Goal: Task Accomplishment & Management: Contribute content

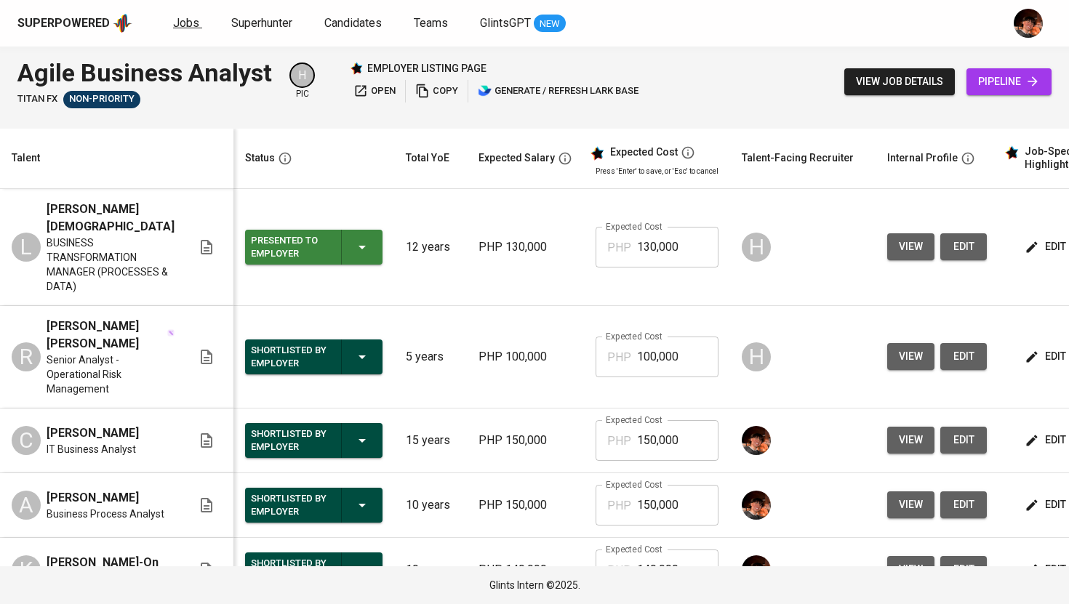
click at [188, 25] on span "Jobs" at bounding box center [186, 23] width 26 height 14
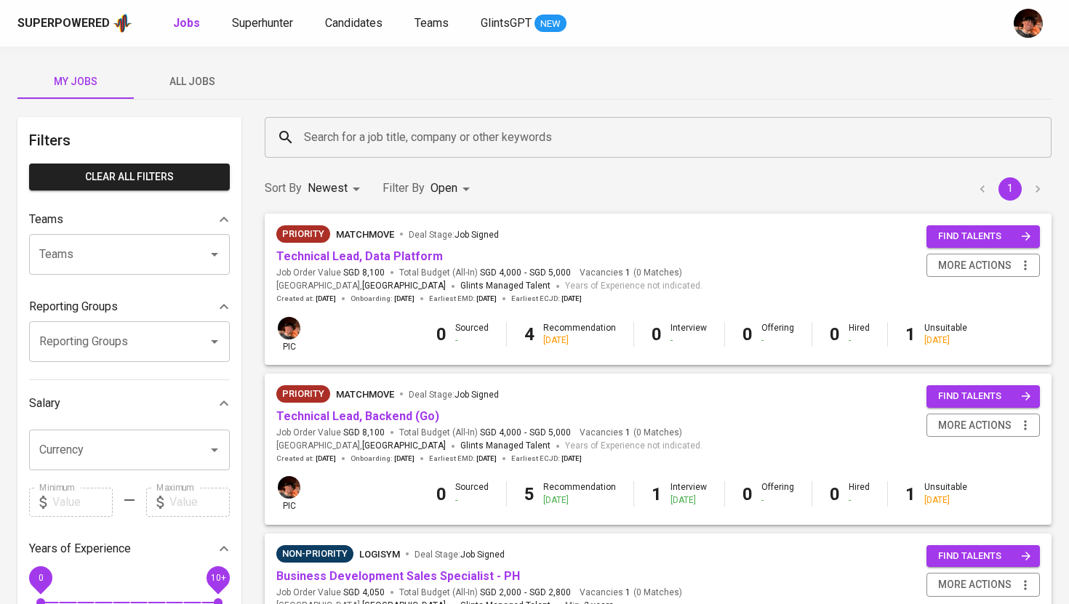
click at [188, 78] on span "All Jobs" at bounding box center [192, 82] width 99 height 18
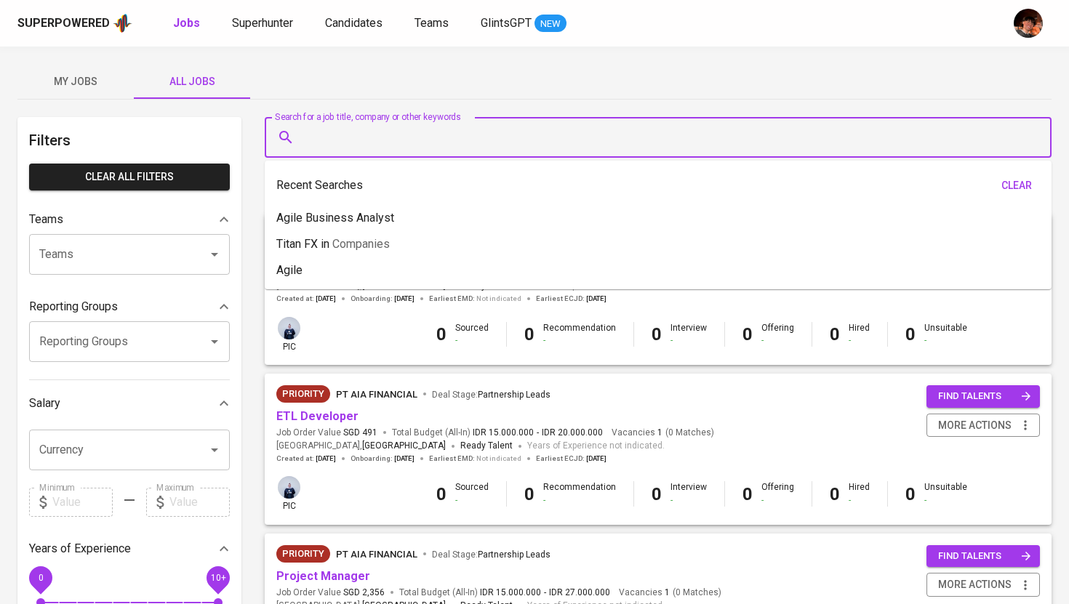
click at [390, 144] on input "Search for a job title, company or other keywords" at bounding box center [661, 138] width 723 height 28
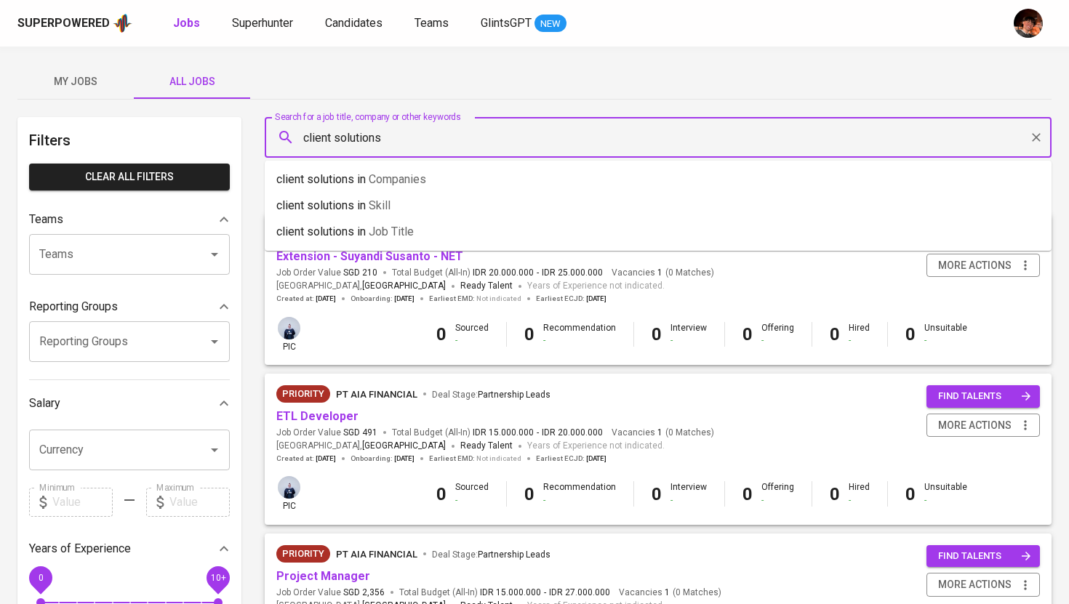
type input "client solutions"
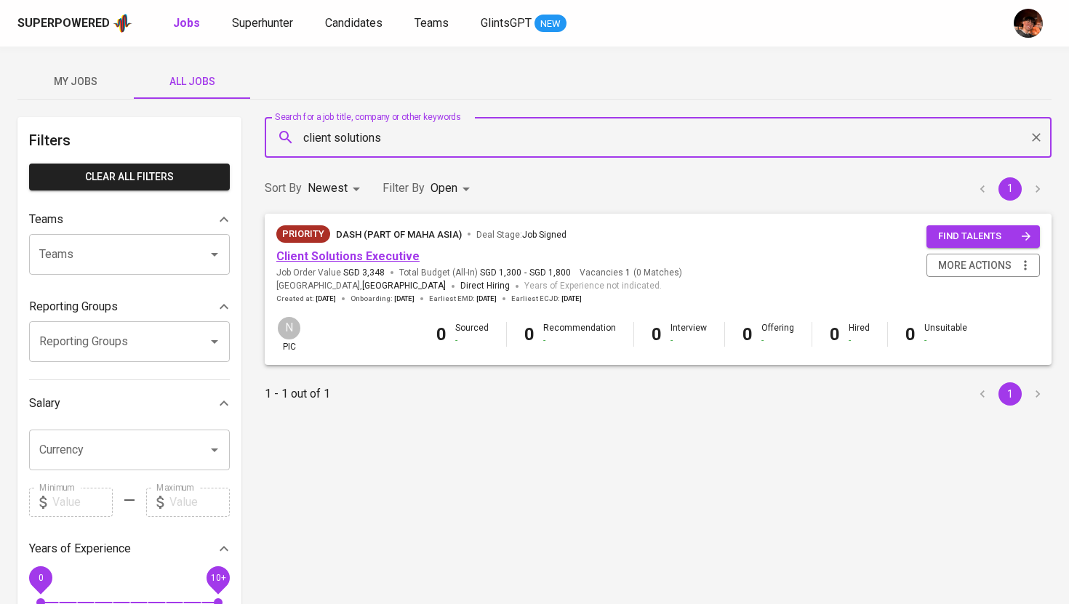
click at [376, 260] on link "Client Solutions Executive" at bounding box center [347, 256] width 143 height 14
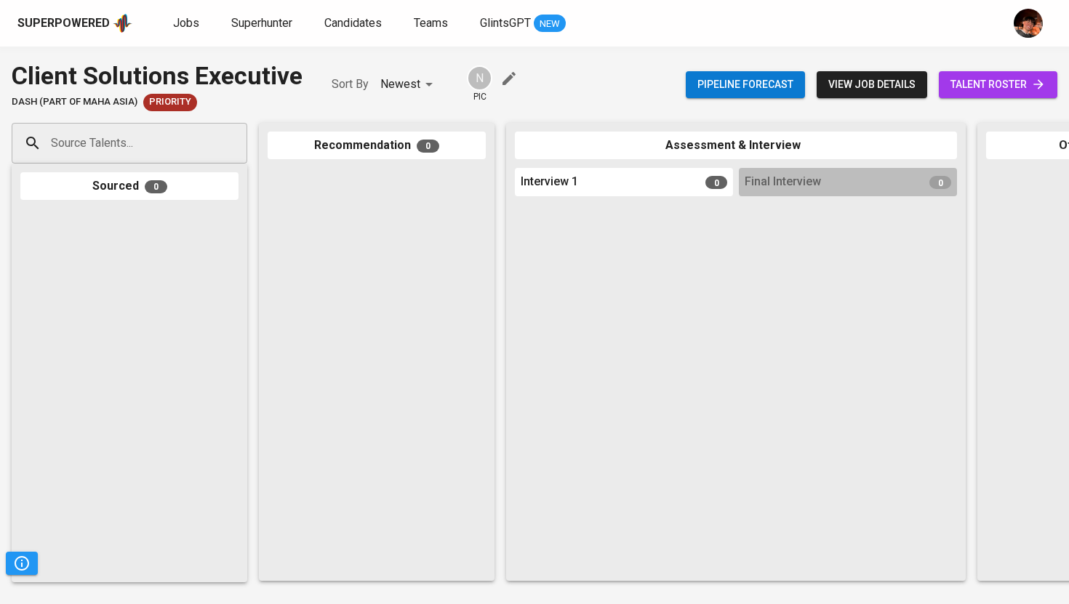
click at [1006, 84] on span "talent roster" at bounding box center [997, 85] width 95 height 18
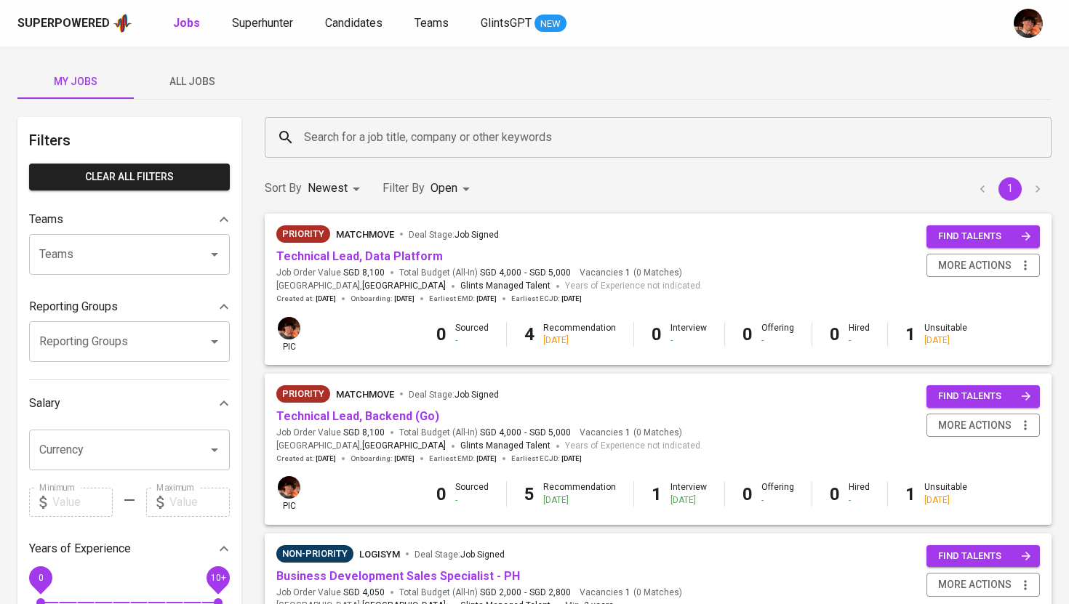
click at [345, 64] on div "My Jobs All Jobs" at bounding box center [534, 81] width 1034 height 35
click at [367, 31] on link "Candidates" at bounding box center [355, 24] width 60 height 18
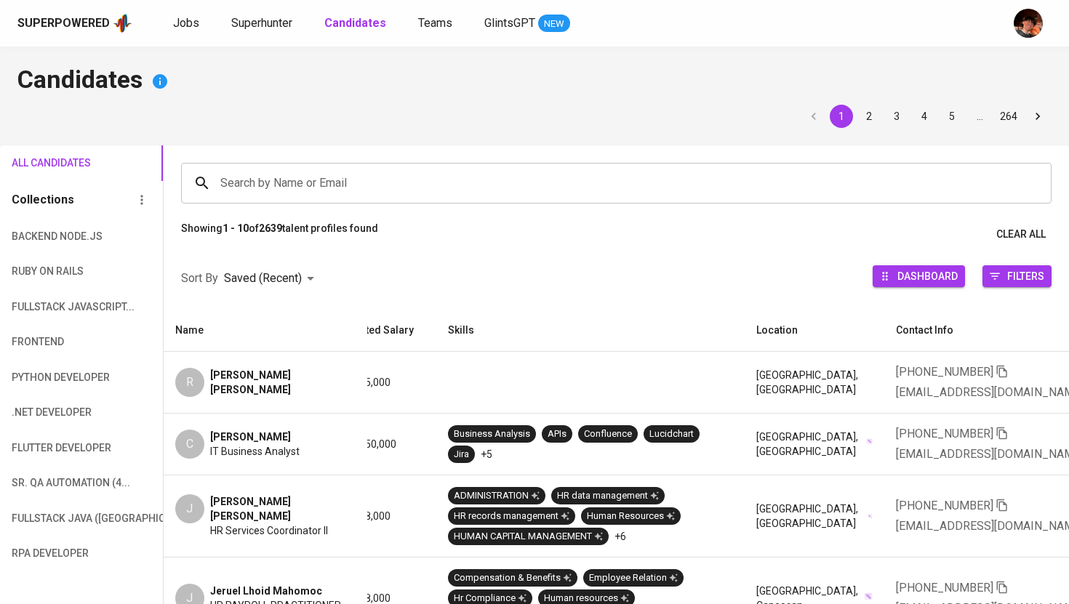
scroll to position [0, 478]
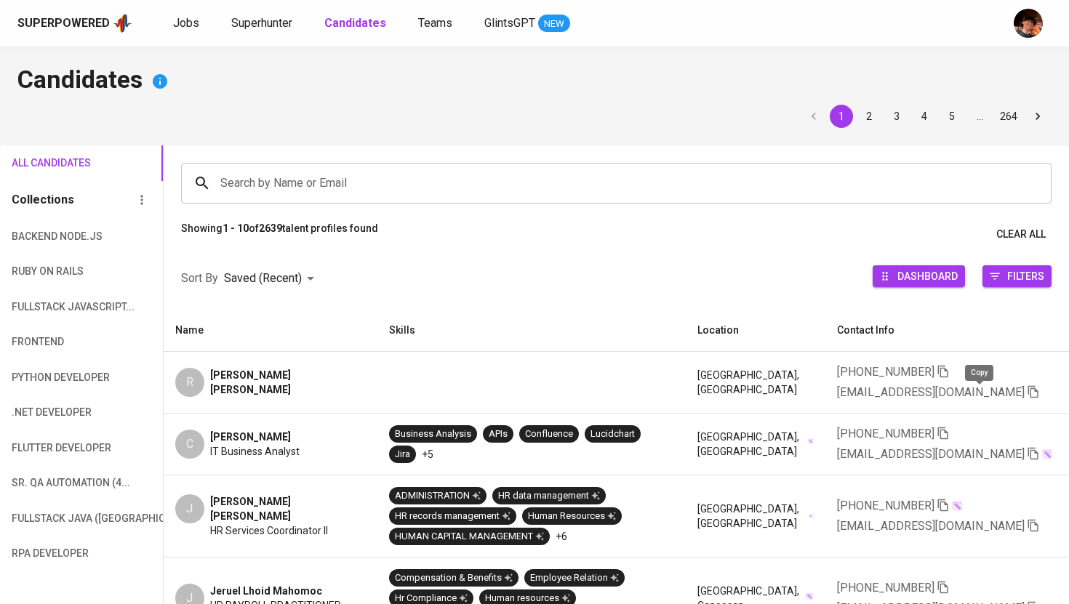
click at [1027, 389] on icon "button" at bounding box center [1033, 391] width 13 height 13
click at [255, 24] on span "Superhunter" at bounding box center [261, 23] width 61 height 14
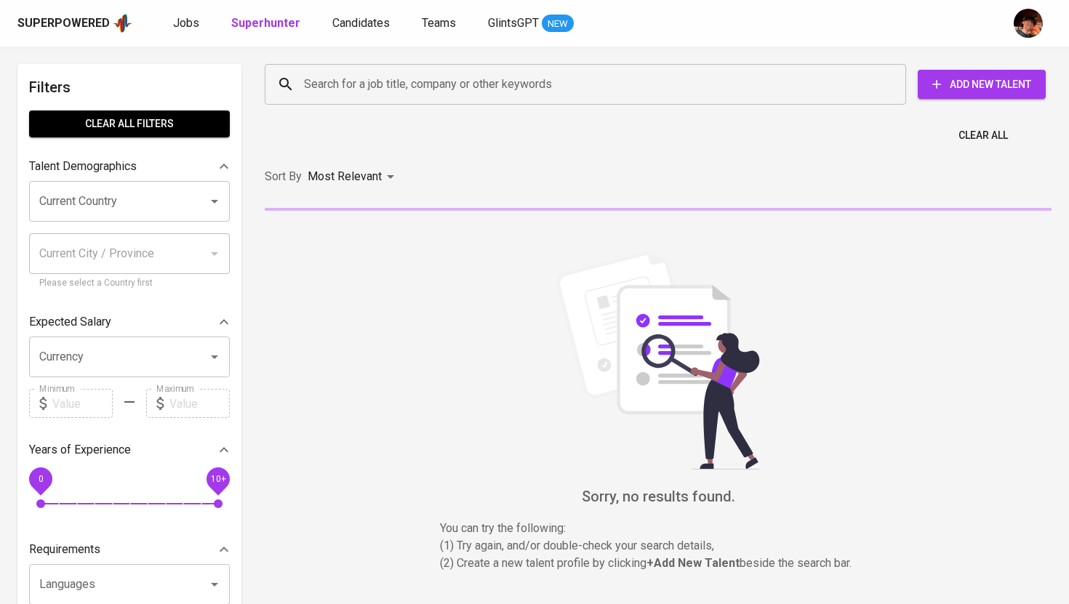
click at [340, 97] on input "Search for a job title, company or other keywords" at bounding box center [588, 85] width 577 height 28
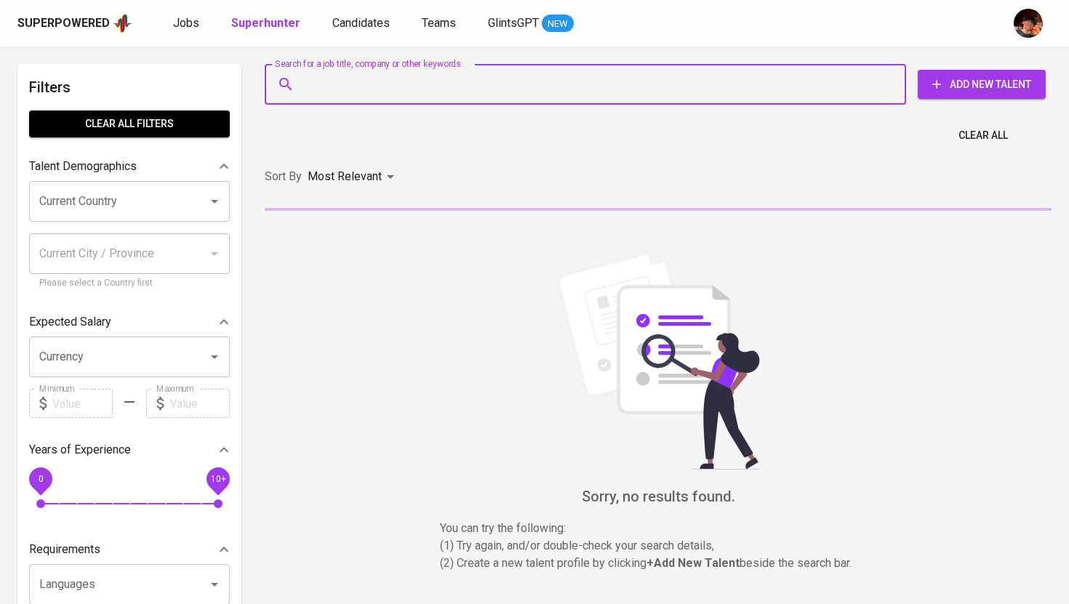
paste input "[EMAIL_ADDRESS][DOMAIN_NAME]"
type input "[EMAIL_ADDRESS][DOMAIN_NAME]"
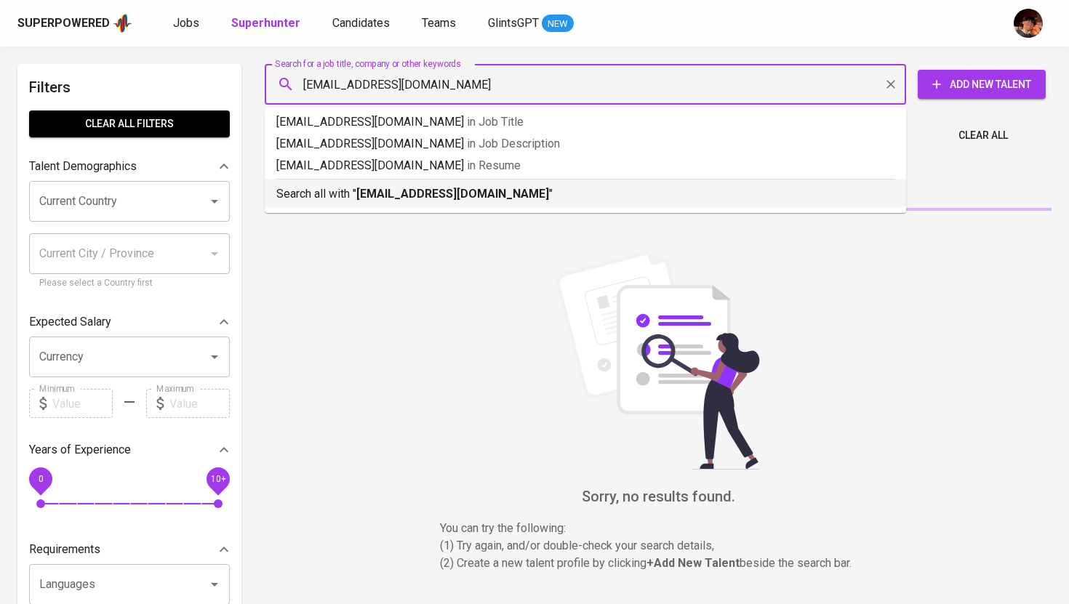
click at [383, 203] on li "Search all with " manalorod23@gmail.com "" at bounding box center [585, 193] width 641 height 28
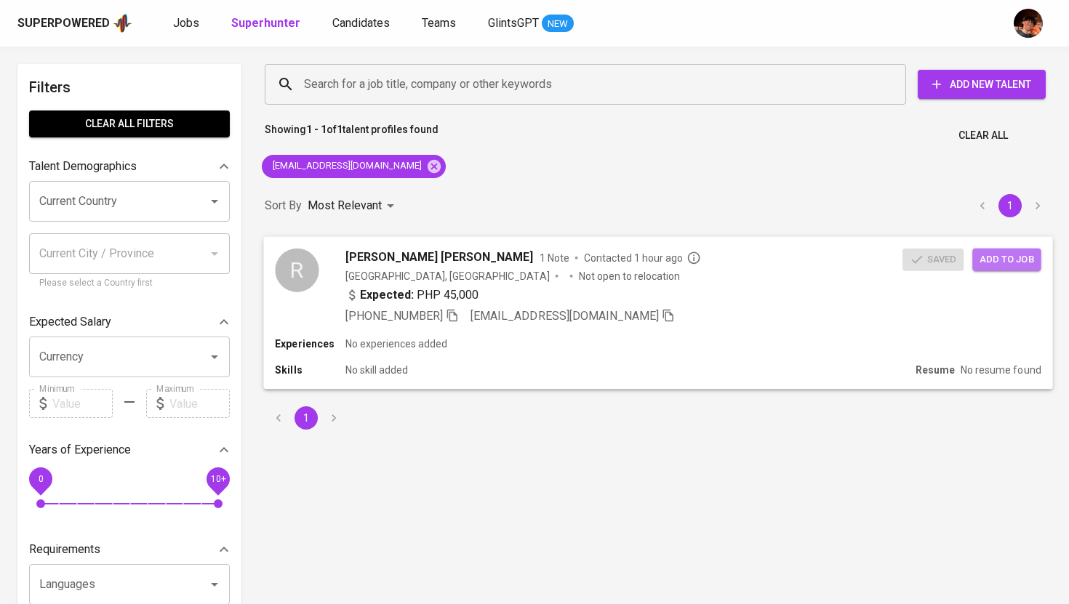
click at [1008, 260] on span "Add to job" at bounding box center [1007, 259] width 54 height 17
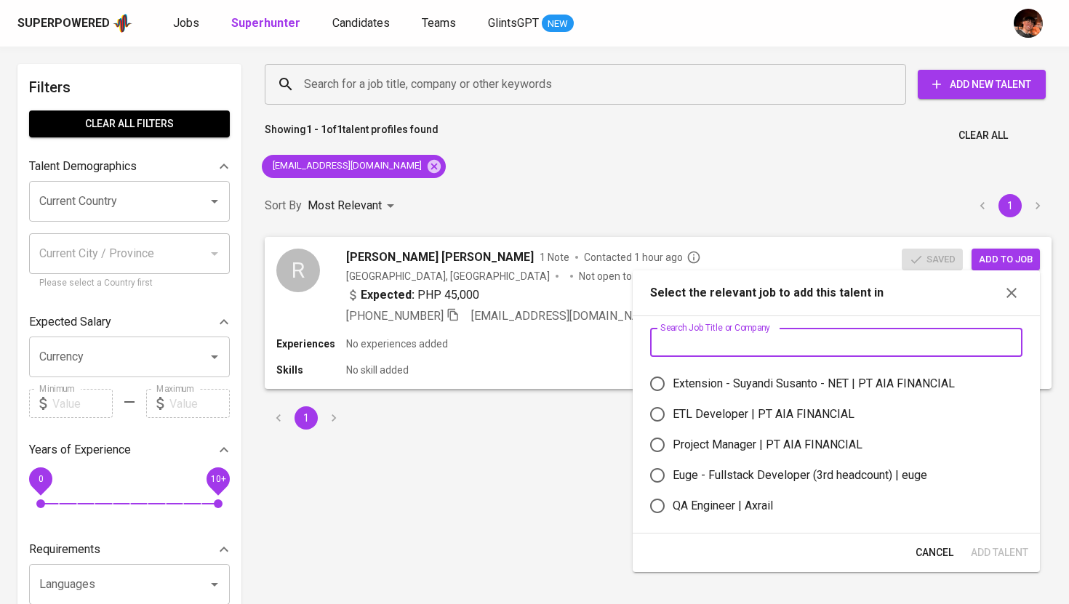
click at [873, 328] on input "text" at bounding box center [836, 342] width 372 height 29
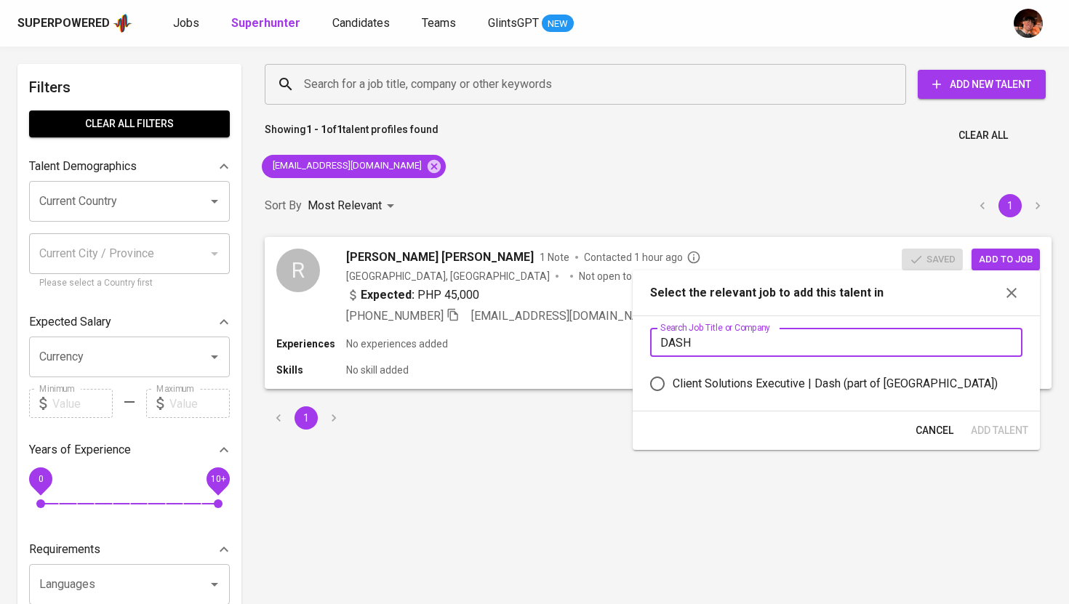
type input "DASH"
click at [783, 377] on div "Client Solutions Executive | Dash (part of Maha Asia)" at bounding box center [835, 383] width 325 height 17
click at [673, 377] on input "Client Solutions Executive | Dash (part of Maha Asia)" at bounding box center [657, 384] width 31 height 31
radio input "true"
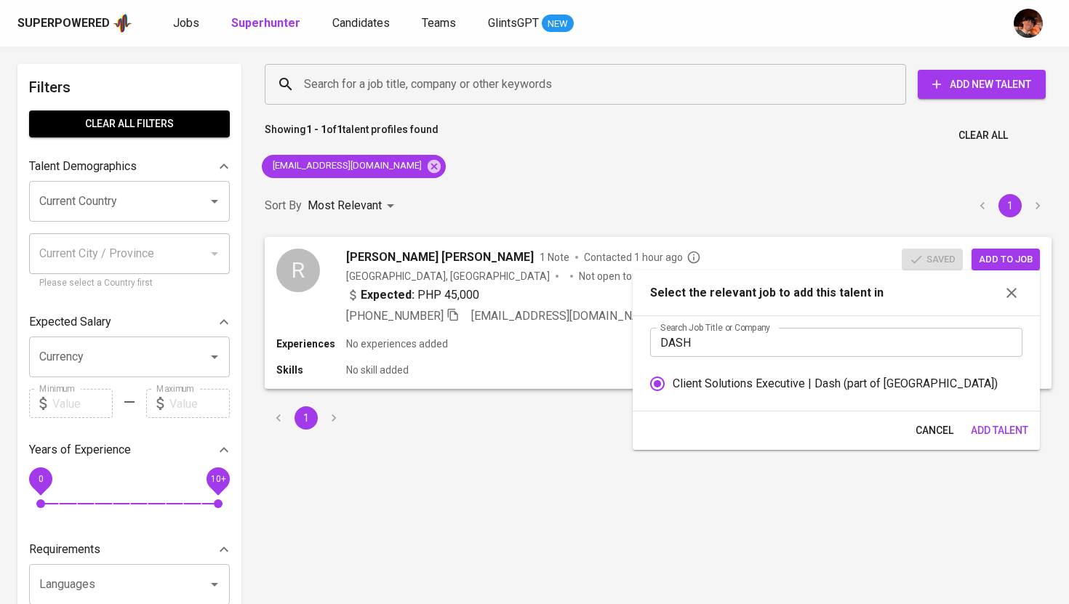
click at [1009, 435] on span "Add Talent" at bounding box center [999, 431] width 57 height 18
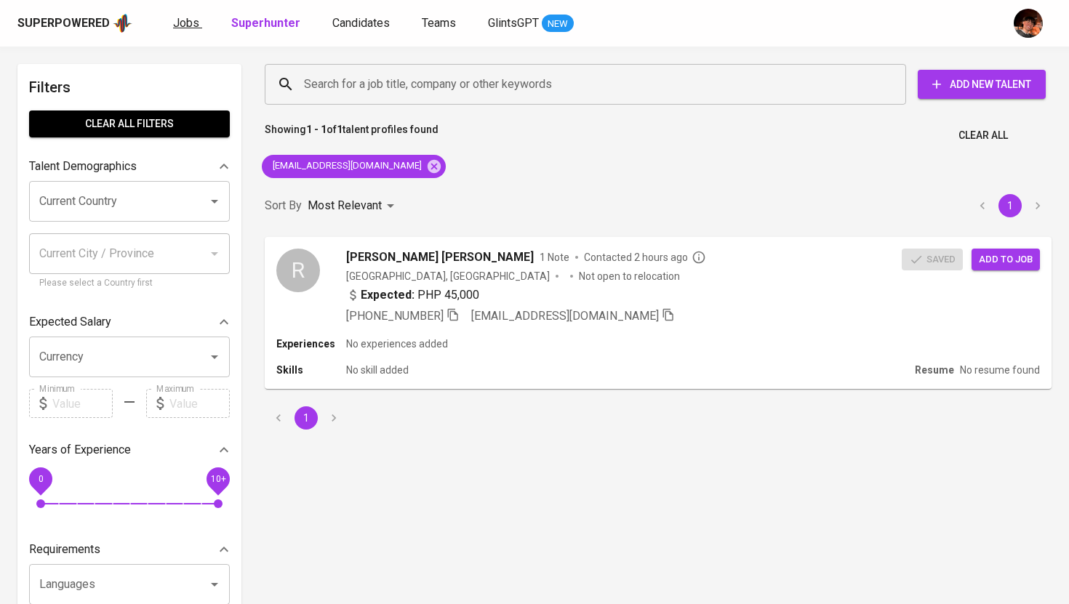
click at [183, 20] on span "Jobs" at bounding box center [186, 23] width 26 height 14
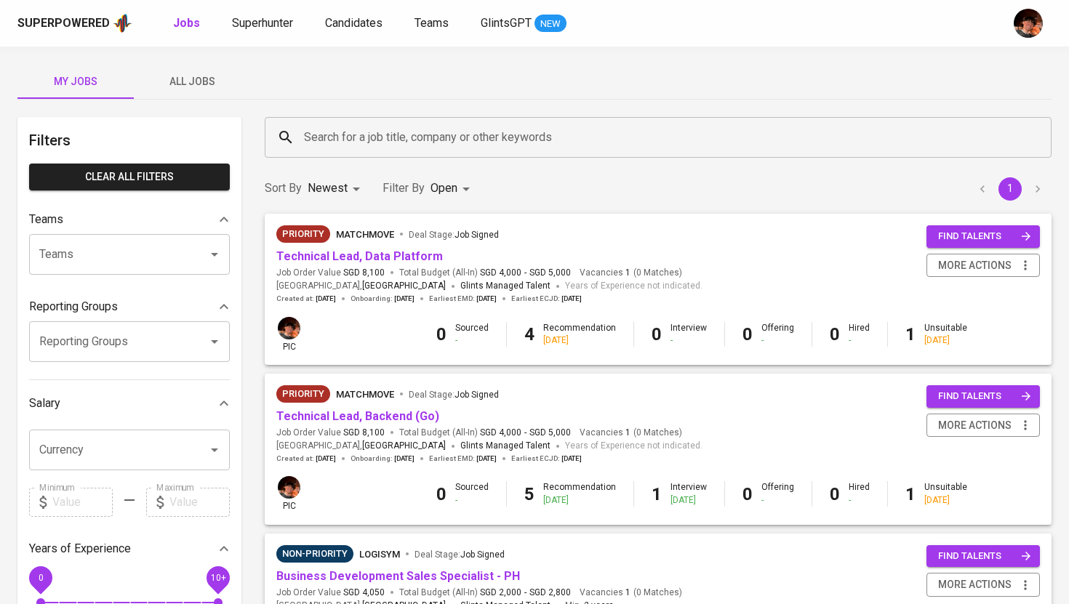
click at [194, 84] on span "All Jobs" at bounding box center [192, 82] width 99 height 18
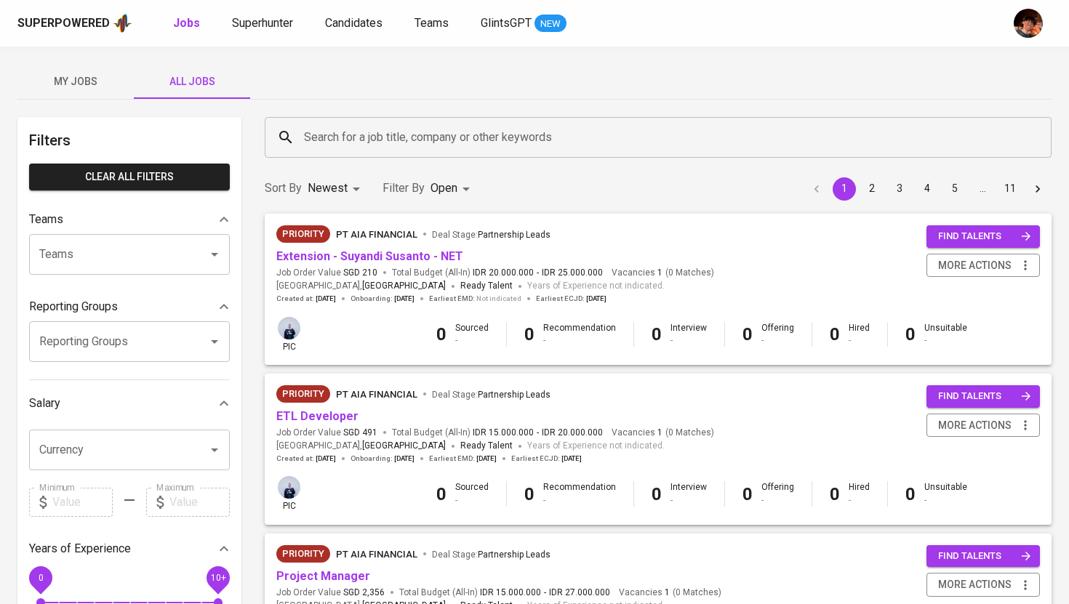
click at [352, 129] on input "Search for a job title, company or other keywords" at bounding box center [661, 138] width 723 height 28
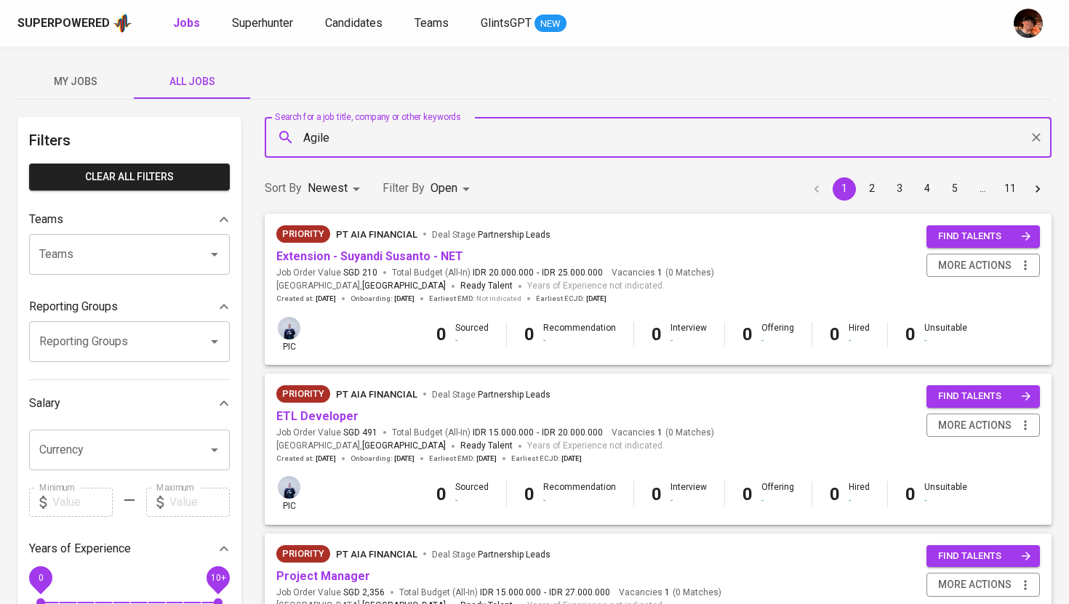
type input "Agile"
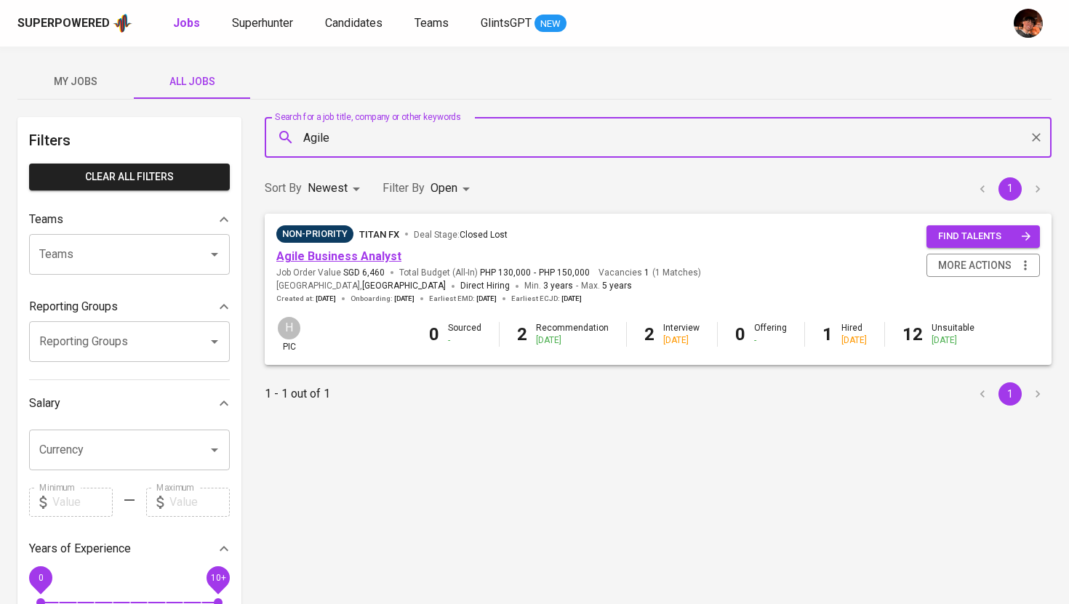
click at [361, 254] on link "Agile Business Analyst" at bounding box center [338, 256] width 125 height 14
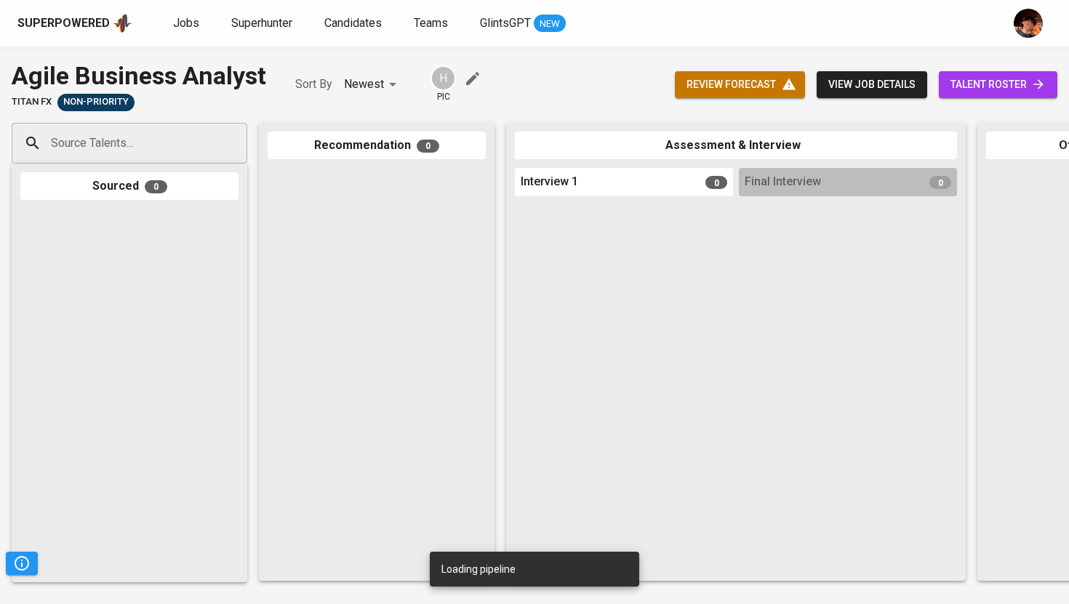
click at [962, 76] on span "talent roster" at bounding box center [997, 85] width 95 height 18
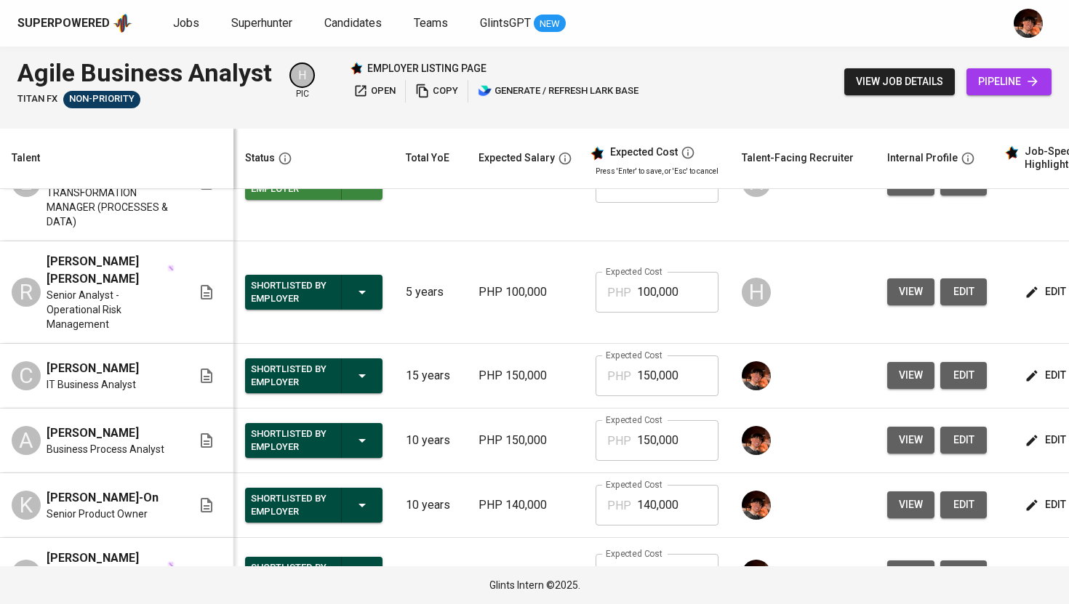
scroll to position [97, 0]
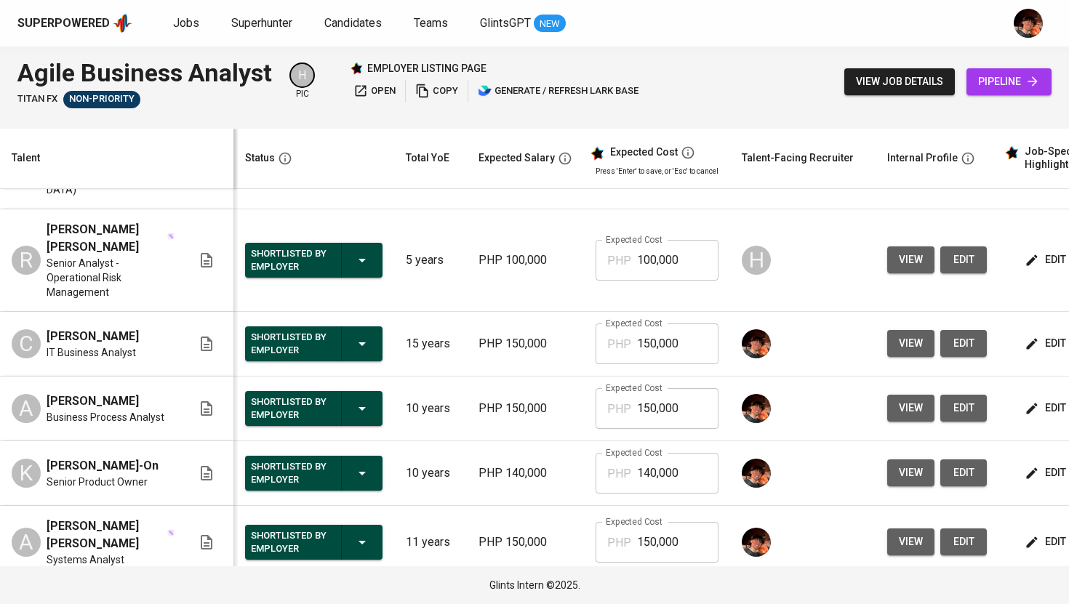
drag, startPoint x: 129, startPoint y: 395, endPoint x: 47, endPoint y: 395, distance: 82.2
click at [47, 395] on div "Abigael Seville" at bounding box center [106, 401] width 118 height 17
copy span "Abigael Seville"
drag, startPoint x: 147, startPoint y: 338, endPoint x: 49, endPoint y: 337, distance: 97.4
click at [49, 337] on div "C Catherine D. Reyes IT Business Analyst" at bounding box center [102, 344] width 180 height 32
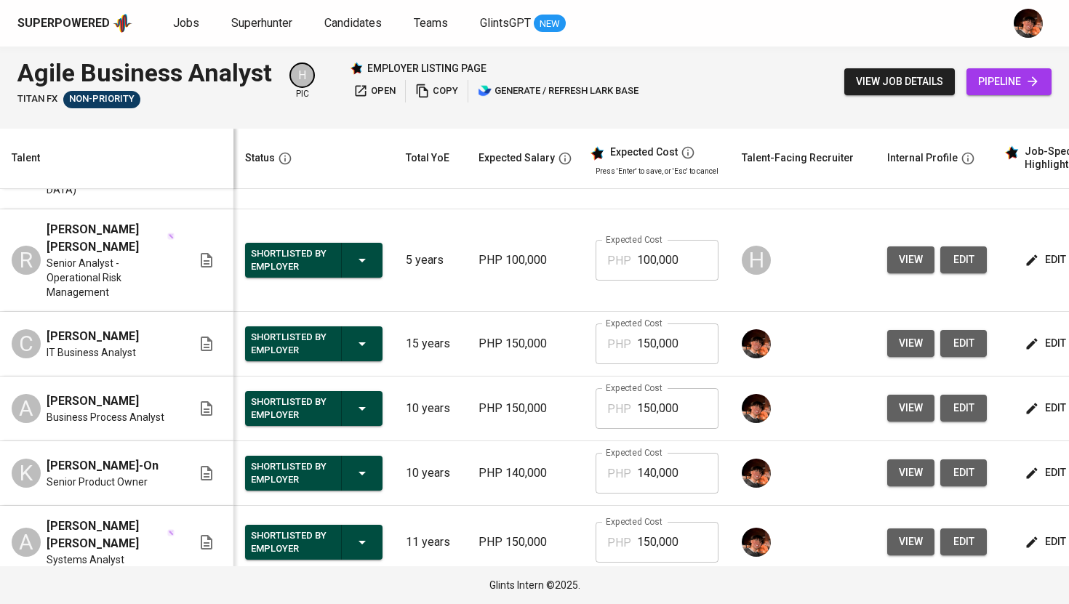
copy span "Catherine D. Reyes"
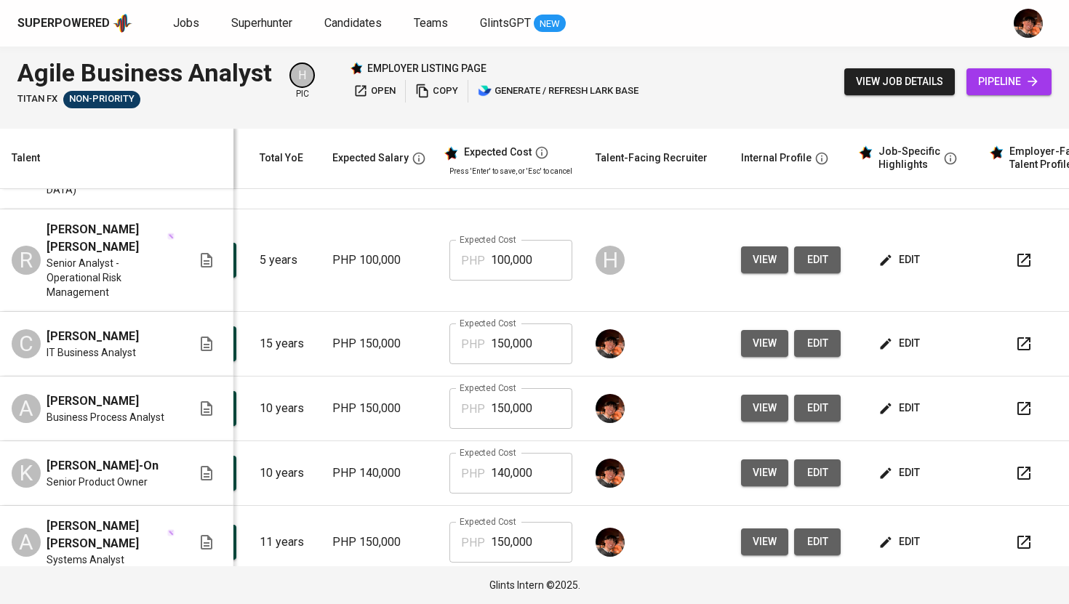
scroll to position [133, 146]
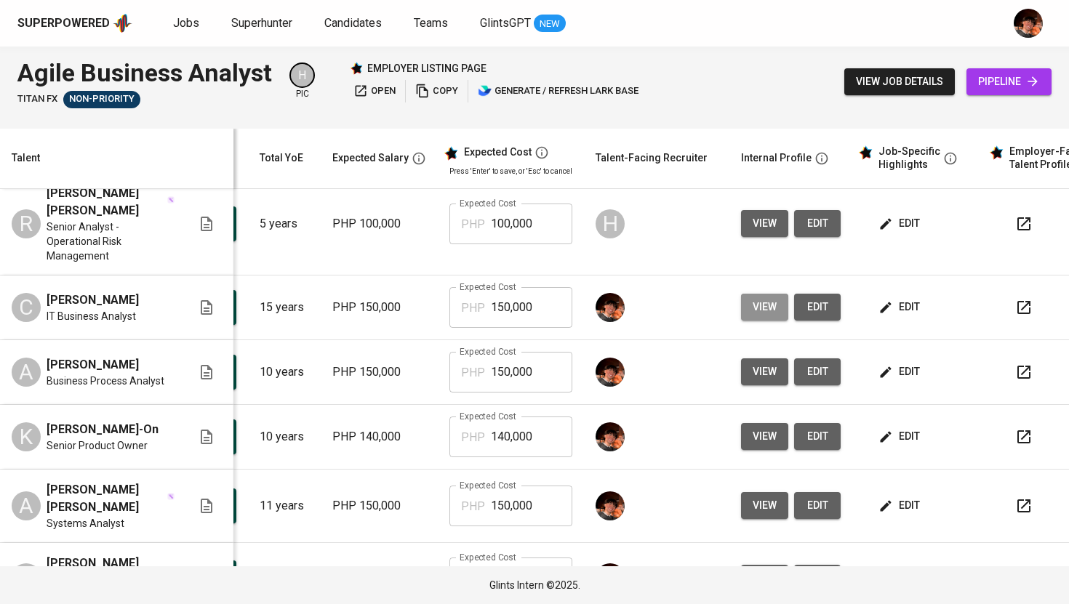
click at [753, 304] on span "view" at bounding box center [765, 307] width 24 height 18
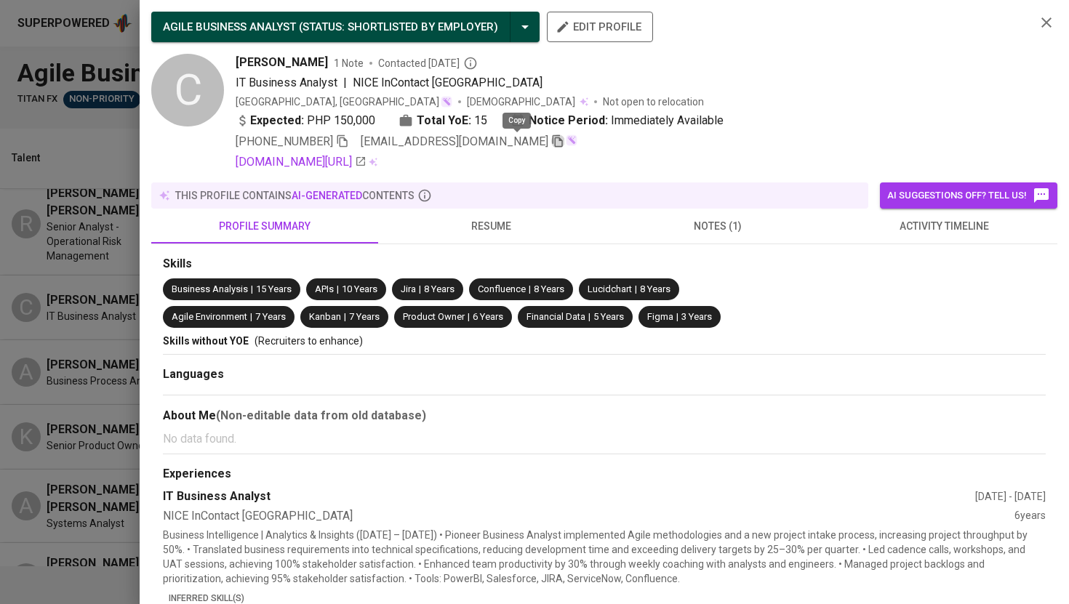
click at [553, 143] on icon "button" at bounding box center [558, 141] width 10 height 12
click at [121, 252] on div at bounding box center [534, 302] width 1069 height 604
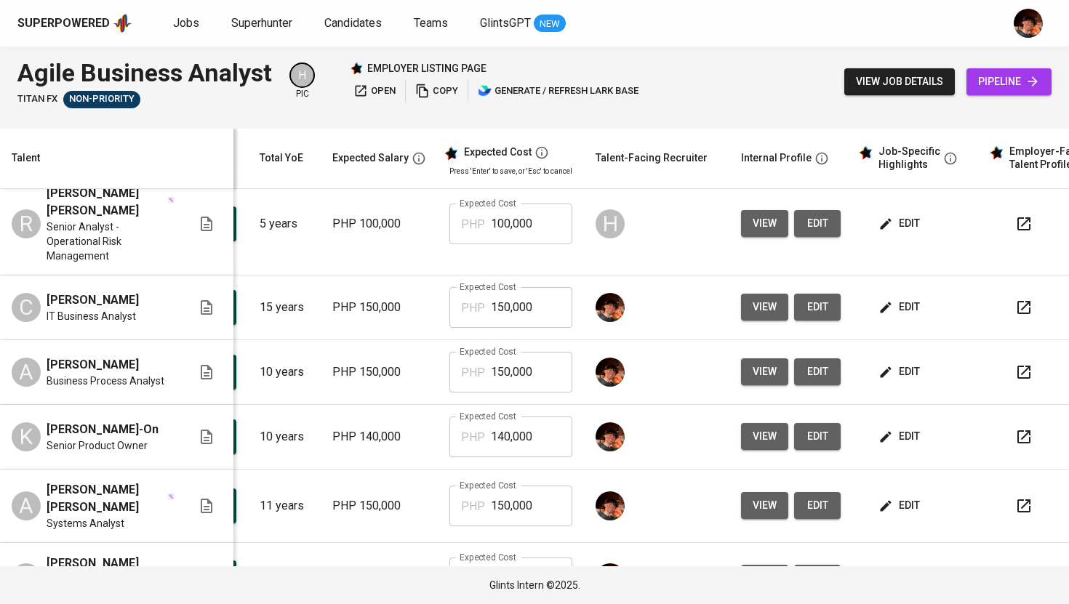
scroll to position [121, 146]
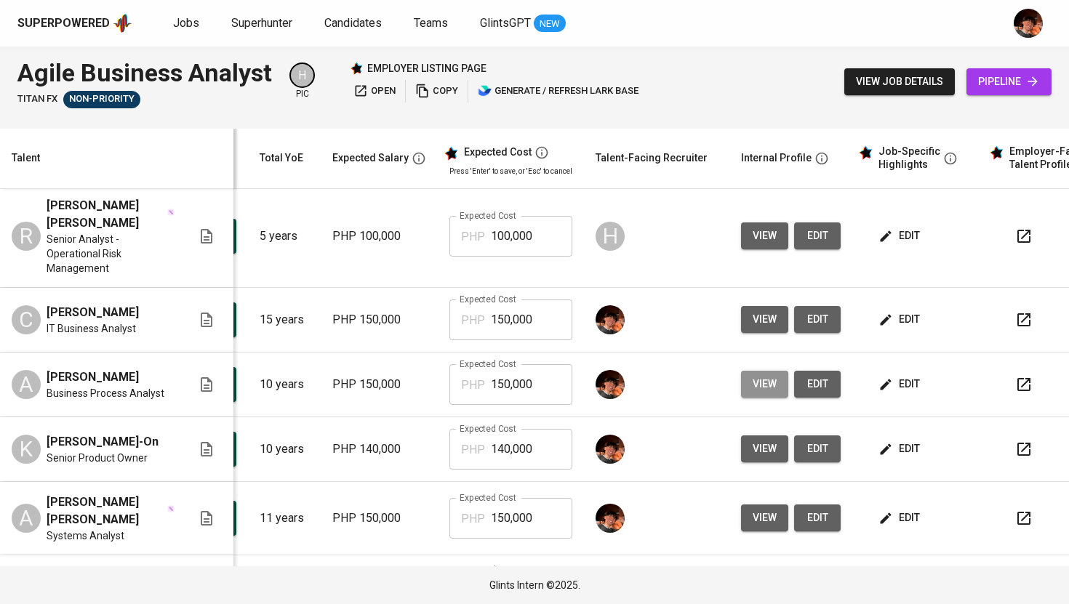
click at [753, 384] on span "view" at bounding box center [765, 384] width 24 height 18
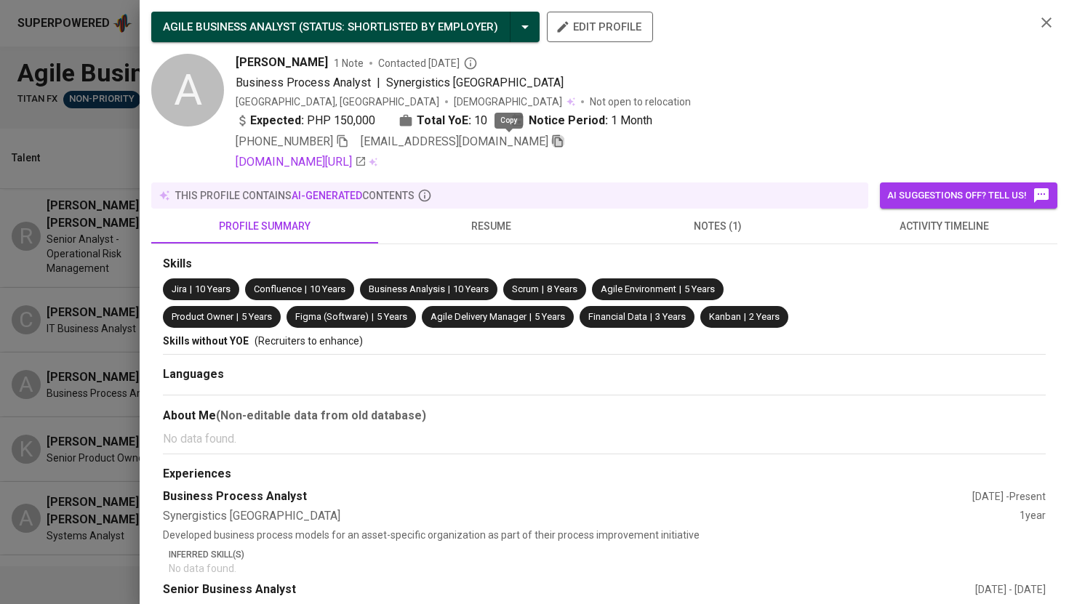
click at [551, 145] on icon "button" at bounding box center [557, 141] width 13 height 13
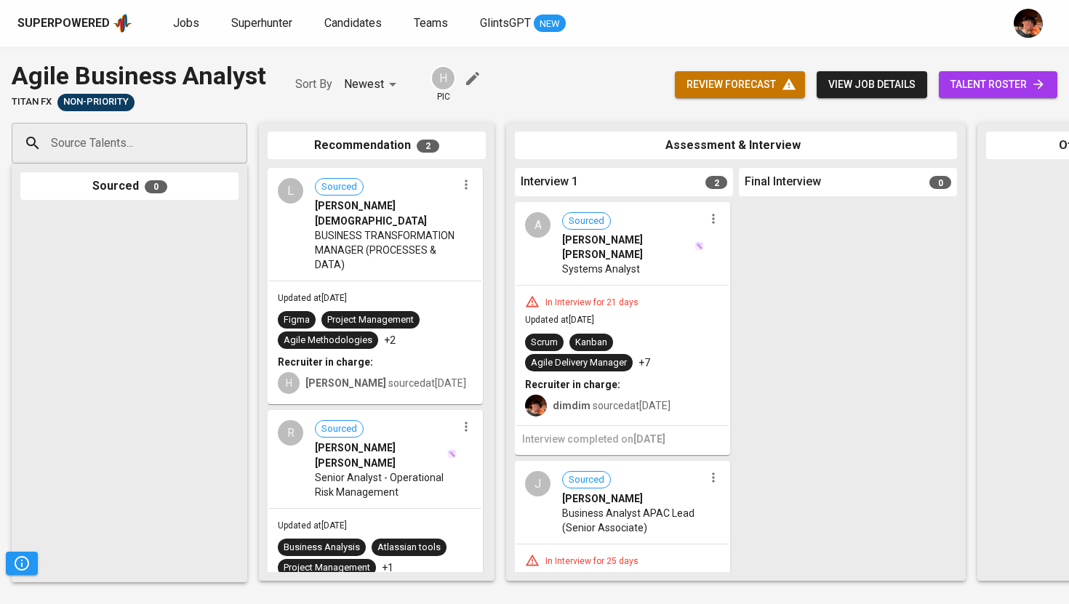
click at [197, 155] on input "Source Talents..." at bounding box center [123, 143] width 153 height 28
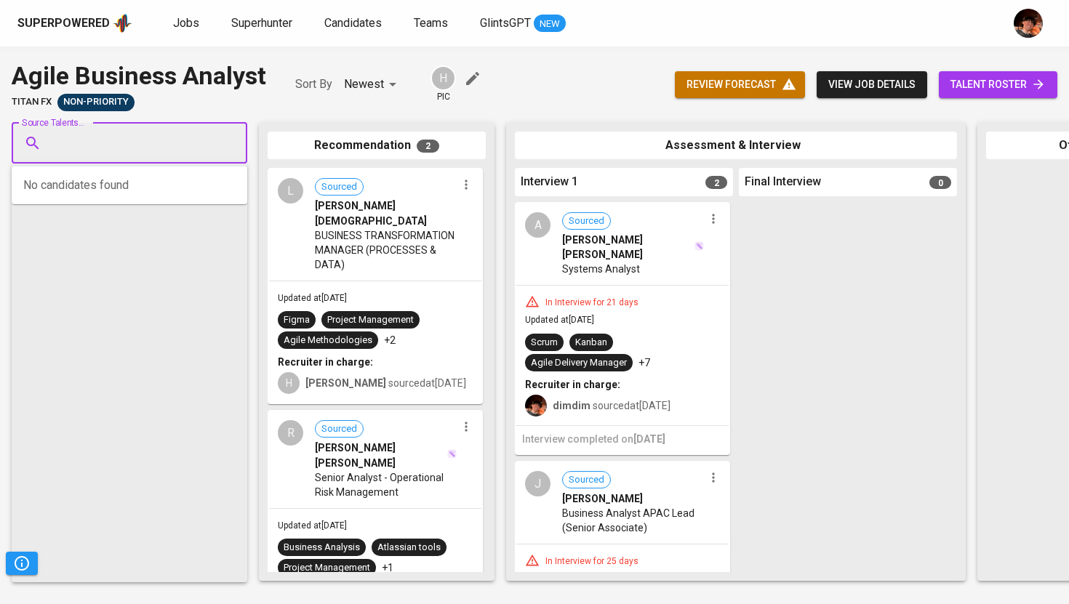
paste input "[EMAIL_ADDRESS][DOMAIN_NAME]"
type input "[EMAIL_ADDRESS][DOMAIN_NAME]"
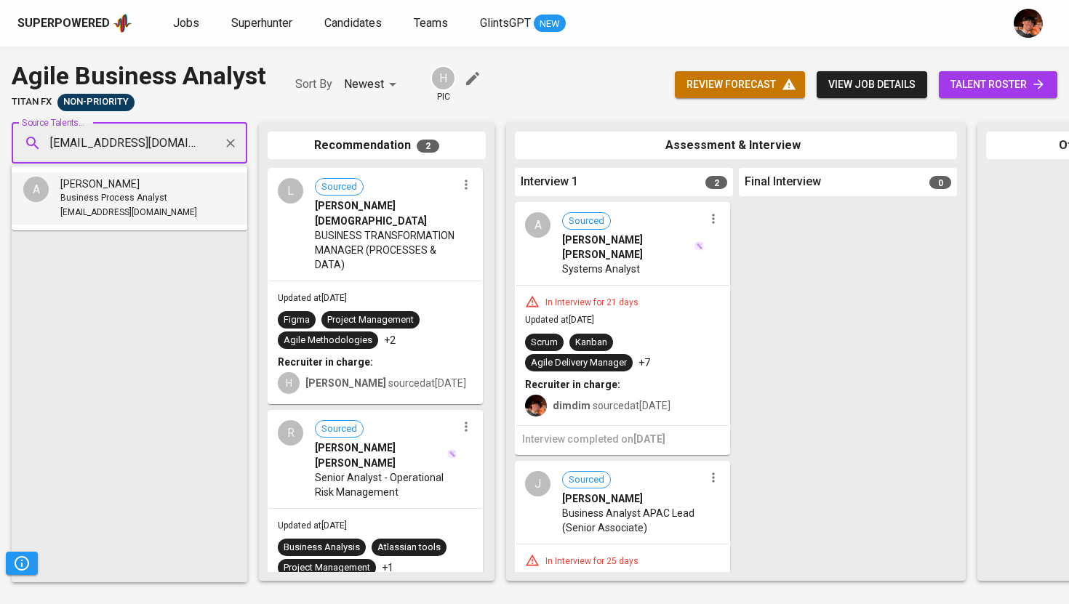
click at [148, 192] on span "Business Process Analyst" at bounding box center [113, 198] width 107 height 15
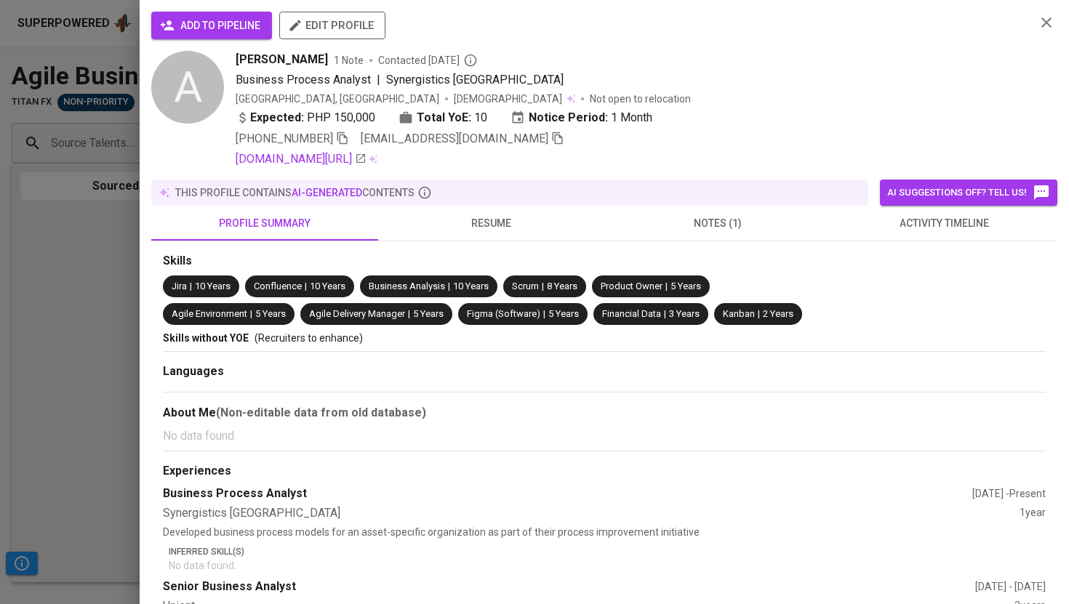
click at [228, 27] on span "add to pipeline" at bounding box center [211, 26] width 97 height 18
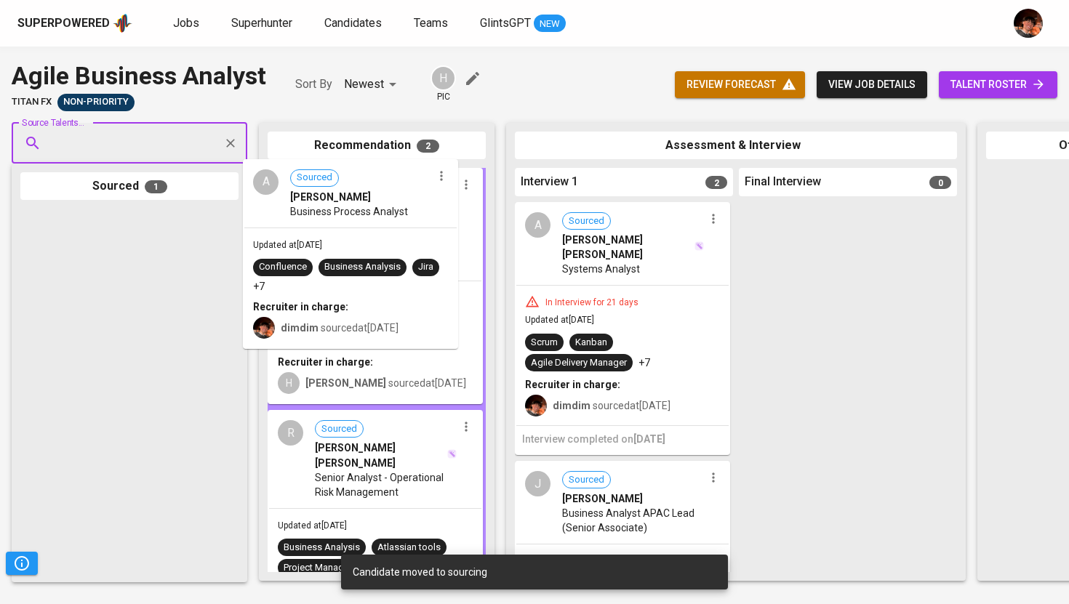
drag, startPoint x: 109, startPoint y: 236, endPoint x: 354, endPoint y: 180, distance: 251.4
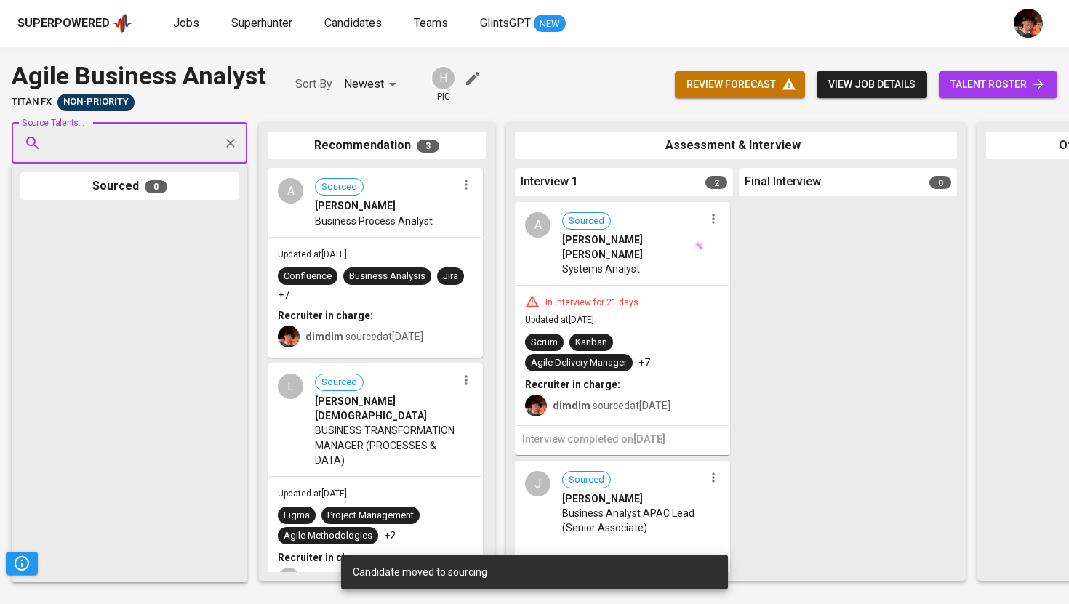
paste input "catherinedjreyes@gmail.com"
type input "catherinedjreyes@gmail.com"
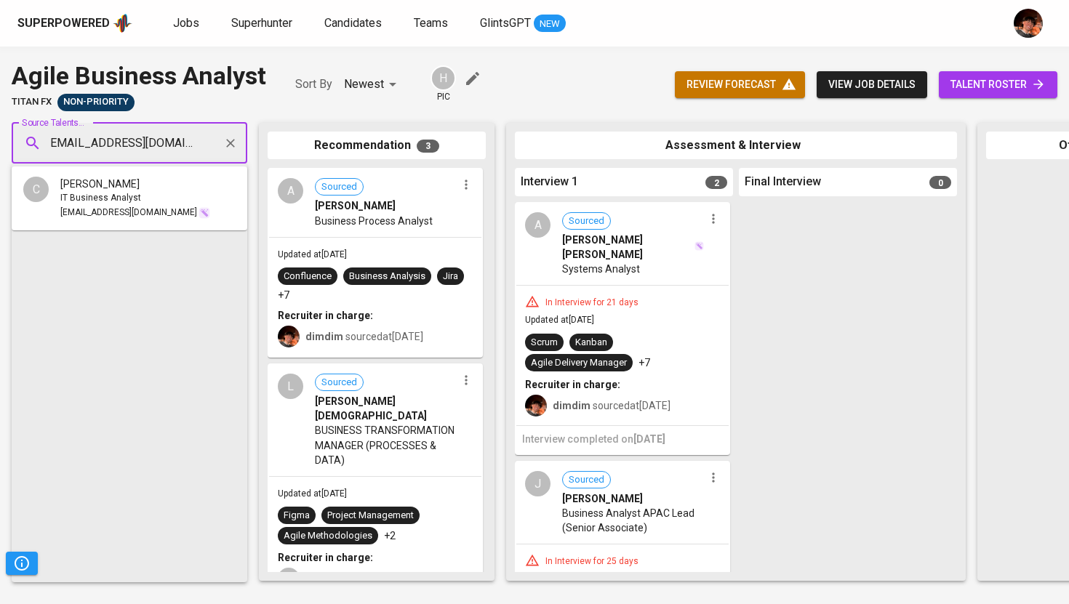
click at [165, 185] on div "Catherine D. Reyes" at bounding box center [135, 184] width 150 height 15
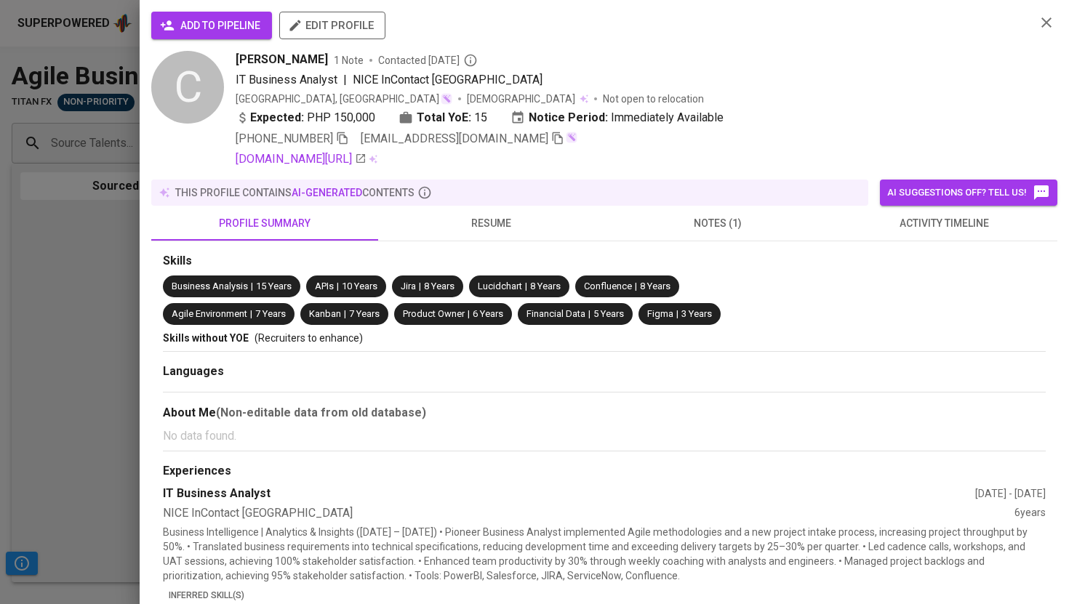
scroll to position [0, 0]
click at [220, 18] on span "add to pipeline" at bounding box center [211, 26] width 97 height 18
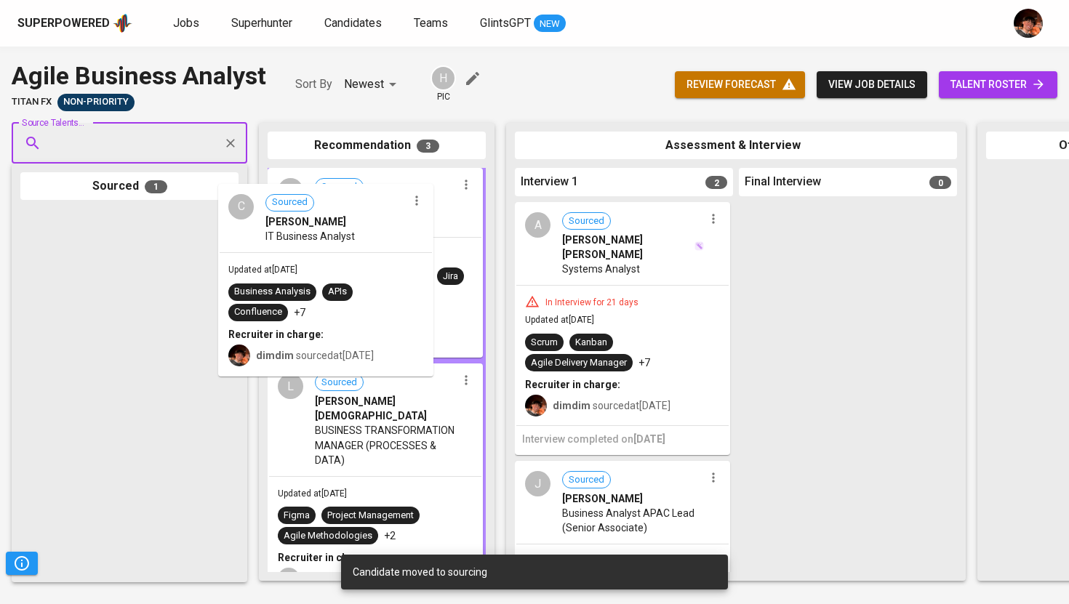
drag, startPoint x: 199, startPoint y: 239, endPoint x: 405, endPoint y: 212, distance: 207.6
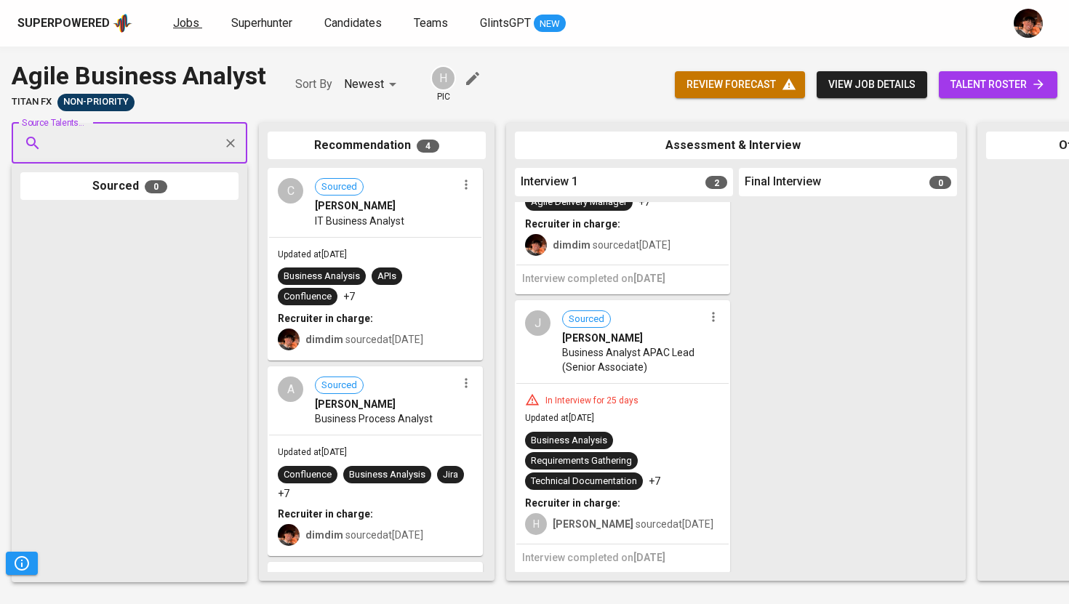
click at [193, 24] on span "Jobs" at bounding box center [186, 23] width 26 height 14
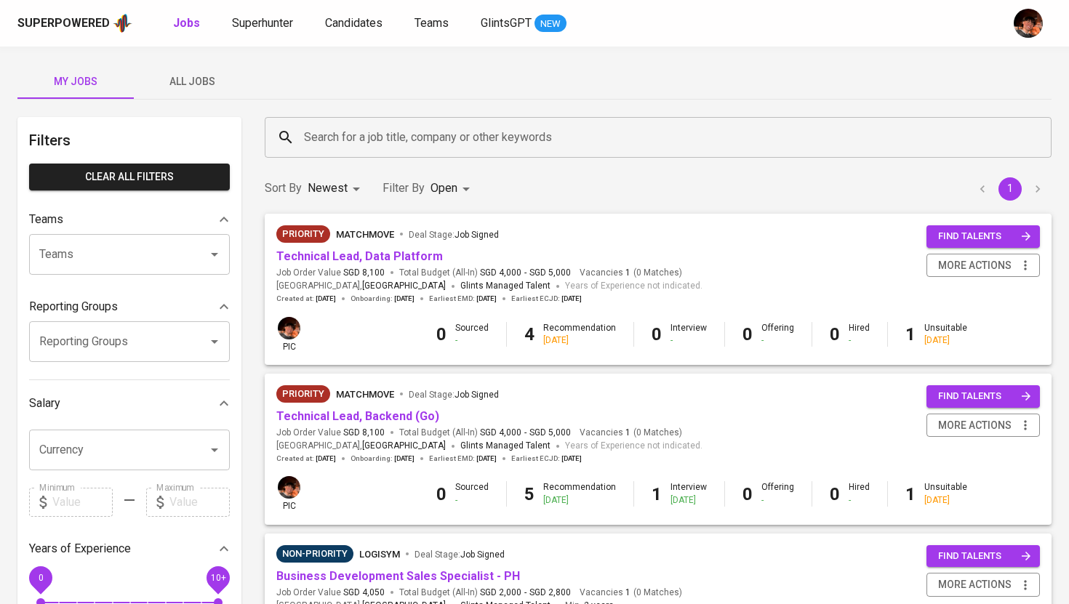
click at [203, 82] on span "All Jobs" at bounding box center [192, 82] width 99 height 18
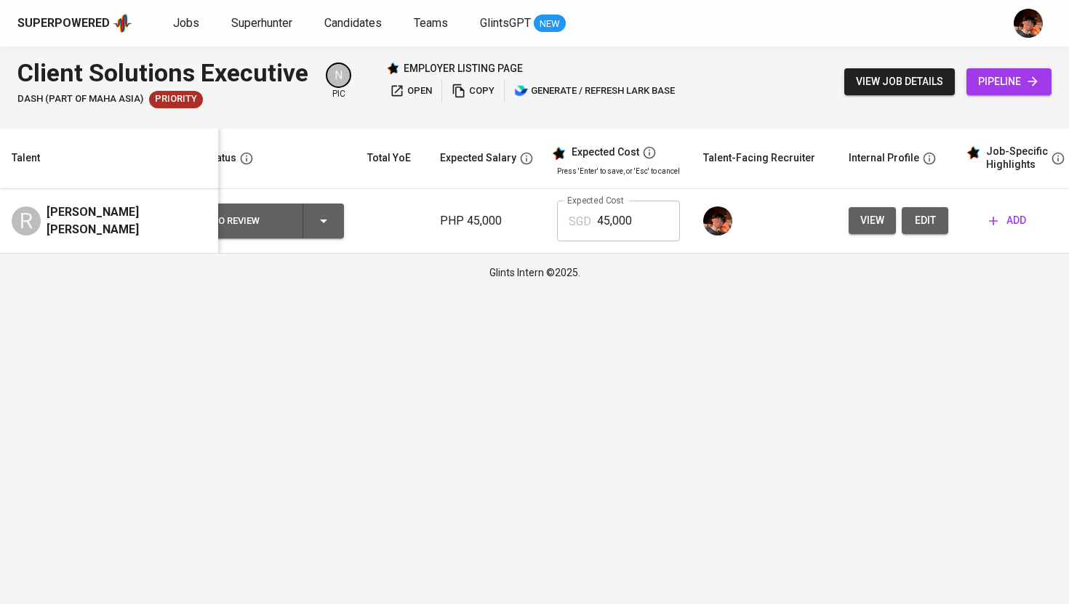
scroll to position [0, 41]
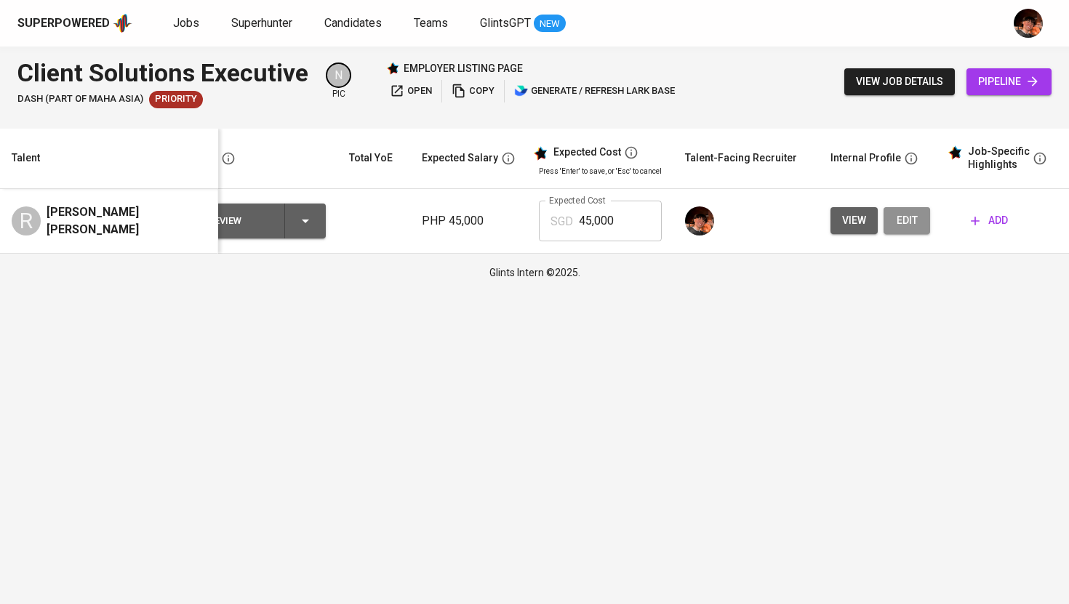
click at [914, 225] on span "edit" at bounding box center [906, 221] width 23 height 18
click at [886, 81] on span "view job details" at bounding box center [899, 82] width 87 height 18
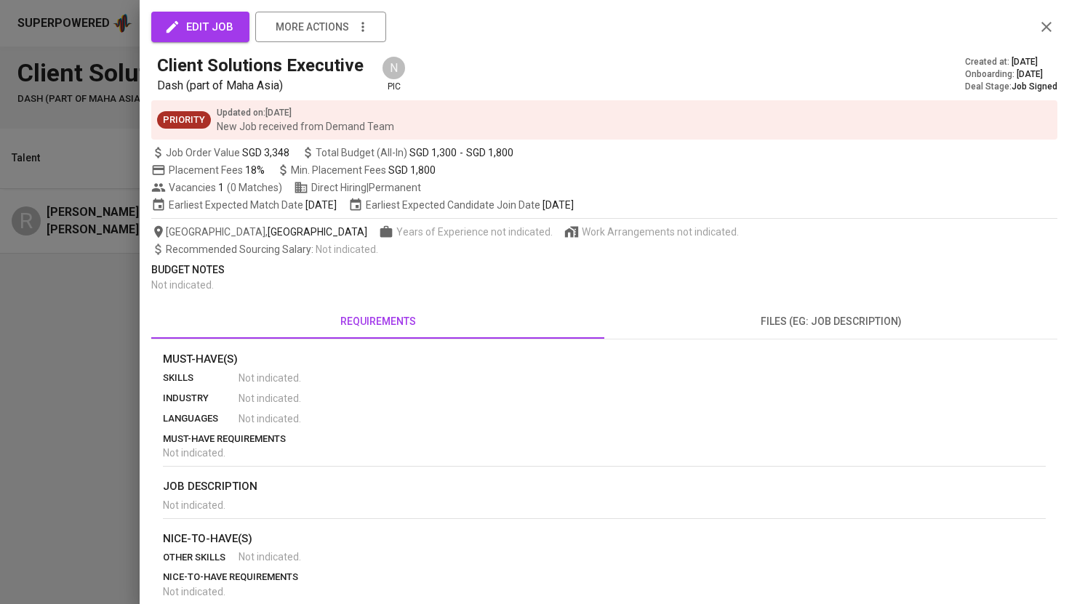
click at [131, 319] on div at bounding box center [534, 302] width 1069 height 604
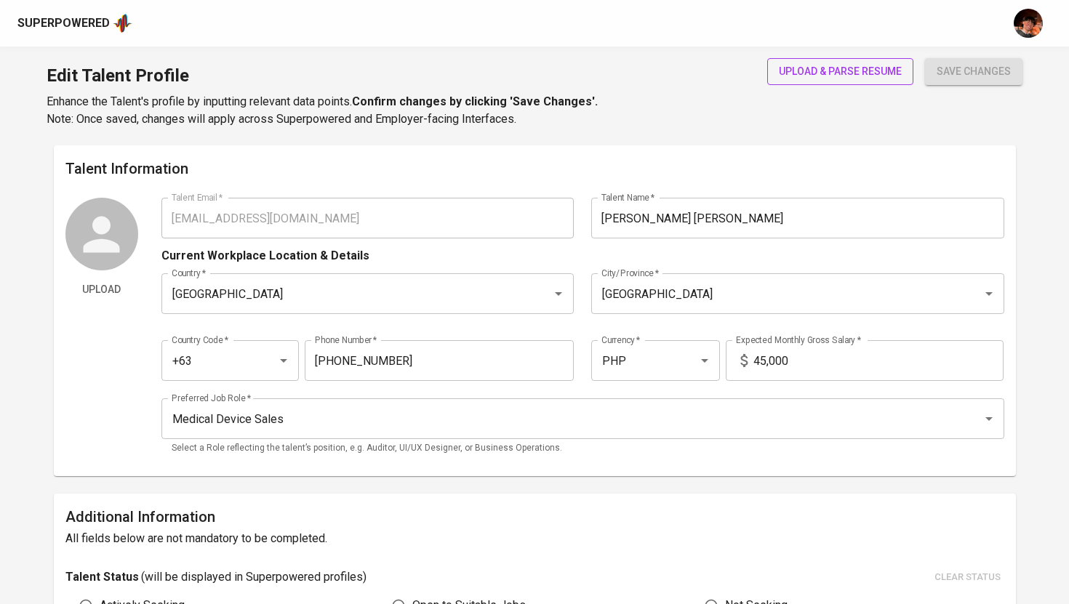
click at [839, 65] on span "upload & parse resume" at bounding box center [840, 72] width 123 height 18
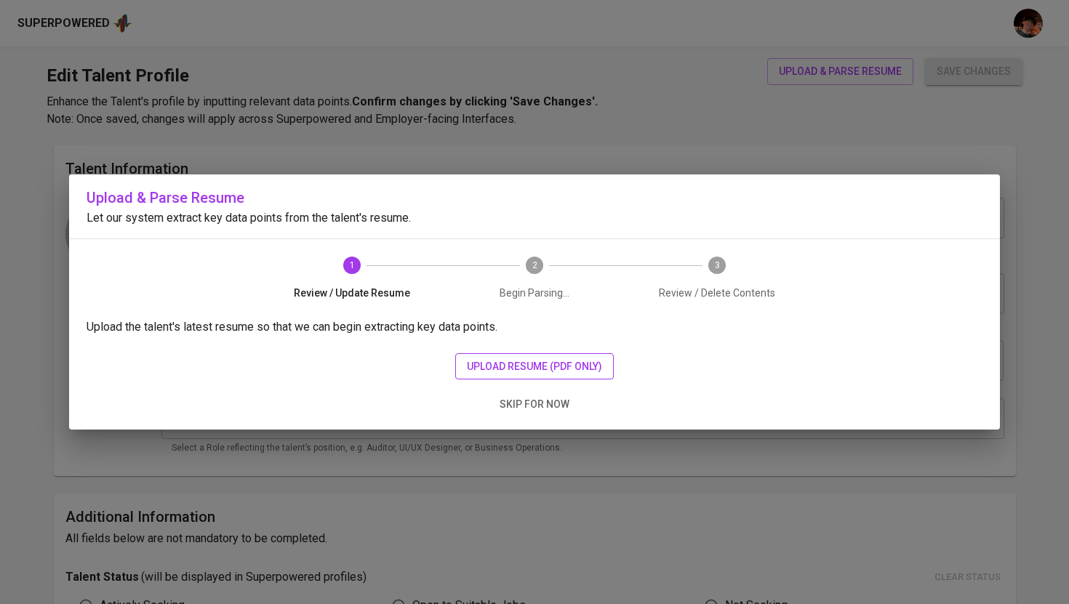
click at [513, 372] on span "upload resume (pdf only)" at bounding box center [534, 367] width 135 height 18
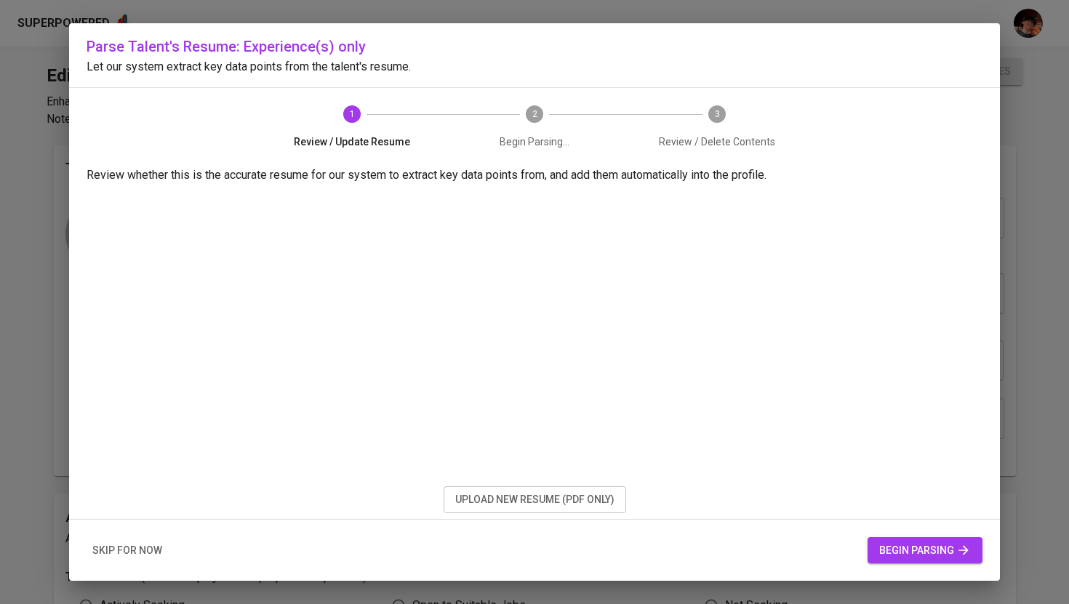
click at [596, 489] on button "upload new resume (pdf only)" at bounding box center [535, 499] width 183 height 27
click at [897, 554] on span "begin parsing" at bounding box center [925, 551] width 92 height 18
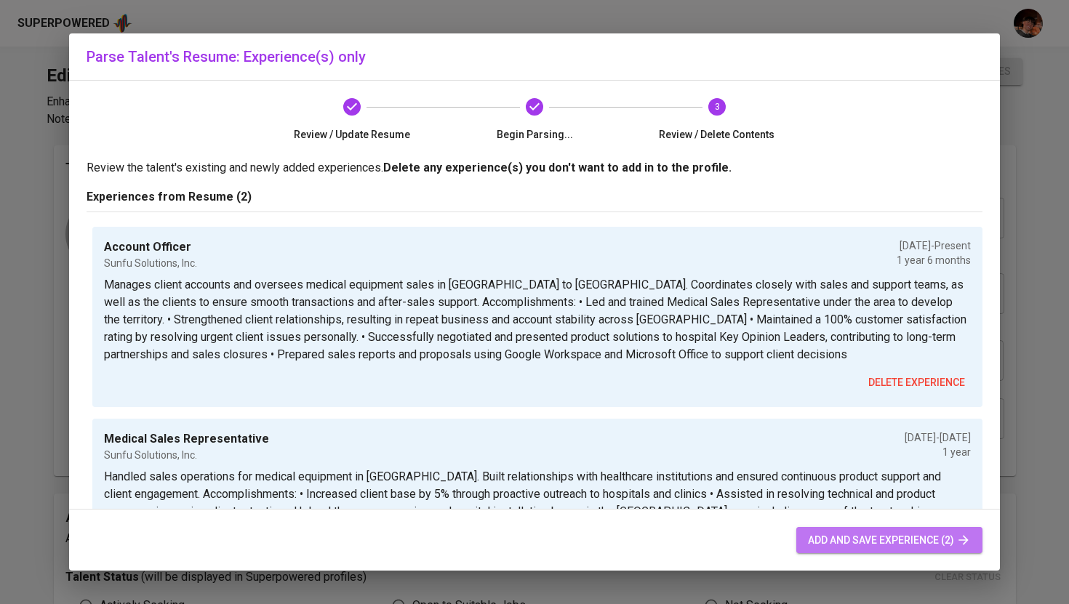
click at [921, 550] on button "add and save experience (2)" at bounding box center [889, 540] width 186 height 27
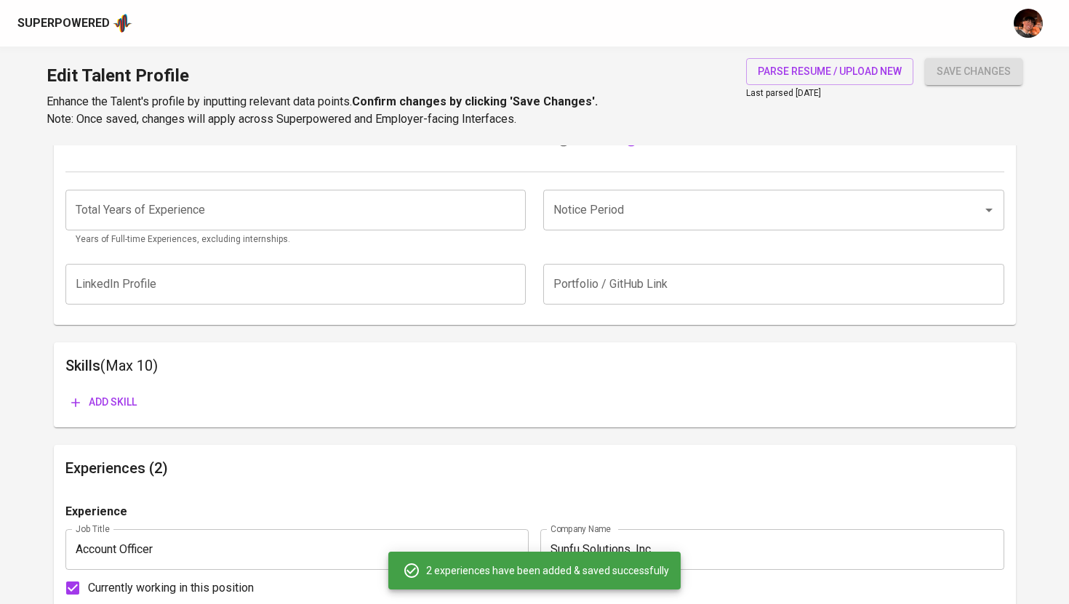
scroll to position [554, 0]
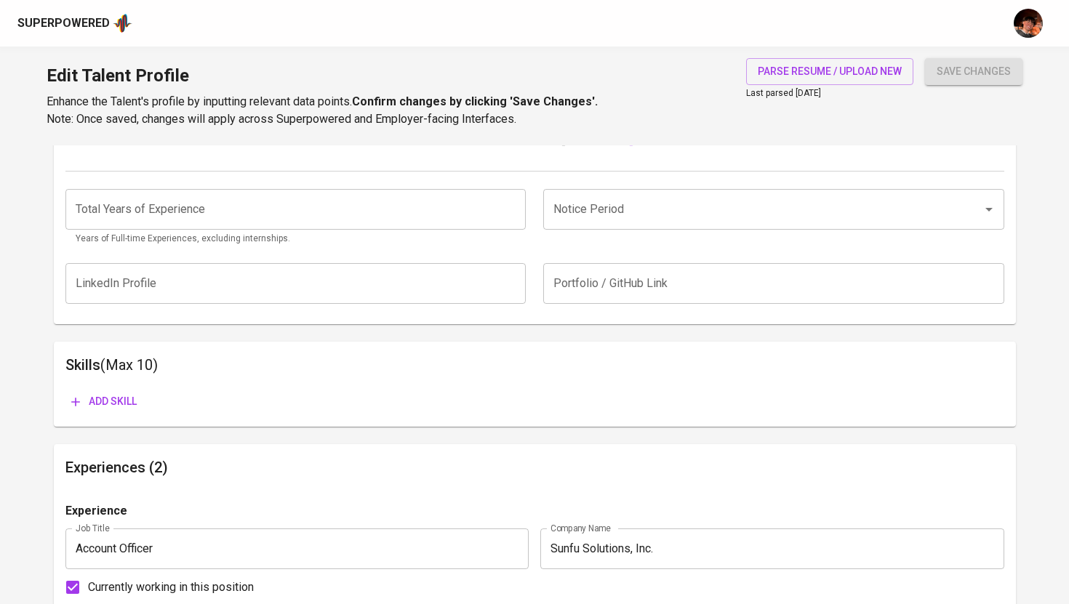
click at [108, 400] on span "Add skill" at bounding box center [103, 402] width 65 height 18
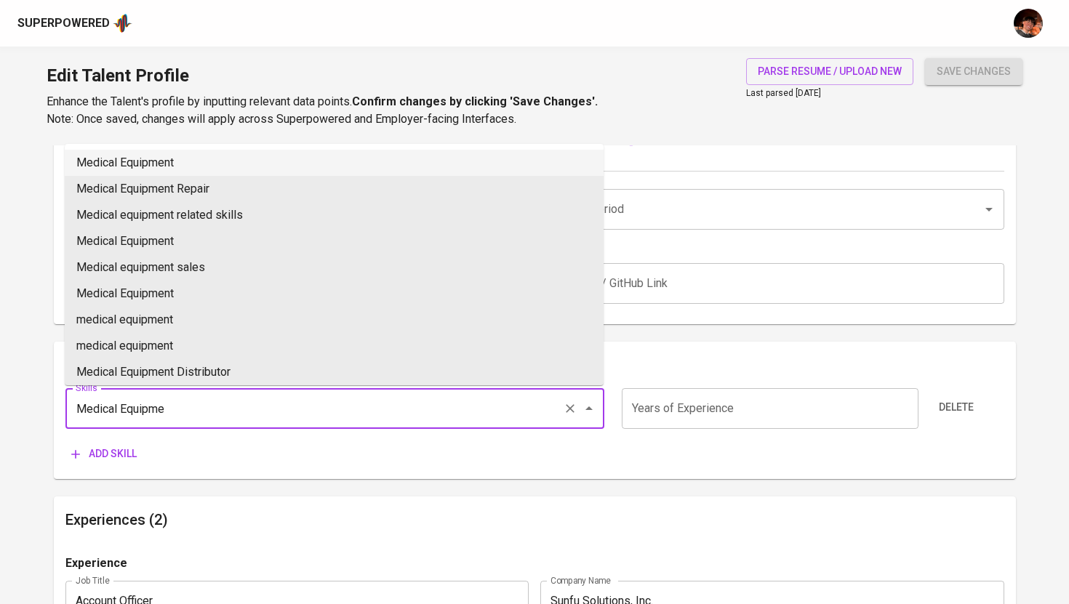
click at [218, 166] on li "Medical Equipment" at bounding box center [334, 163] width 539 height 26
type input "Medical Equipment"
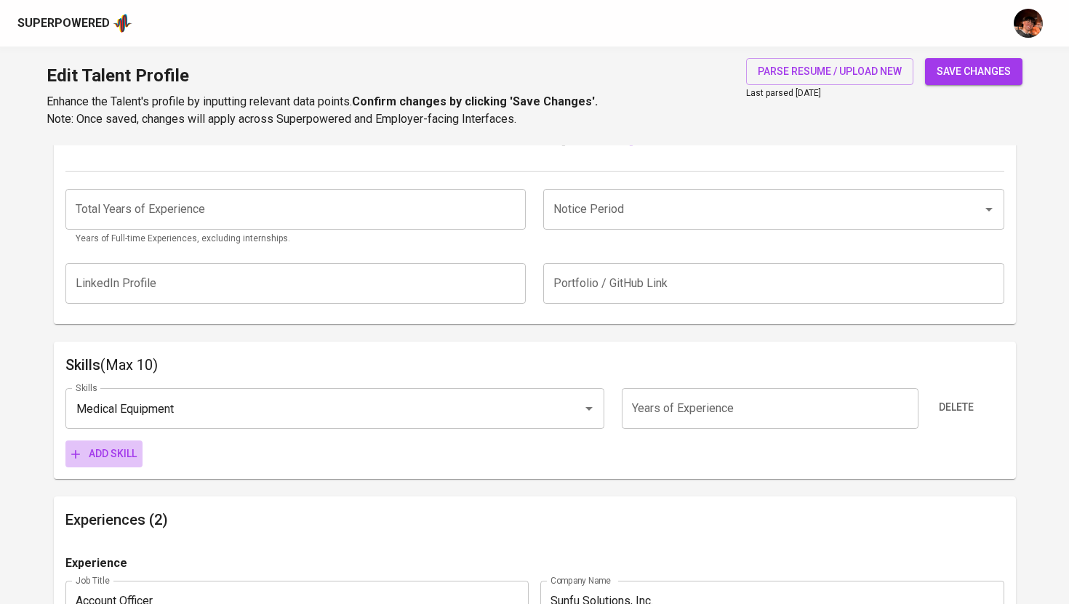
click at [119, 458] on span "Add skill" at bounding box center [103, 454] width 65 height 18
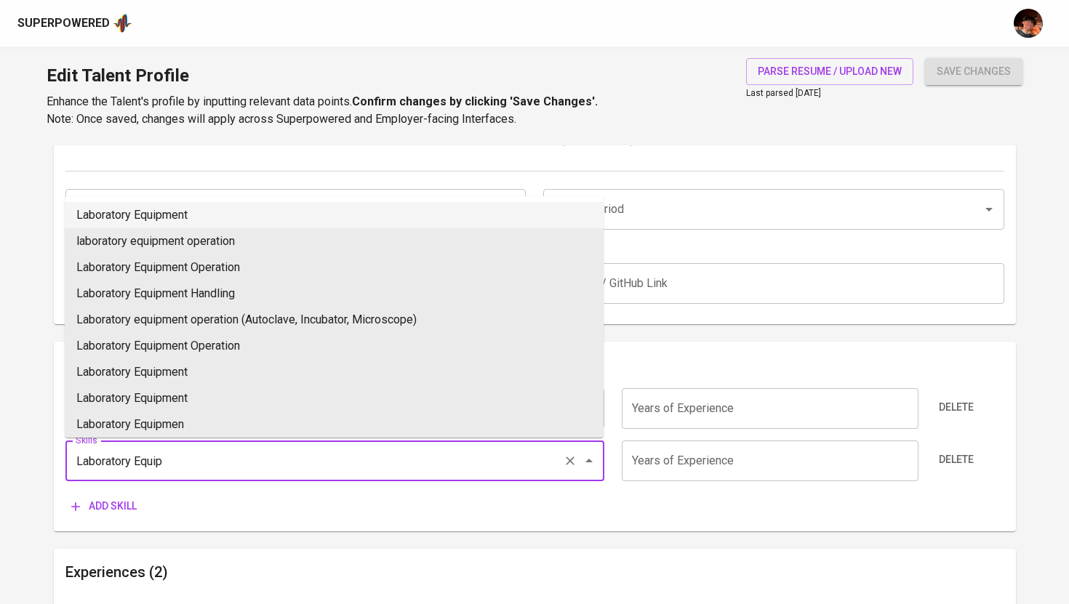
click at [198, 222] on li "Laboratory Equipment" at bounding box center [334, 215] width 539 height 26
type input "Laboratory Equipment"
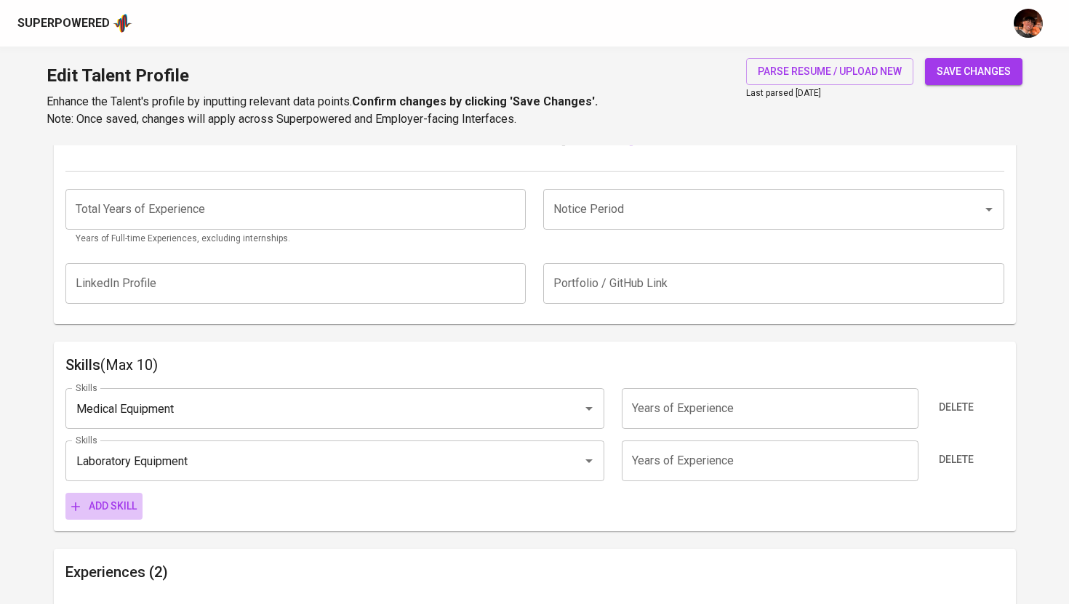
click at [94, 514] on span "Add skill" at bounding box center [103, 506] width 65 height 18
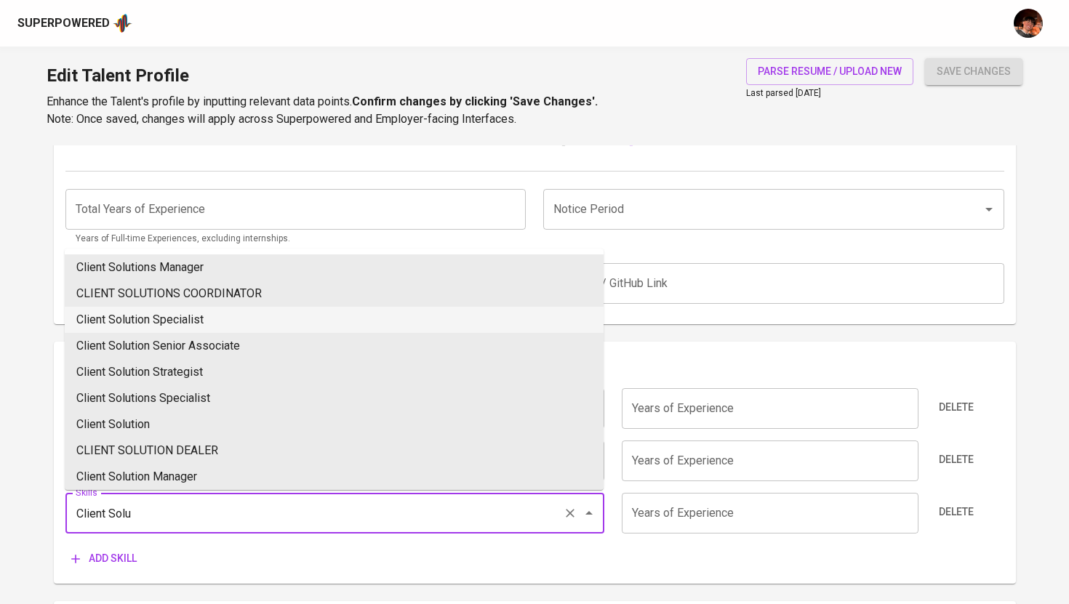
click at [231, 319] on li "Client Solution Specialist" at bounding box center [334, 320] width 539 height 26
type input "Client Solution Specialist"
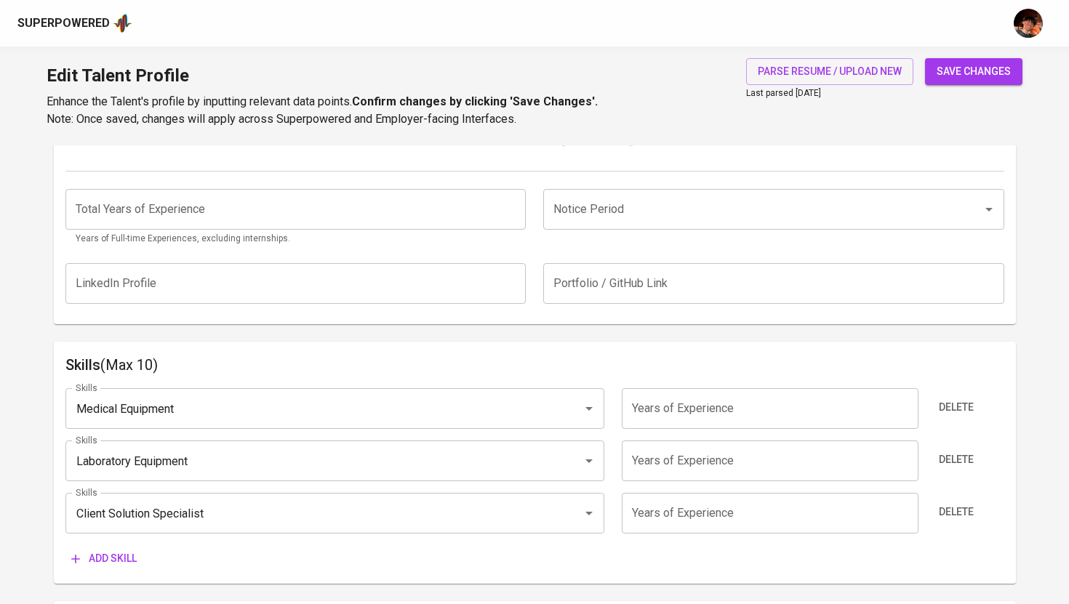
click at [129, 567] on span "Add skill" at bounding box center [103, 559] width 65 height 18
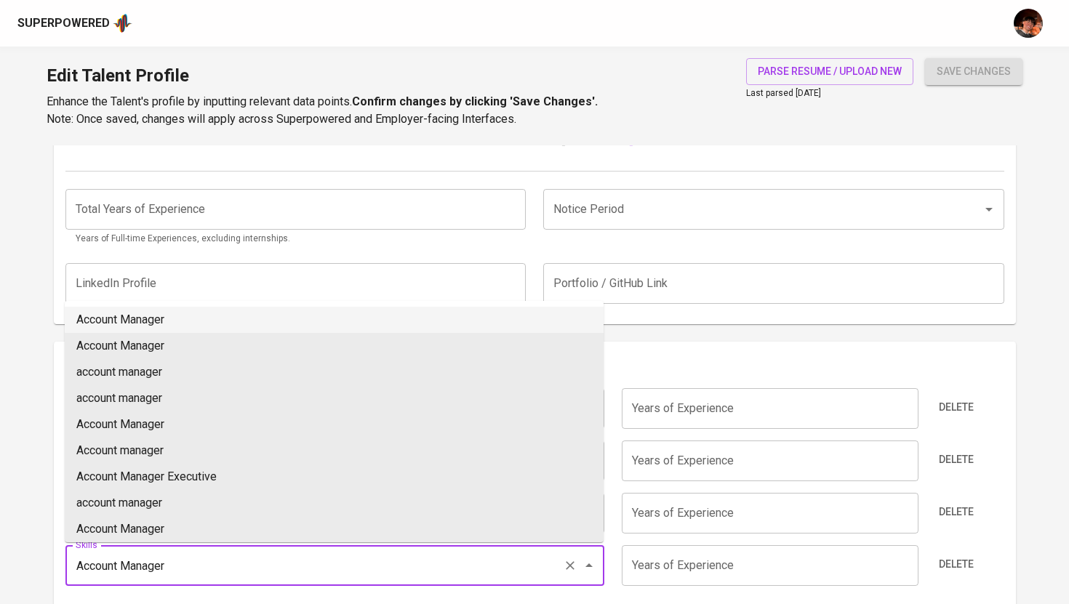
click at [169, 319] on li "Account Manager" at bounding box center [334, 320] width 539 height 26
type input "Account Manager"
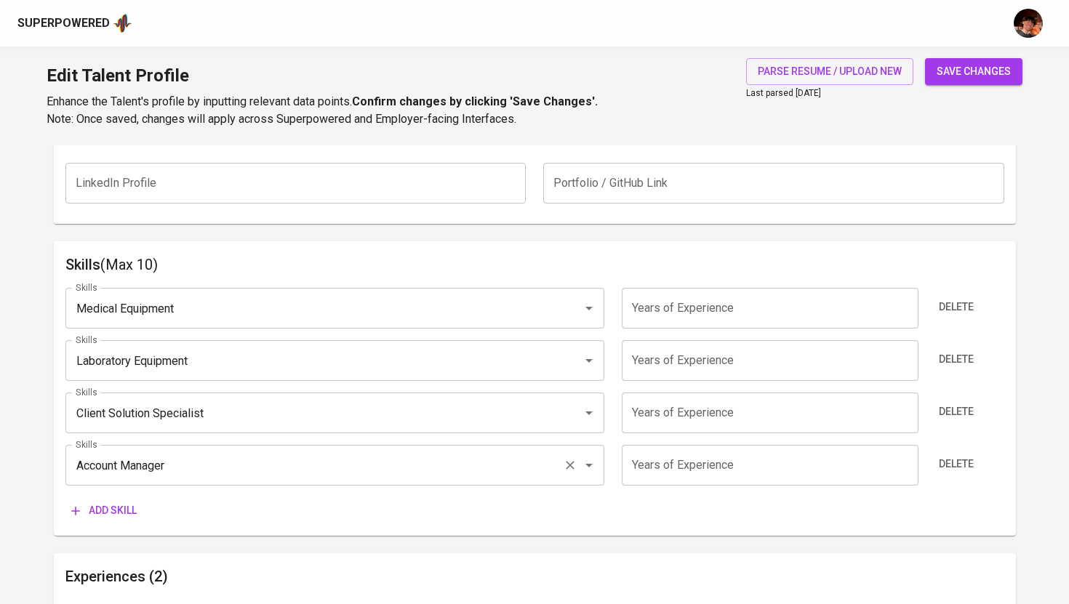
scroll to position [681, 0]
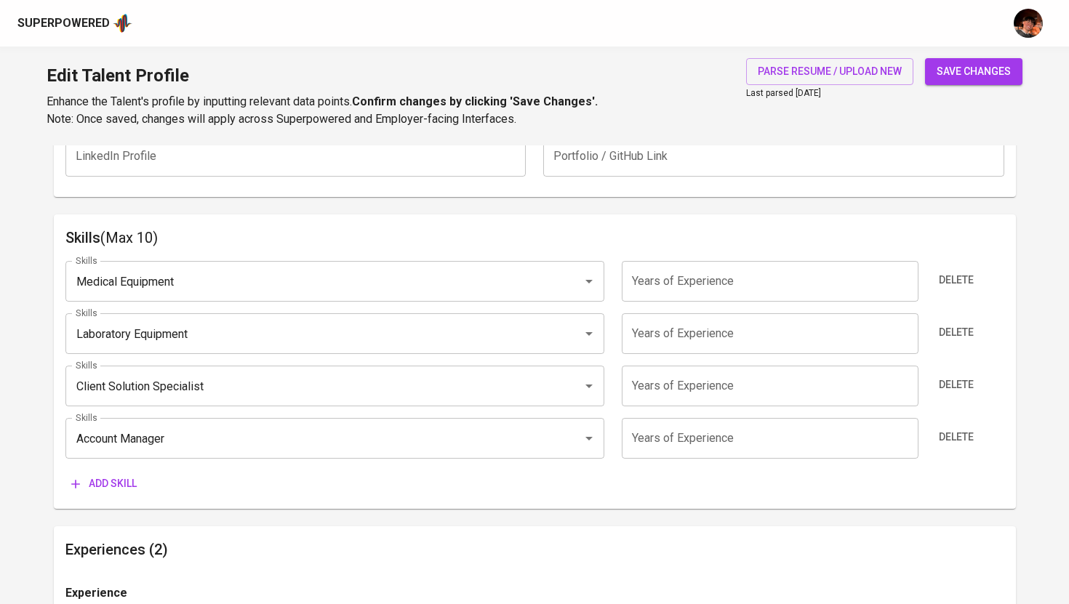
click at [121, 476] on span "Add skill" at bounding box center [103, 484] width 65 height 18
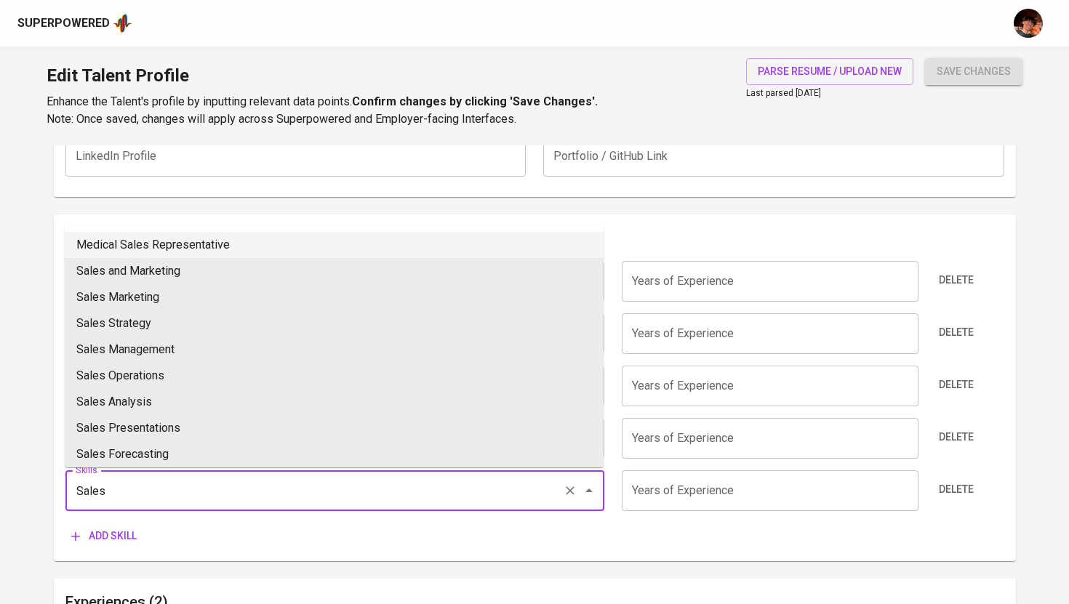
click at [220, 249] on li "Medical Sales Representative" at bounding box center [334, 245] width 539 height 26
type input "Medical Sales Representative"
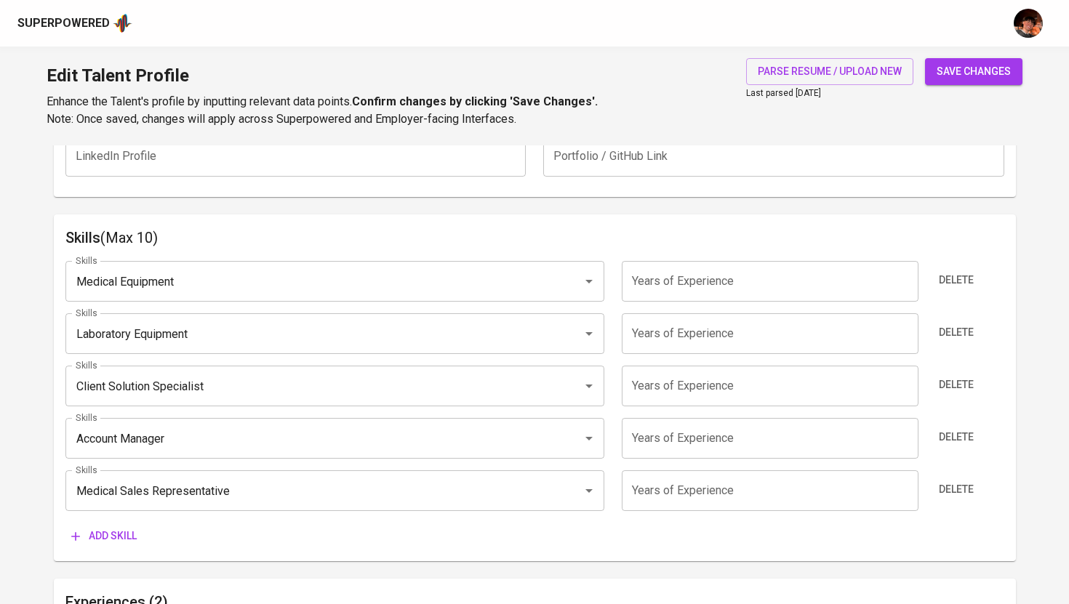
click at [95, 545] on span "Add skill" at bounding box center [103, 536] width 65 height 18
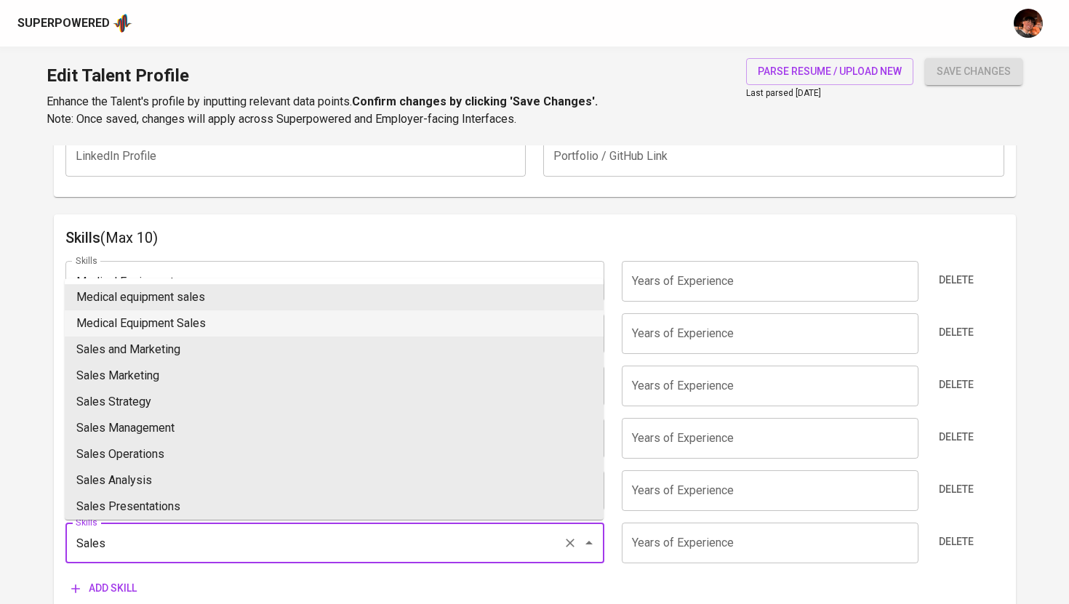
click at [196, 327] on li "Medical Equipment Sales" at bounding box center [334, 324] width 539 height 26
type input "Medical Equipment Sales"
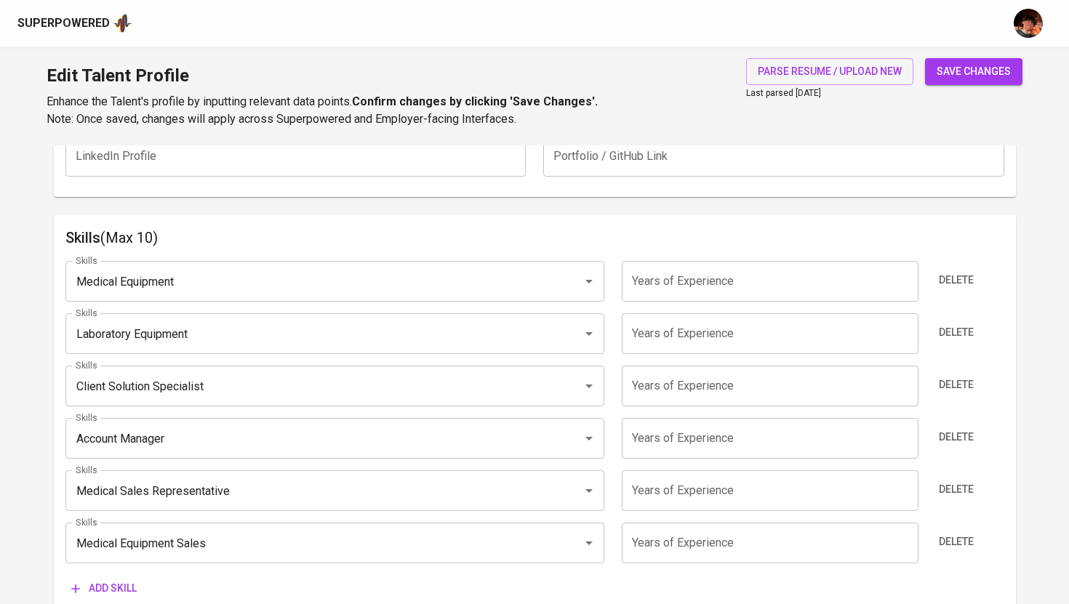
click at [103, 587] on span "Add skill" at bounding box center [103, 589] width 65 height 18
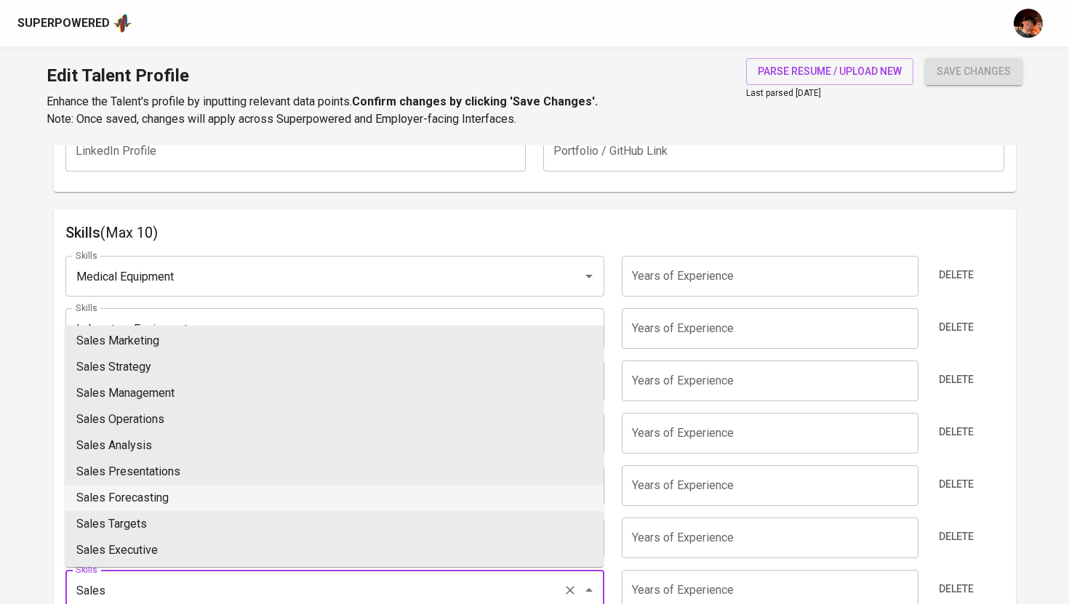
scroll to position [57, 0]
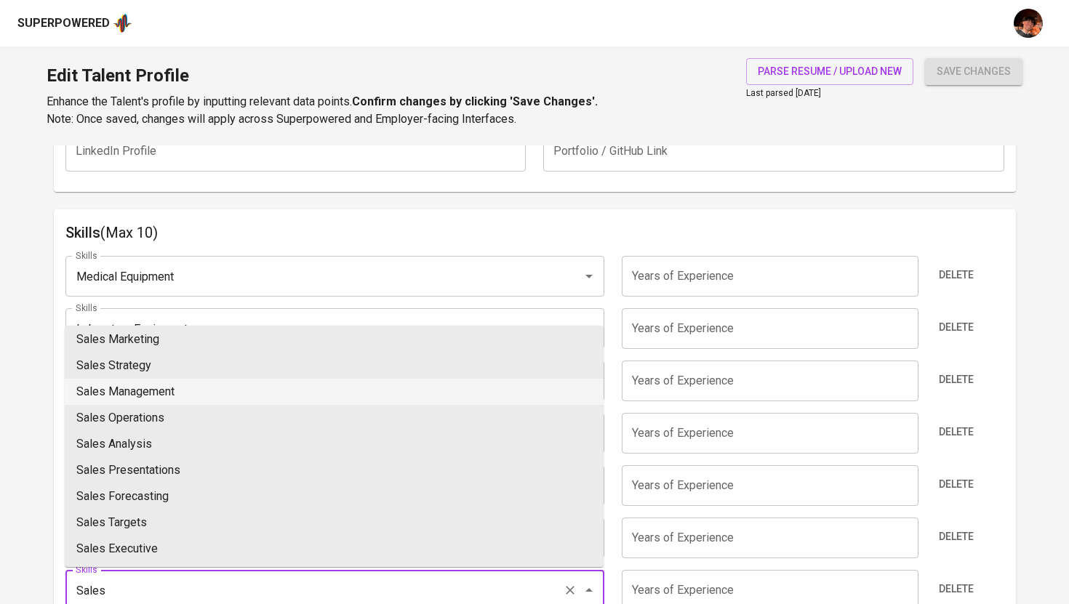
click at [178, 399] on li "Sales Management" at bounding box center [334, 392] width 539 height 26
type input "Sales Management"
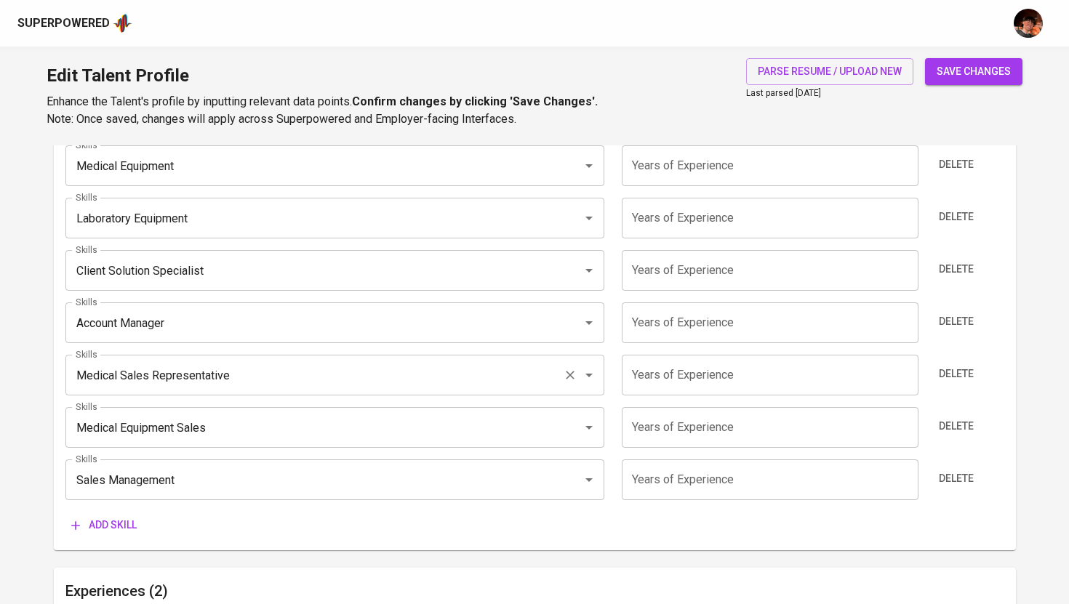
scroll to position [814, 0]
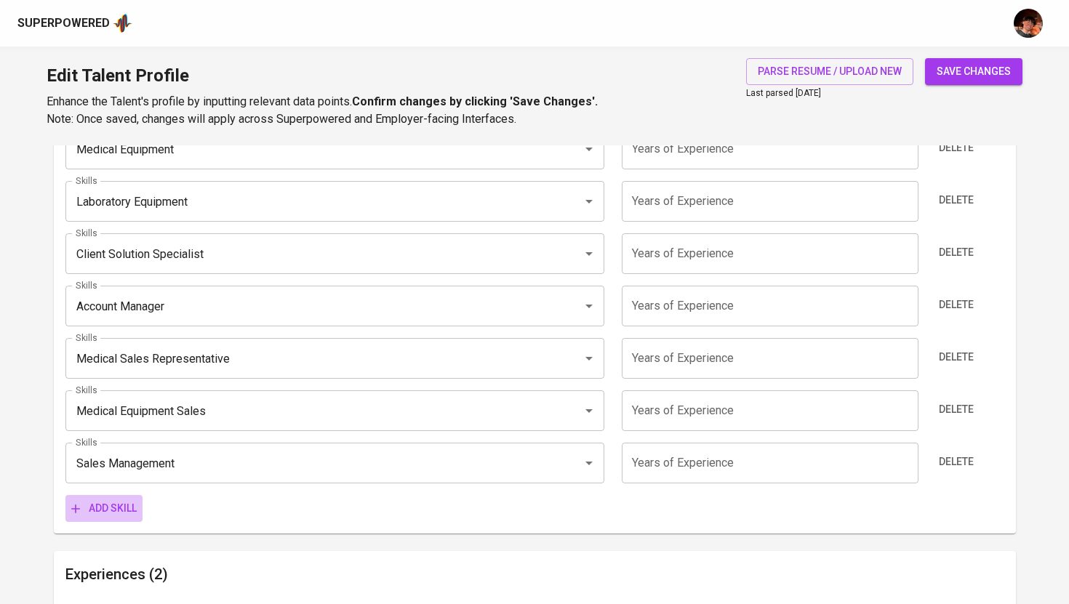
click at [121, 514] on span "Add skill" at bounding box center [103, 509] width 65 height 18
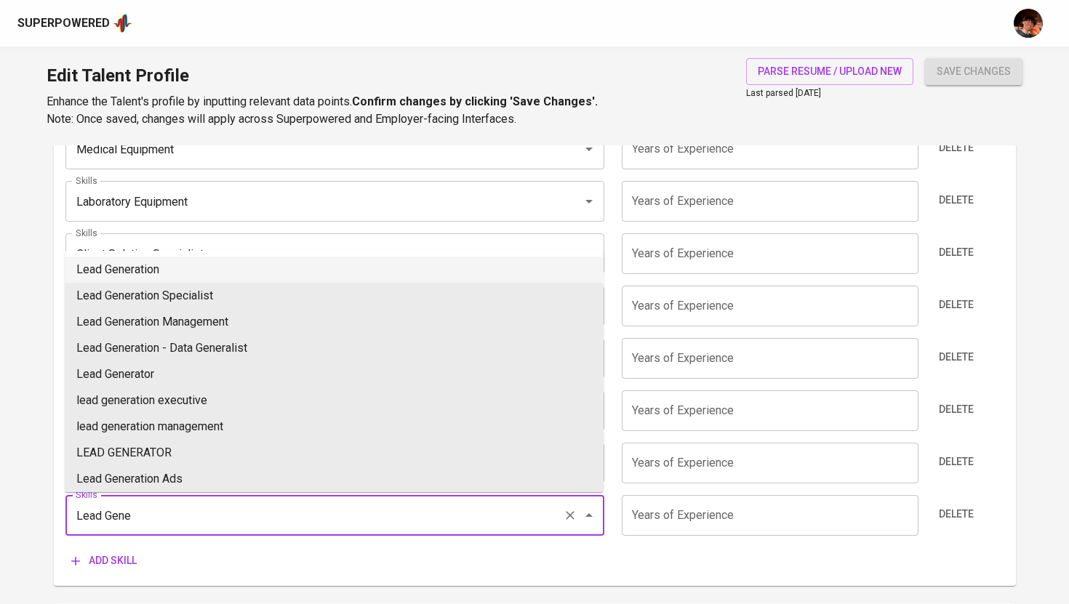
click at [164, 273] on li "Lead Generation" at bounding box center [334, 270] width 539 height 26
type input "Lead Generation"
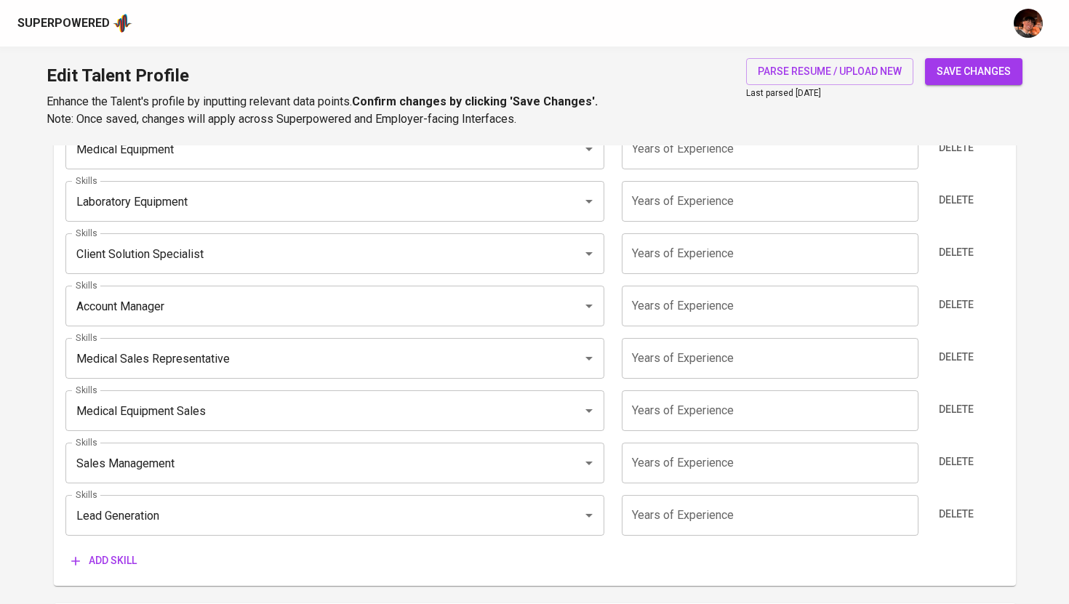
click at [115, 563] on span "Add skill" at bounding box center [103, 561] width 65 height 18
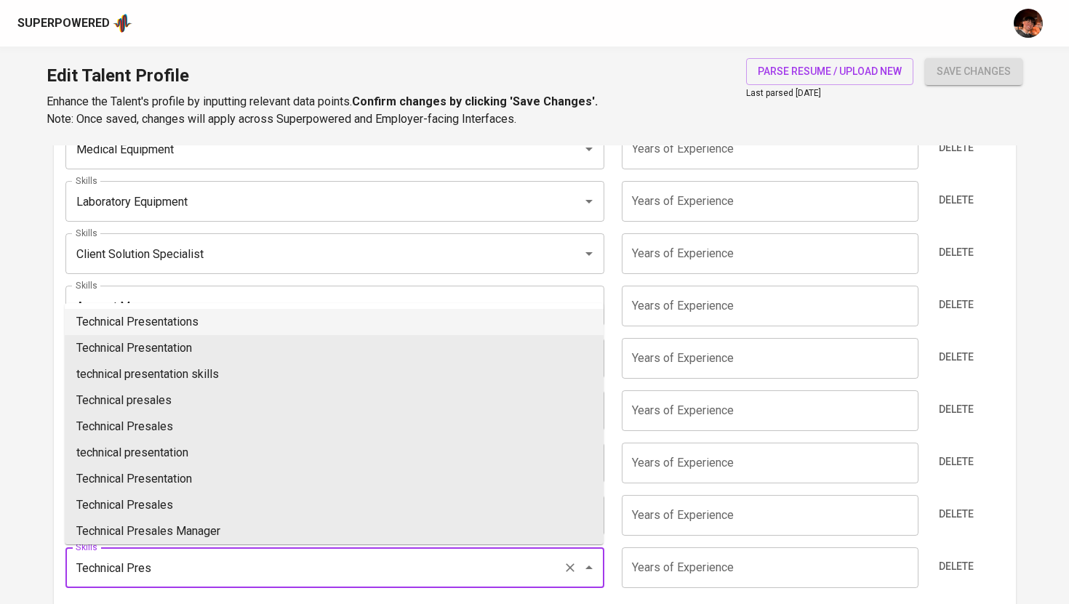
click at [203, 316] on li "Technical Presentations" at bounding box center [334, 322] width 539 height 26
type input "Technical Presentations"
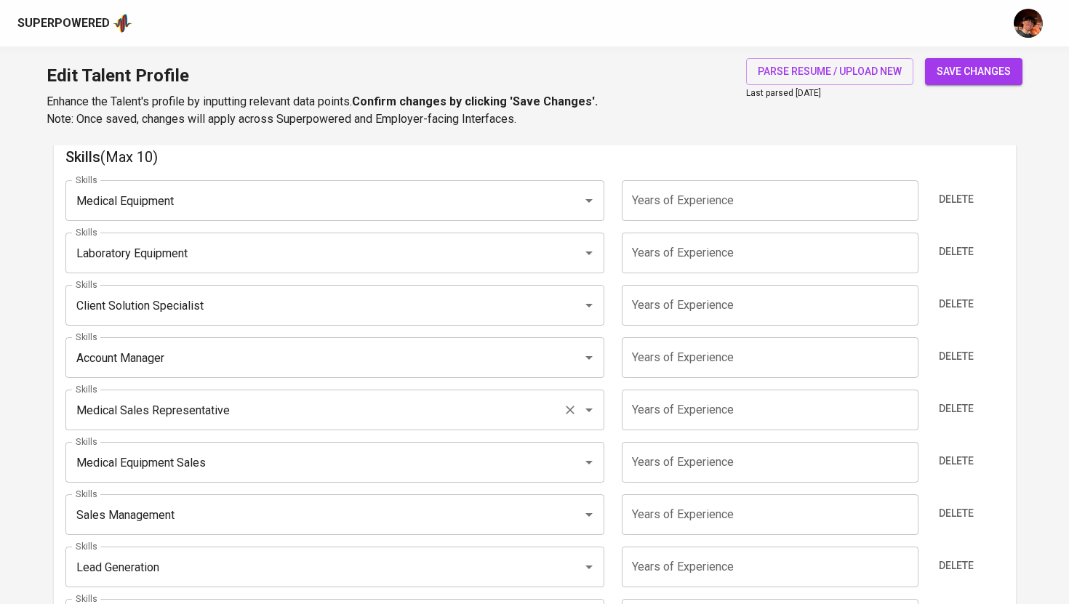
scroll to position [761, 0]
click at [670, 204] on input "number" at bounding box center [770, 201] width 297 height 41
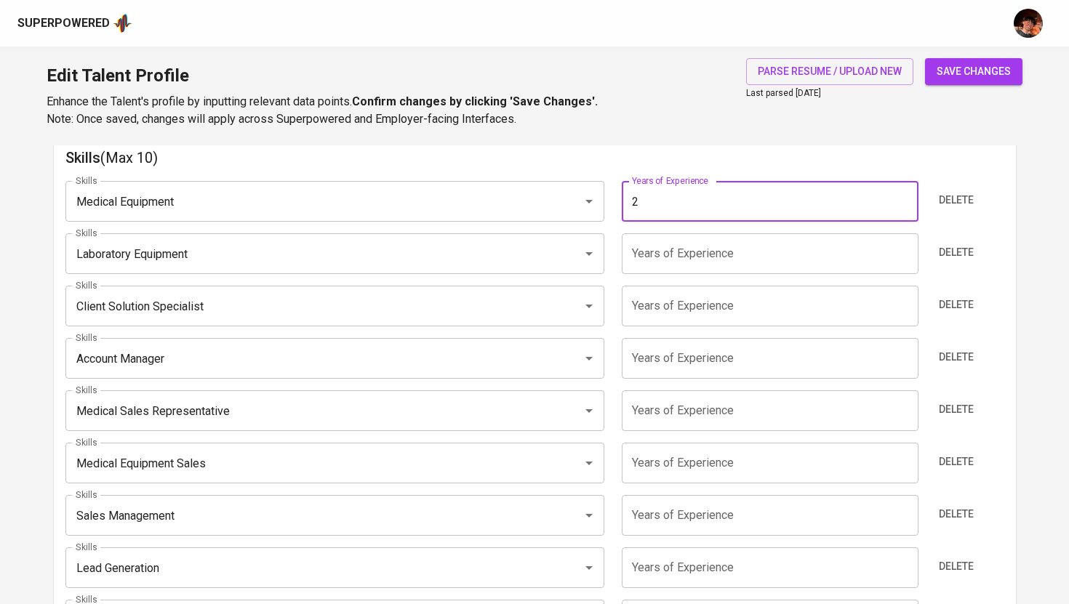
type input "2"
click at [672, 262] on input "number" at bounding box center [770, 253] width 297 height 41
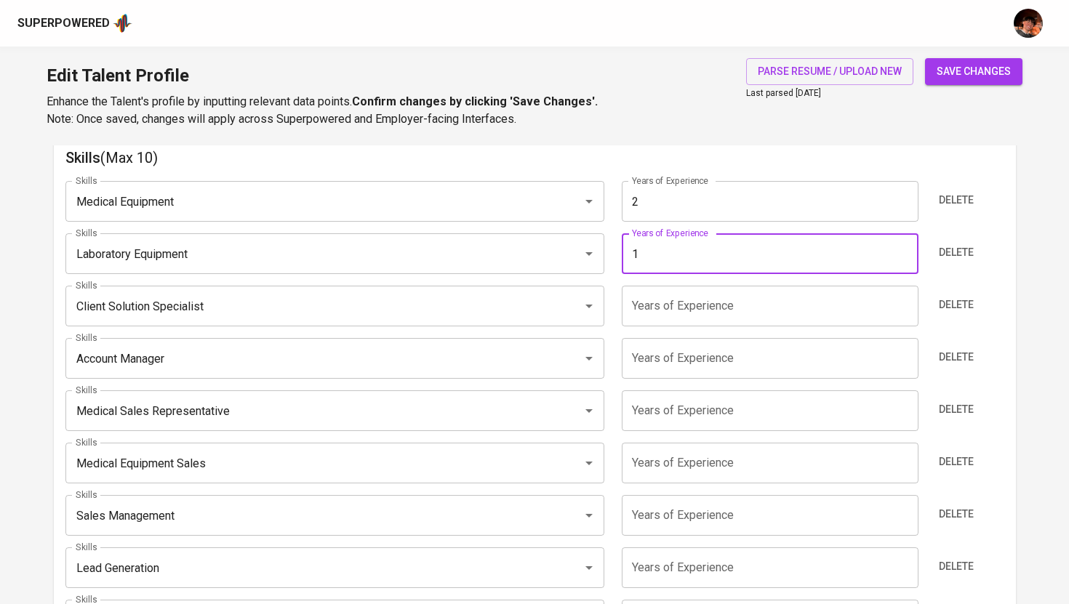
type input "1"
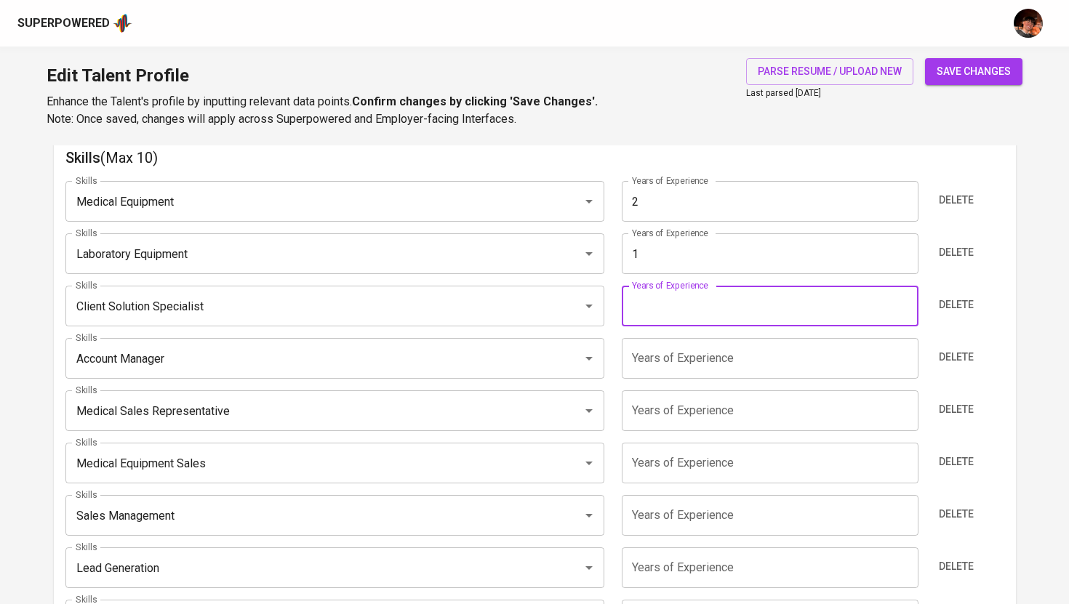
click at [660, 310] on input "number" at bounding box center [770, 306] width 297 height 41
type input "2"
click at [663, 370] on input "number" at bounding box center [770, 358] width 297 height 41
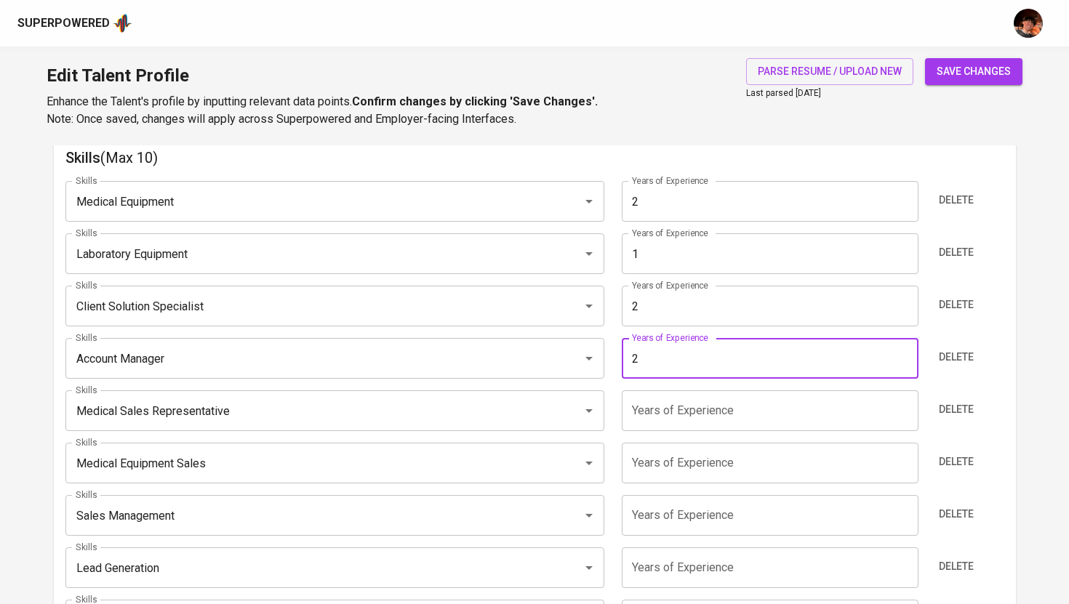
type input "2"
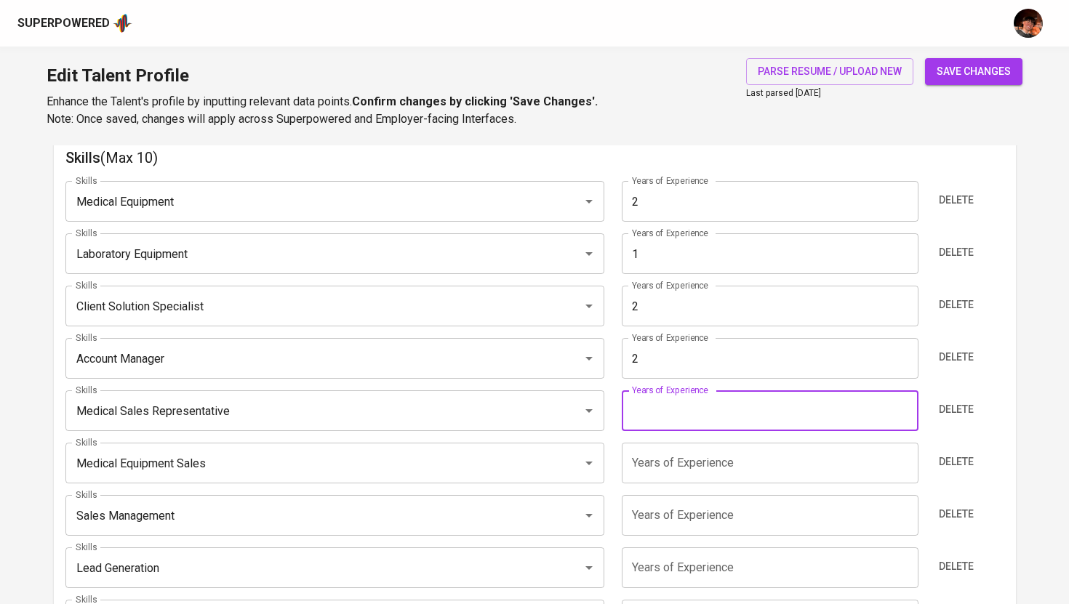
click at [677, 407] on input "number" at bounding box center [770, 411] width 297 height 41
type input "2"
click at [683, 472] on input "number" at bounding box center [770, 463] width 297 height 41
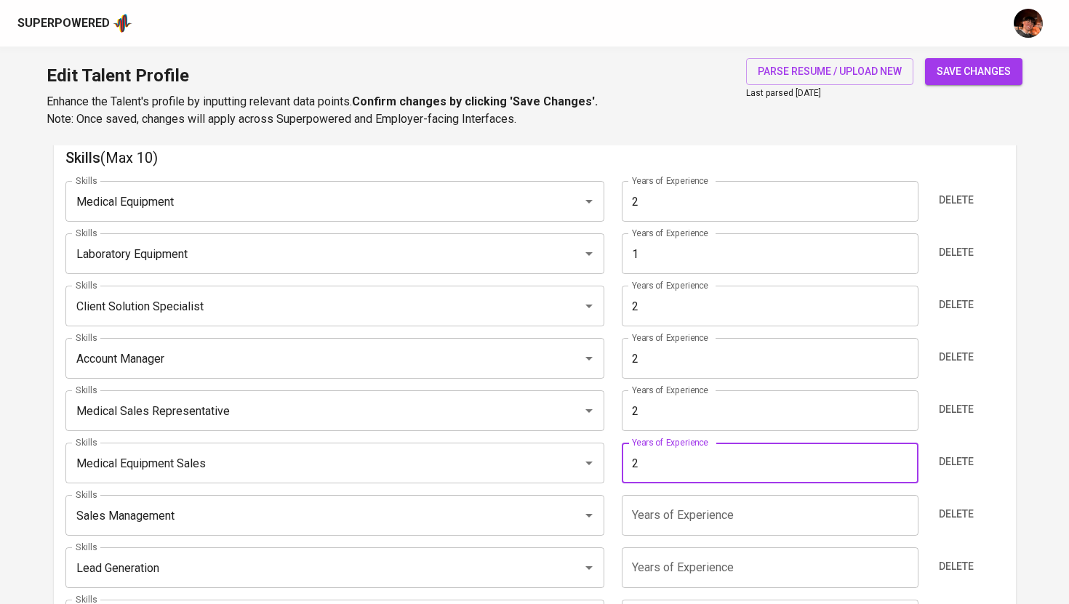
type input "2"
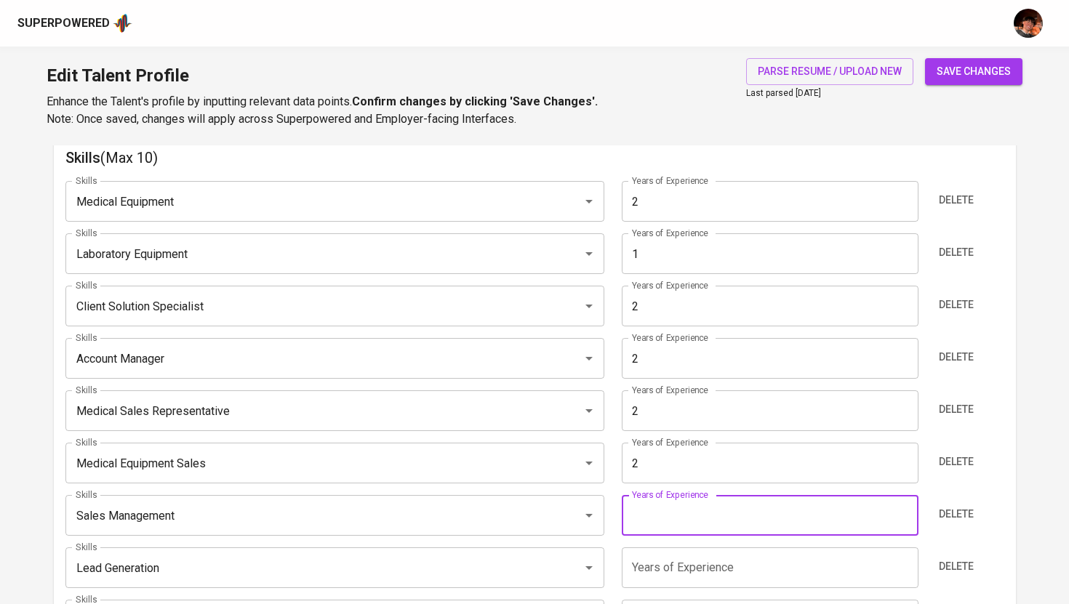
click at [670, 520] on input "number" at bounding box center [770, 515] width 297 height 41
type input "2"
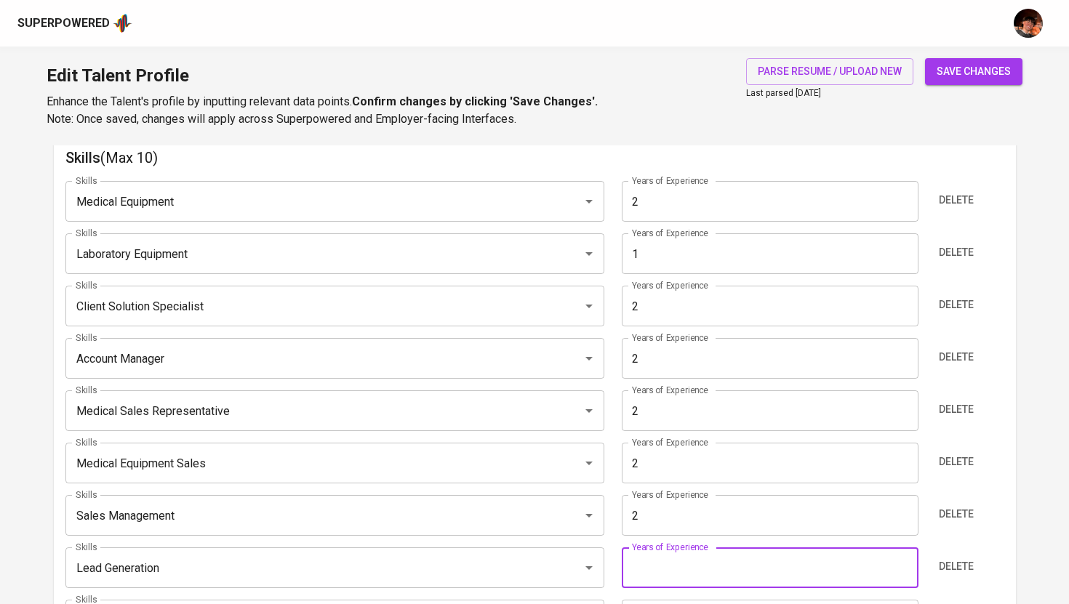
click at [665, 559] on input "number" at bounding box center [770, 568] width 297 height 41
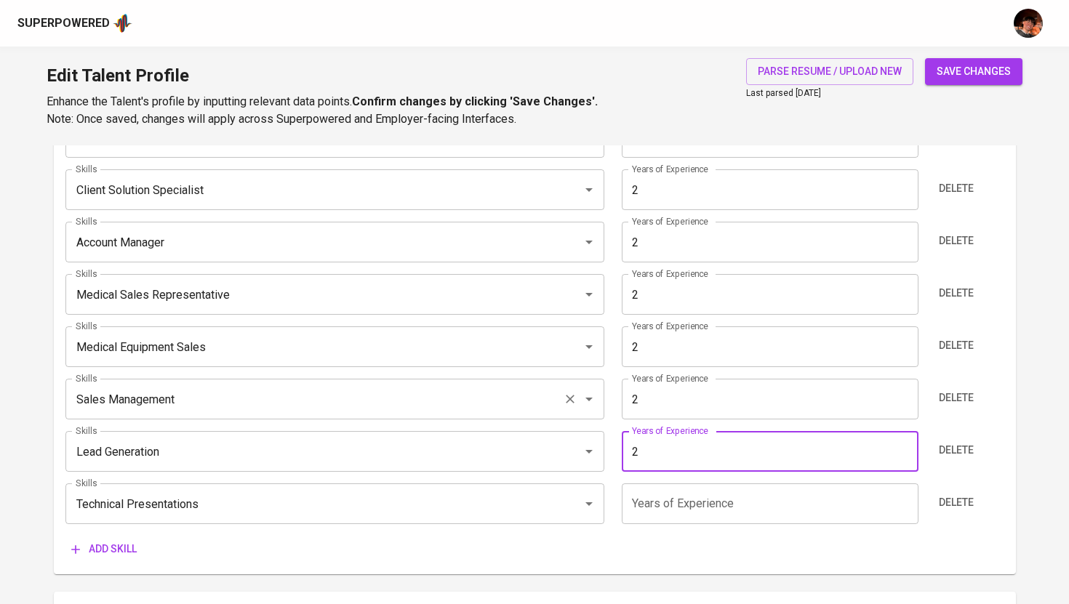
scroll to position [882, 0]
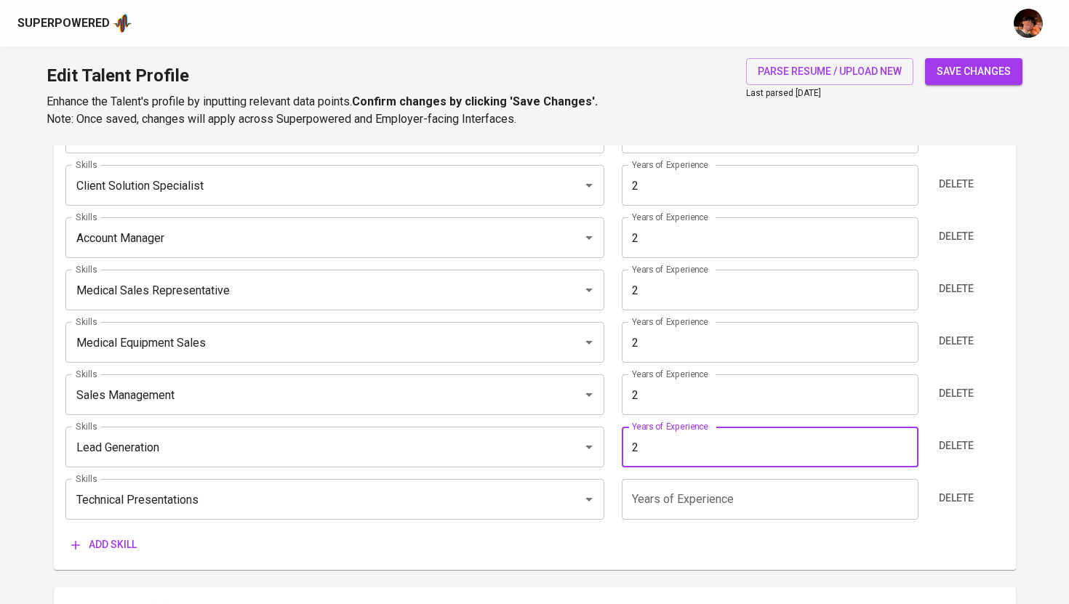
type input "2"
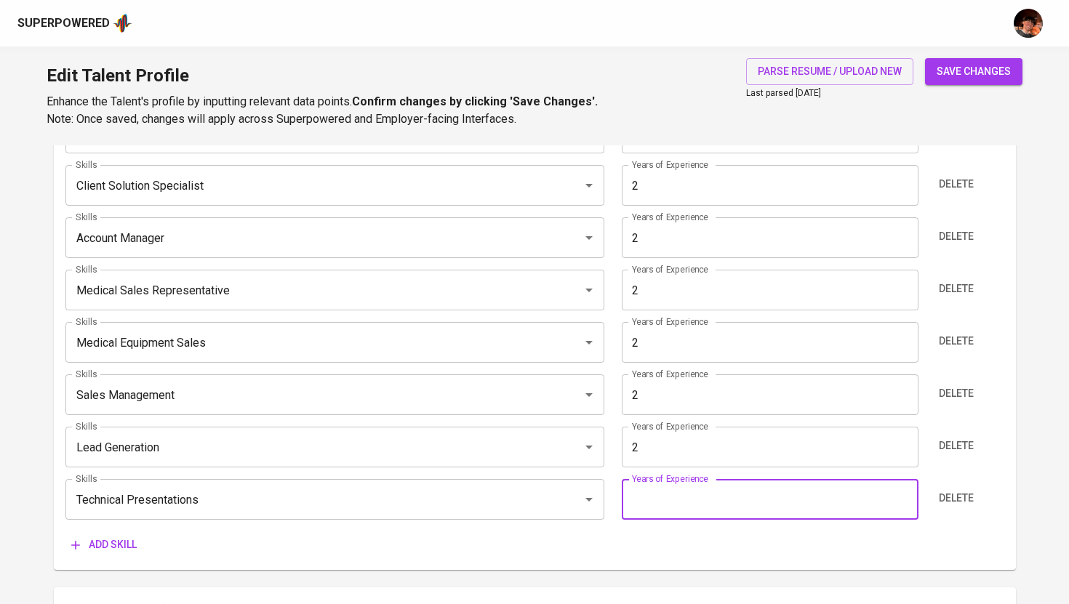
click at [660, 499] on input "number" at bounding box center [770, 499] width 297 height 41
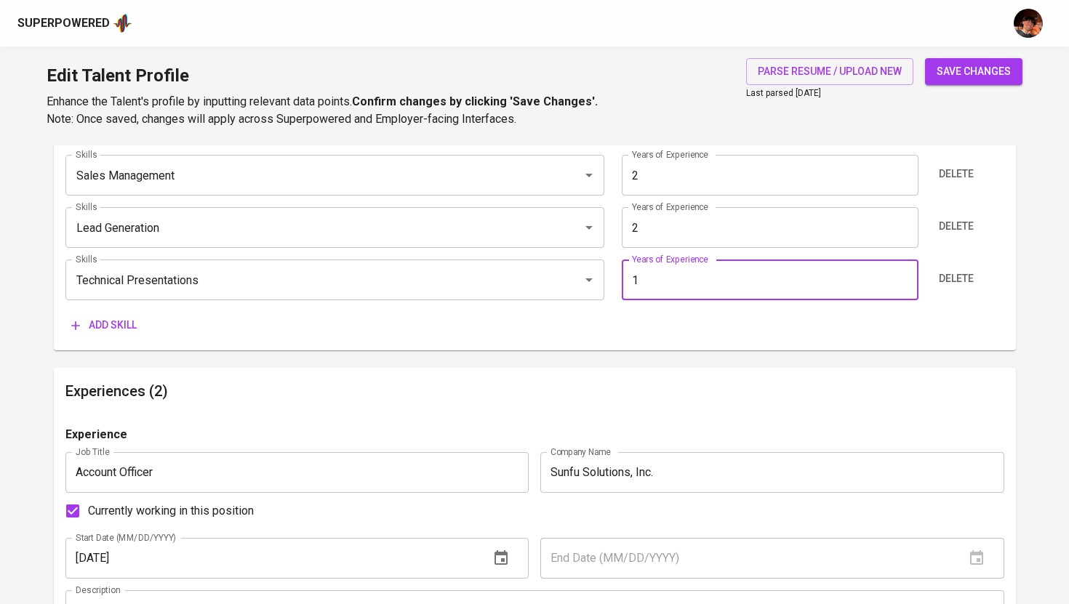
type input "0"
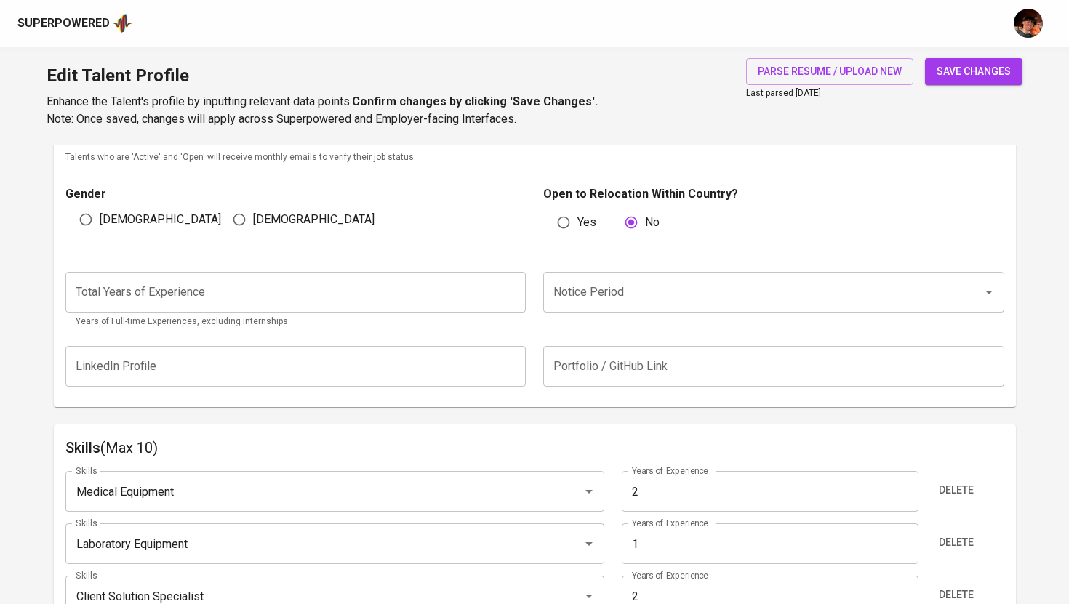
scroll to position [468, 0]
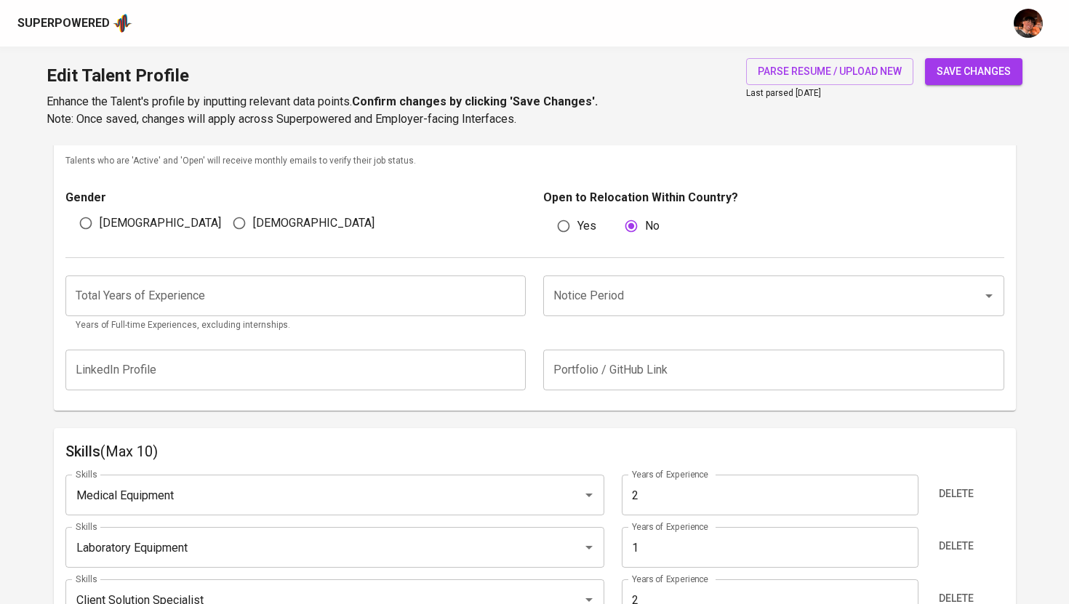
type input "2"
click at [334, 286] on input "number" at bounding box center [295, 296] width 461 height 41
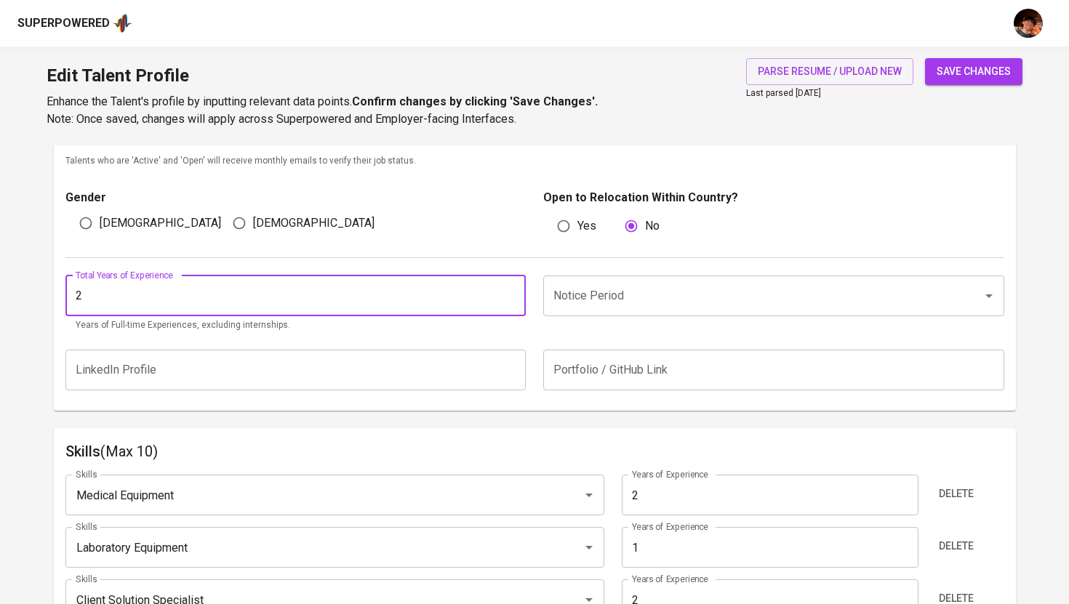
type input "2"
click at [574, 287] on input "Notice Period" at bounding box center [753, 296] width 407 height 28
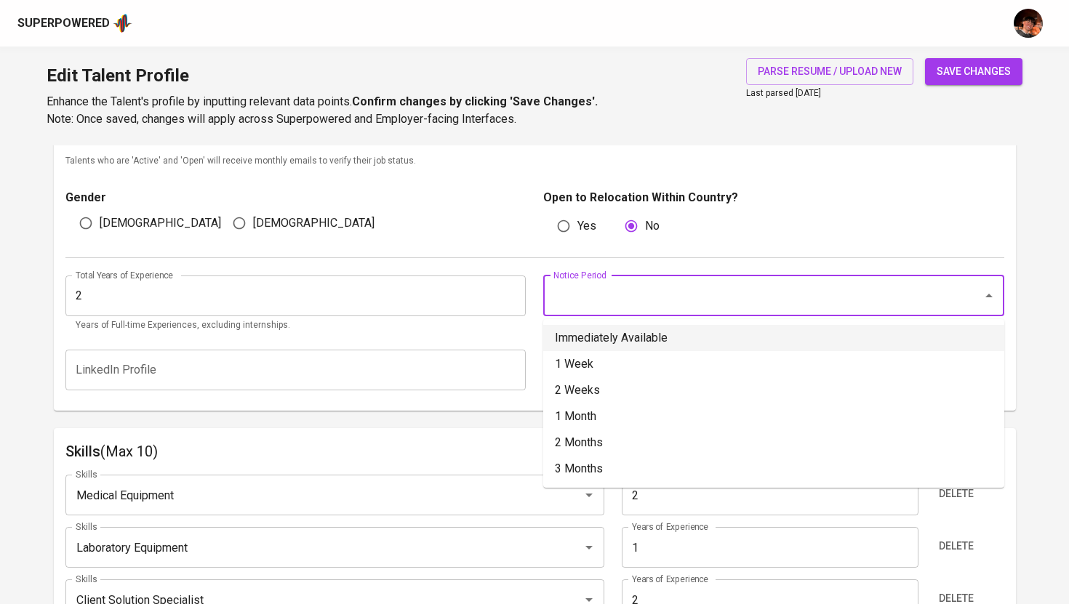
click at [598, 340] on li "Immediately Available" at bounding box center [773, 338] width 461 height 26
type input "Immediately Available"
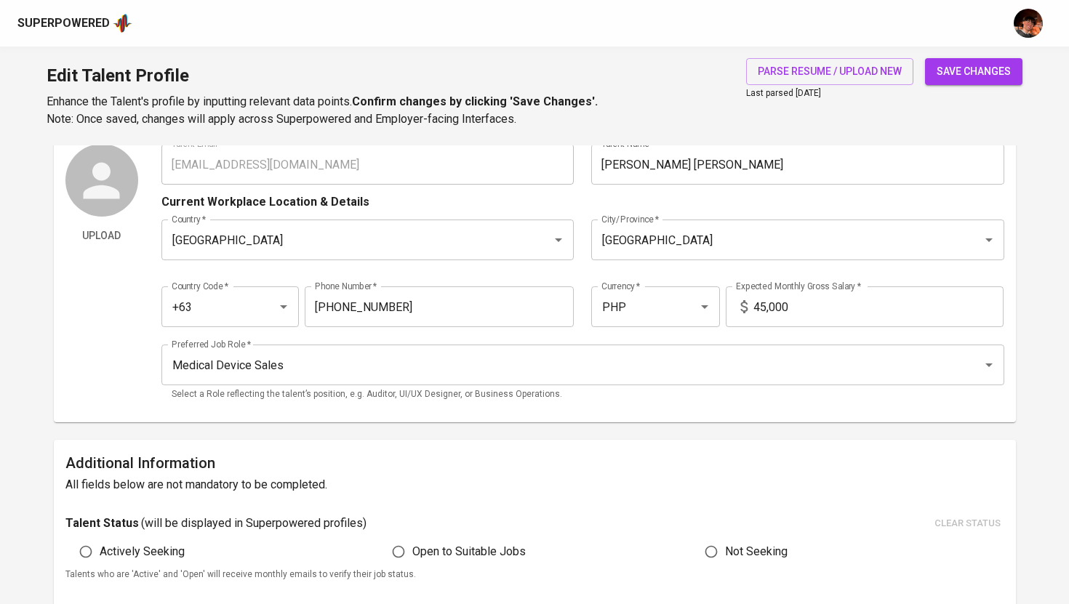
scroll to position [0, 0]
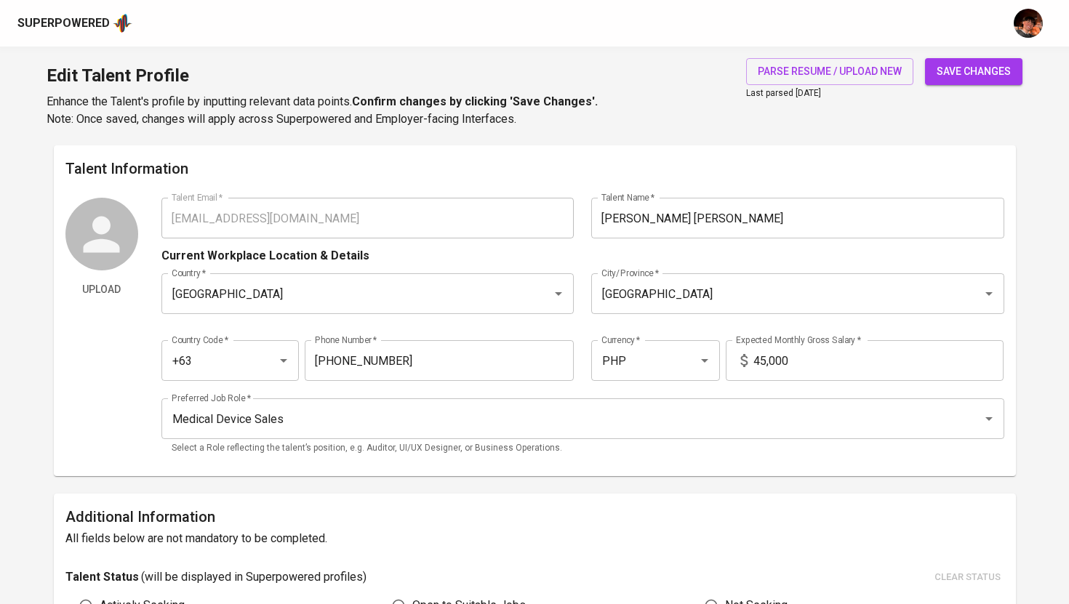
click at [954, 71] on span "save changes" at bounding box center [974, 72] width 74 height 18
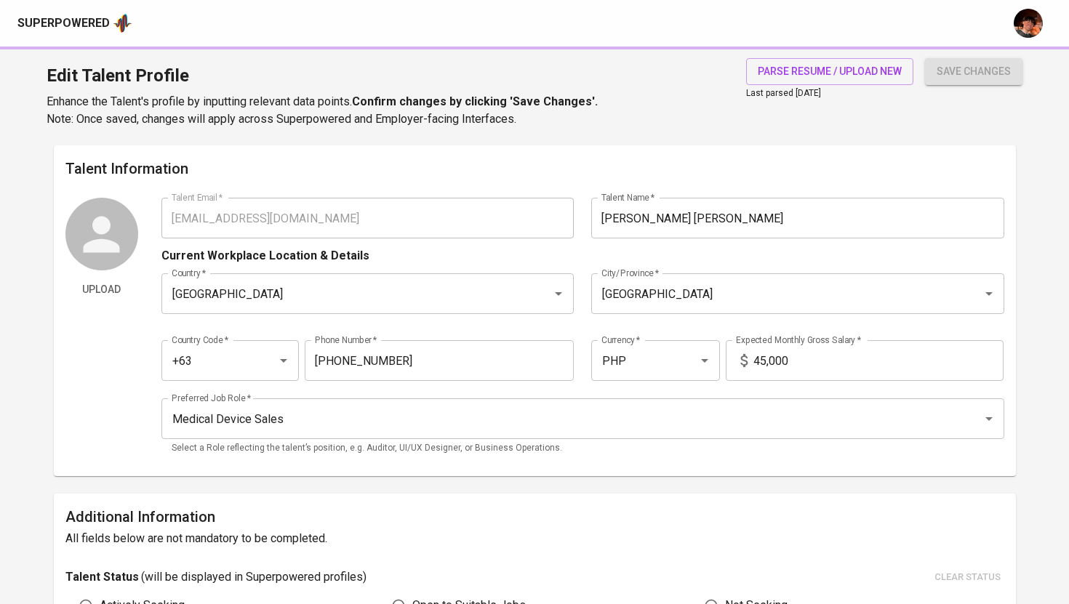
type input "Lead Generation"
type input "2"
type input "Sales Management"
type input "Medical Equipment Sales"
type input "Account Management"
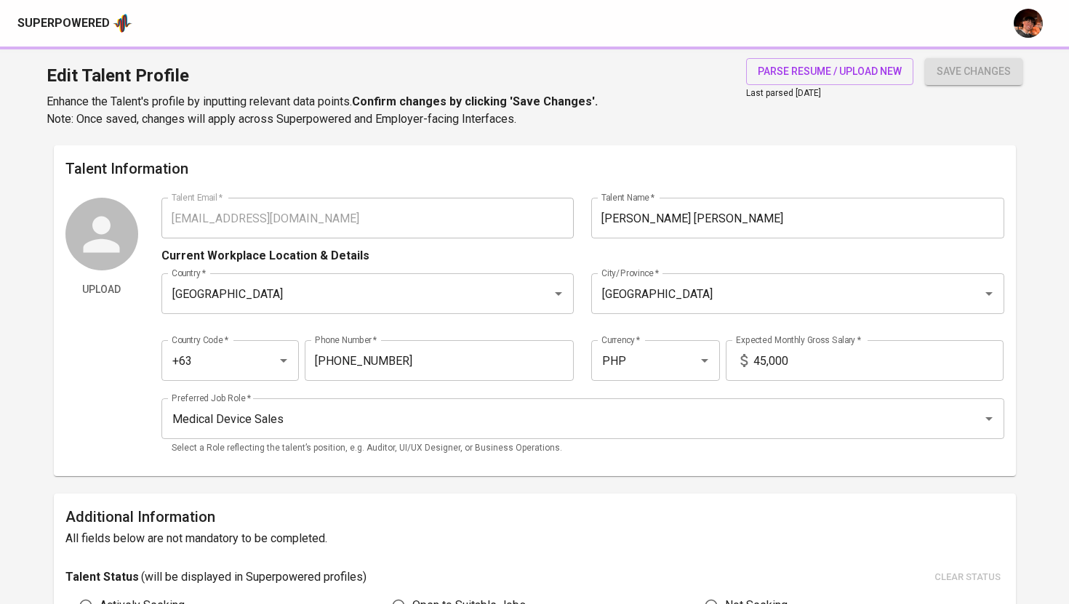
type input "Client Solution Specialist"
type input "Technical Presentations"
type input "Laboratory Equipment"
type input "1"
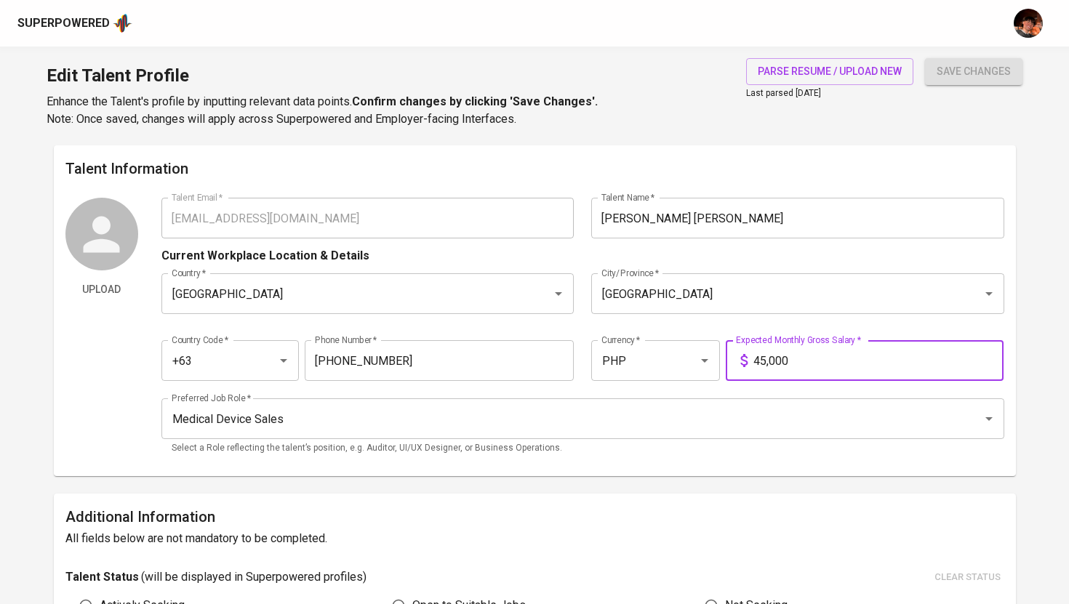
click at [778, 362] on input "45,000" at bounding box center [878, 360] width 250 height 41
click at [788, 362] on input "45,000" at bounding box center [878, 360] width 250 height 41
type input "45,450"
click at [925, 58] on button "save changes" at bounding box center [973, 71] width 97 height 27
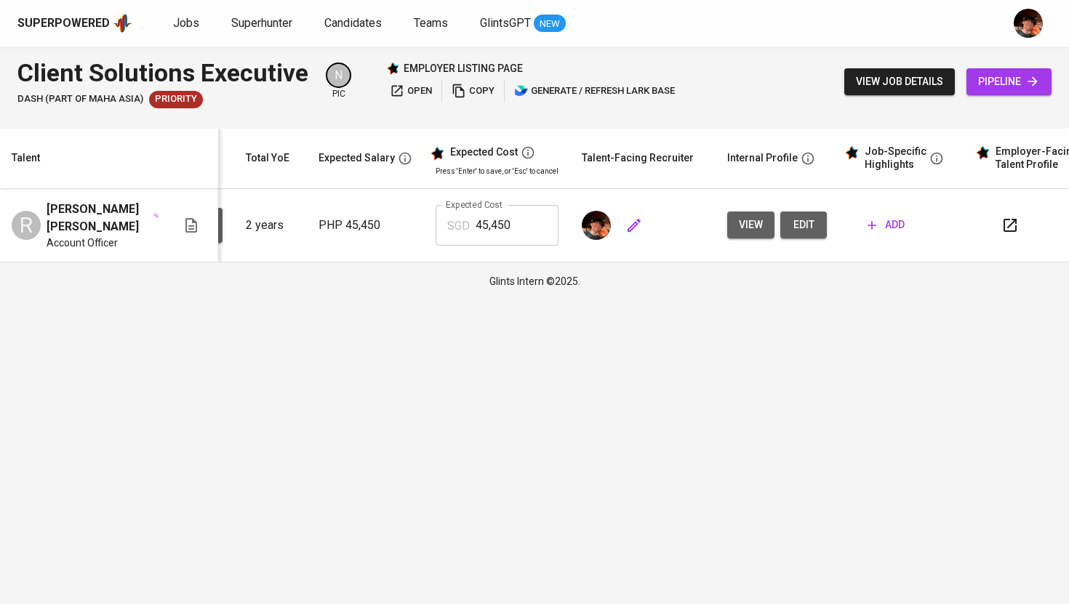
scroll to position [0, 149]
click at [867, 224] on icon "button" at bounding box center [867, 225] width 15 height 15
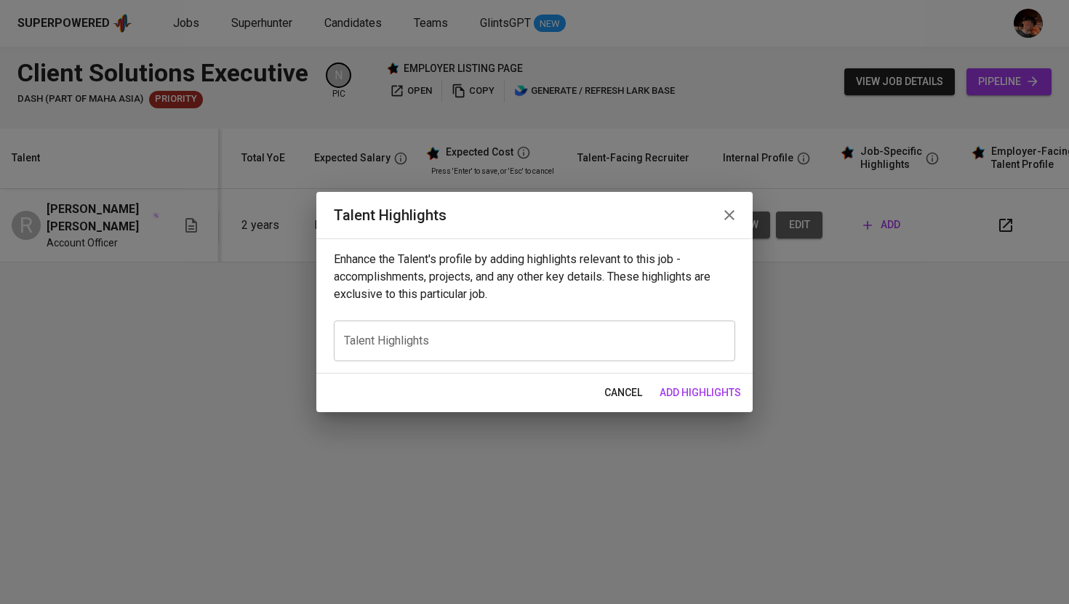
click at [412, 348] on div "x Talent Highlights" at bounding box center [534, 341] width 401 height 41
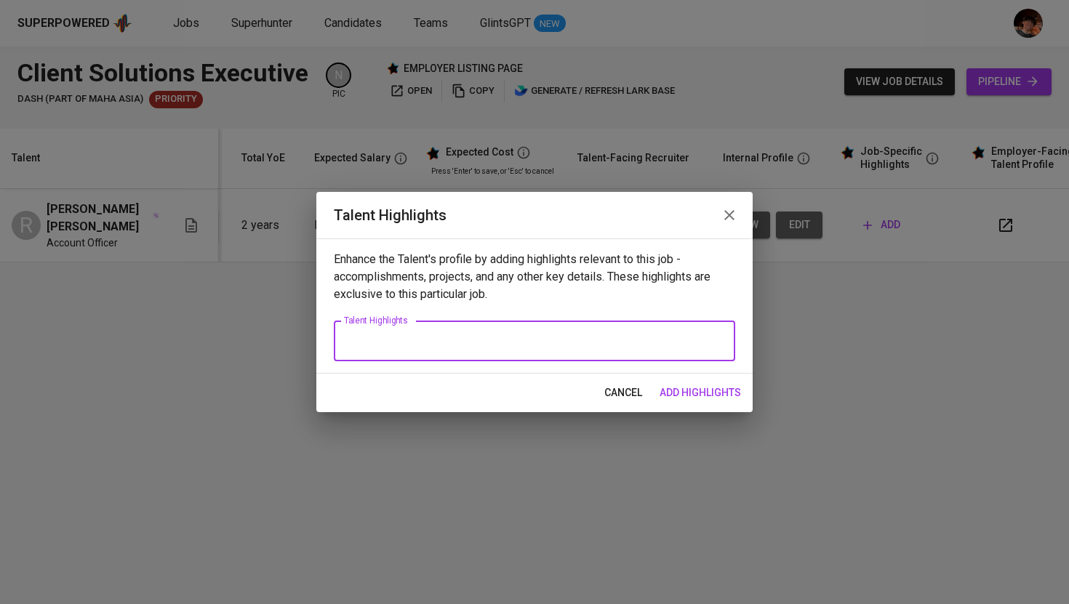
paste textarea "Rod Vincent Manalo is a highly driven Client Solutions Specialist with a strong…"
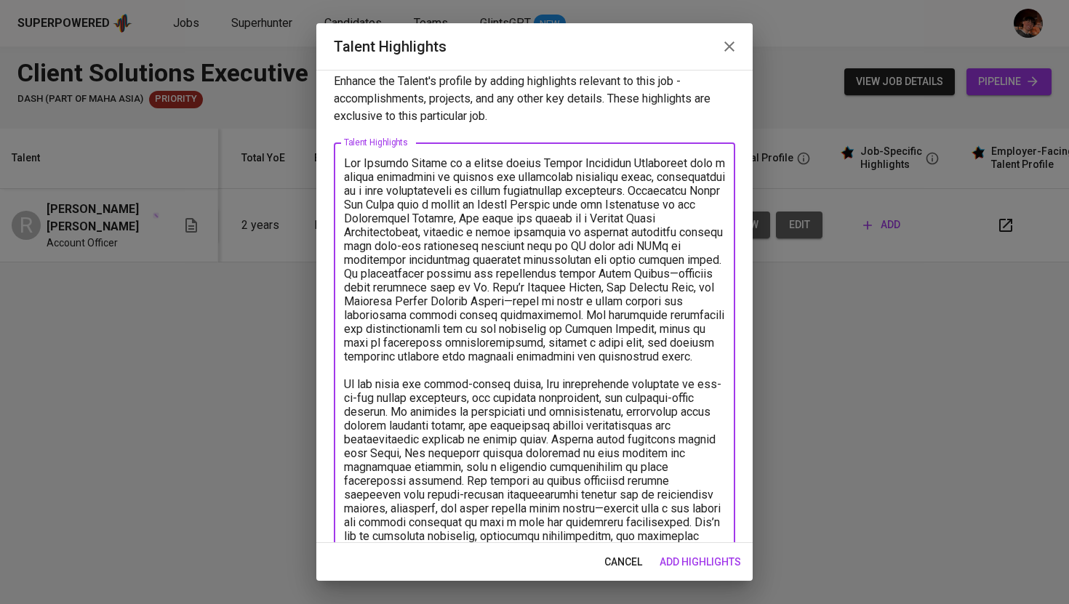
scroll to position [18, 0]
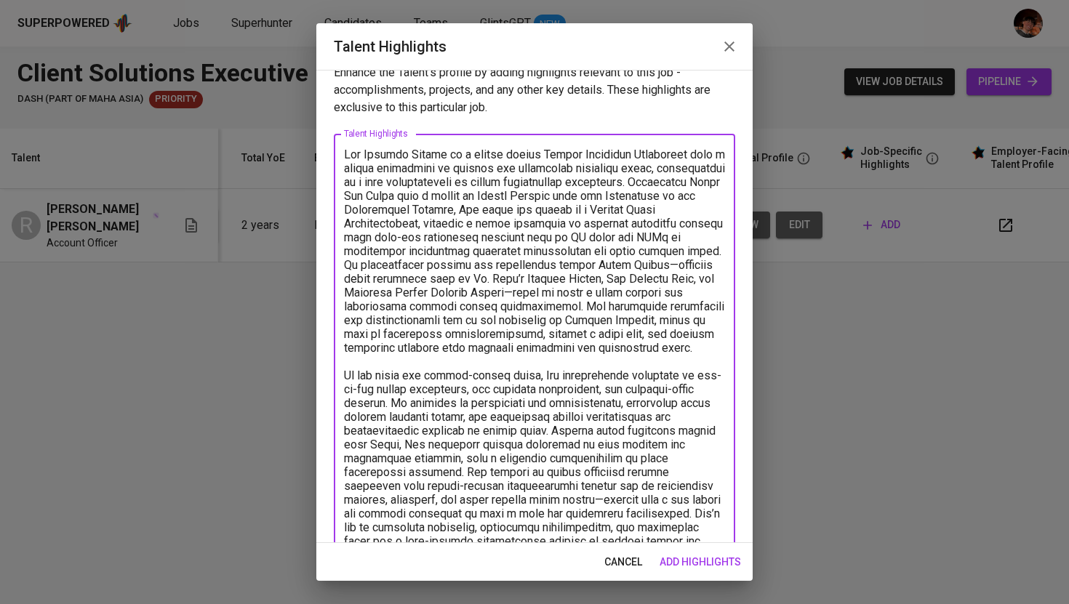
click at [386, 281] on textarea at bounding box center [534, 369] width 381 height 442
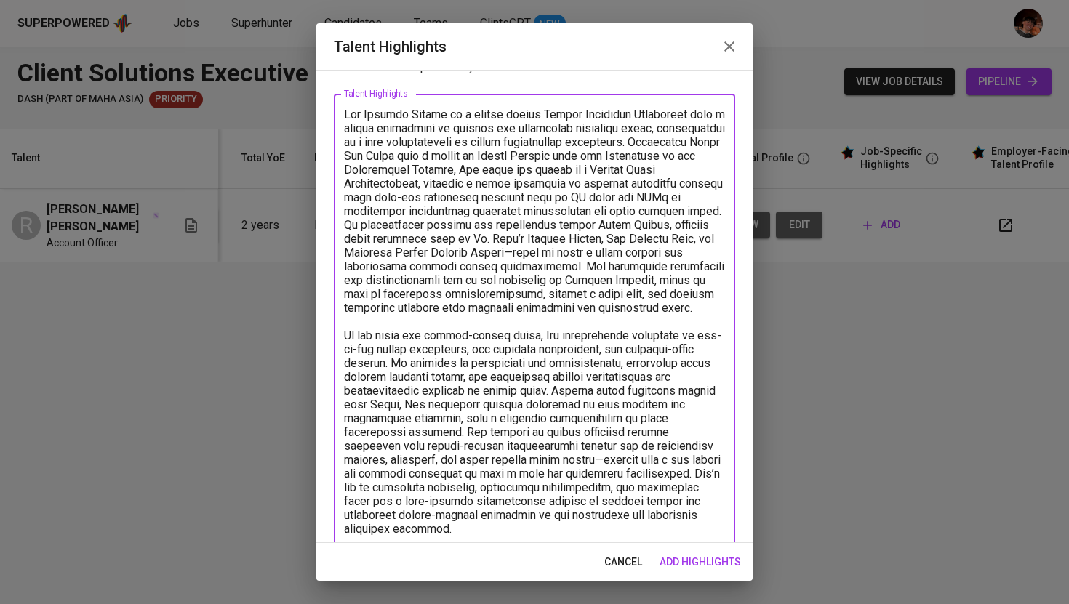
scroll to position [69, 0]
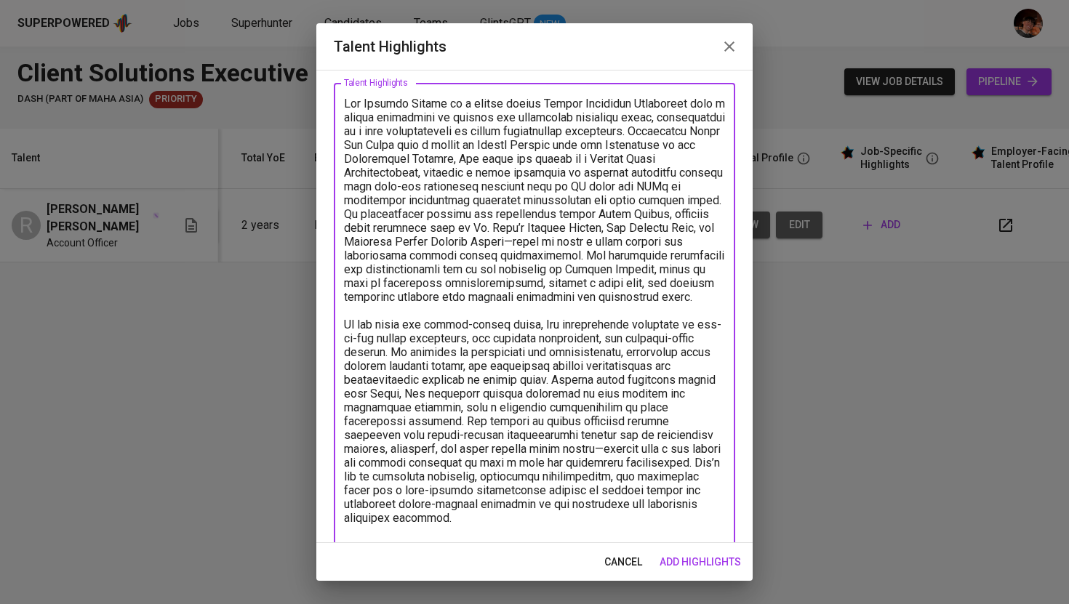
drag, startPoint x: 614, startPoint y: 255, endPoint x: 724, endPoint y: 311, distance: 122.6
click at [724, 311] on textarea at bounding box center [534, 318] width 381 height 442
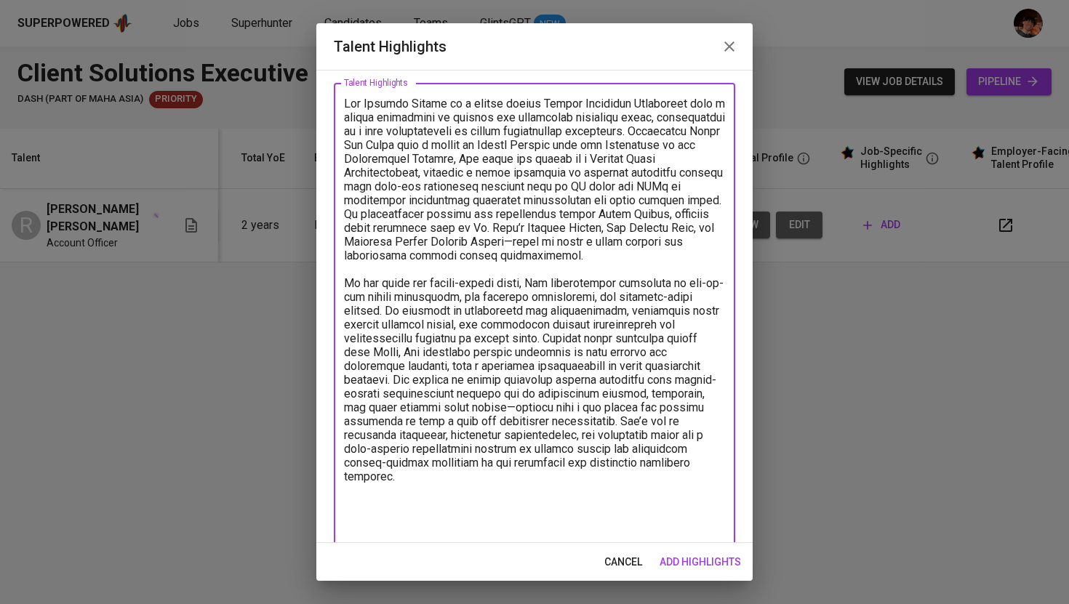
scroll to position [35, 0]
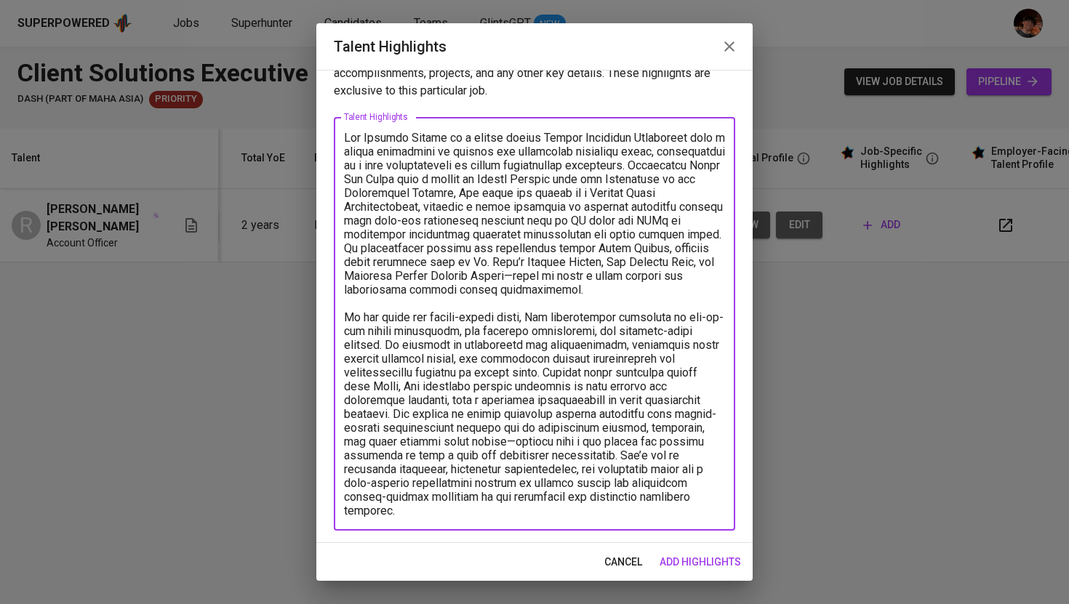
click at [344, 319] on textarea at bounding box center [534, 324] width 381 height 387
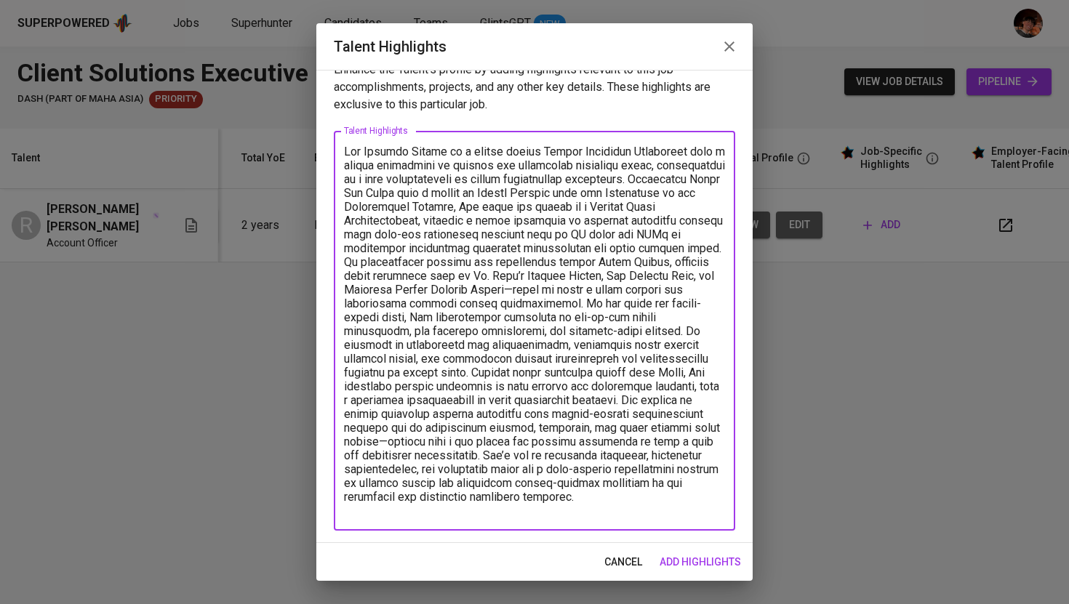
scroll to position [7, 0]
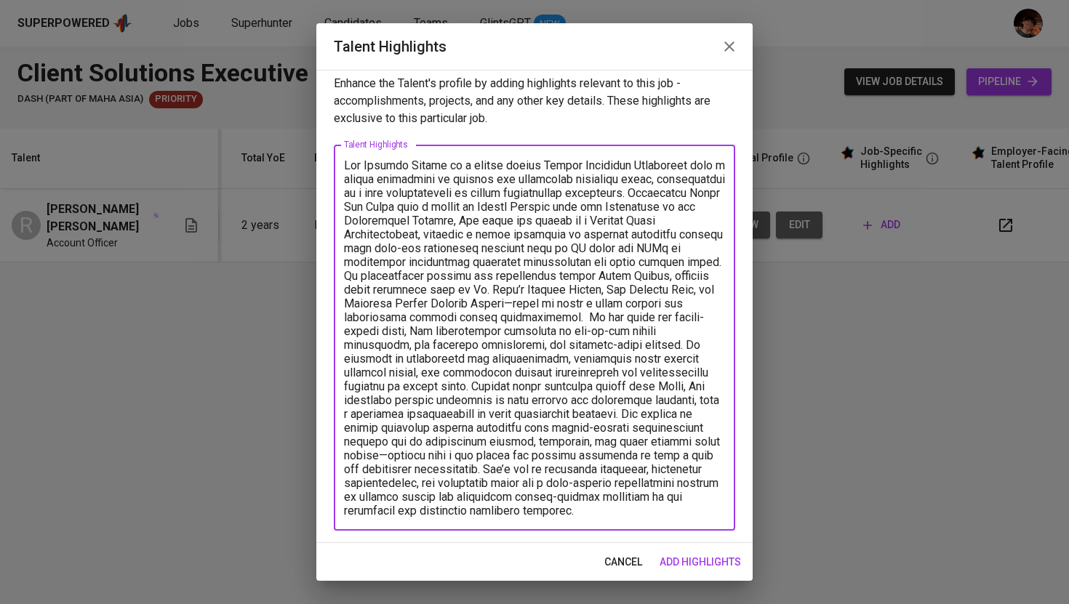
click at [467, 388] on textarea at bounding box center [534, 338] width 381 height 359
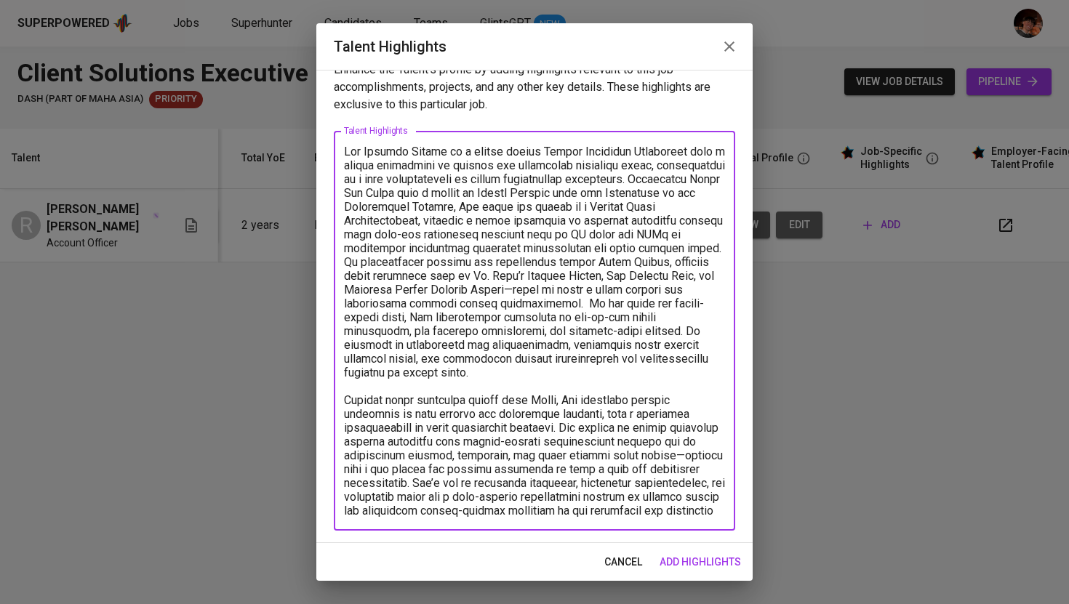
scroll to position [35, 0]
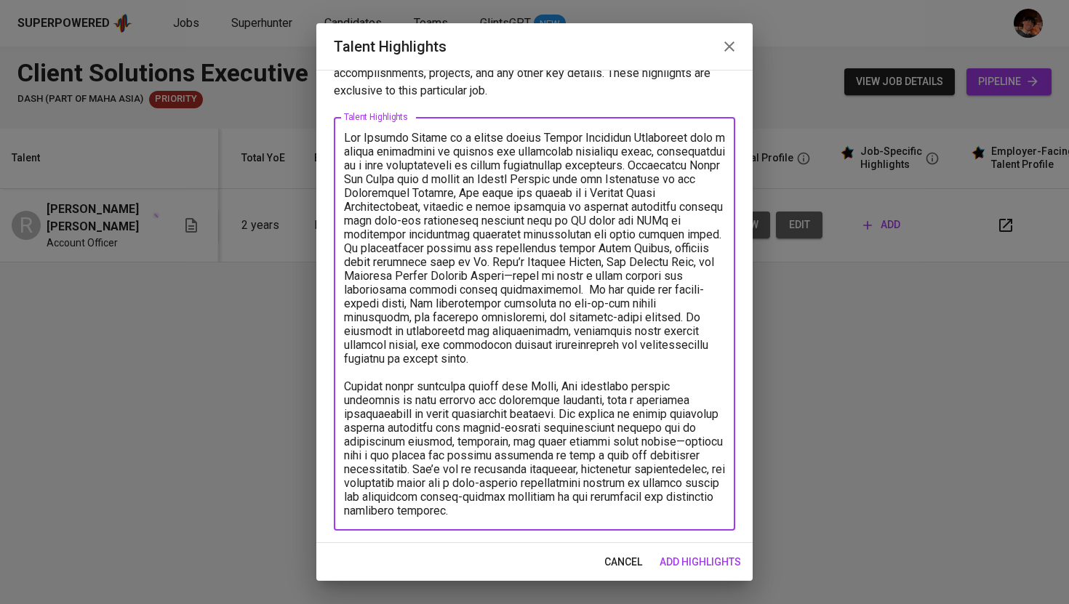
click at [433, 417] on textarea at bounding box center [534, 324] width 381 height 387
click at [619, 484] on textarea at bounding box center [534, 324] width 381 height 387
click at [591, 516] on textarea at bounding box center [534, 324] width 381 height 387
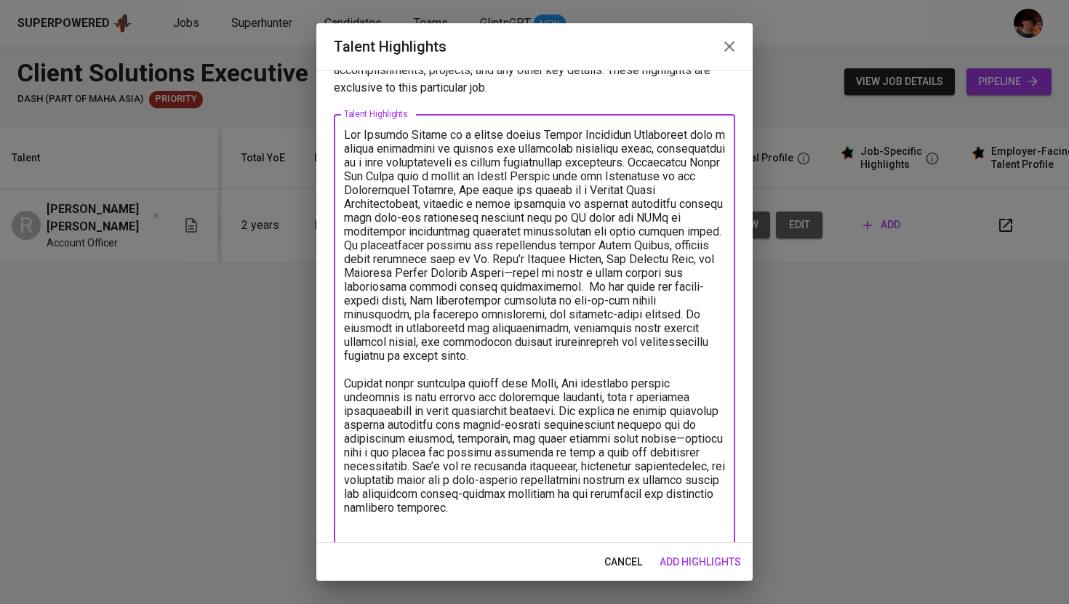
scroll to position [63, 0]
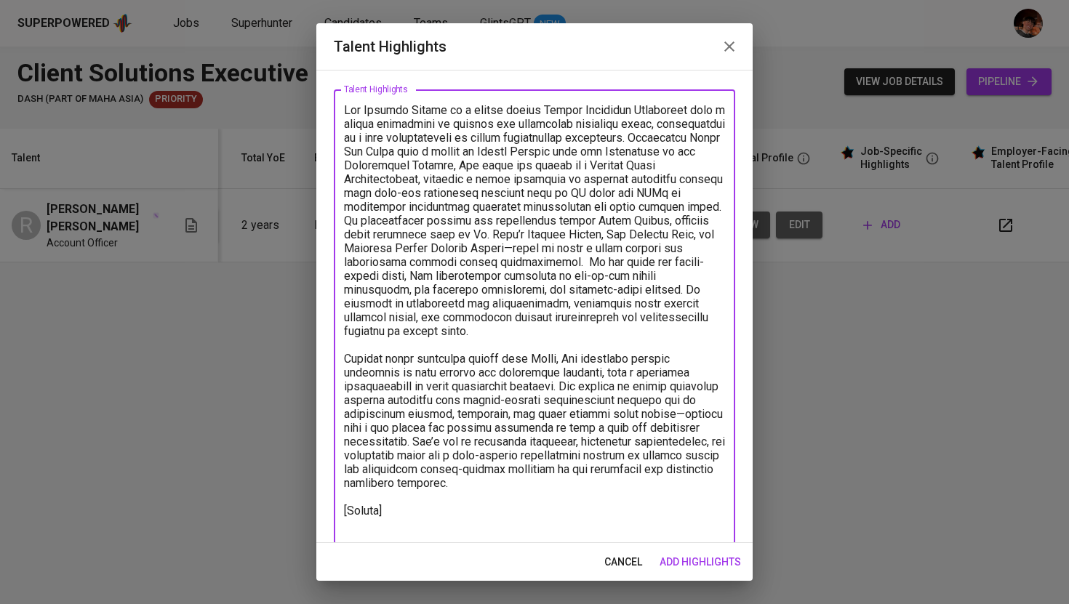
paste textarea "https://glints.sg.larksuite.com/file/JDuCbpjykobE2mxzf3Ilc3Oig5d"
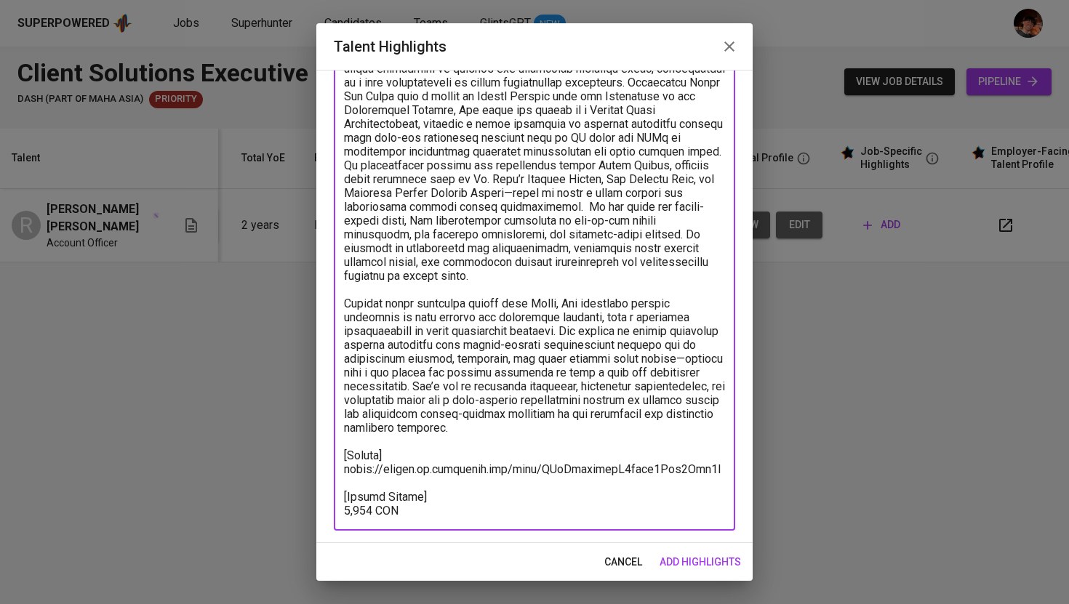
scroll to position [0, 0]
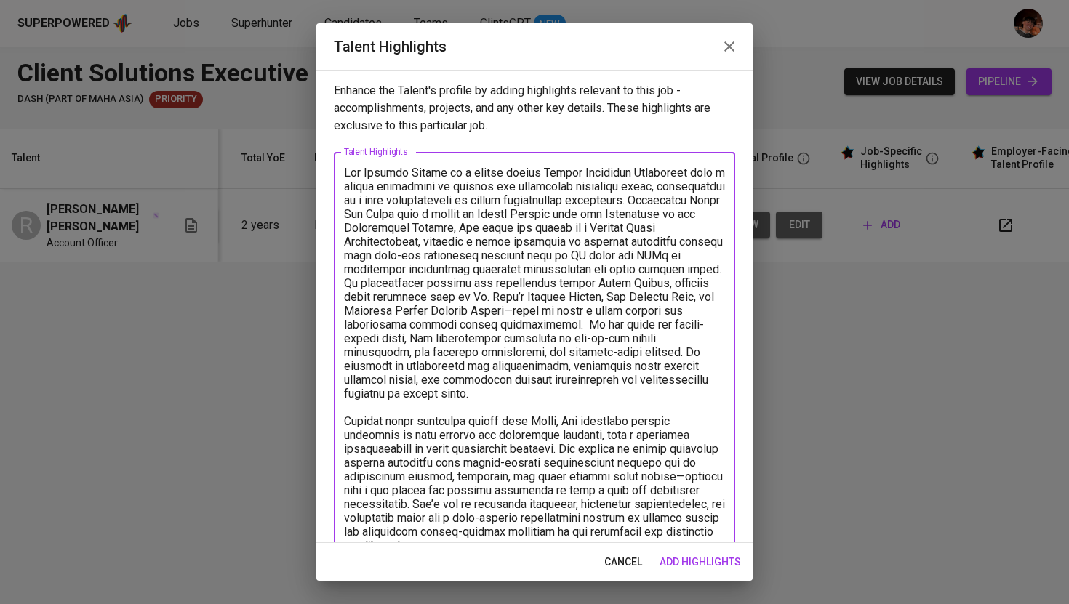
type textarea "Rod Vincent Manalo is a highly driven Client Solutions Specialist with a strong…"
click at [690, 564] on span "add highlights" at bounding box center [700, 562] width 81 height 18
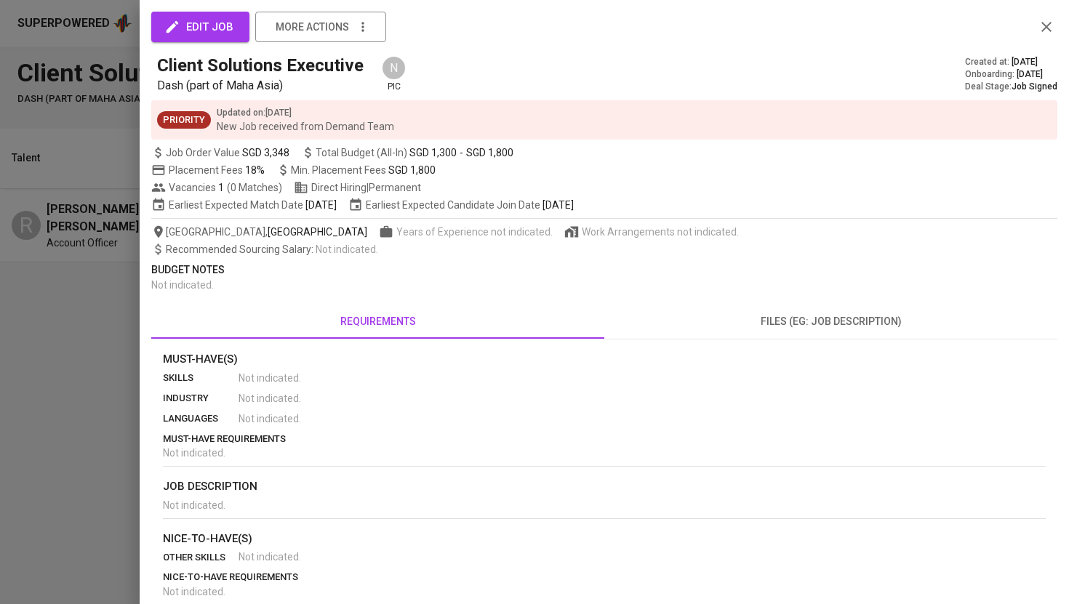
click at [57, 316] on div at bounding box center [534, 302] width 1069 height 604
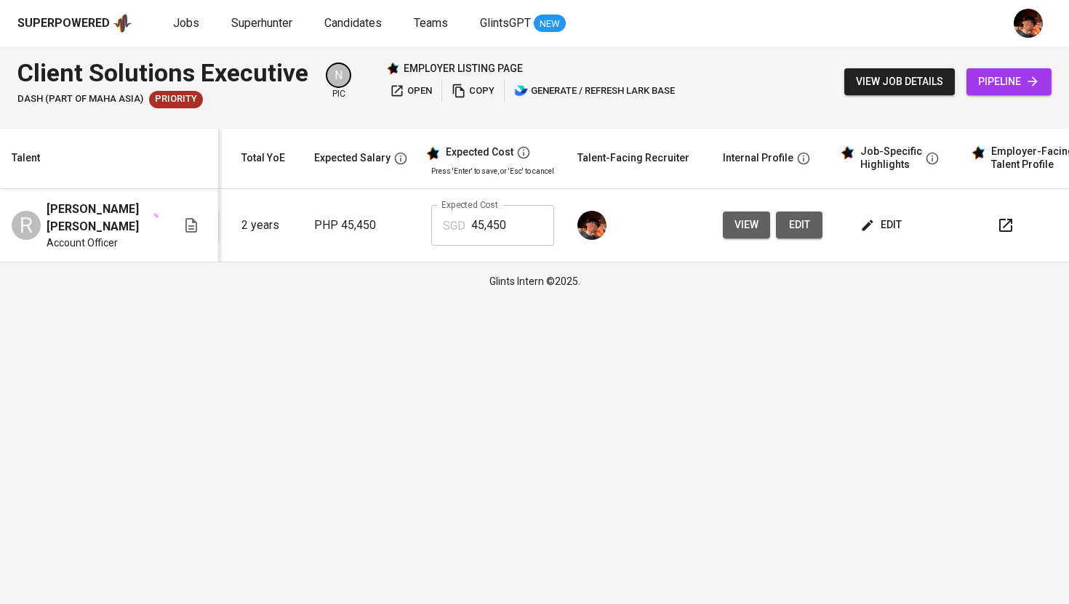
scroll to position [0, 186]
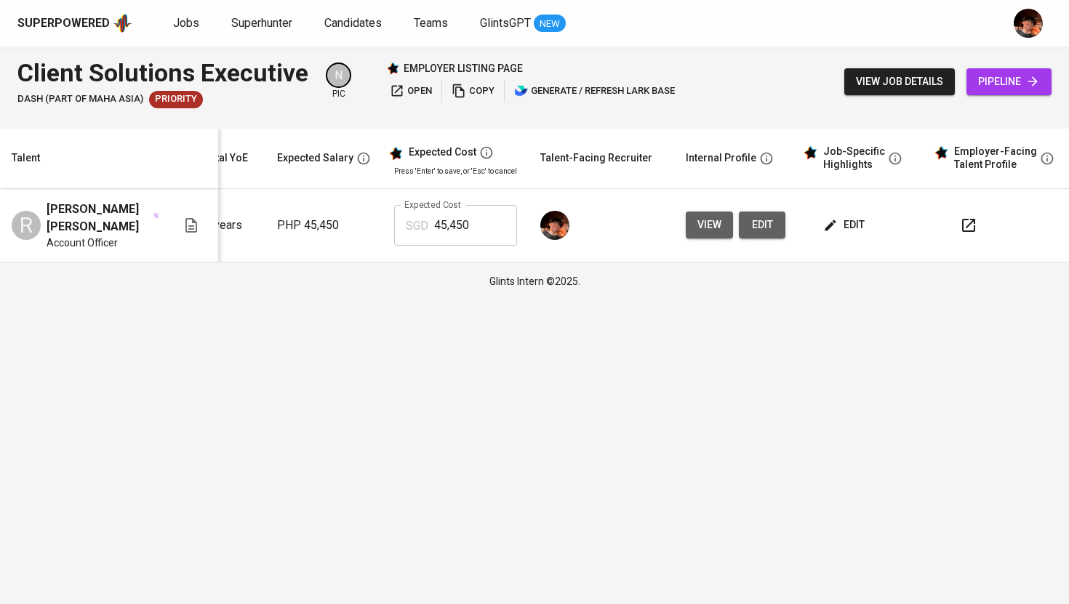
click at [705, 231] on span "view" at bounding box center [709, 225] width 24 height 18
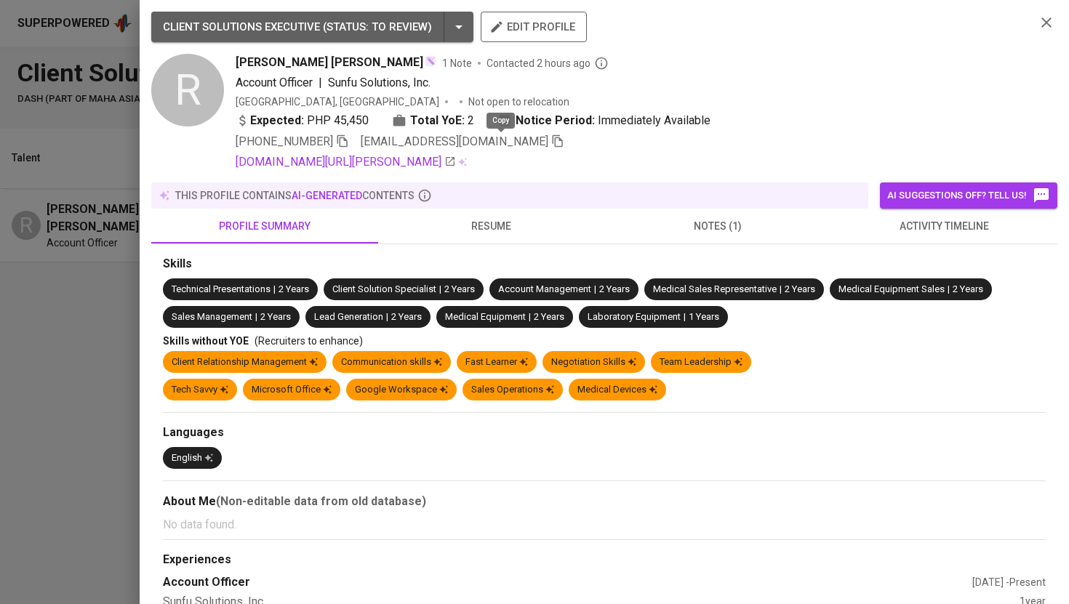
click at [551, 144] on icon "button" at bounding box center [557, 141] width 13 height 13
click at [111, 324] on div at bounding box center [534, 302] width 1069 height 604
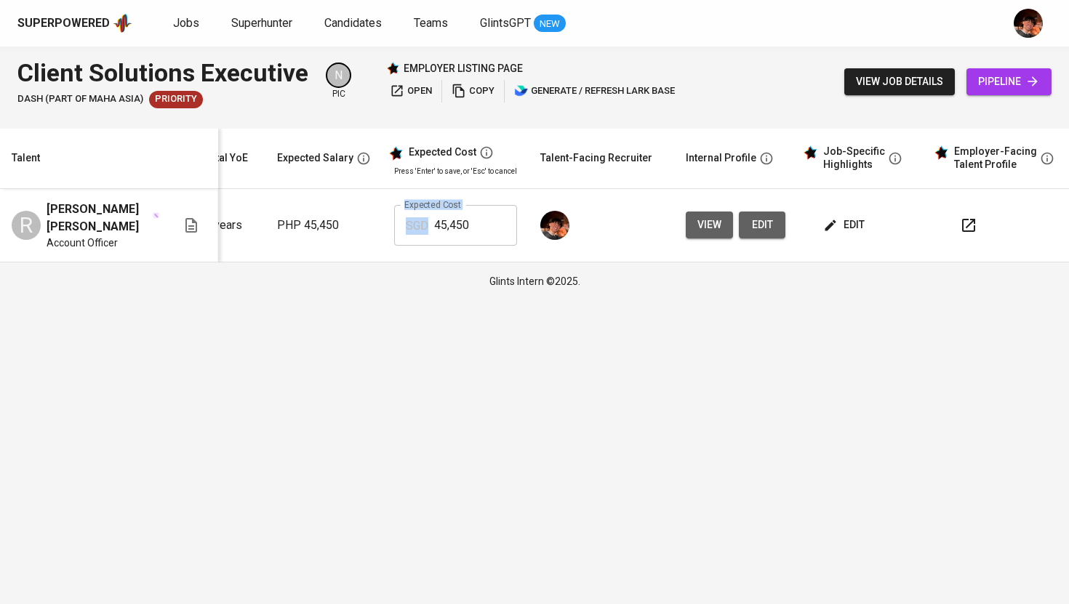
drag, startPoint x: 289, startPoint y: 251, endPoint x: 435, endPoint y: 254, distance: 146.2
click at [435, 254] on tr "R ROD VINCENT MANALO Account Officer To Review 2 years PHP 45,450 Expected Cost…" at bounding box center [444, 225] width 1260 height 73
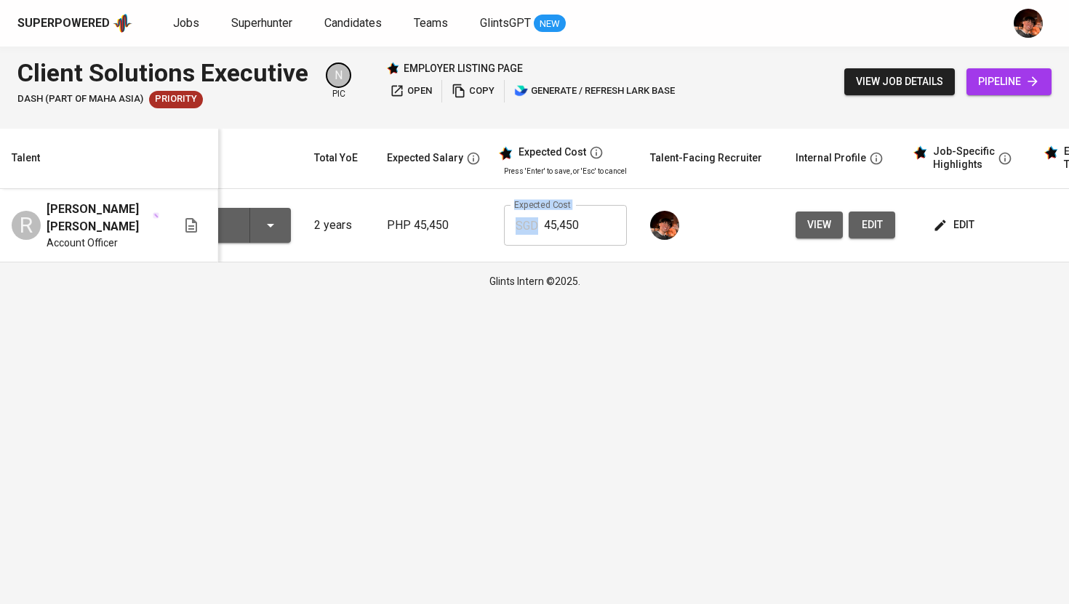
scroll to position [0, 0]
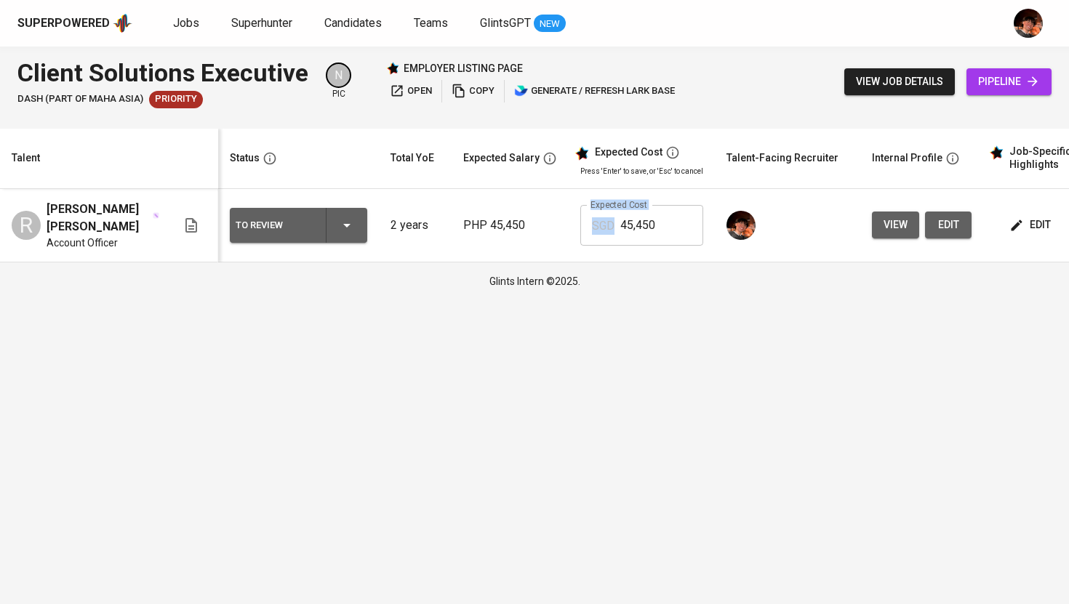
click at [345, 225] on icon "button" at bounding box center [346, 225] width 17 height 17
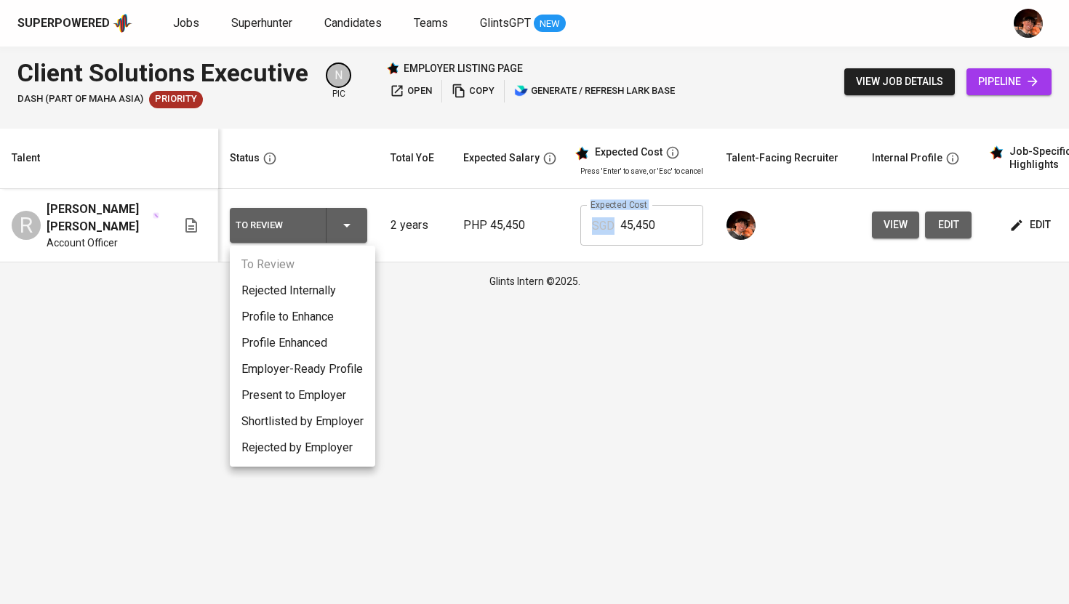
click at [328, 376] on li "Employer-Ready Profile" at bounding box center [302, 369] width 145 height 26
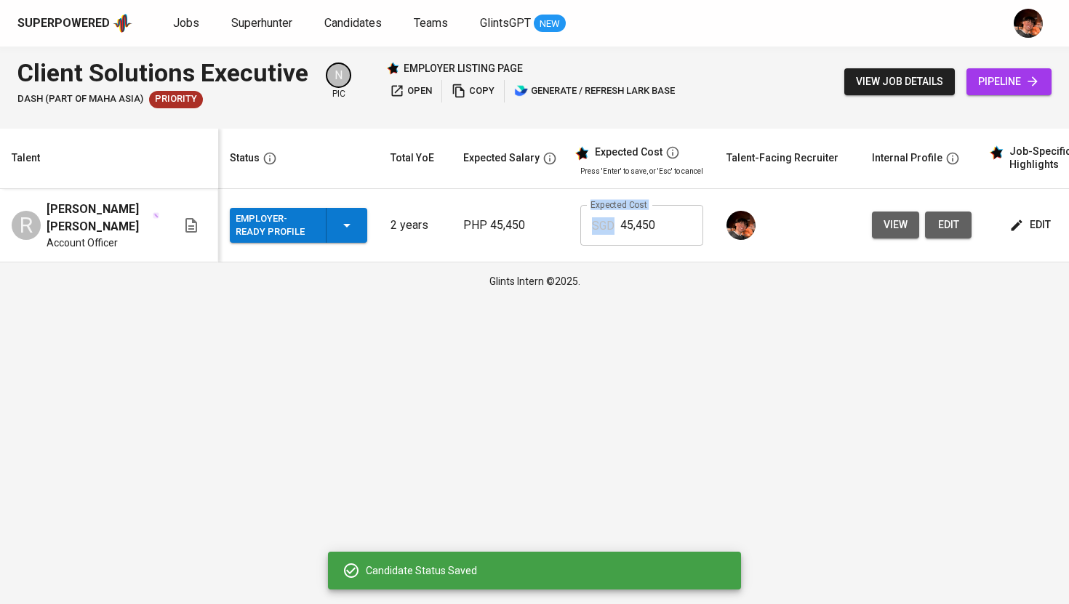
click at [550, 247] on td "PHP 45,450" at bounding box center [510, 225] width 117 height 73
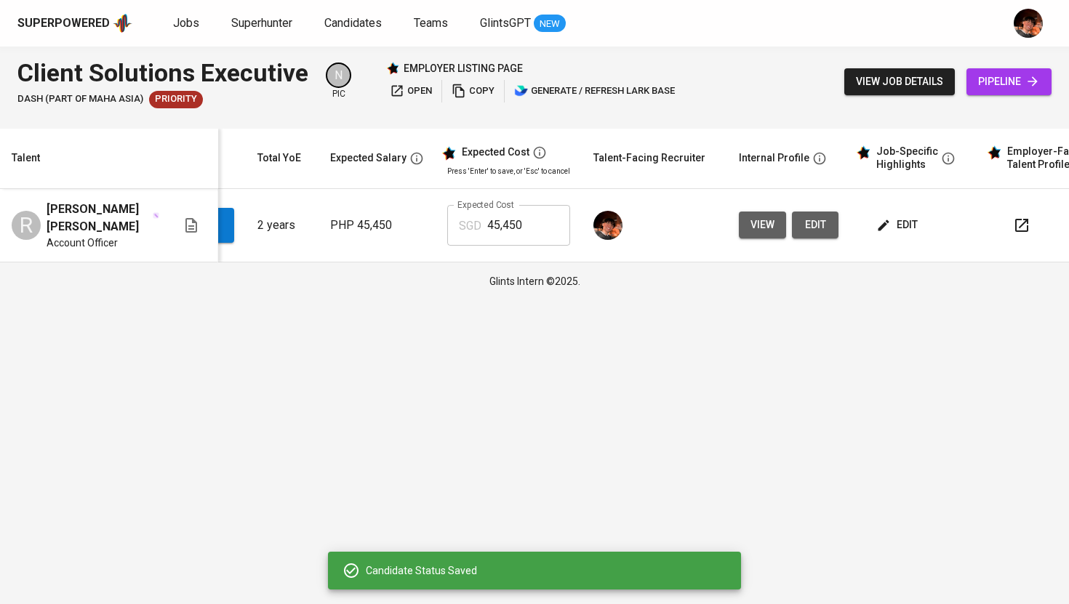
scroll to position [0, 186]
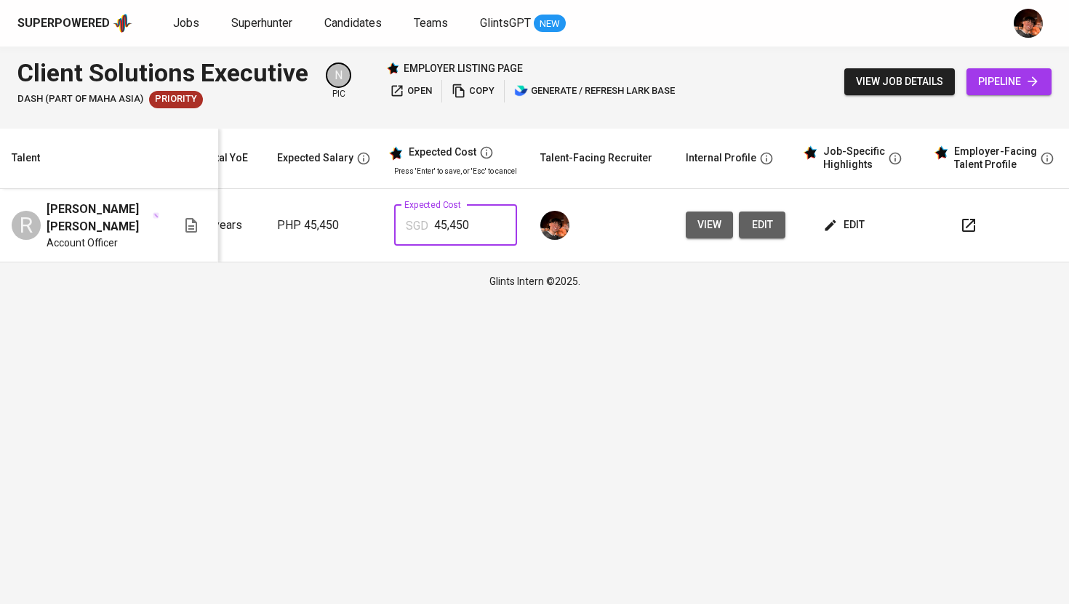
click at [453, 230] on input "45,450" at bounding box center [475, 225] width 83 height 41
type input "1,000"
click at [470, 300] on html "Superpowered Jobs Superhunter Candidates Teams GlintsGPT NEW Client Solutions E…" at bounding box center [534, 150] width 1069 height 300
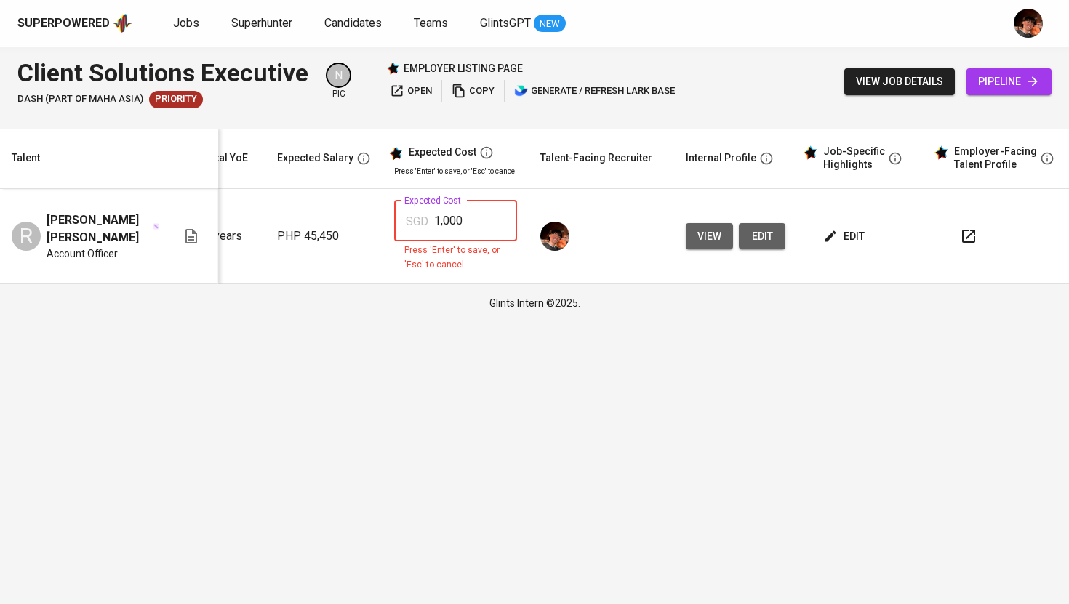
click at [478, 221] on input "1,000" at bounding box center [475, 221] width 83 height 41
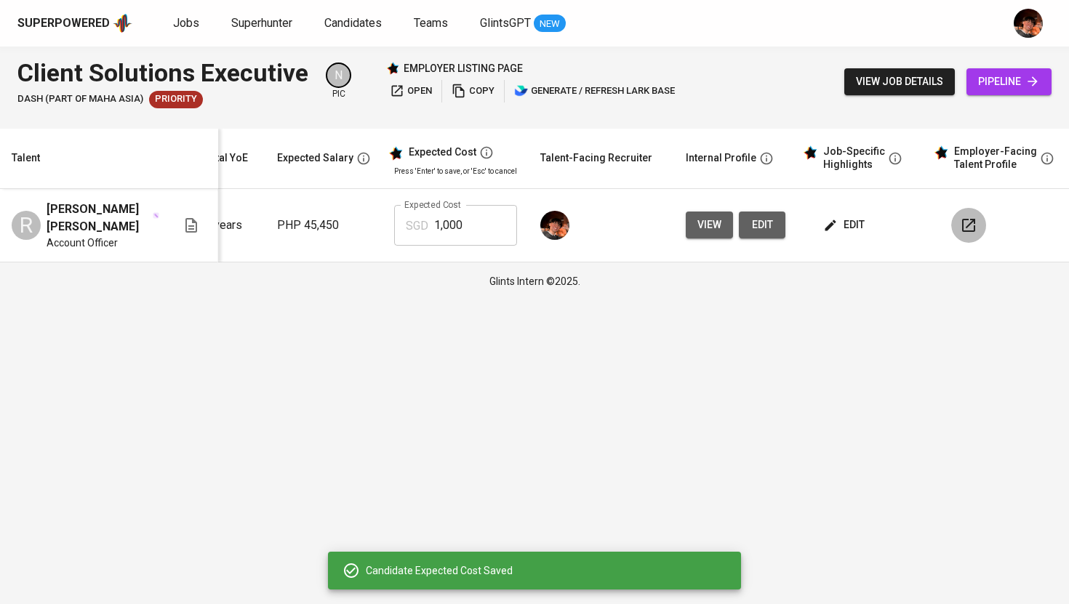
click at [960, 226] on icon "button" at bounding box center [968, 225] width 17 height 17
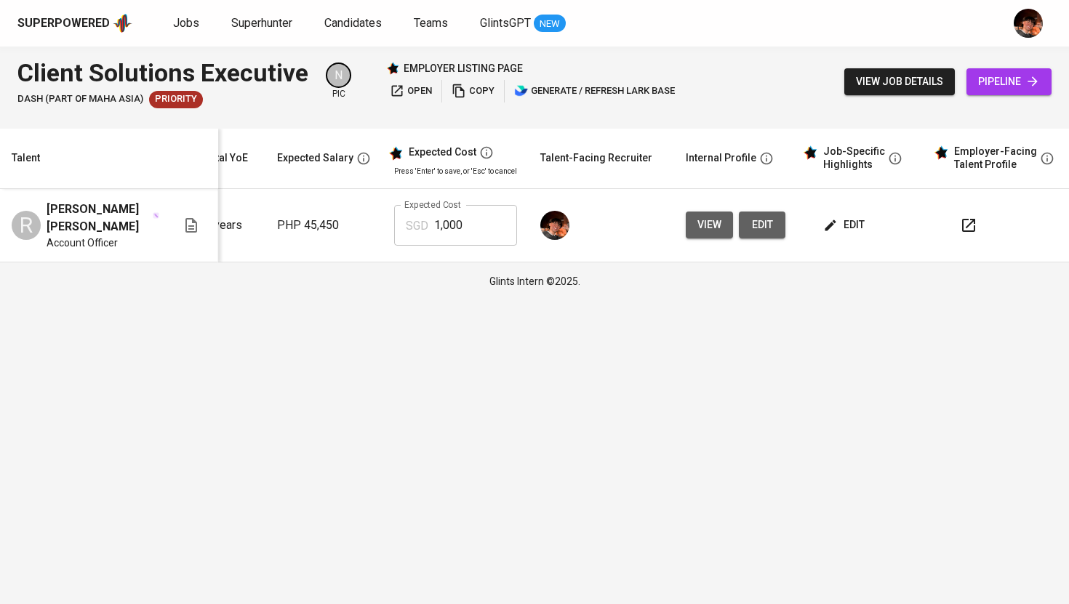
click at [766, 223] on span "edit" at bounding box center [761, 225] width 23 height 18
click at [699, 220] on span "view" at bounding box center [709, 225] width 24 height 18
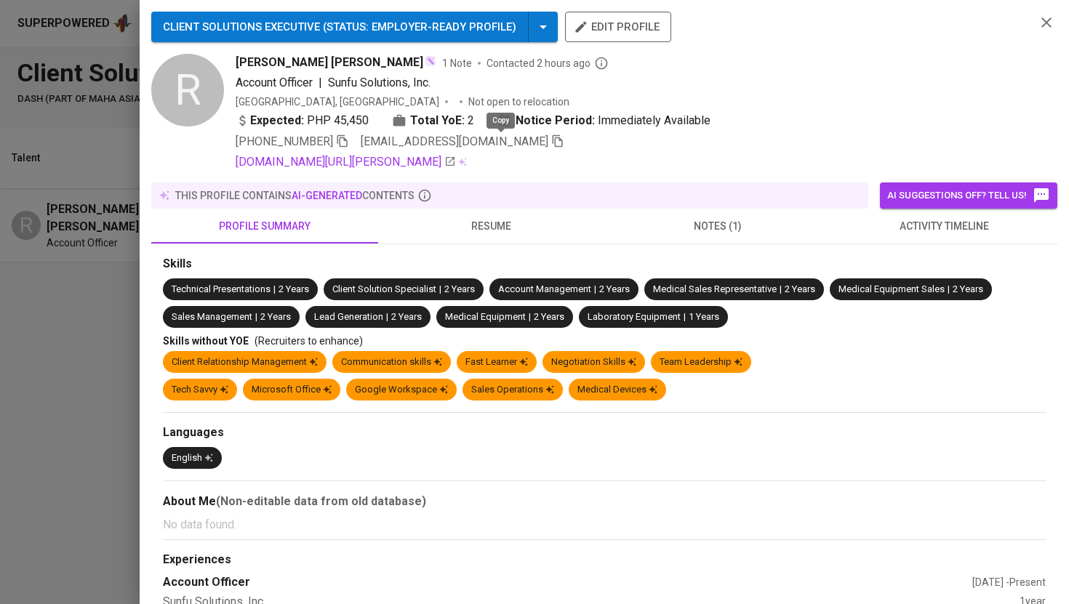
click at [551, 144] on icon "button" at bounding box center [557, 141] width 13 height 13
click at [87, 295] on div at bounding box center [534, 302] width 1069 height 604
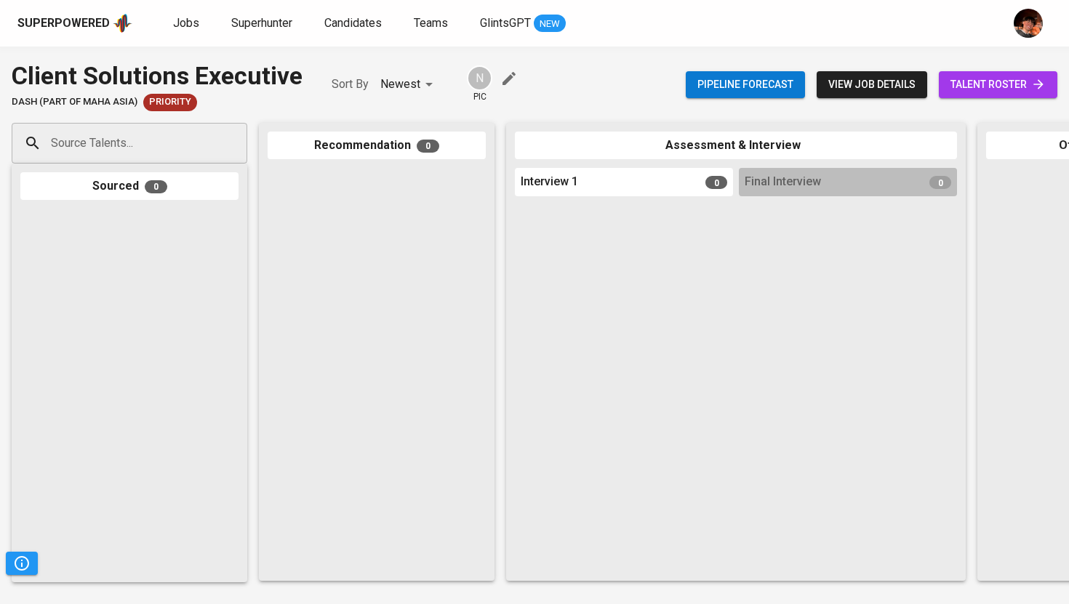
click at [112, 159] on div "Source Talents..." at bounding box center [130, 143] width 236 height 41
paste input "[EMAIL_ADDRESS][DOMAIN_NAME]"
type input "[EMAIL_ADDRESS][DOMAIN_NAME]"
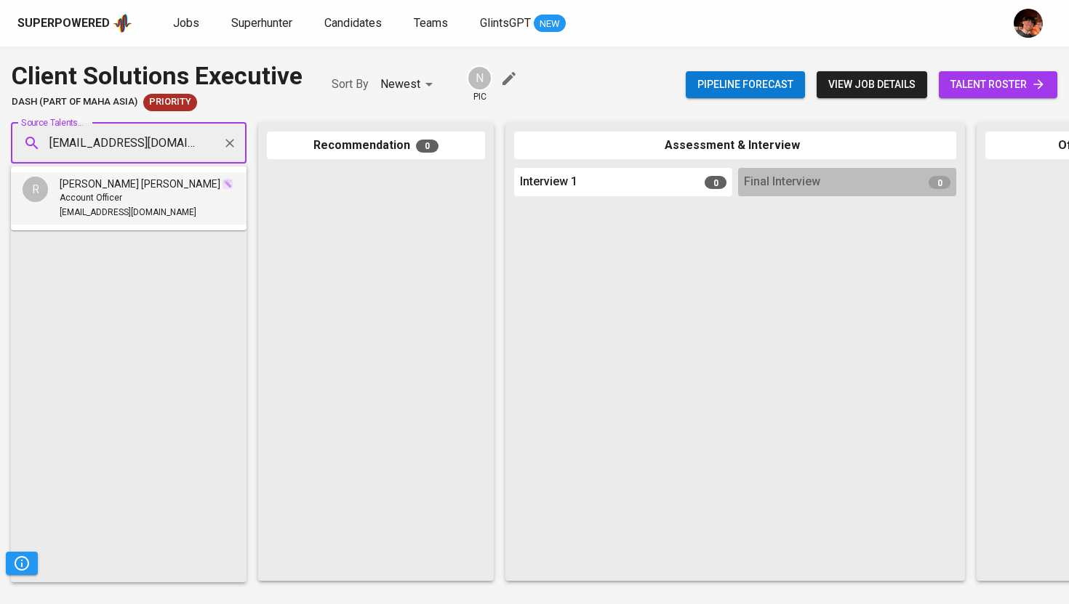
click at [131, 217] on span "[EMAIL_ADDRESS][DOMAIN_NAME]" at bounding box center [128, 213] width 137 height 15
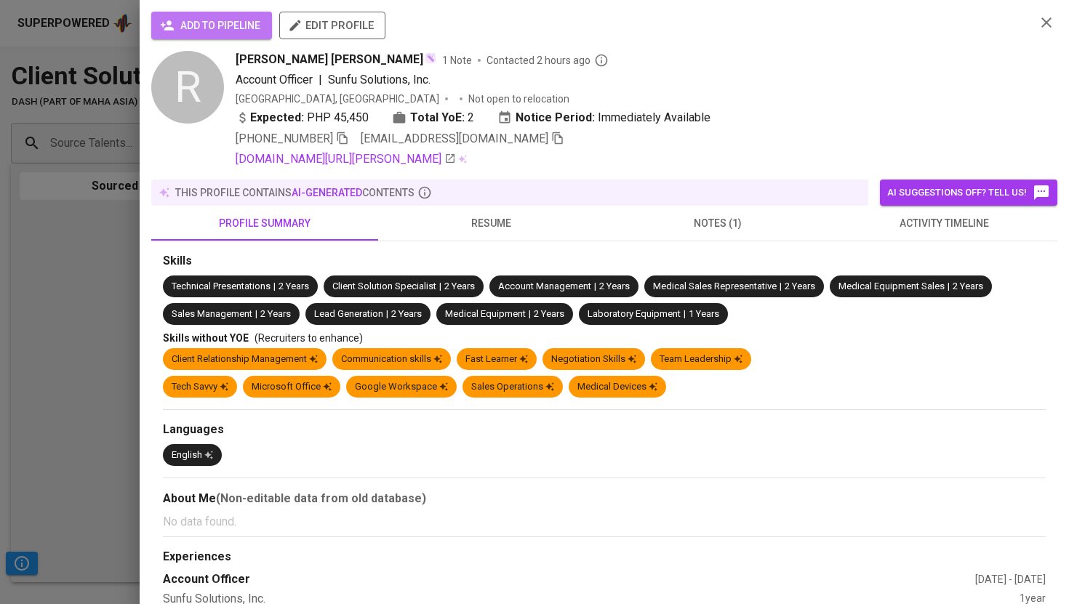
click at [212, 28] on span "add to pipeline" at bounding box center [211, 26] width 97 height 18
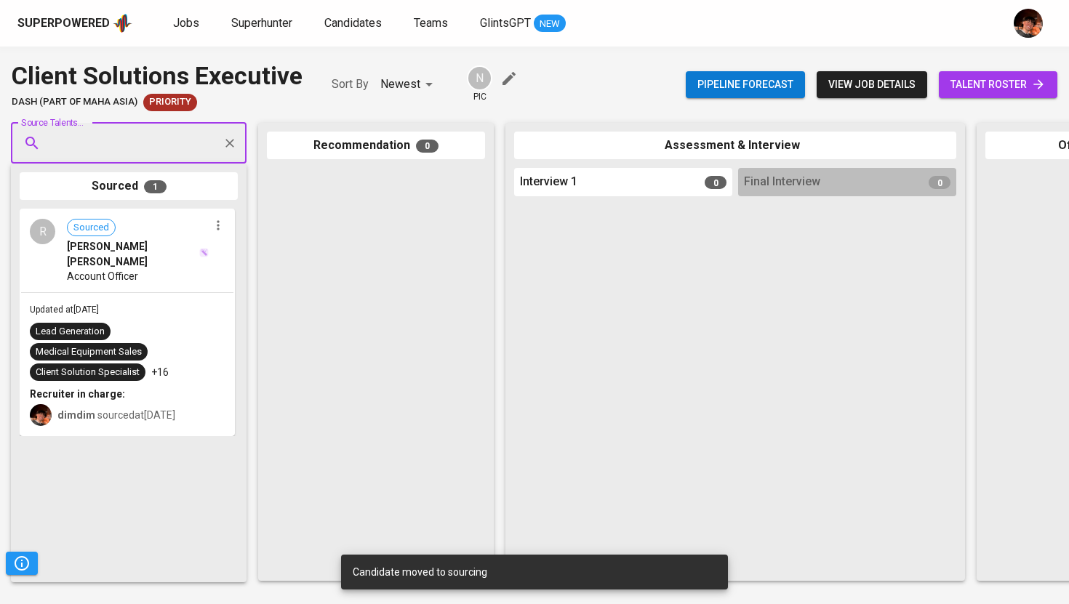
click at [974, 85] on span "talent roster" at bounding box center [997, 85] width 95 height 18
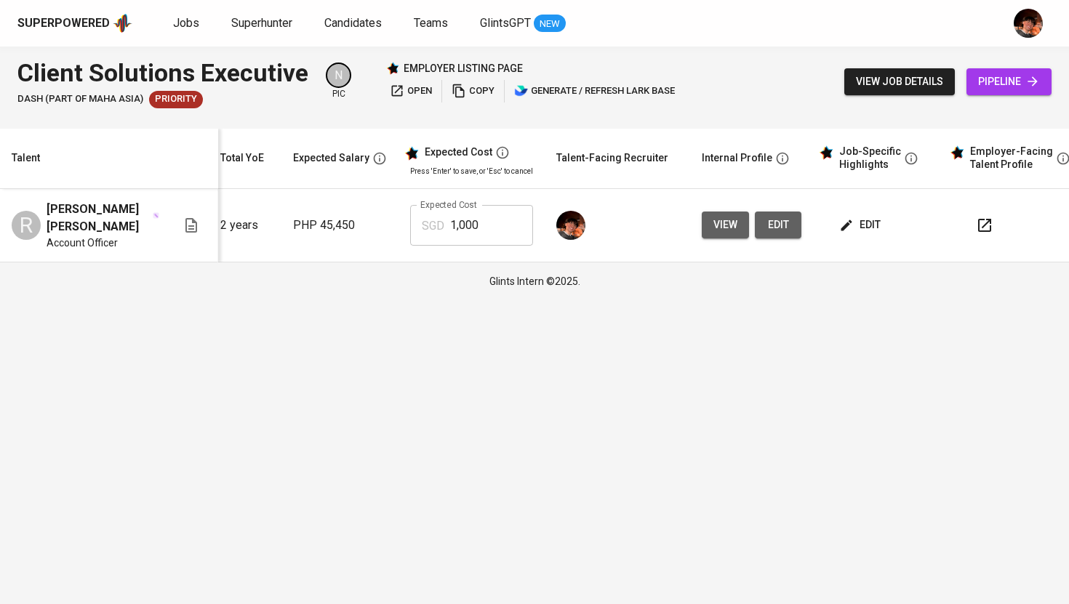
scroll to position [0, 176]
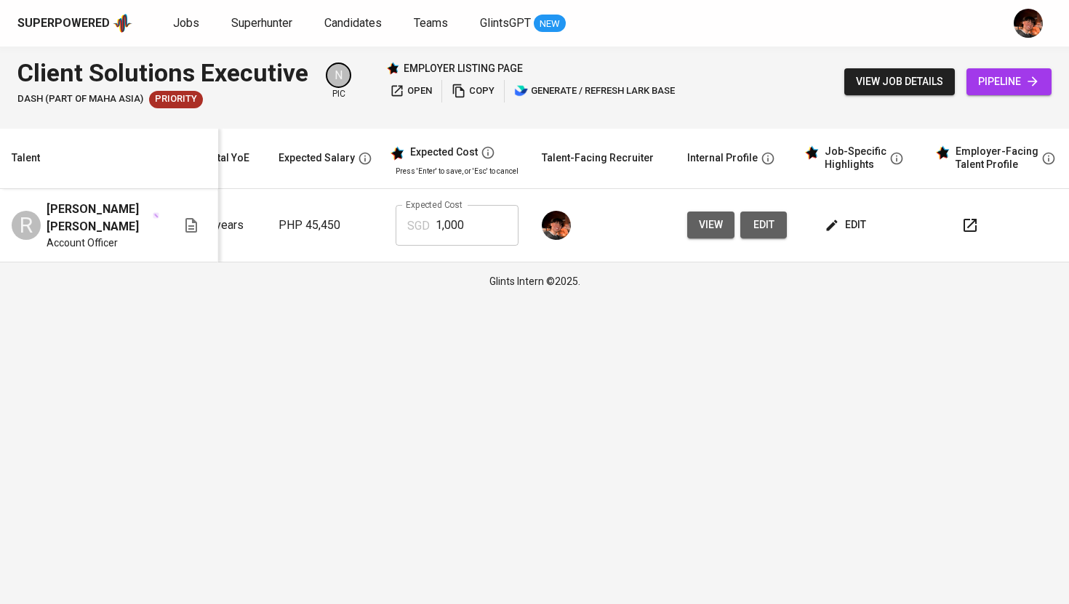
click at [847, 223] on span "edit" at bounding box center [847, 225] width 39 height 18
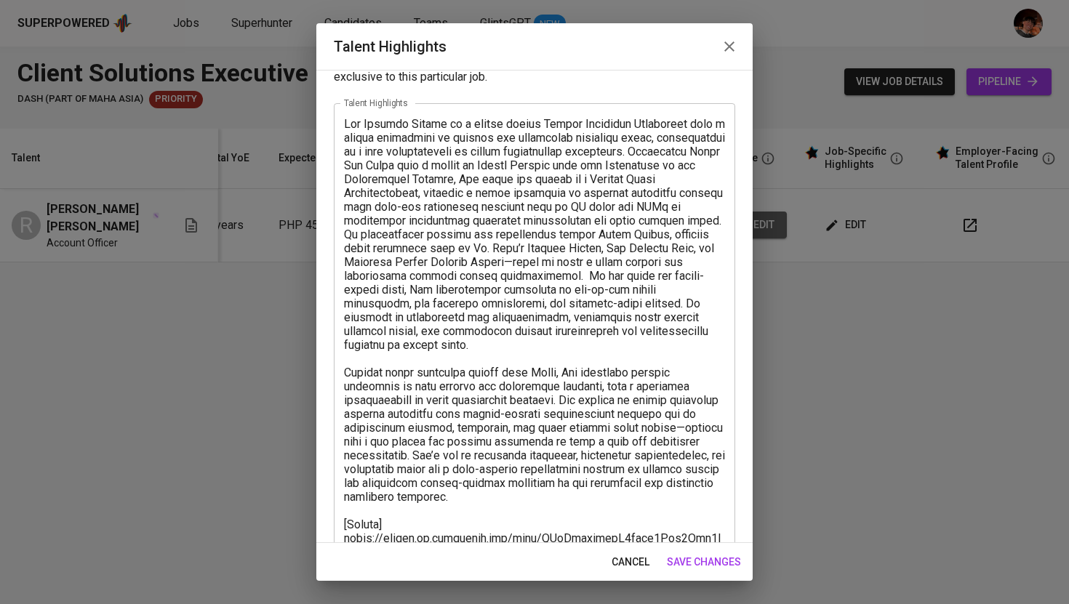
scroll to position [118, 0]
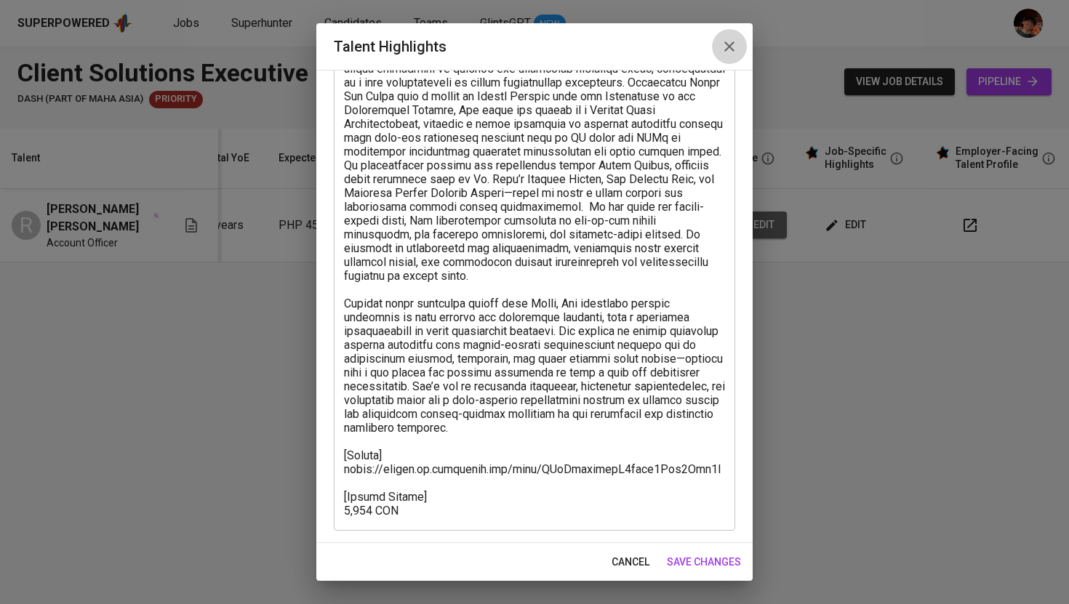
click at [730, 55] on button "button" at bounding box center [729, 46] width 35 height 35
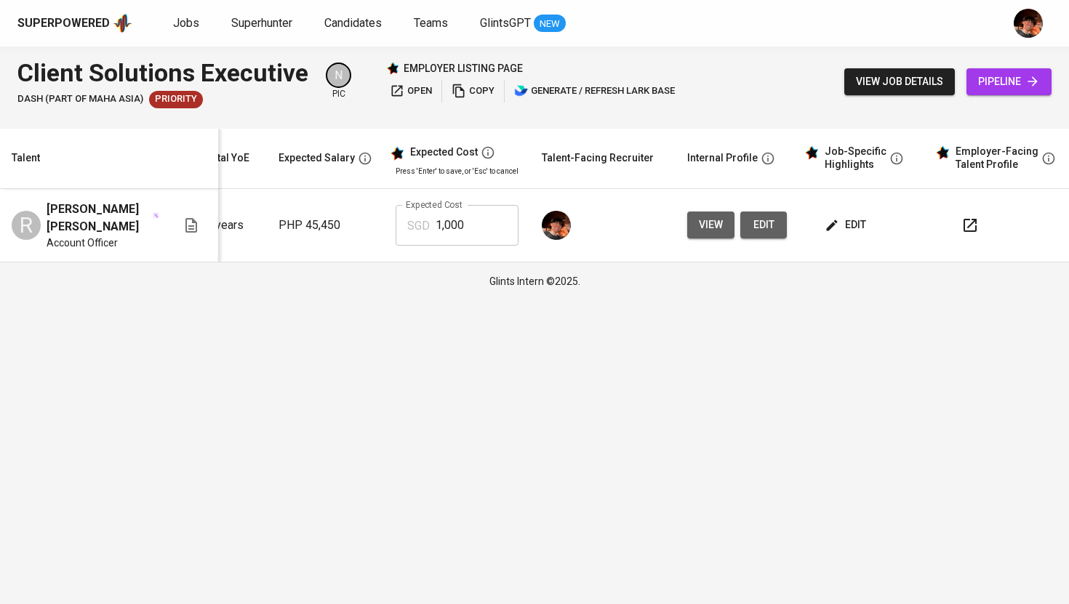
click at [964, 228] on icon "button" at bounding box center [970, 225] width 13 height 13
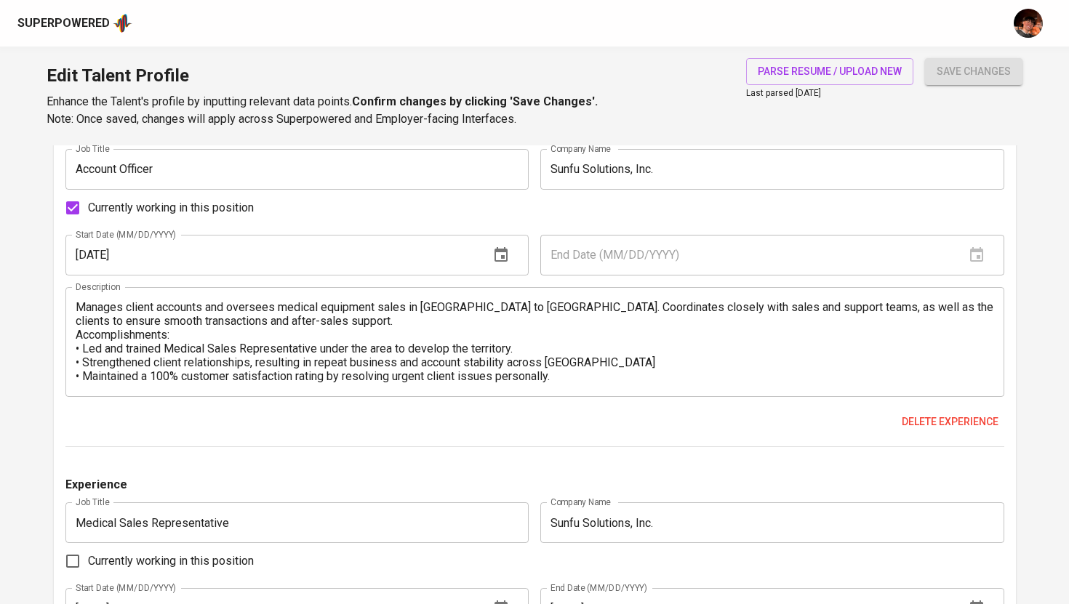
scroll to position [1379, 0]
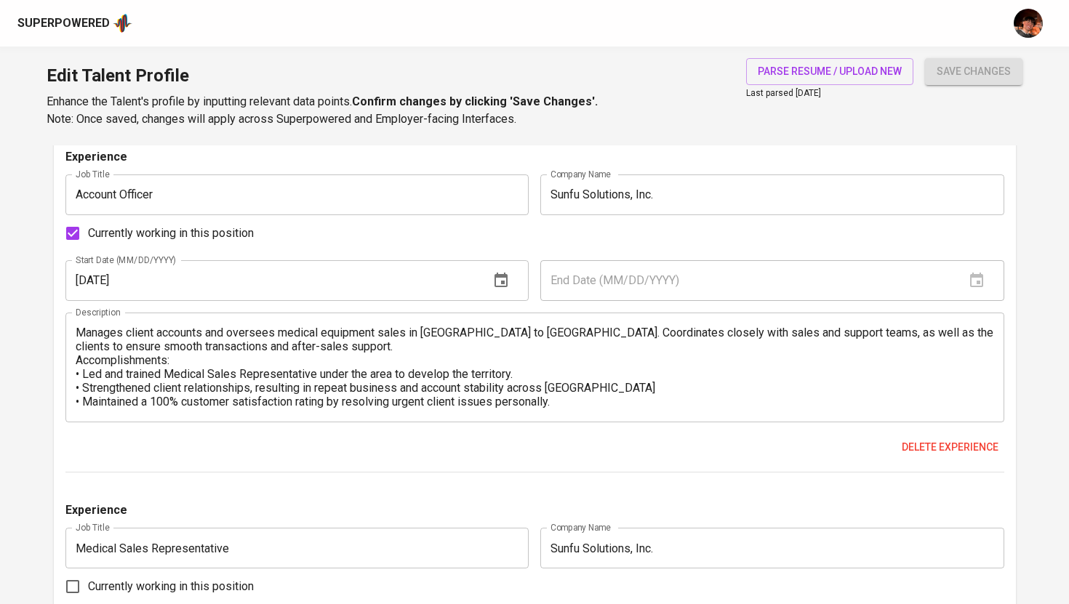
click at [79, 233] on input "Currently working in this position" at bounding box center [72, 233] width 31 height 31
checkbox input "false"
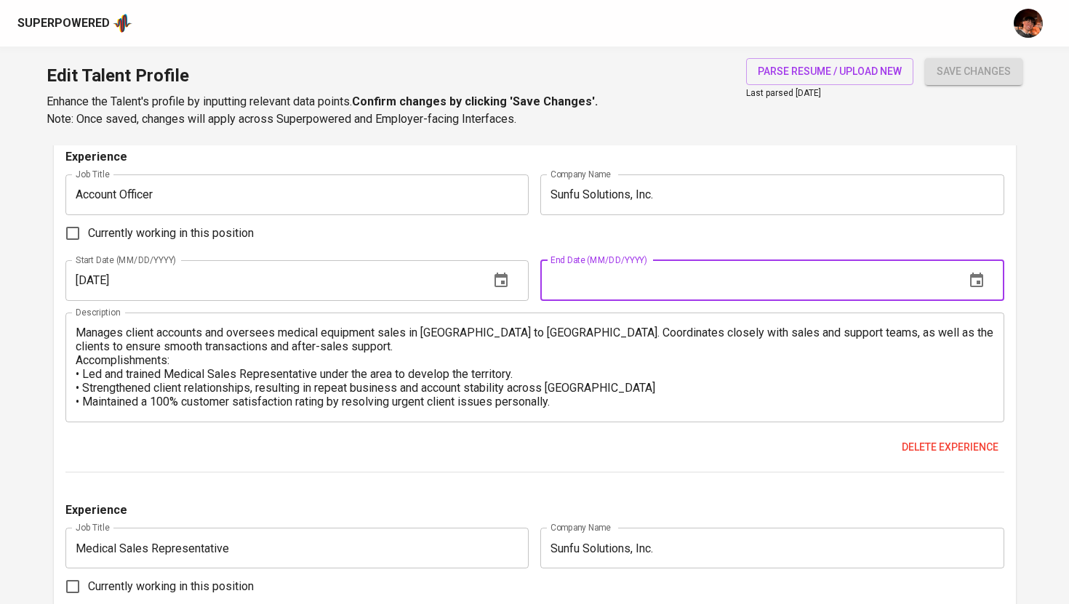
click at [568, 280] on input "text" at bounding box center [746, 280] width 413 height 41
click at [973, 287] on icon "button" at bounding box center [976, 280] width 13 height 15
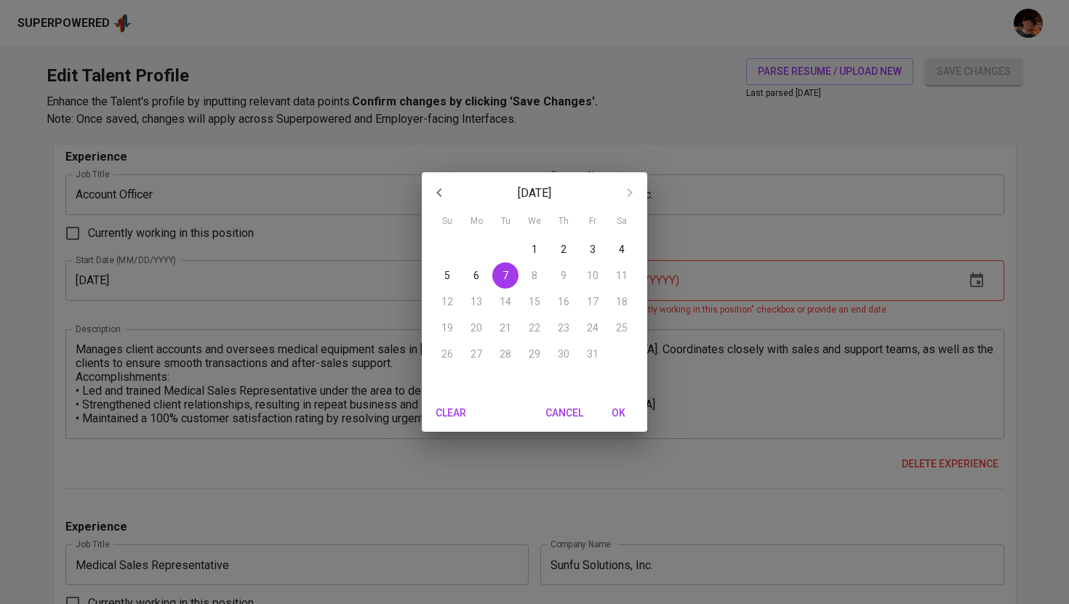
click at [441, 193] on icon "button" at bounding box center [439, 192] width 17 height 17
click at [500, 359] on p "30" at bounding box center [506, 354] width 12 height 15
type input "[DATE]"
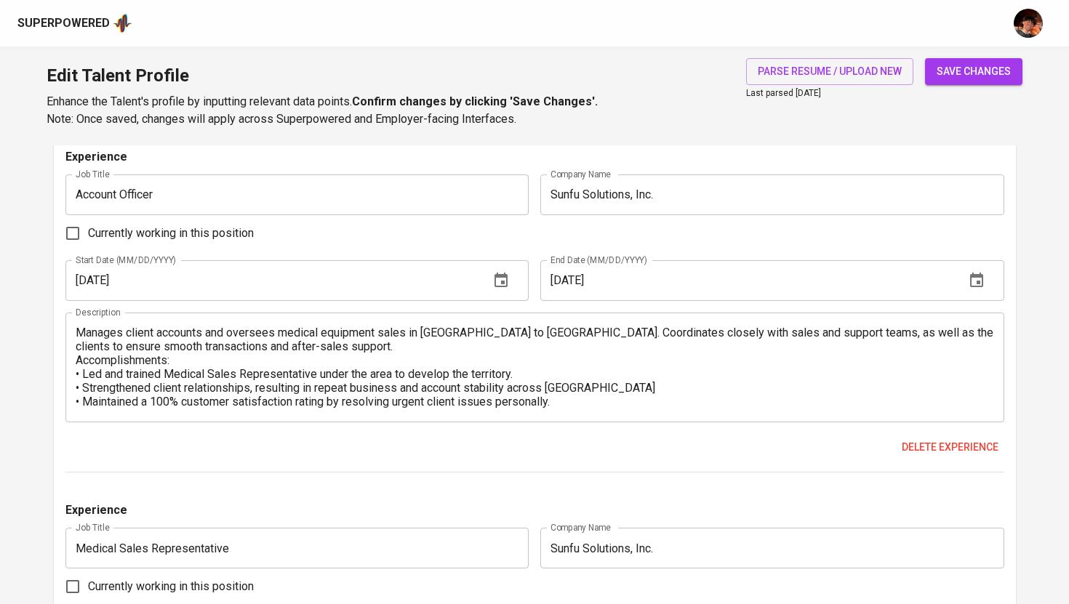
click at [967, 80] on span "save changes" at bounding box center [974, 72] width 74 height 18
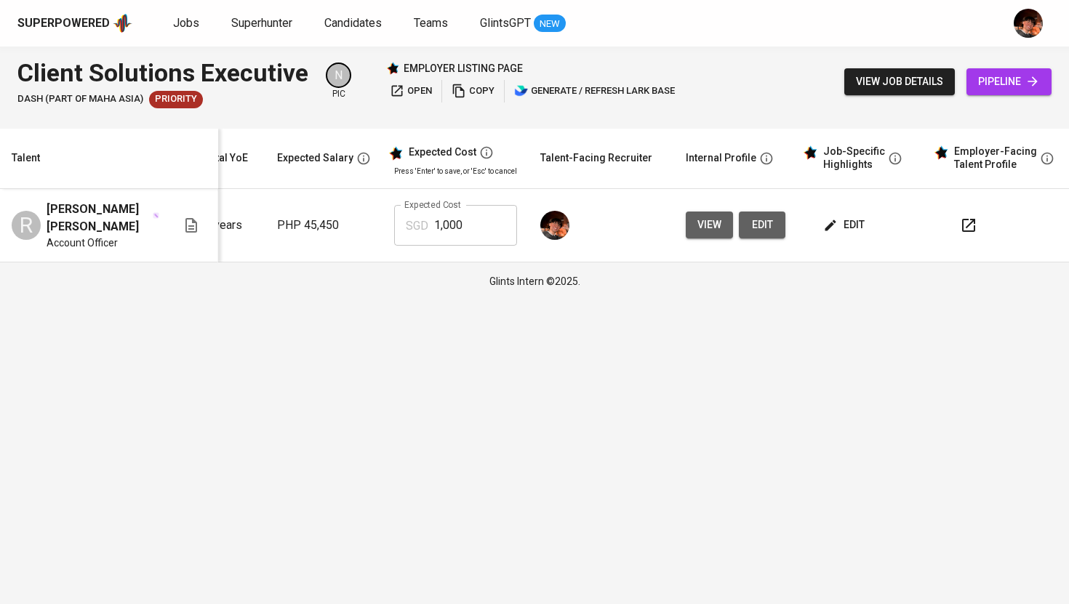
scroll to position [0, 176]
click at [969, 225] on icon "button" at bounding box center [968, 225] width 17 height 17
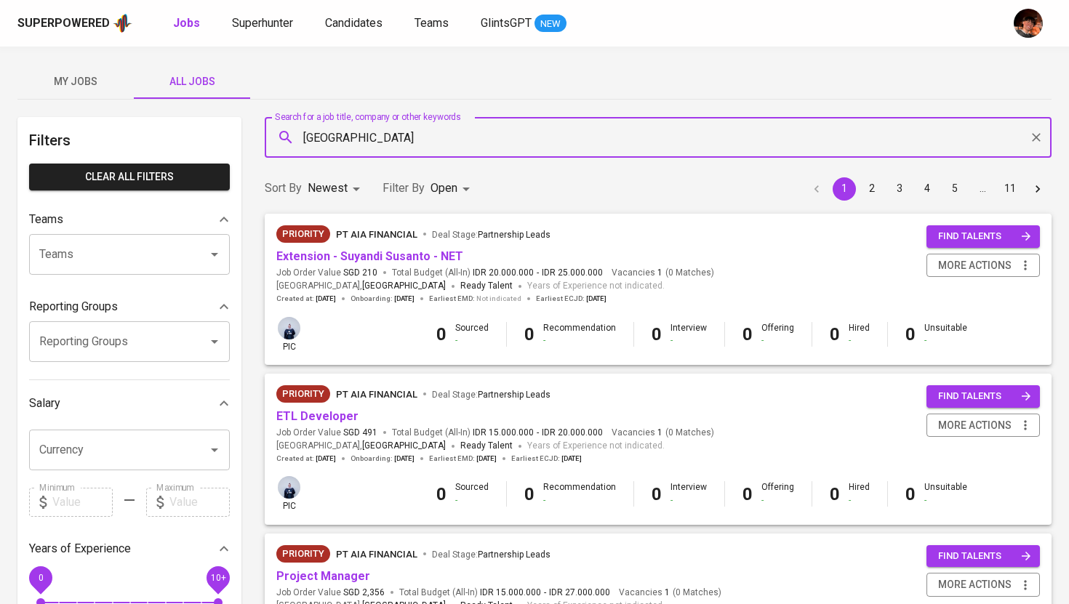
type input "[GEOGRAPHIC_DATA]"
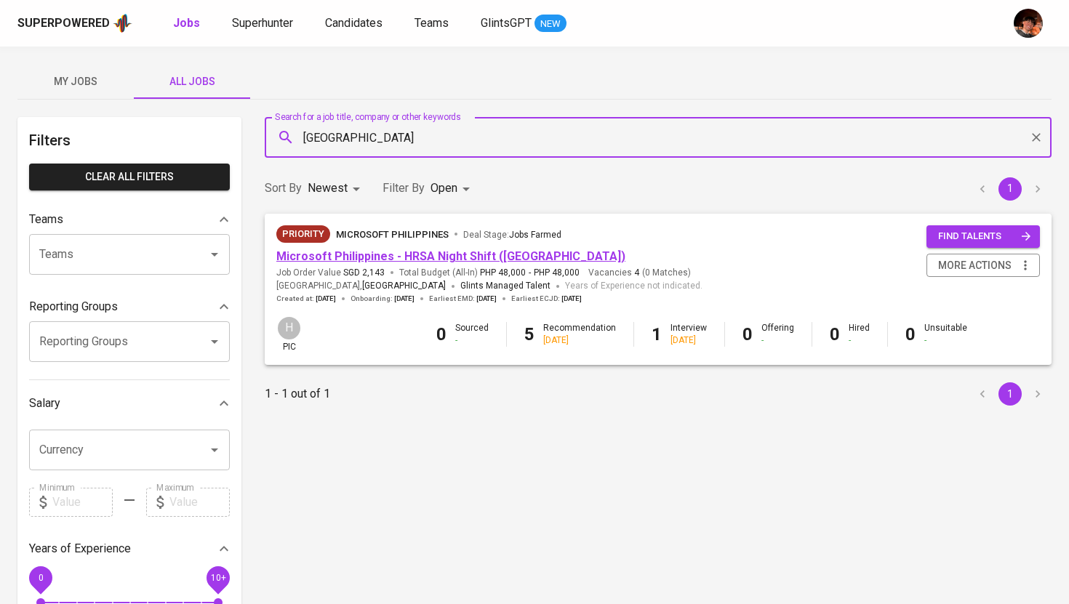
click at [384, 256] on link "Microsoft Philippines - HRSA Night Shift ([GEOGRAPHIC_DATA])" at bounding box center [450, 256] width 349 height 14
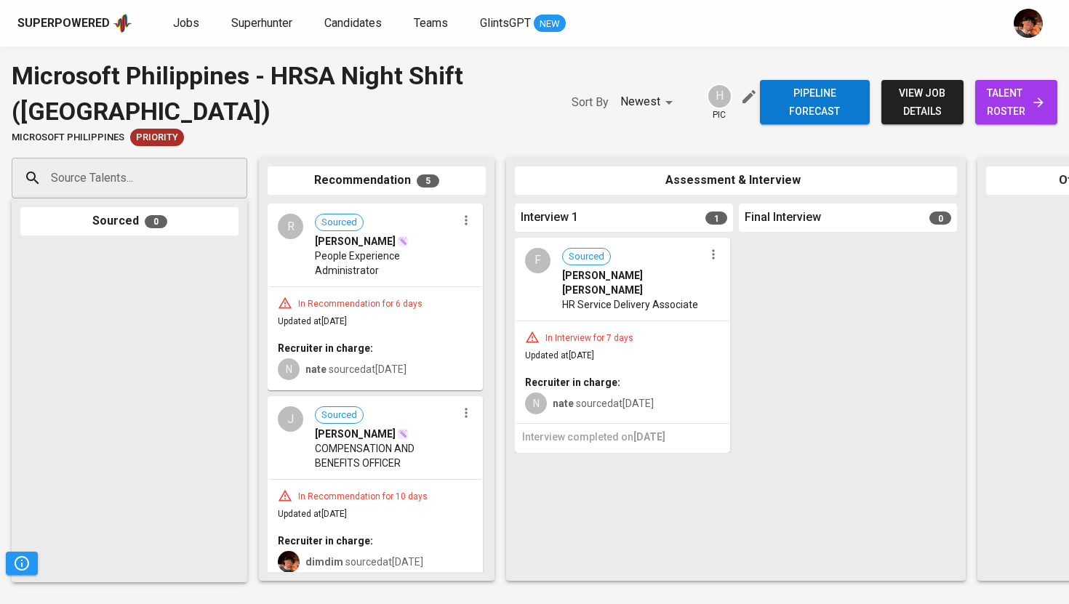
click at [145, 175] on input "Source Talents..." at bounding box center [123, 178] width 153 height 28
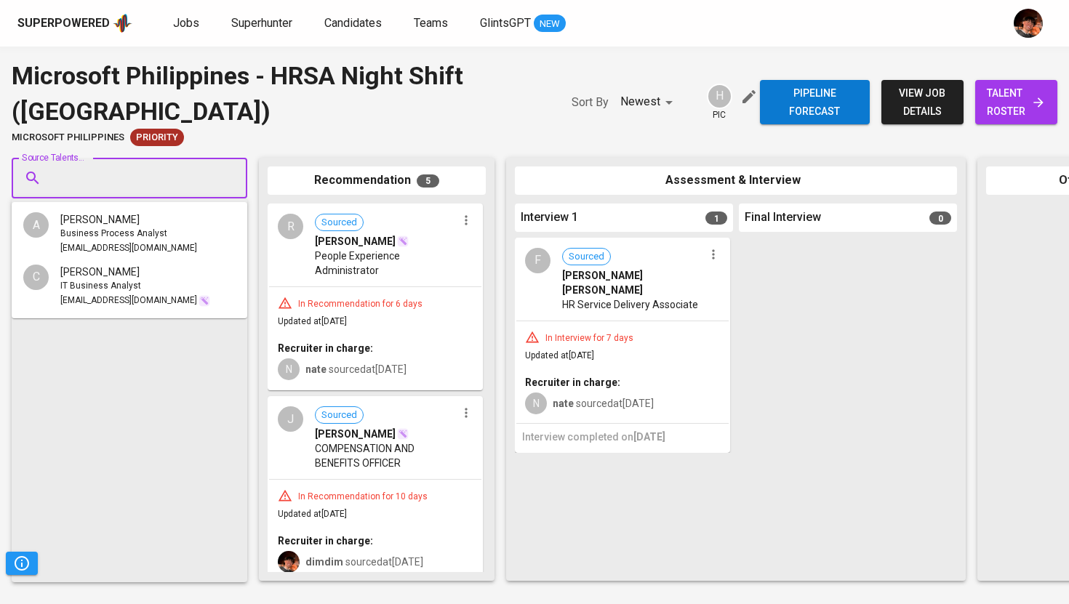
paste input "[PERSON_NAME][EMAIL_ADDRESS][DOMAIN_NAME]"
type input "[PERSON_NAME][EMAIL_ADDRESS][DOMAIN_NAME]"
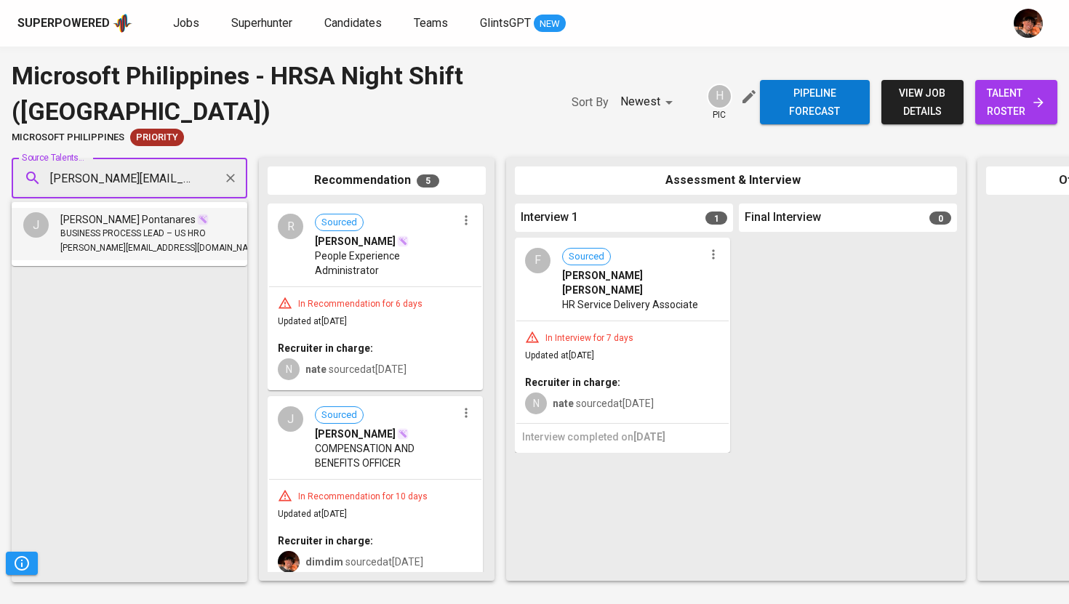
click at [145, 225] on span "[PERSON_NAME] Pontanares" at bounding box center [127, 219] width 135 height 15
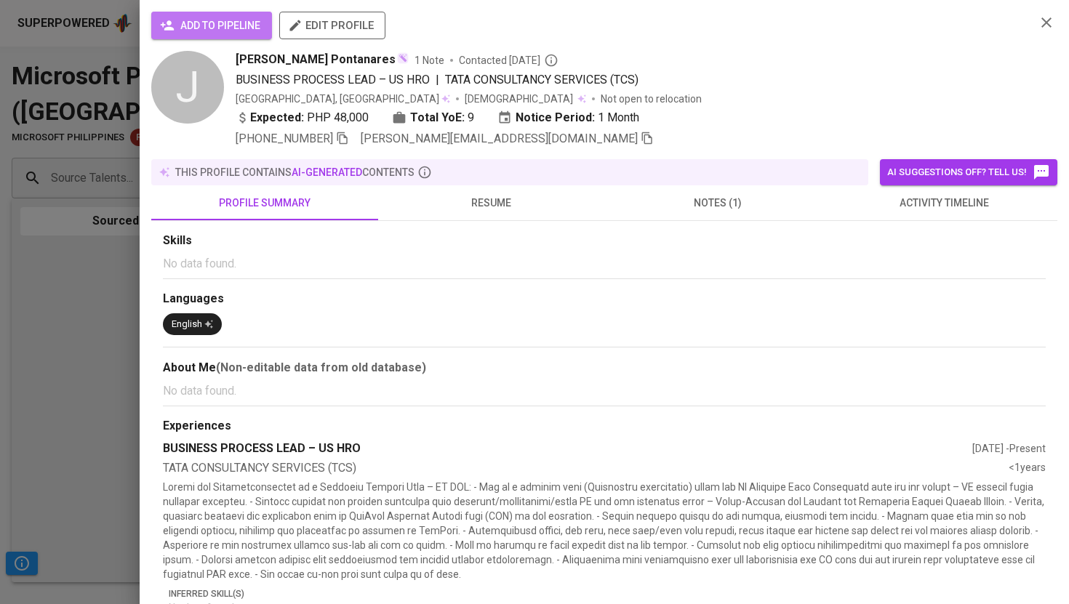
click at [233, 28] on span "add to pipeline" at bounding box center [211, 26] width 97 height 18
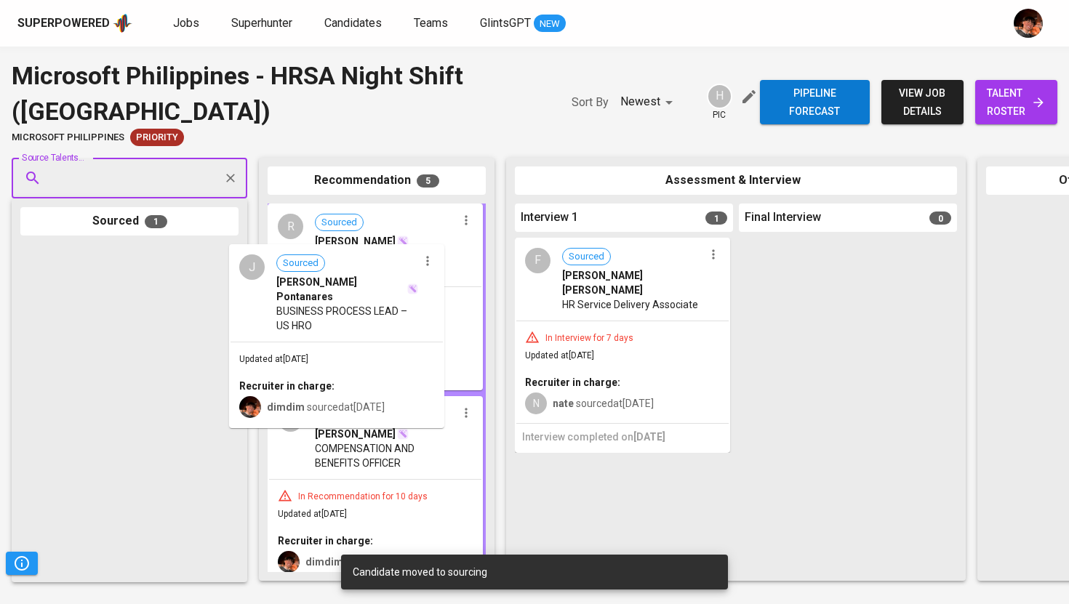
drag, startPoint x: 132, startPoint y: 261, endPoint x: 334, endPoint y: 257, distance: 202.2
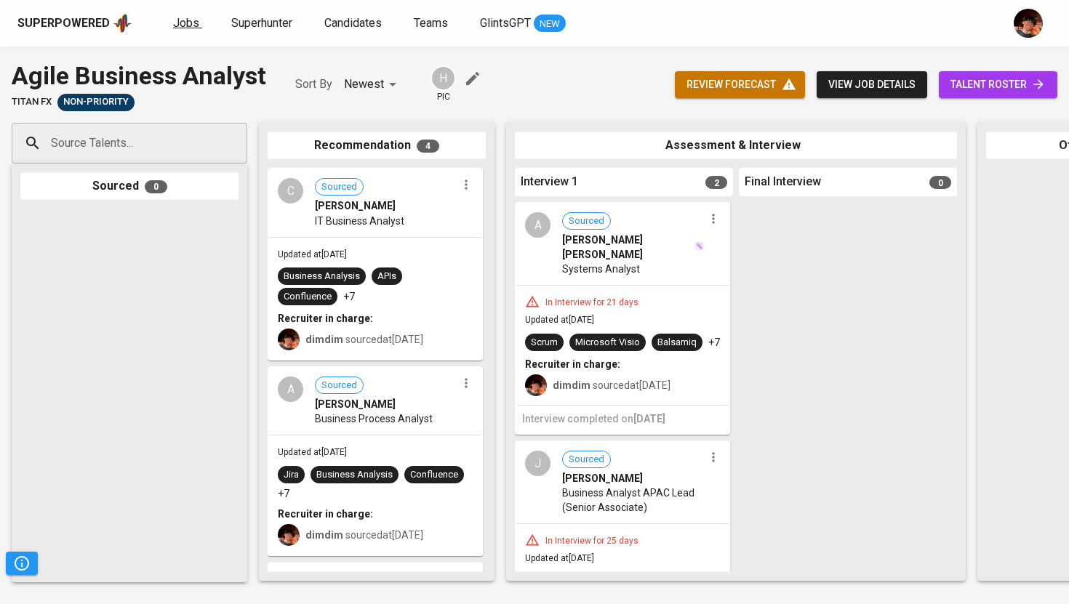
click at [182, 25] on span "Jobs" at bounding box center [186, 23] width 26 height 14
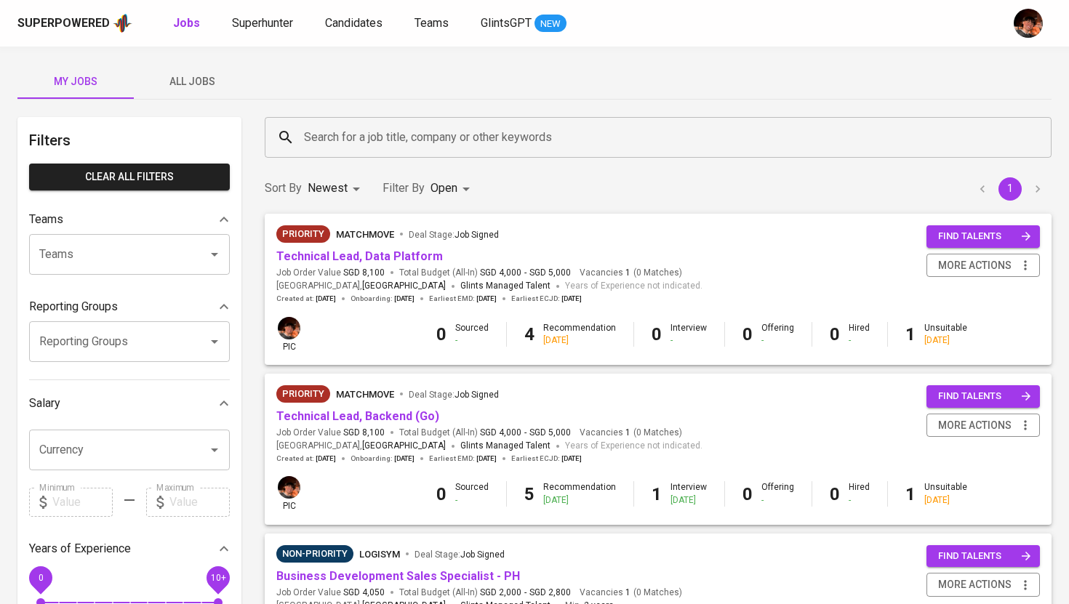
click at [193, 92] on button "All Jobs" at bounding box center [192, 81] width 116 height 35
click at [354, 136] on input "Search for a job title, company or other keywords" at bounding box center [661, 138] width 723 height 28
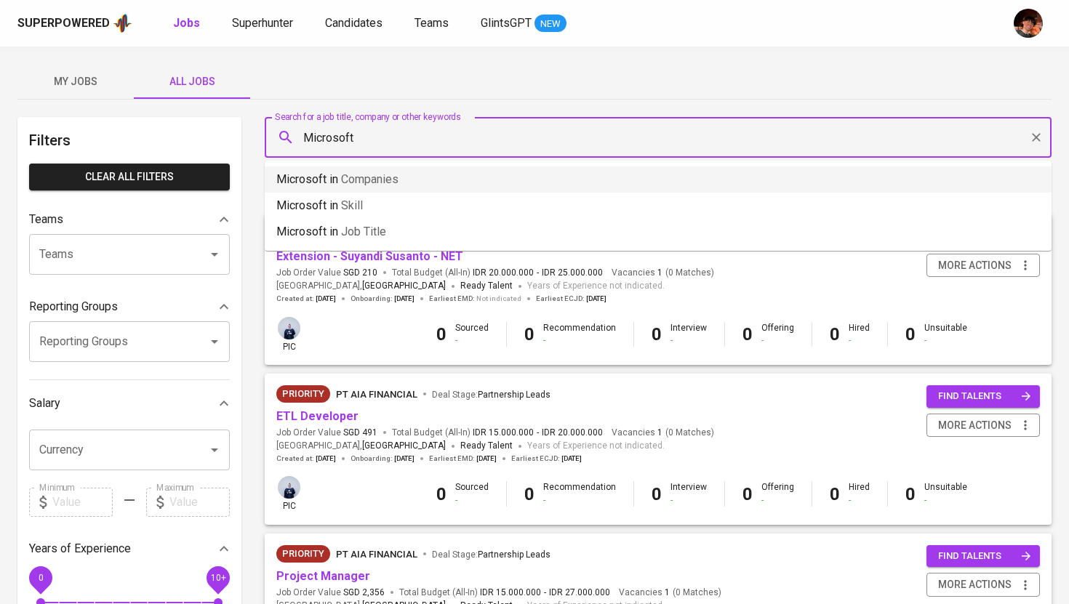
click at [324, 177] on p "Microsoft in Companies" at bounding box center [337, 179] width 122 height 17
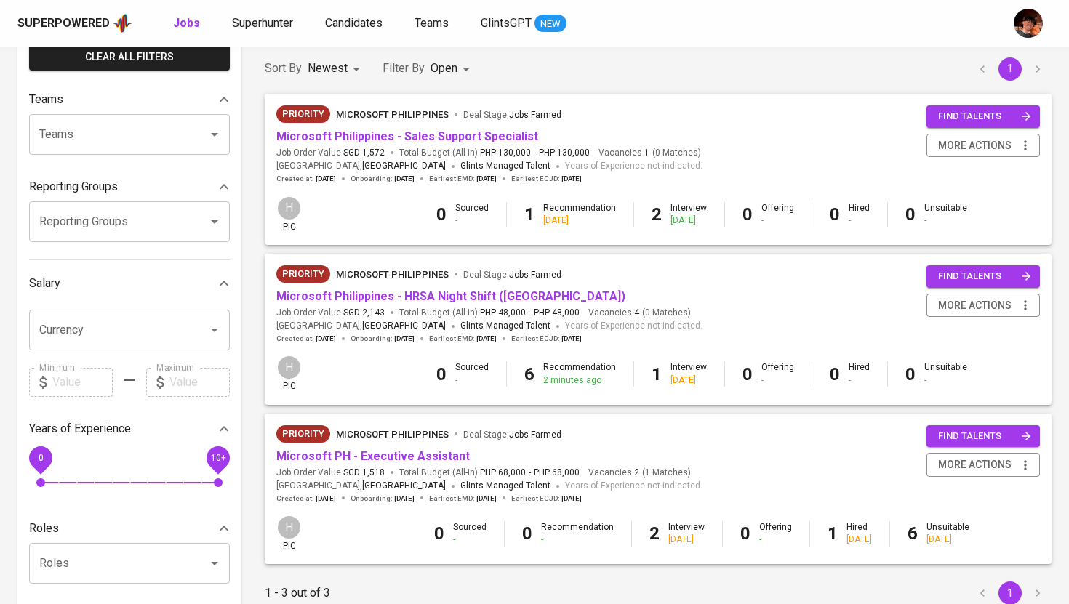
scroll to position [111, 0]
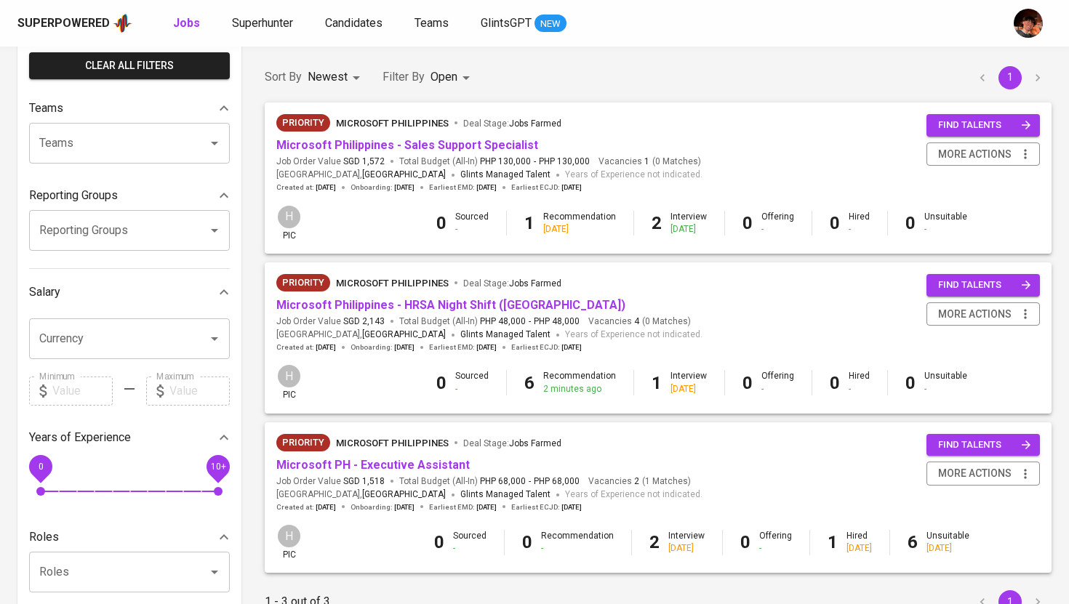
type input "Microsoft"
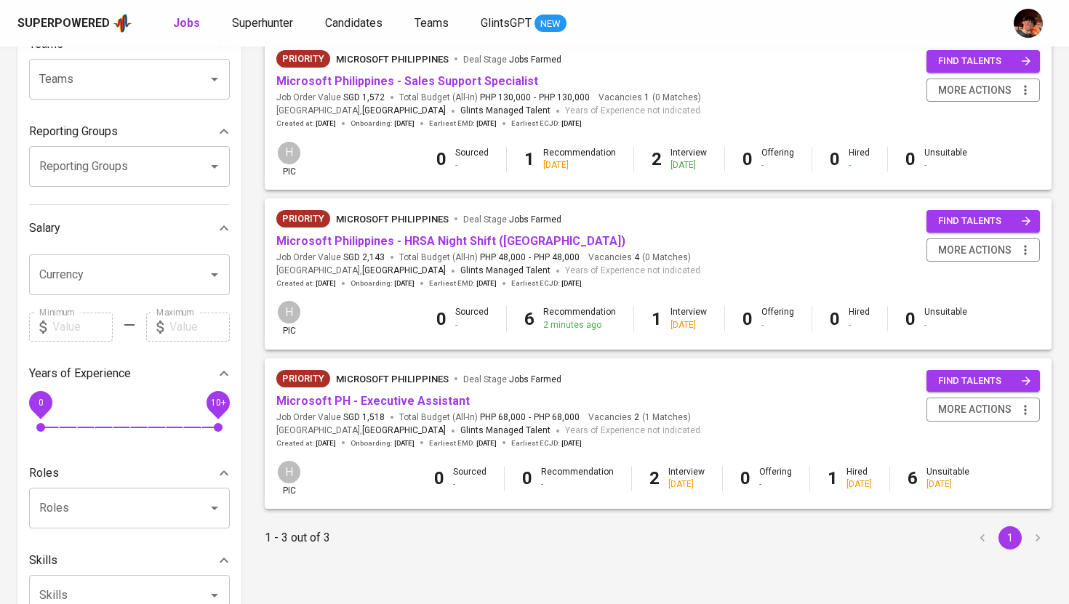
scroll to position [0, 0]
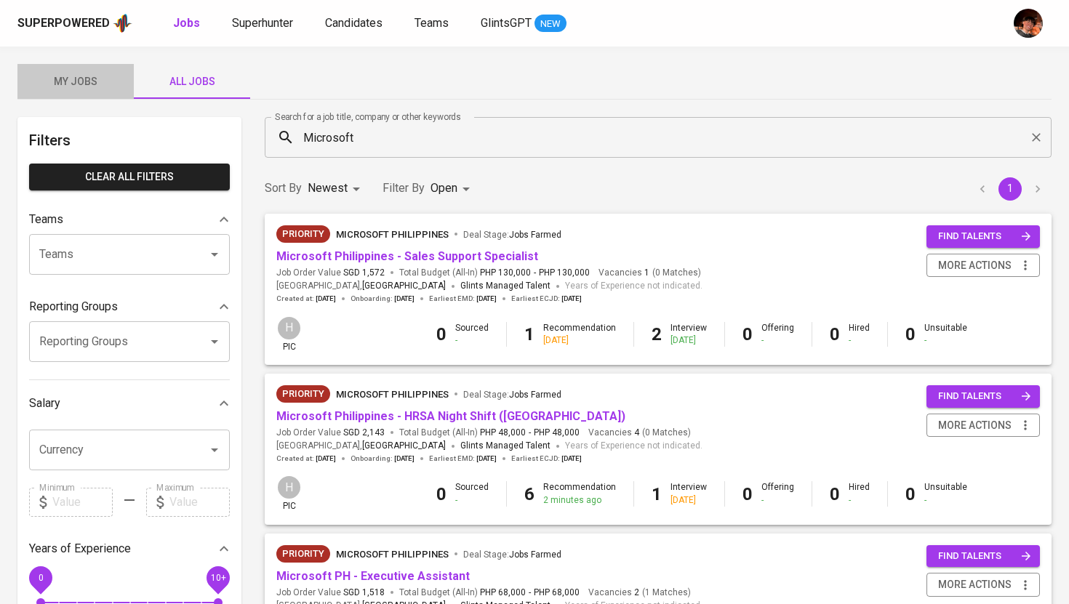
click at [79, 81] on span "My Jobs" at bounding box center [75, 82] width 99 height 18
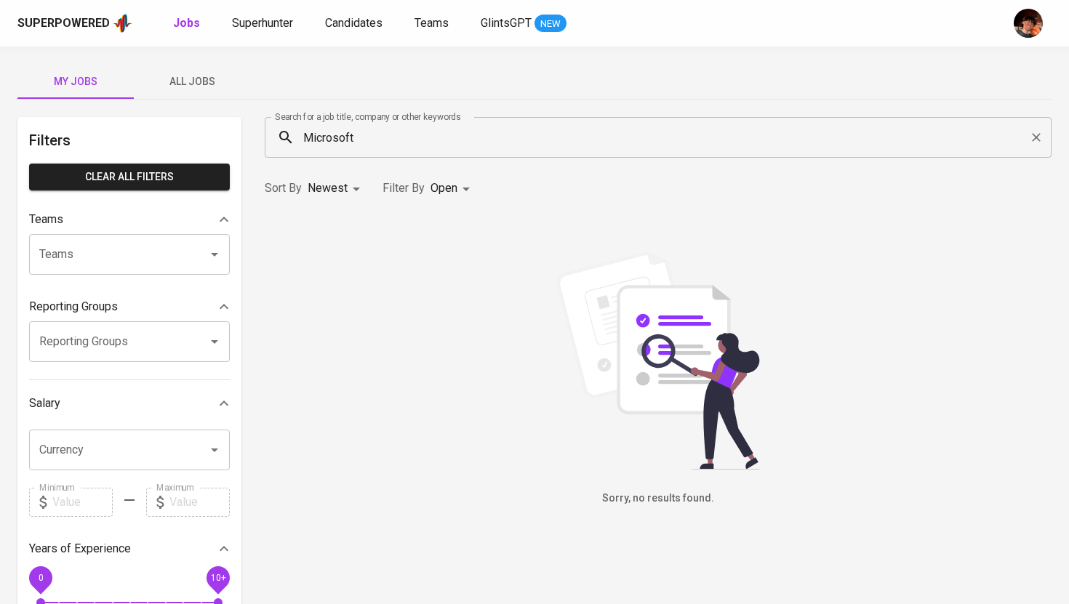
click at [334, 148] on input "Microsoft" at bounding box center [661, 138] width 723 height 28
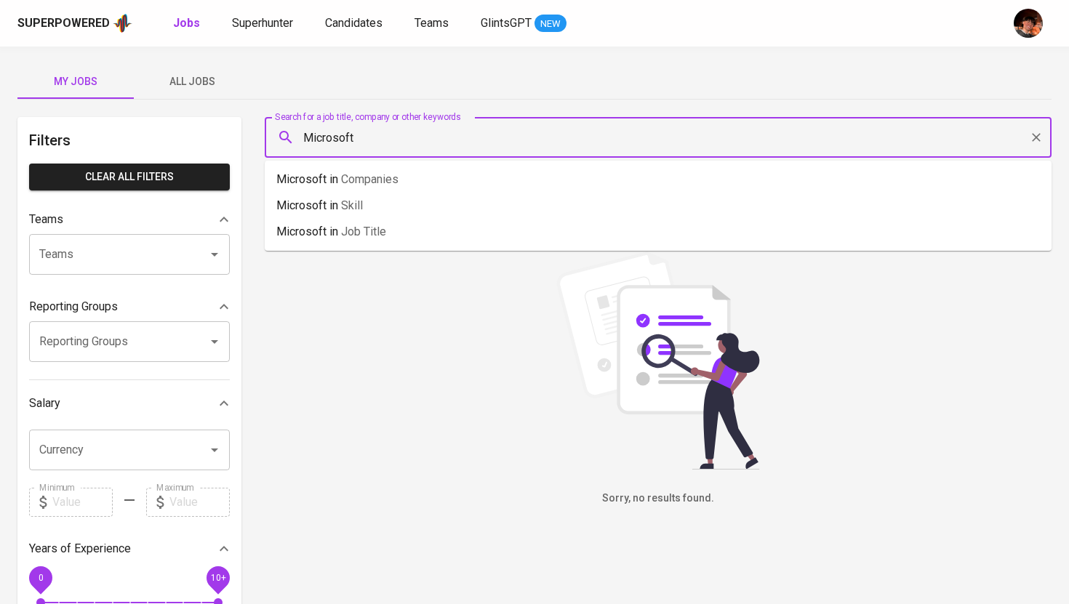
click at [334, 148] on input "Microsoft" at bounding box center [661, 138] width 723 height 28
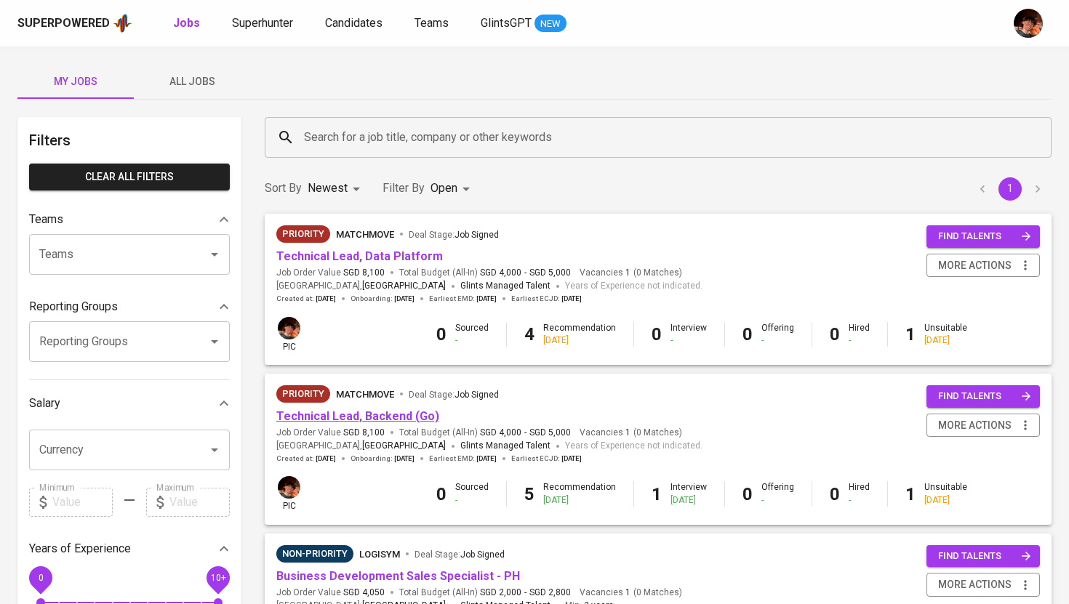
click at [317, 420] on link "Technical Lead, Backend (Go)" at bounding box center [357, 416] width 163 height 14
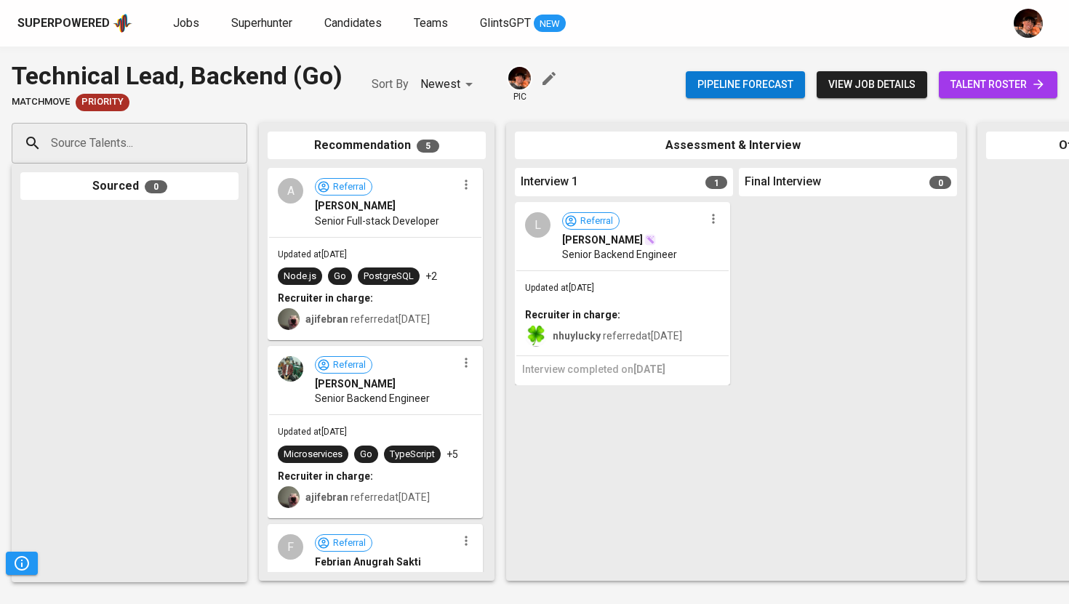
click at [148, 142] on input "Source Talents..." at bounding box center [123, 143] width 153 height 28
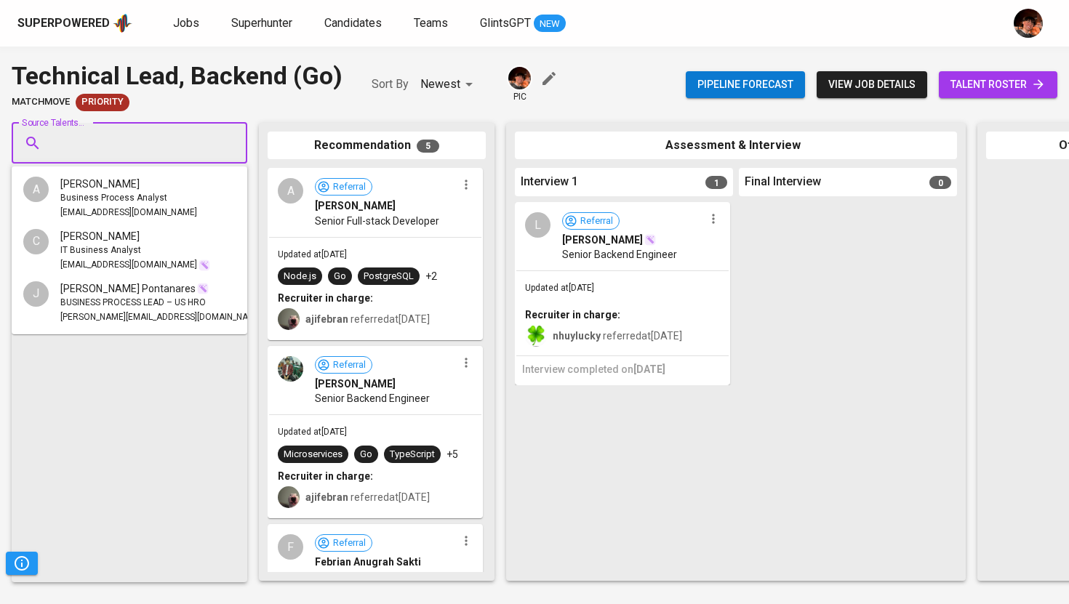
paste input "franz.palngipang@gmail.com"
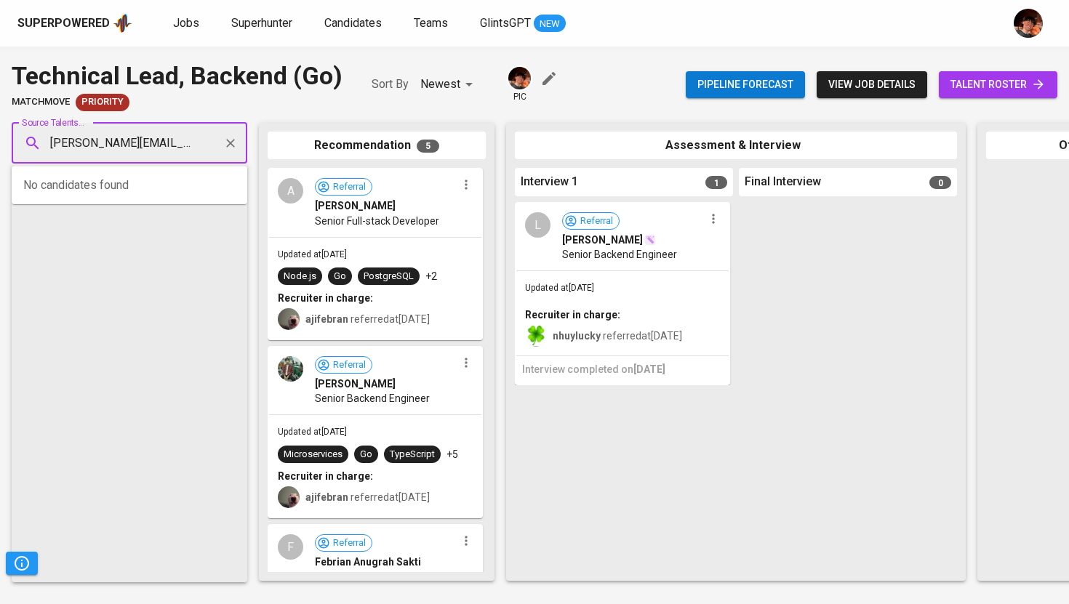
drag, startPoint x: 163, startPoint y: 144, endPoint x: 31, endPoint y: 144, distance: 132.4
click at [31, 144] on div "franz.palngipang@gmail.com Source Talents..." at bounding box center [130, 143] width 236 height 41
type input "franz.palngipang@gmail.com"
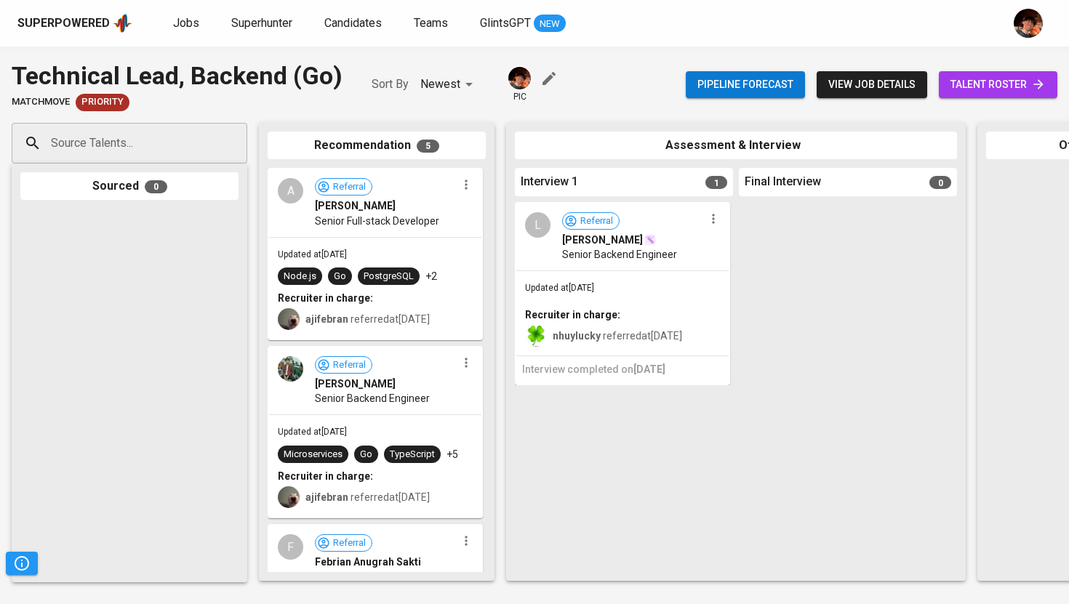
click at [131, 145] on input "Source Talents..." at bounding box center [123, 143] width 153 height 28
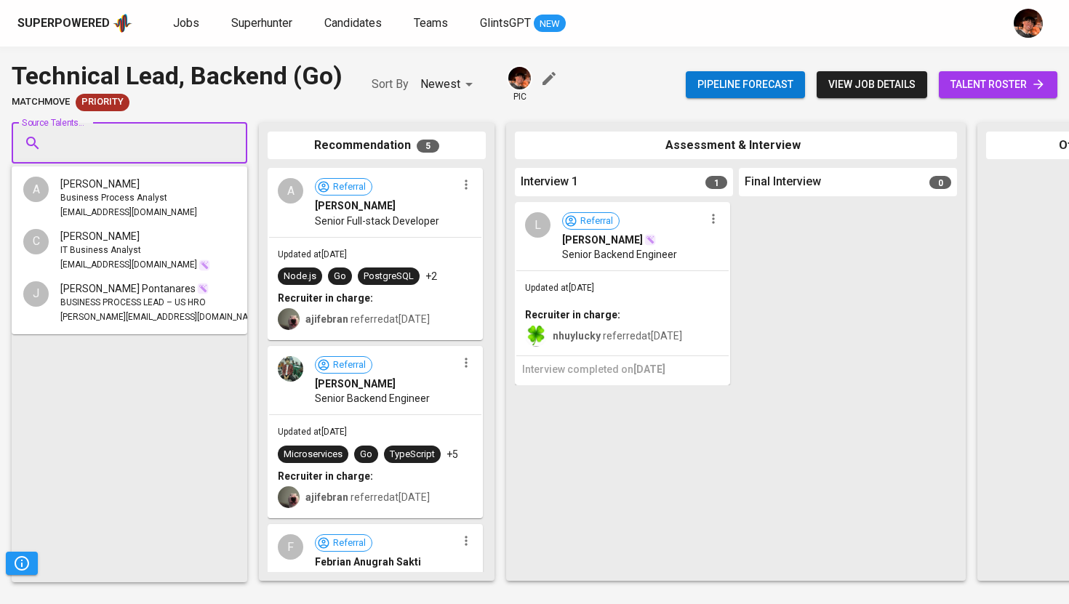
paste input "franz.palngipang@gmail.com"
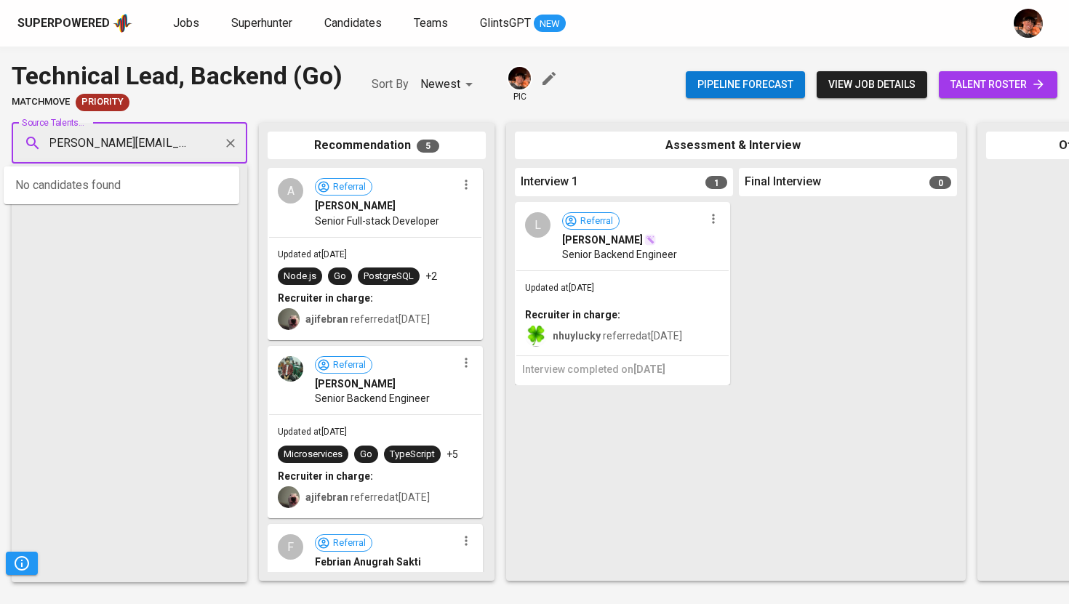
drag, startPoint x: 201, startPoint y: 148, endPoint x: 297, endPoint y: 149, distance: 96.0
click at [297, 149] on div "Source Talents... franz.palngipang@gmail.com Source Talents... Sourced 0 Recomm…" at bounding box center [865, 351] width 1731 height 481
drag, startPoint x: 201, startPoint y: 144, endPoint x: 350, endPoint y: 158, distance: 149.0
click at [350, 158] on div "Source Talents... franz.palngipang@gmail.com Source Talents... Sourced 0 Recomm…" at bounding box center [865, 351] width 1731 height 481
type input "franz.palngipang@gmail.com"
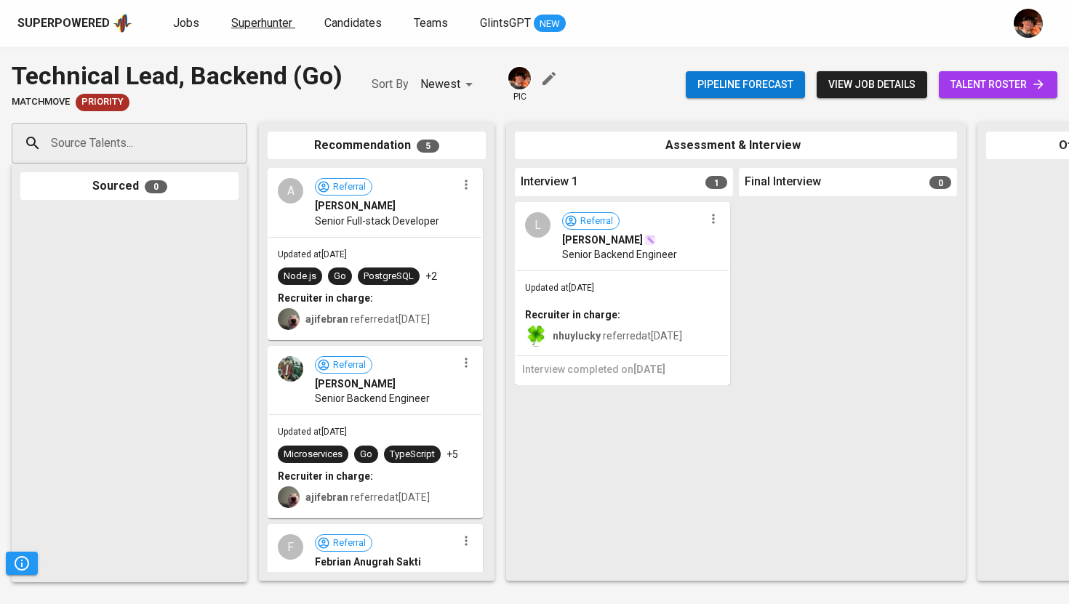
click at [259, 25] on span "Superhunter" at bounding box center [261, 23] width 61 height 14
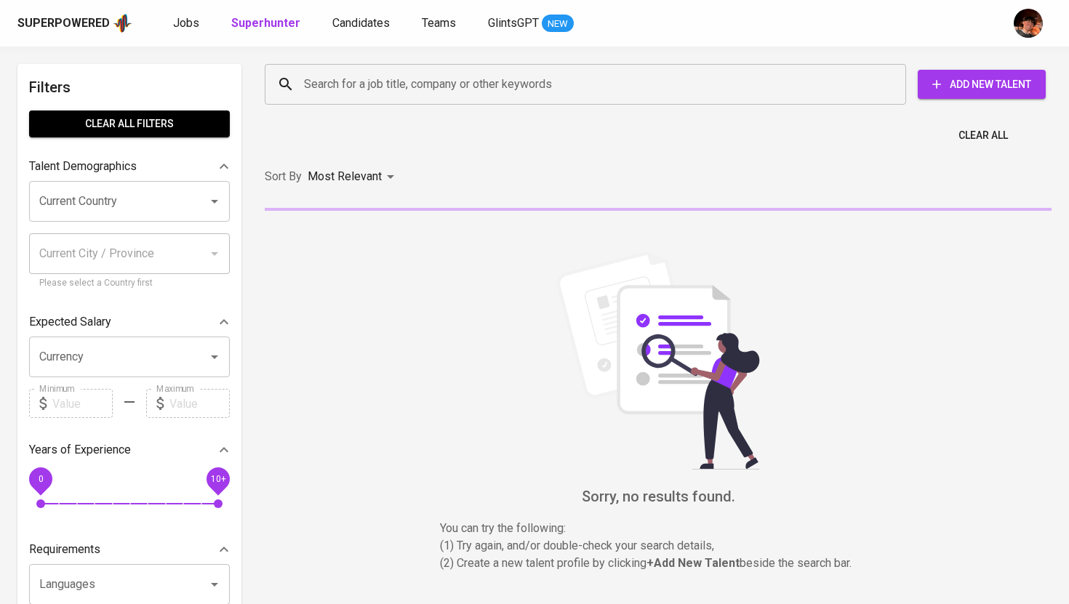
click at [413, 84] on input "Search for a job title, company or other keywords" at bounding box center [588, 85] width 577 height 28
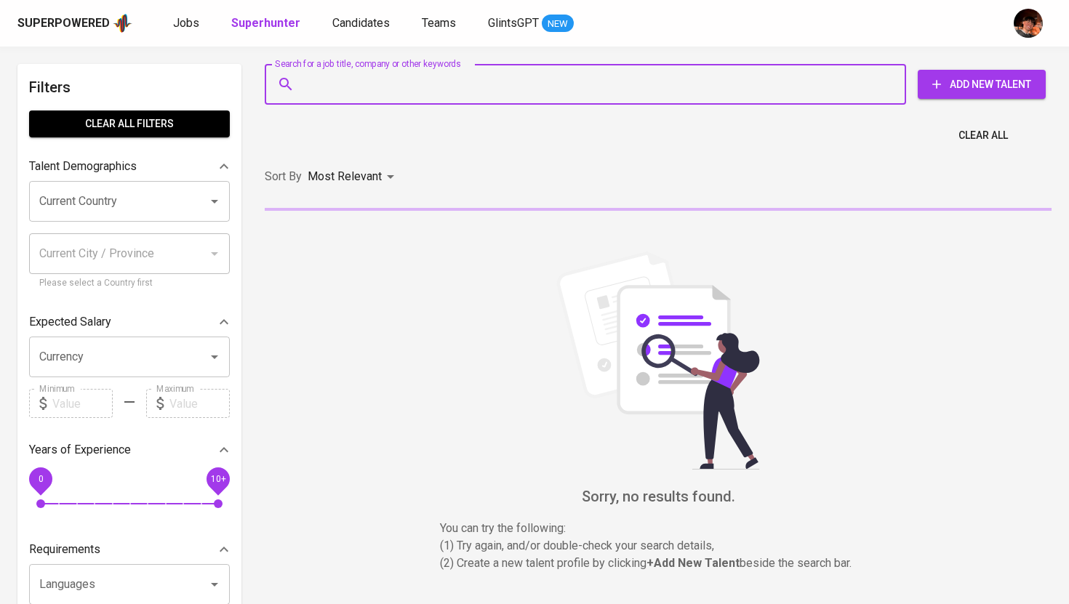
paste input "franz.palngipang@gmail.com"
type input "franz.palngipang@gmail.com"
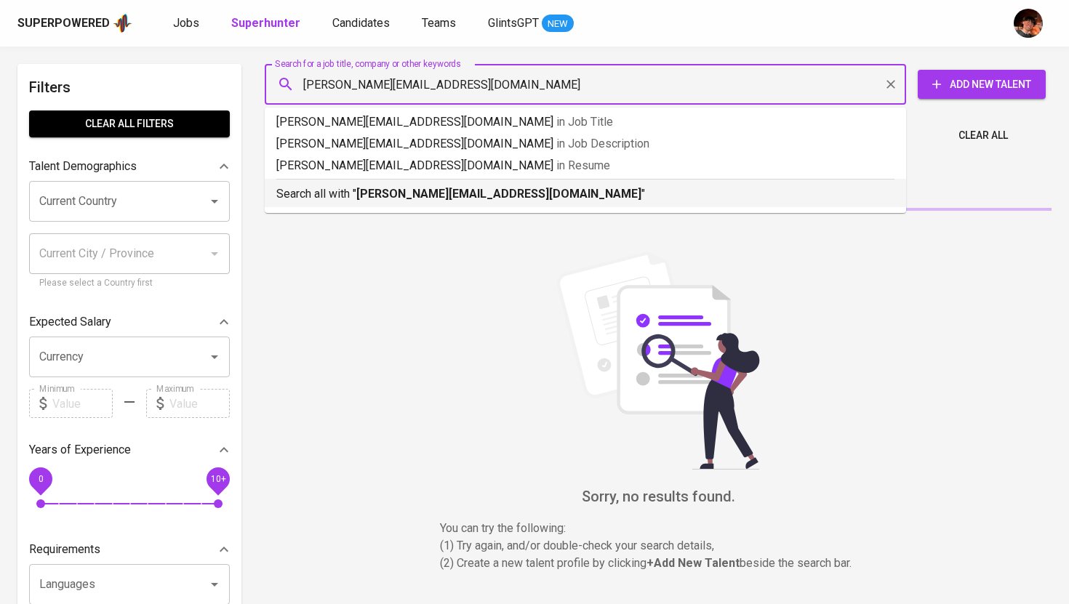
click at [402, 194] on b "franz.palngipang@gmail.com" at bounding box center [498, 194] width 285 height 14
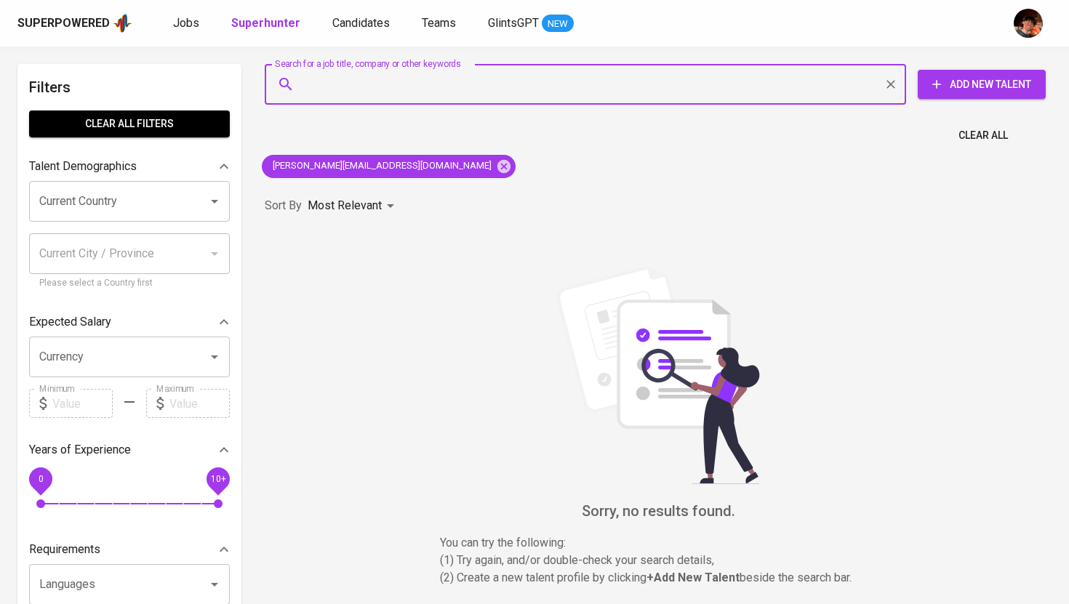
click at [982, 88] on span "Add New Talent" at bounding box center [981, 85] width 105 height 18
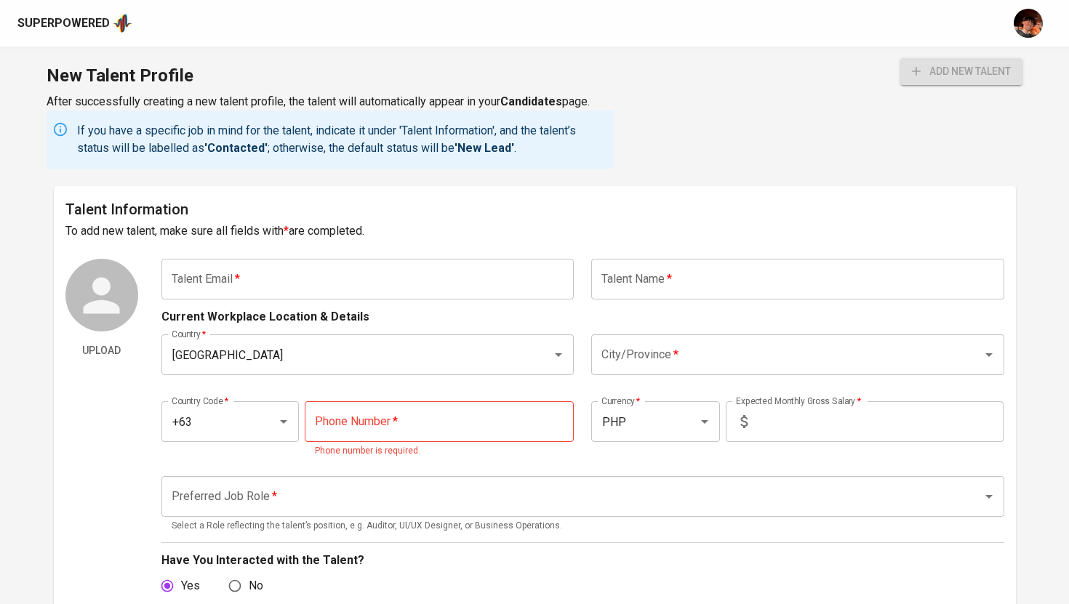
click at [428, 277] on input "text" at bounding box center [367, 279] width 413 height 41
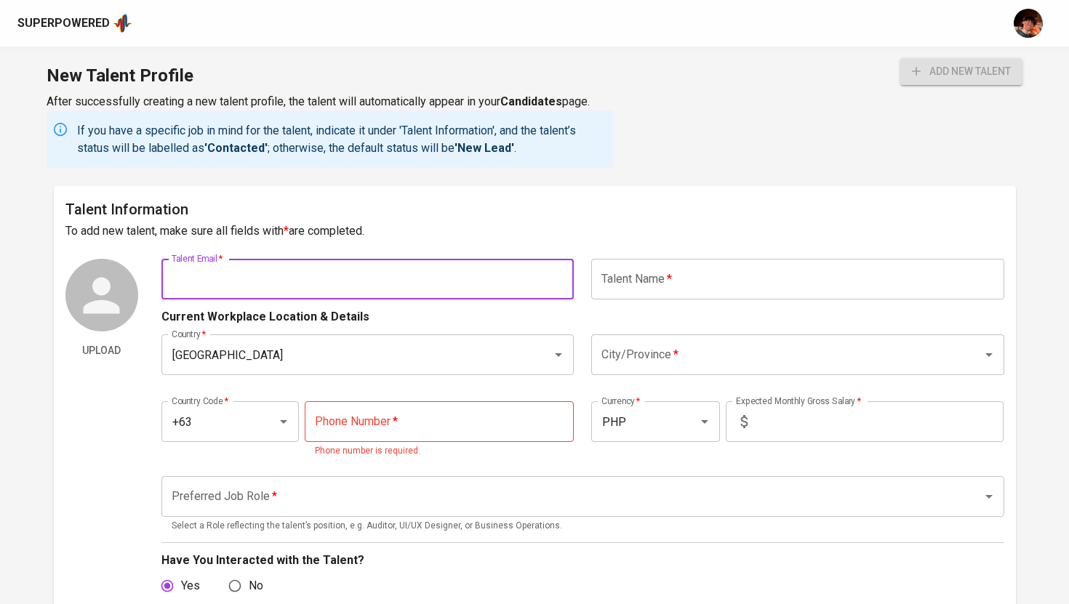
paste input "franz.palngipang@gmail.com"
type input "franz.palngipang@gmail.com"
click at [625, 284] on input "text" at bounding box center [797, 279] width 413 height 41
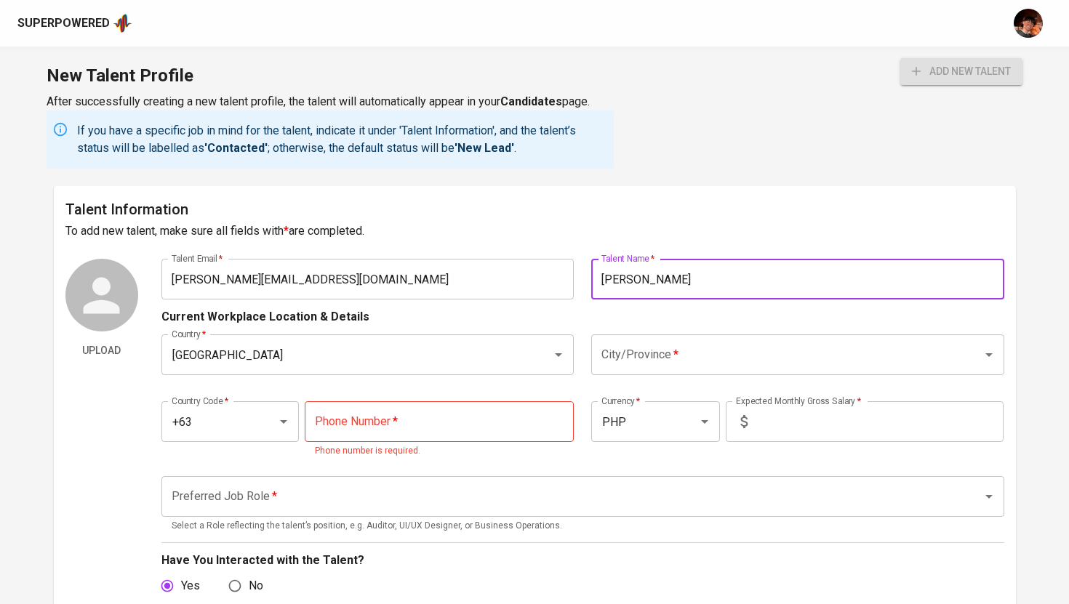
type input "Jan Franz Palngipang"
click at [651, 353] on input "City/Province   *" at bounding box center [777, 355] width 359 height 28
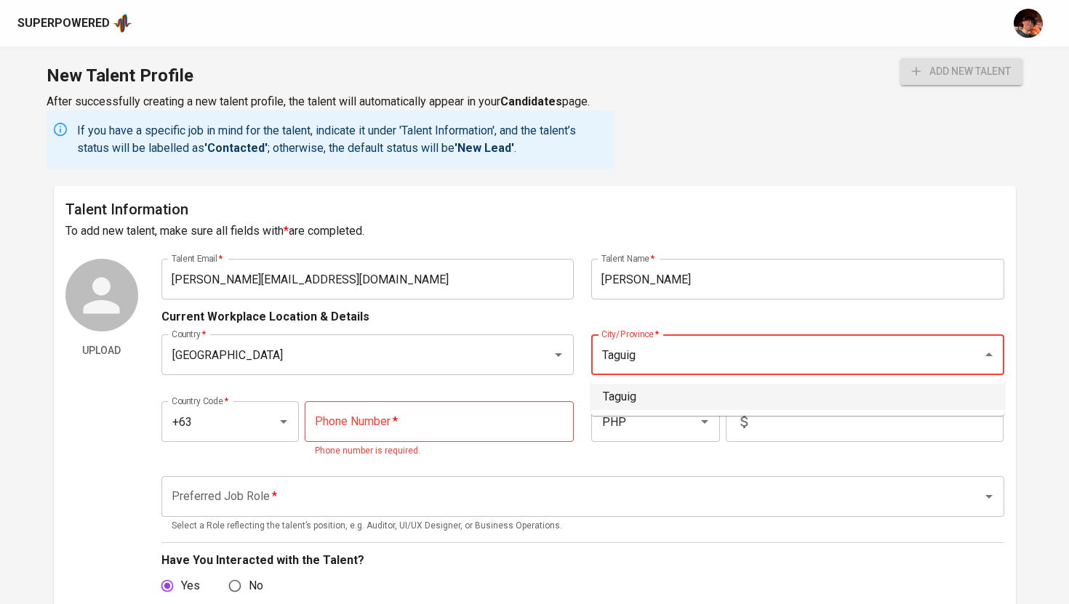
click at [630, 385] on li "Taguig" at bounding box center [797, 397] width 413 height 26
type input "Taguig"
click at [450, 412] on input "tel" at bounding box center [439, 421] width 269 height 41
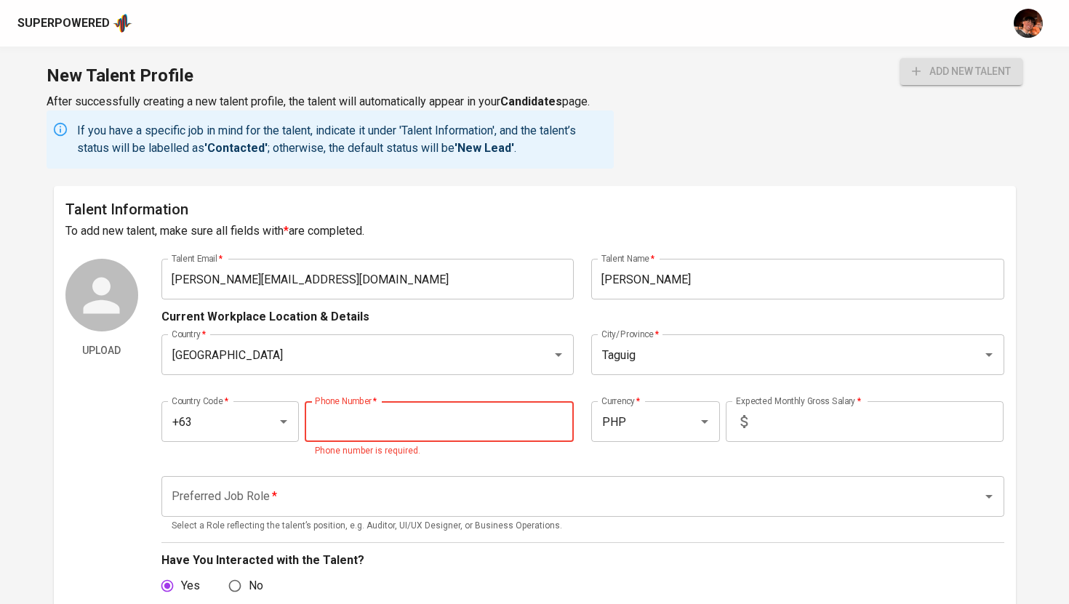
paste input "917-836-2986"
type input "917-836-2986"
click at [834, 404] on input "text" at bounding box center [878, 421] width 250 height 41
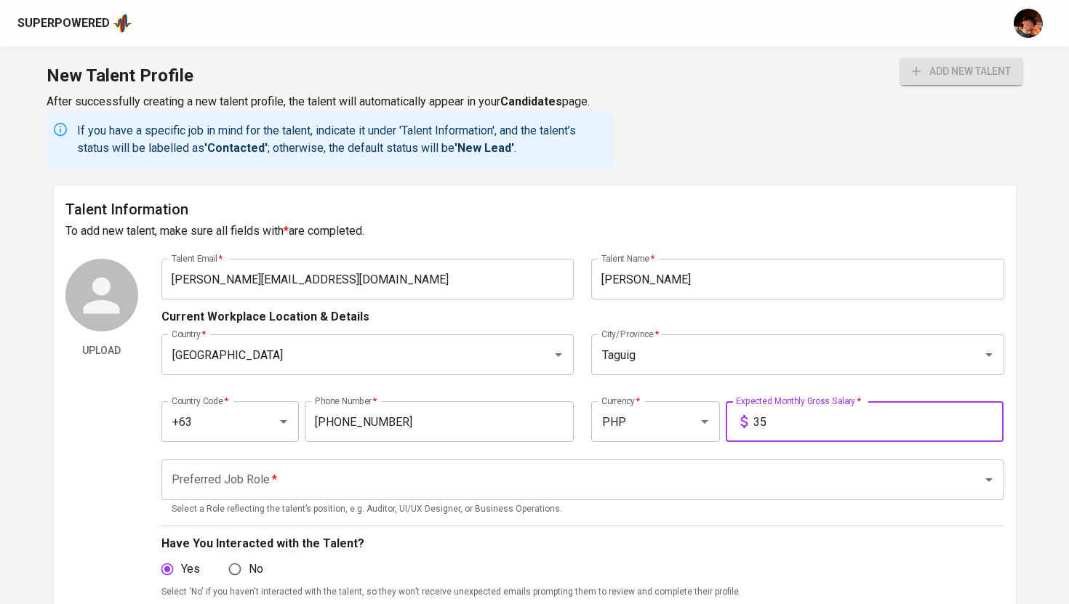
type input "3"
type input "250,000"
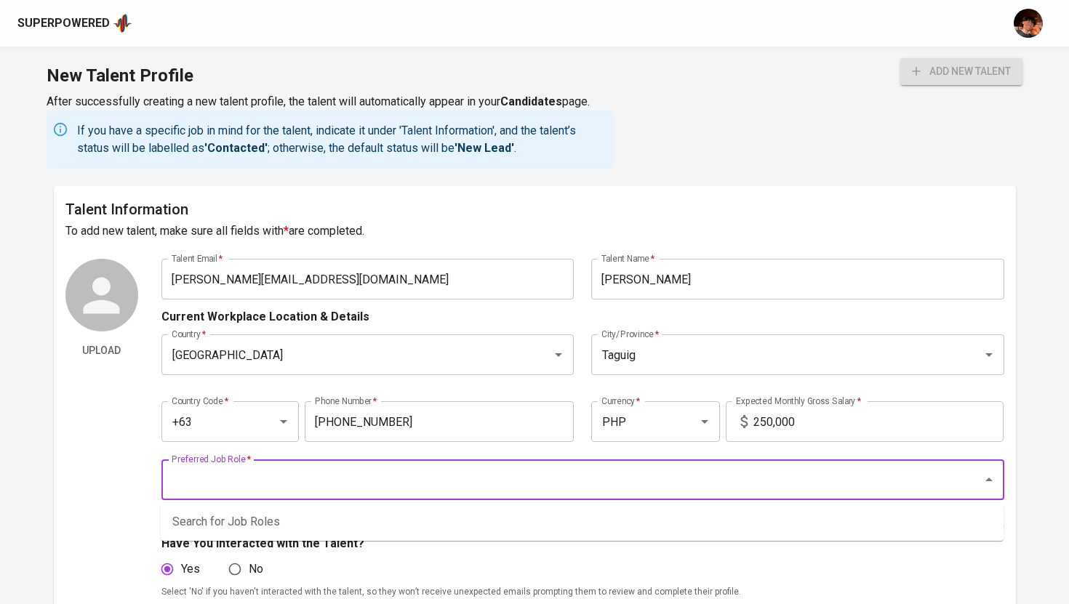
click at [773, 476] on input "Preferred Job Role   *" at bounding box center [562, 480] width 789 height 28
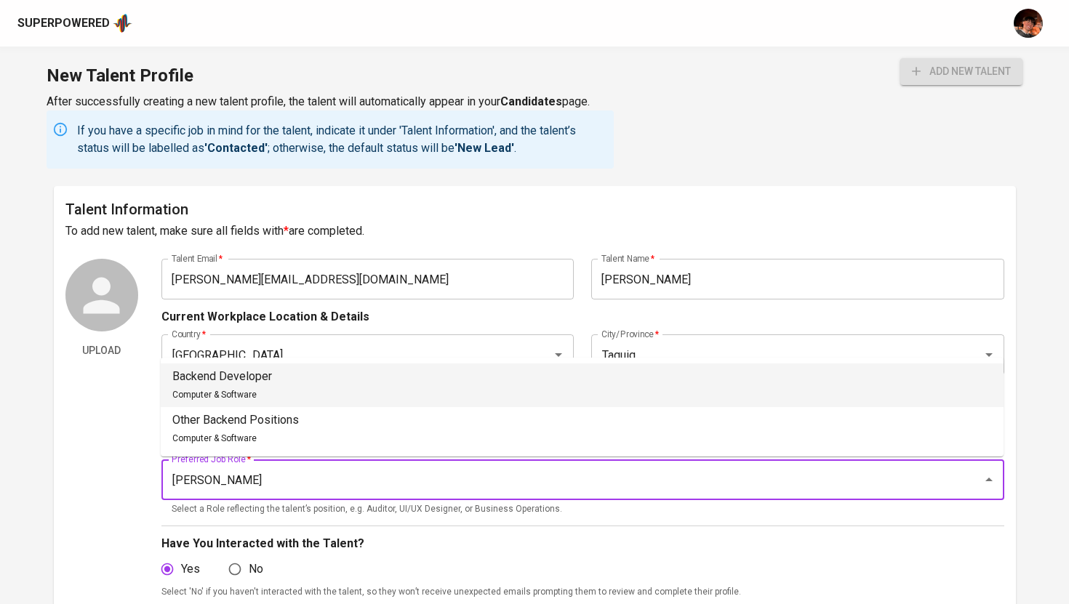
click at [398, 384] on li "Backend Developer Computer & Software" at bounding box center [582, 386] width 843 height 44
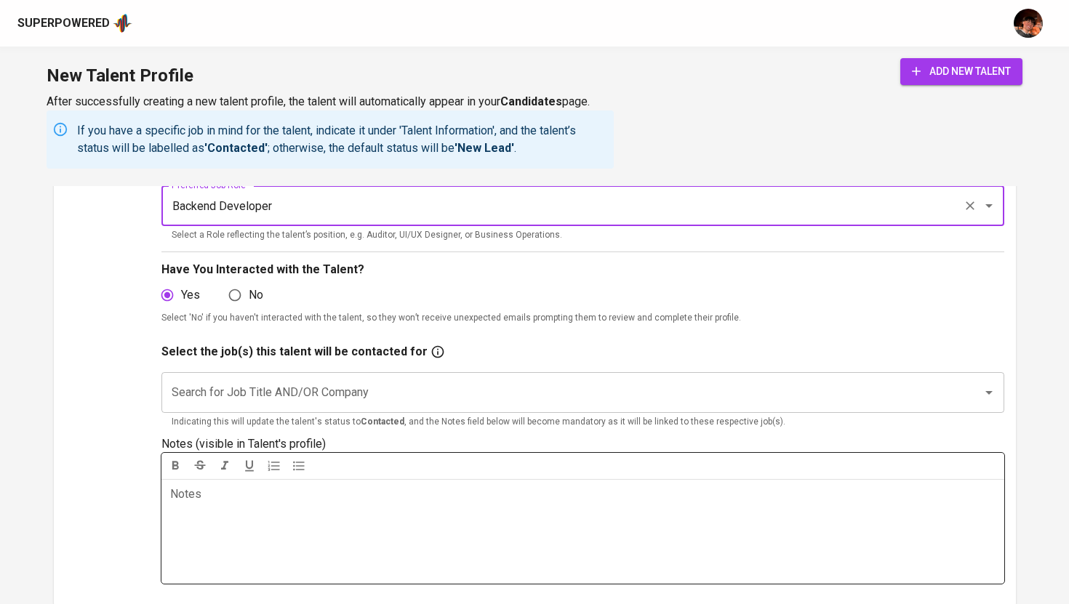
scroll to position [292, 0]
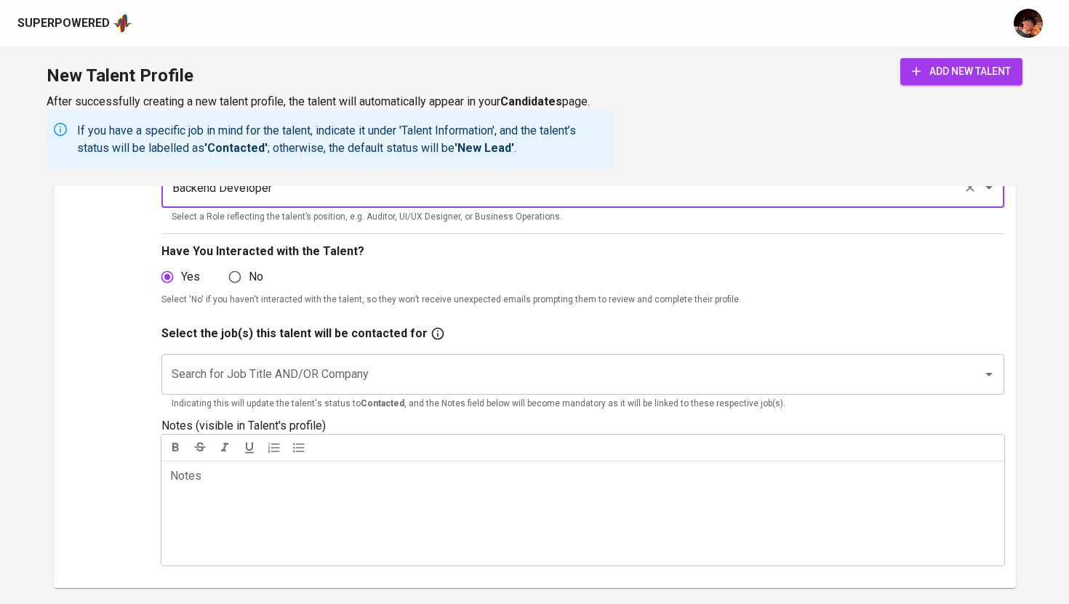
type input "Backend Developer"
click at [369, 382] on input "Search for Job Title AND/OR Company" at bounding box center [562, 375] width 789 height 28
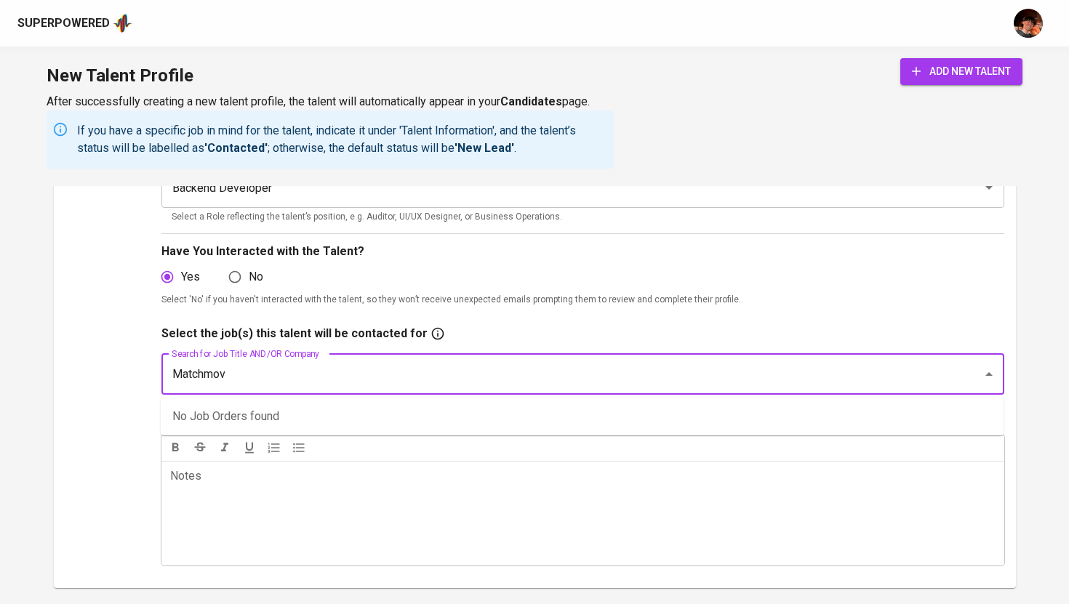
type input "Matchmove"
click at [349, 439] on li "Technical Lead, Backend (Go) (MatchMove)" at bounding box center [582, 443] width 843 height 26
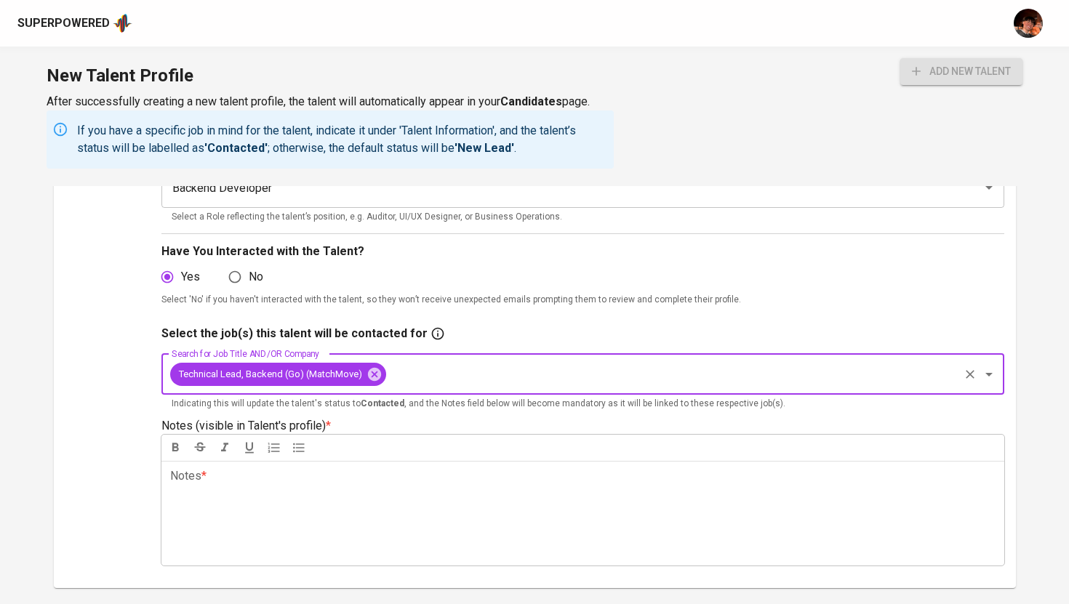
click at [326, 484] on p "Notes * ﻿" at bounding box center [582, 476] width 825 height 17
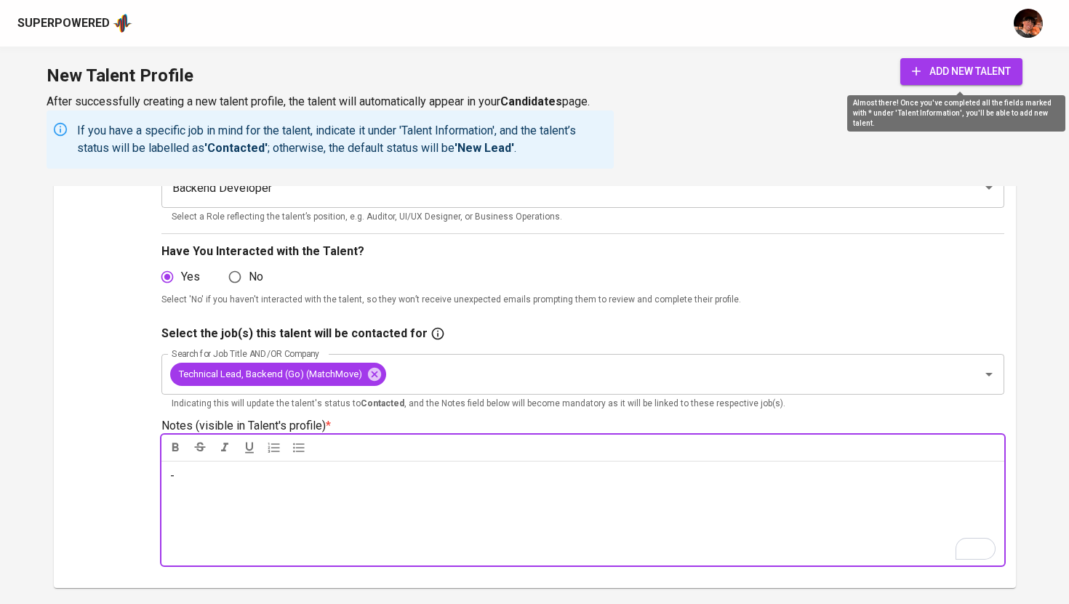
click at [947, 76] on span "add new talent" at bounding box center [961, 72] width 99 height 18
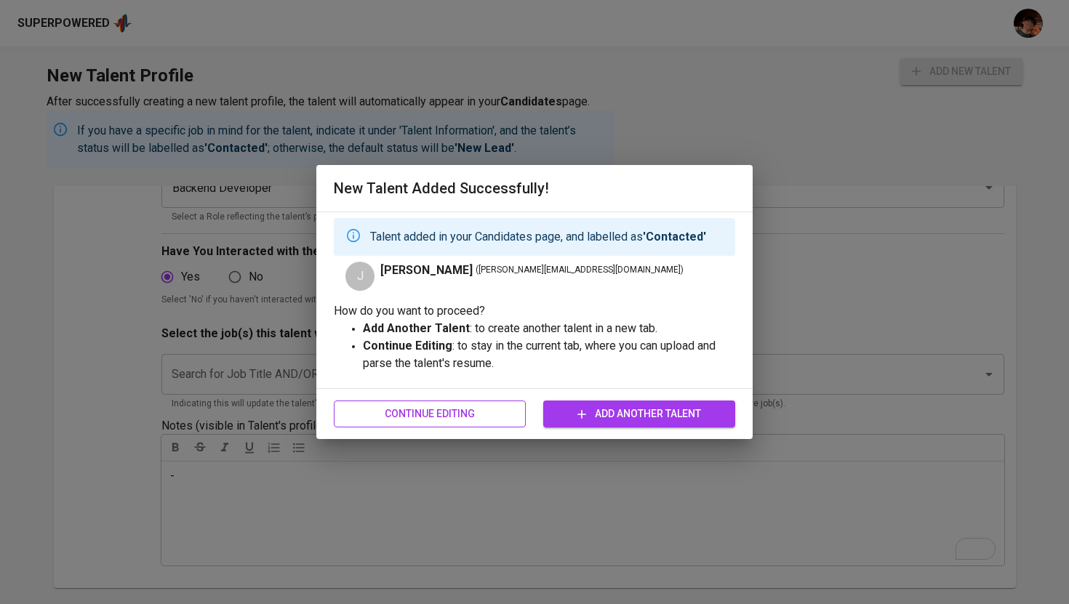
click at [443, 415] on span "Continue Editing" at bounding box center [429, 414] width 169 height 18
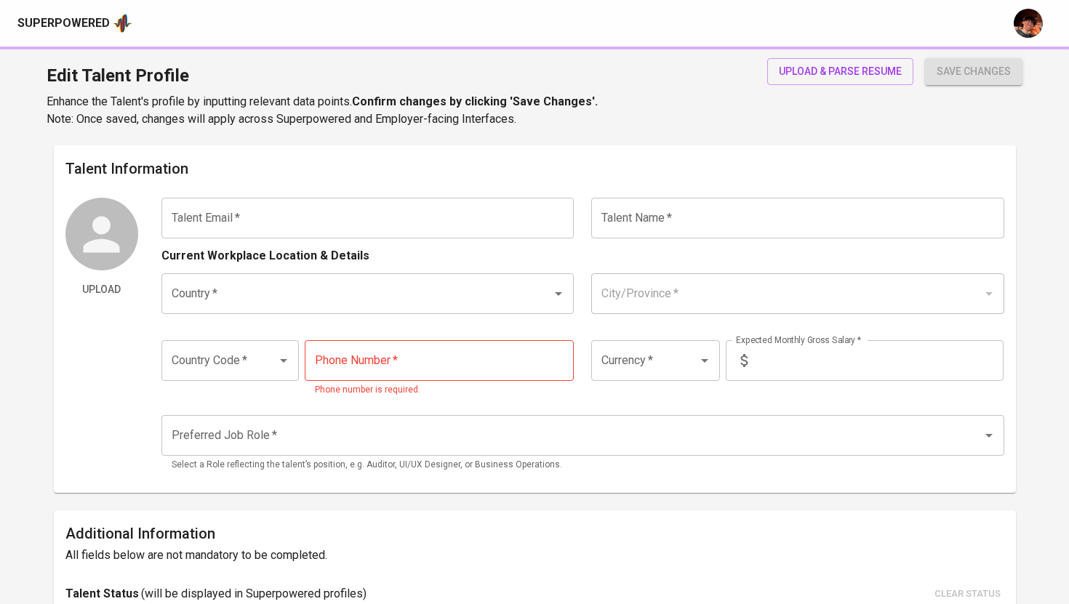
type input "franz.palngipang@gmail.com"
type input "Jan Franz Palngipang"
type input "[GEOGRAPHIC_DATA]"
type input "Taguig"
type input "+63"
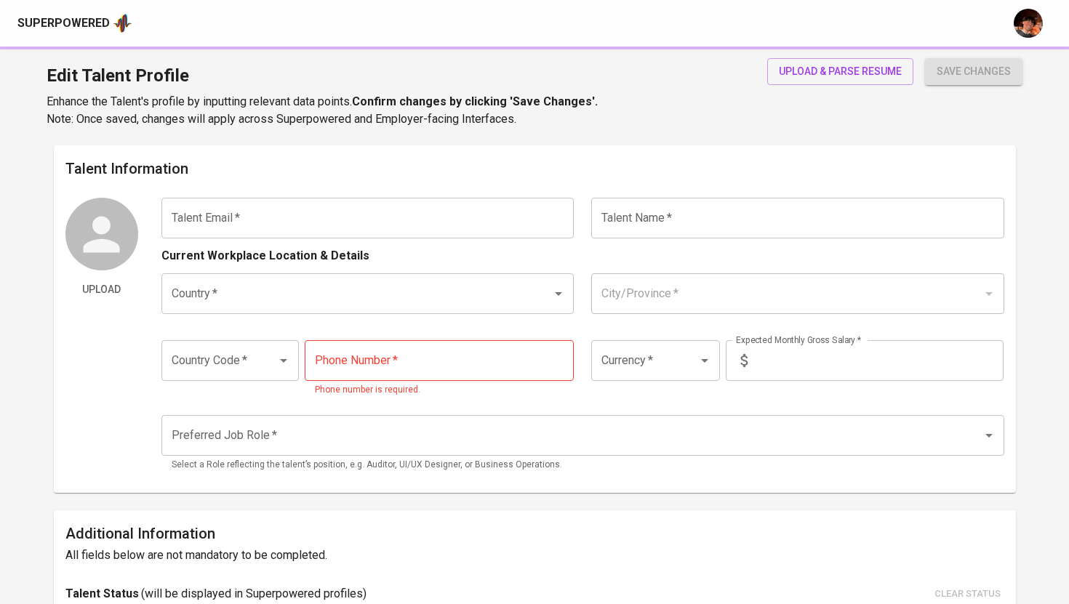
type input "917-836-2986"
type input "PHP"
type input "250,000"
type input "Backend Developer"
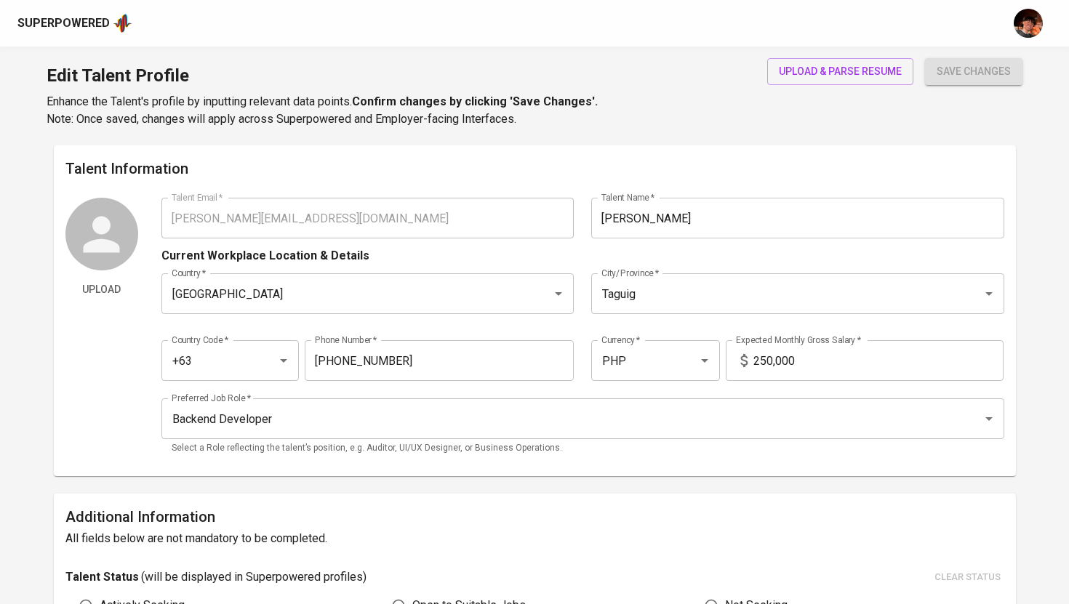
click at [65, 29] on div "Superpowered" at bounding box center [63, 23] width 92 height 17
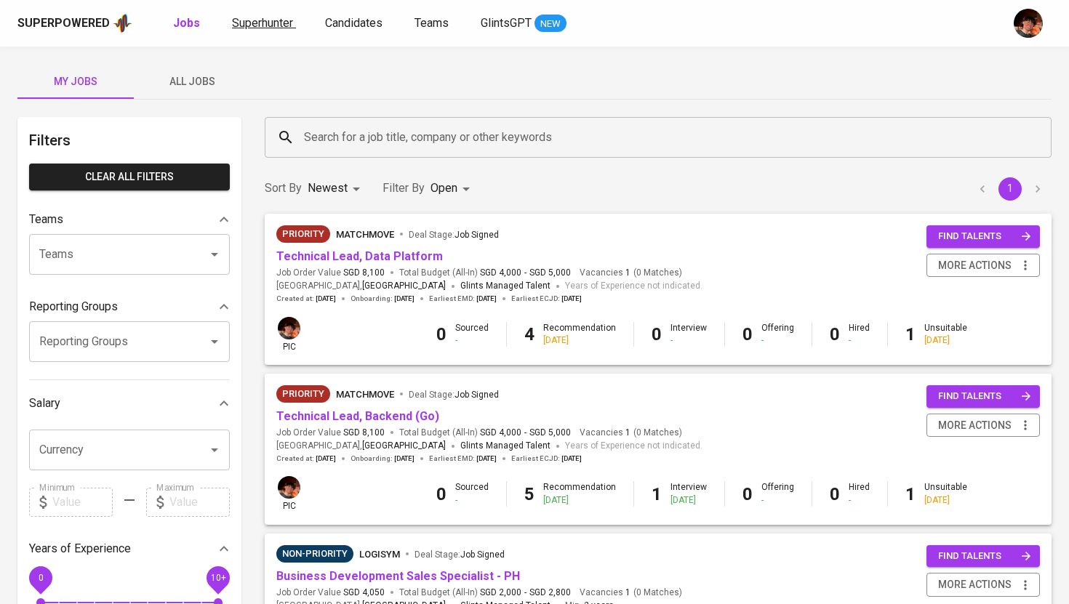
click at [250, 23] on span "Superhunter" at bounding box center [262, 23] width 61 height 14
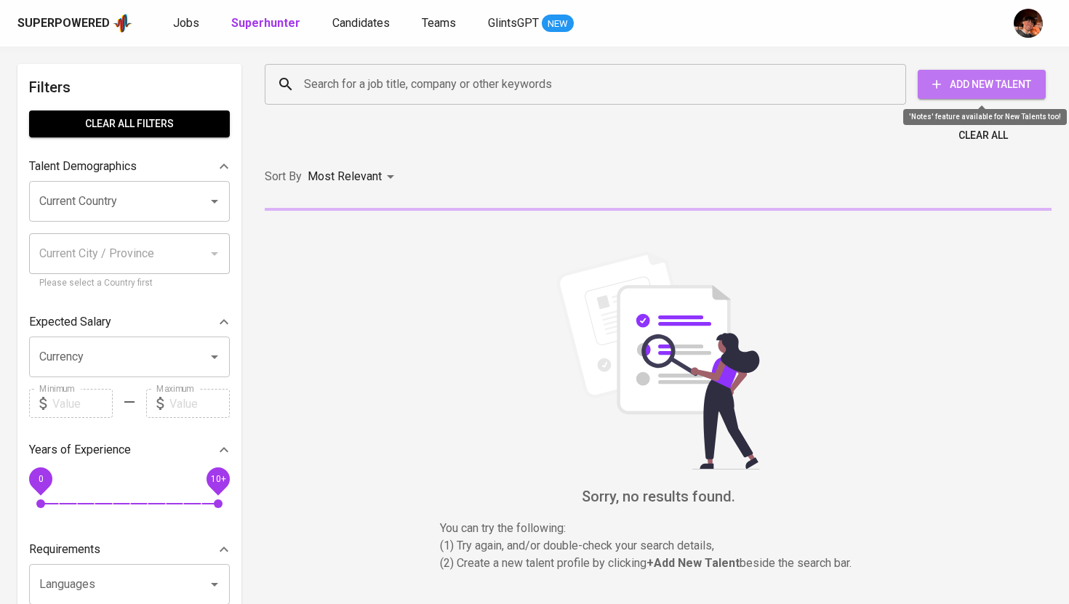
click at [976, 87] on span "Add New Talent" at bounding box center [981, 85] width 105 height 18
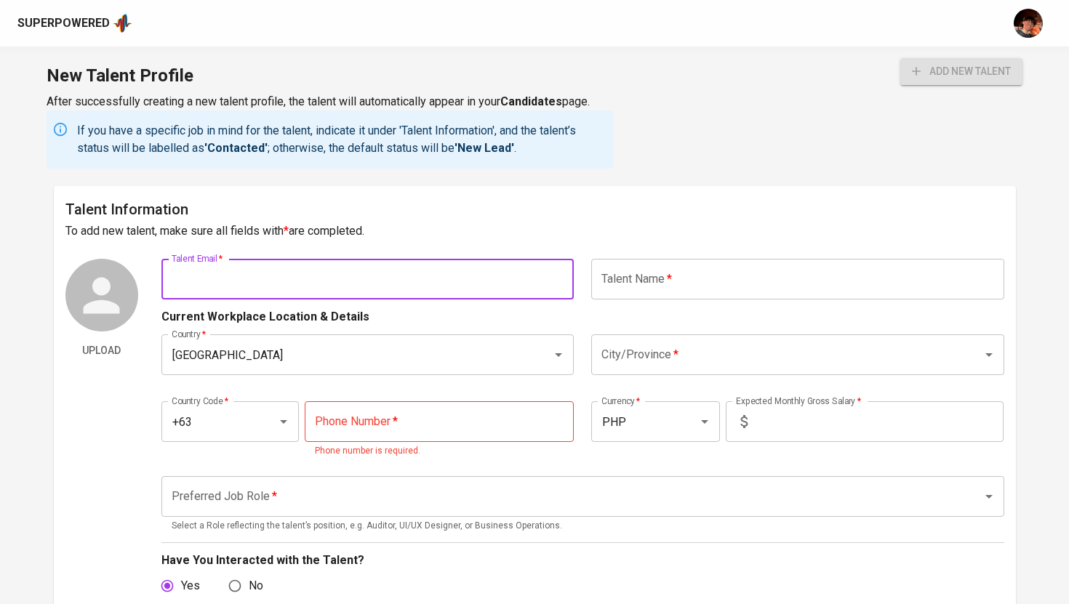
click at [463, 271] on input "text" at bounding box center [367, 279] width 413 height 41
paste input "jexodusmercado@gmail.com"
type input "jexodusmercado@gmail.com"
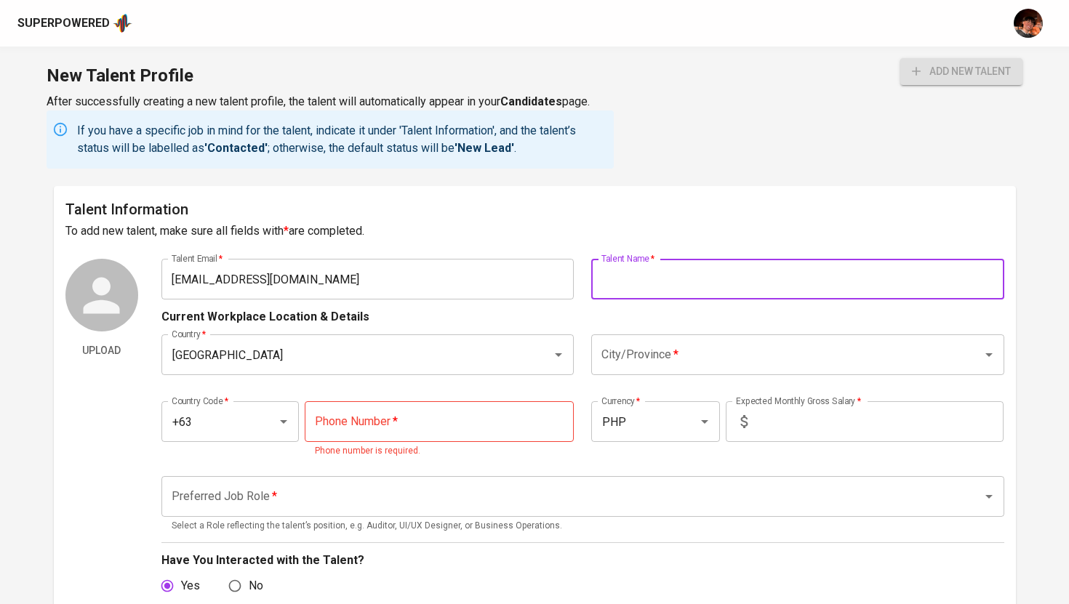
click at [646, 288] on input "text" at bounding box center [797, 279] width 413 height 41
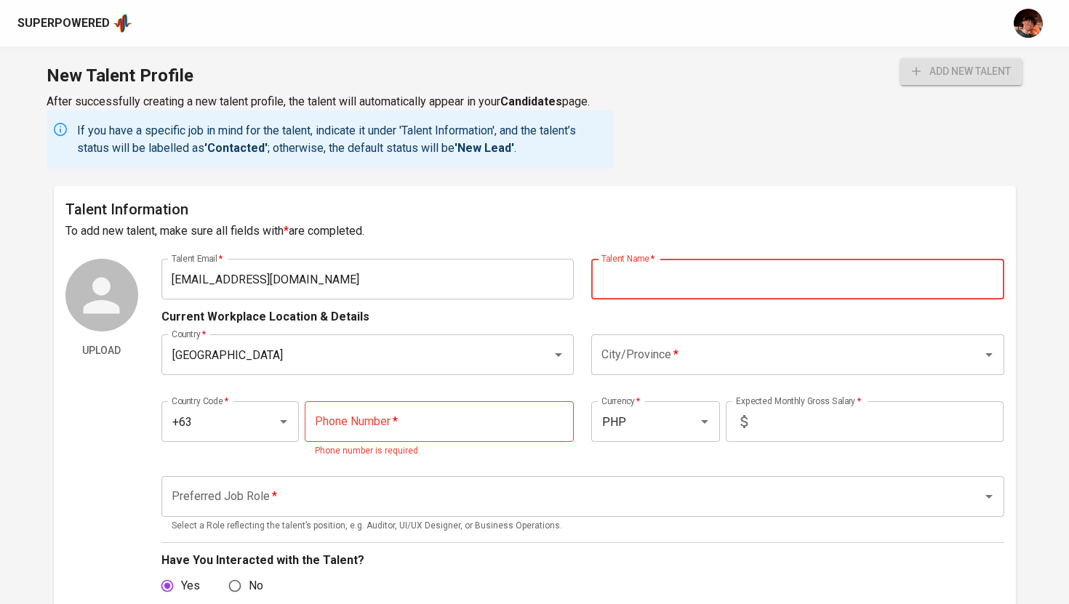
click at [593, 303] on div "Current Workplace Location & Details" at bounding box center [582, 313] width 843 height 26
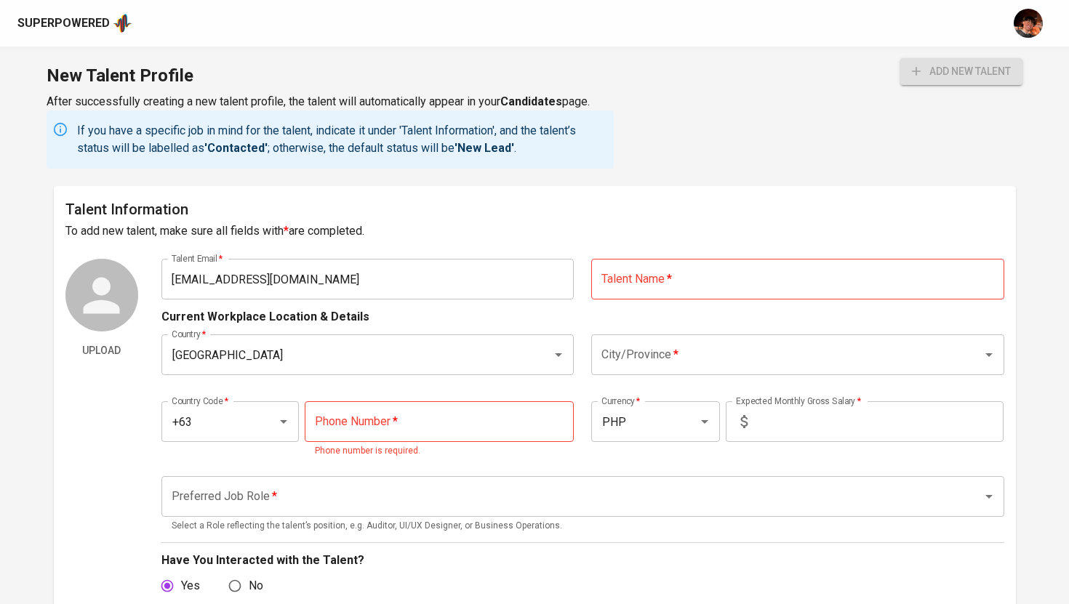
click at [613, 299] on input "text" at bounding box center [797, 279] width 413 height 41
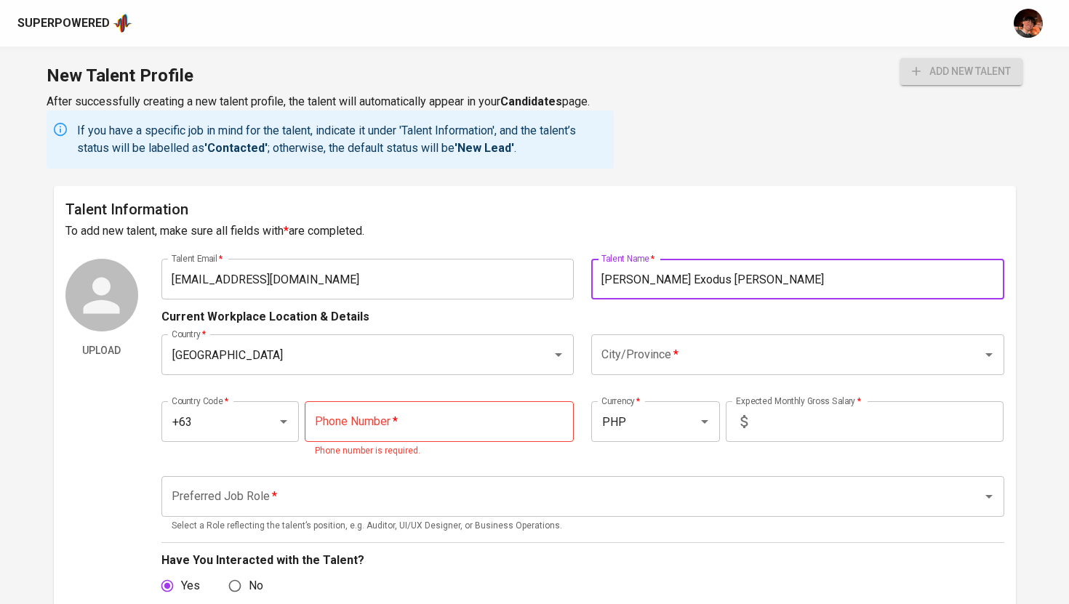
type input "John Exodus Mercado"
click at [693, 361] on input "City/Province   *" at bounding box center [777, 355] width 359 height 28
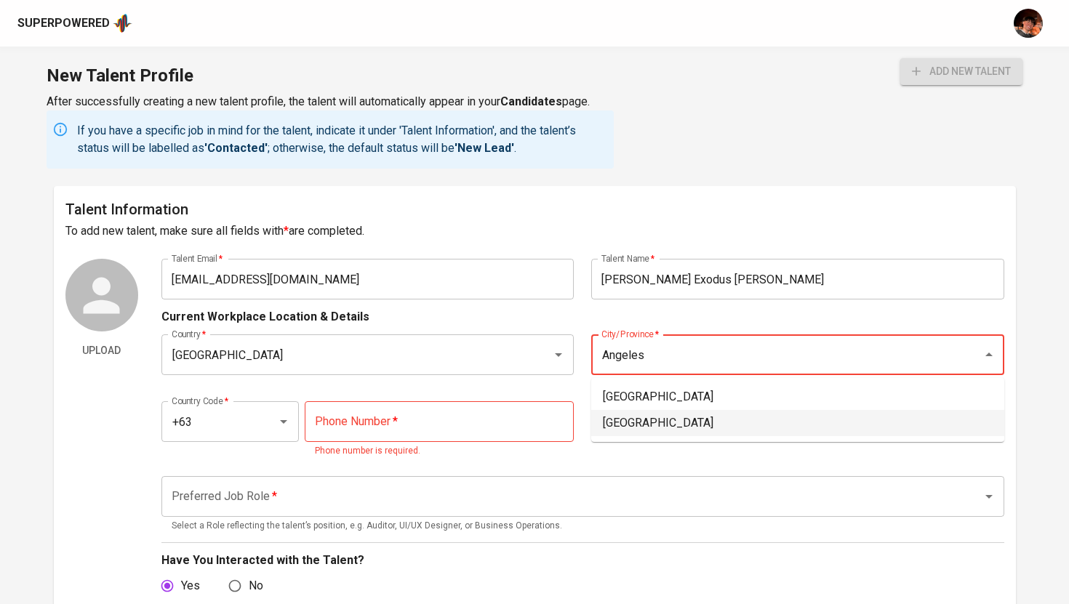
click at [682, 426] on li "Angeles City" at bounding box center [797, 423] width 413 height 26
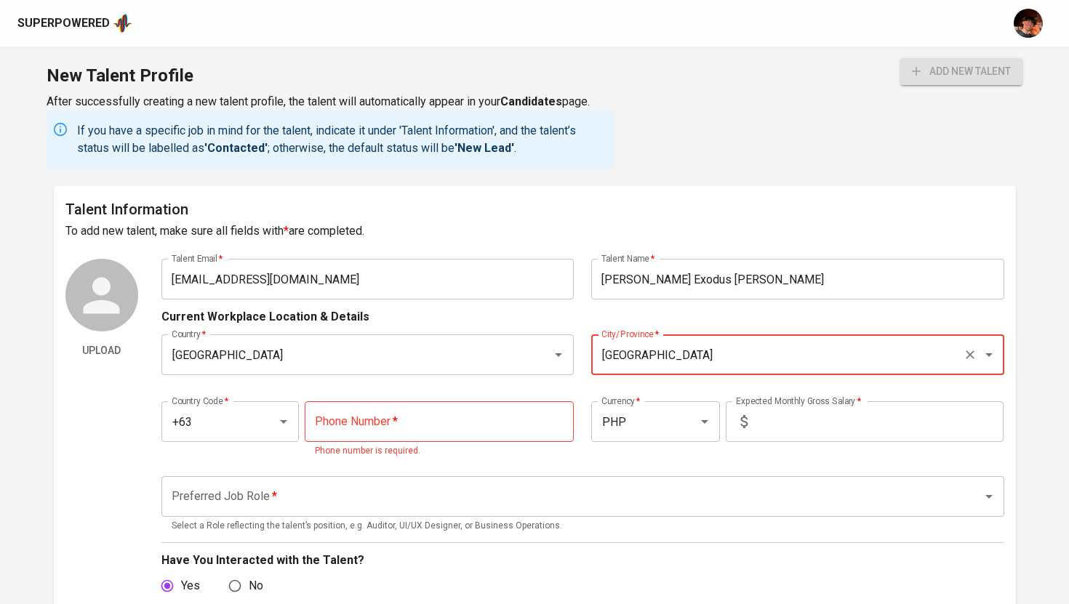
type input "Angeles City"
click at [455, 412] on input "tel" at bounding box center [439, 421] width 269 height 41
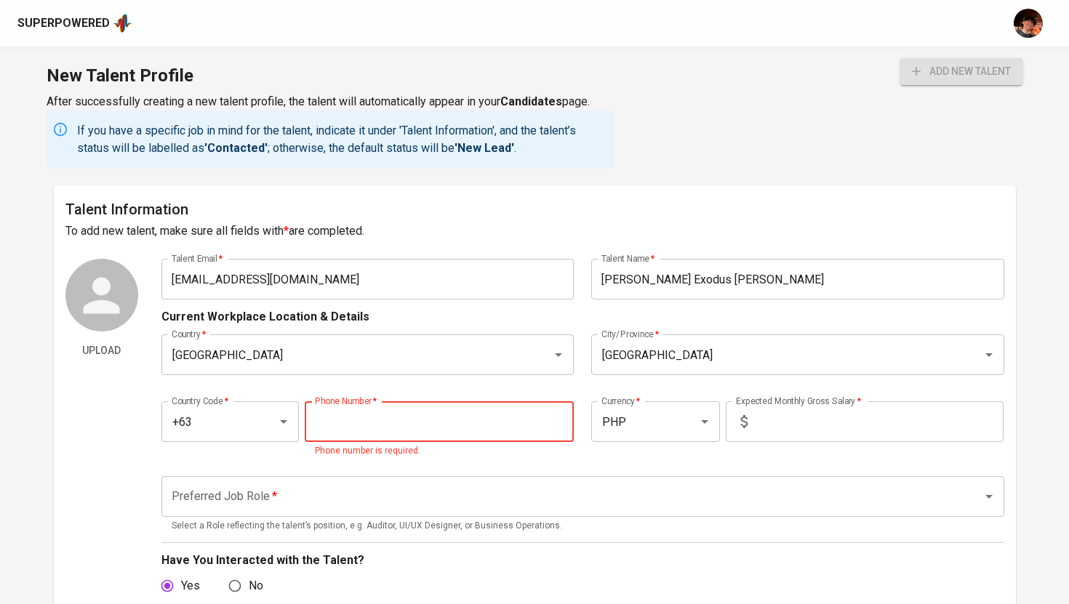
paste input "919-094-6574"
type input "919-094-6574"
click at [749, 424] on icon at bounding box center [744, 421] width 17 height 17
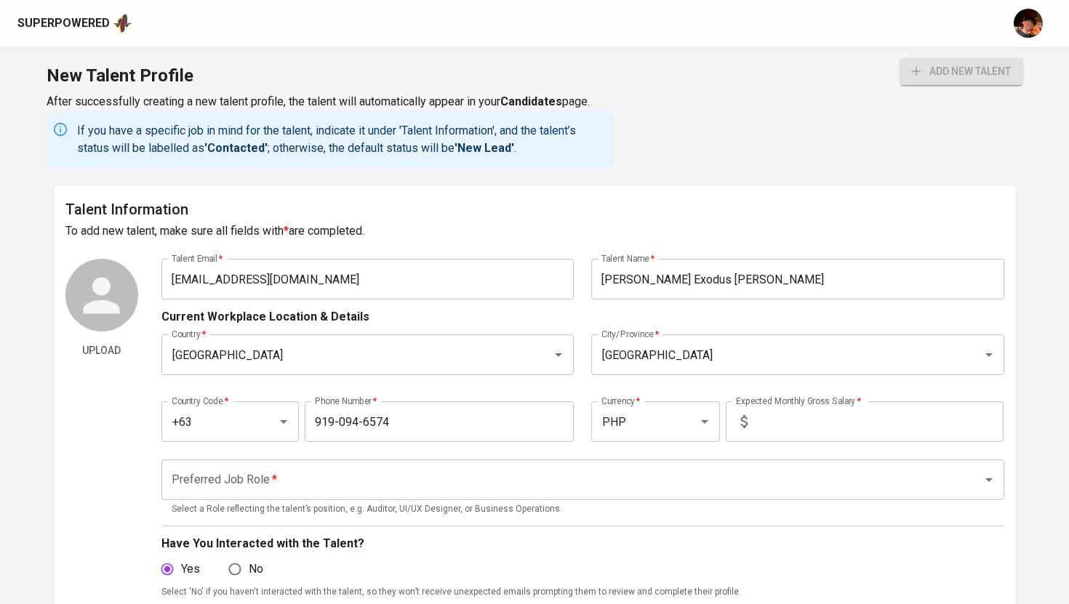
click at [792, 417] on input "text" at bounding box center [878, 421] width 250 height 41
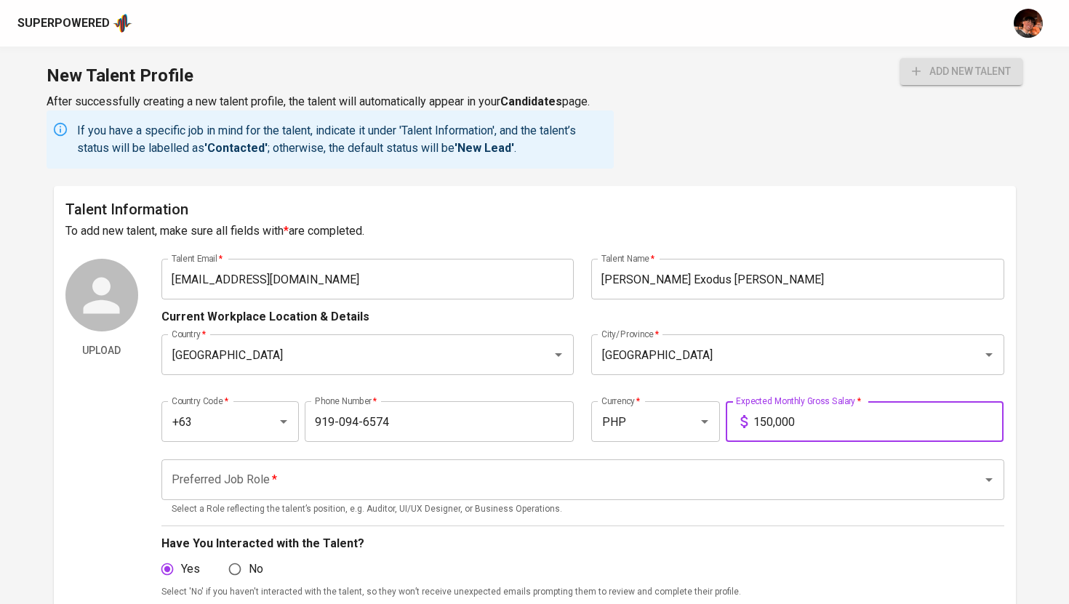
type input "150,000"
click at [708, 473] on input "Preferred Job Role   *" at bounding box center [562, 480] width 789 height 28
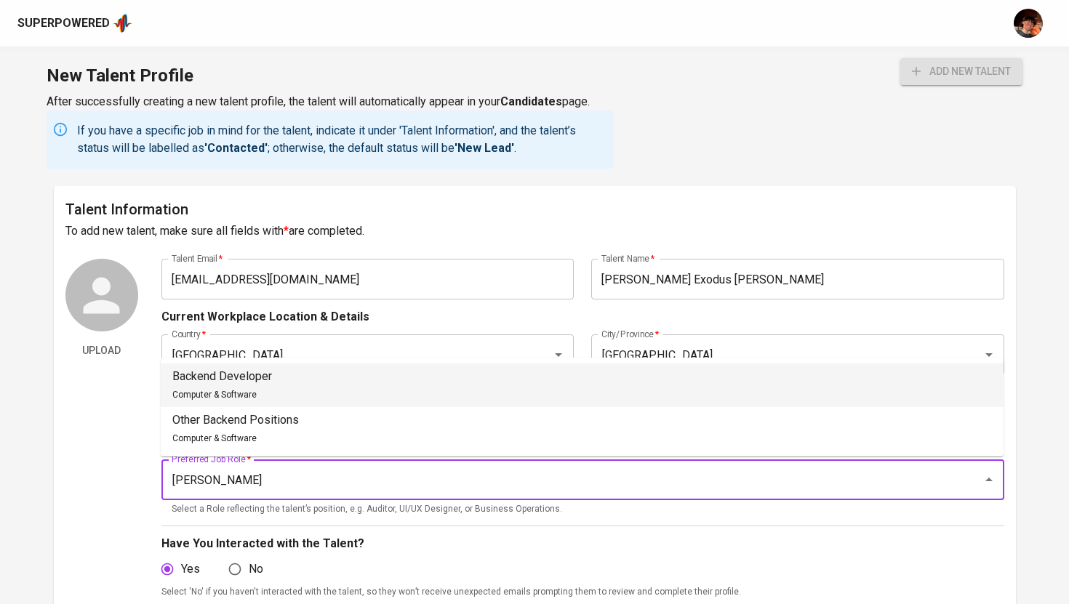
click at [476, 389] on li "Backend Developer Computer & Software" at bounding box center [582, 386] width 843 height 44
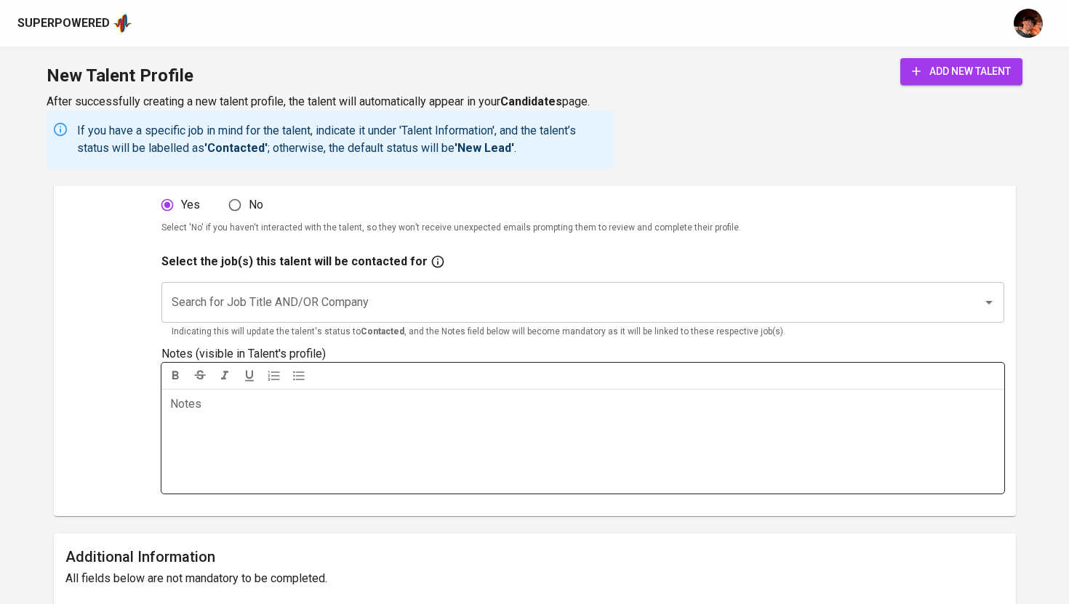
scroll to position [369, 0]
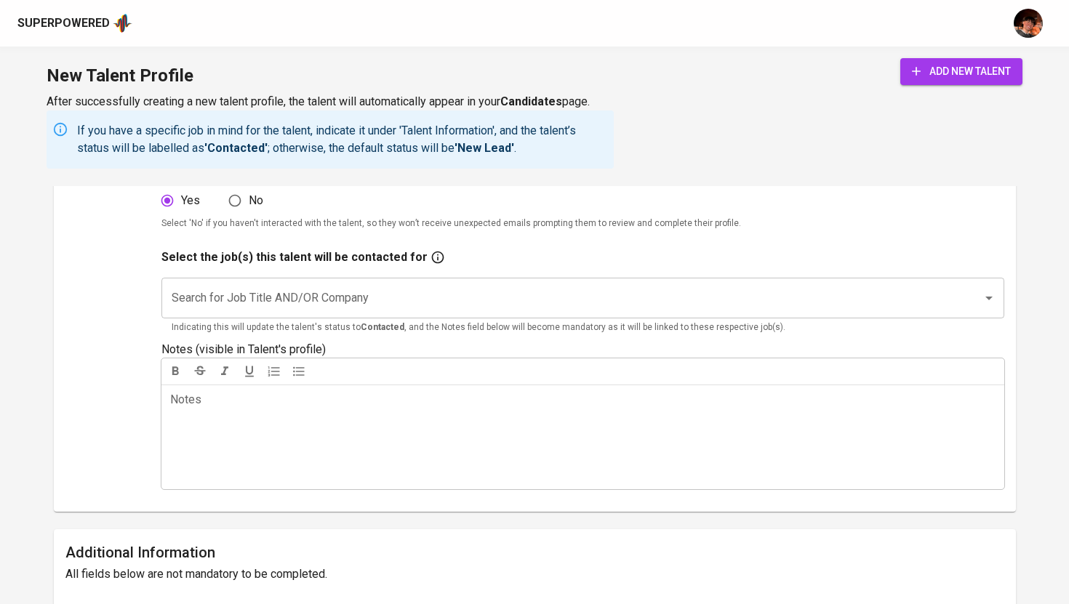
type input "Backend Developer"
click at [409, 294] on input "Search for Job Title AND/OR Company" at bounding box center [562, 298] width 789 height 28
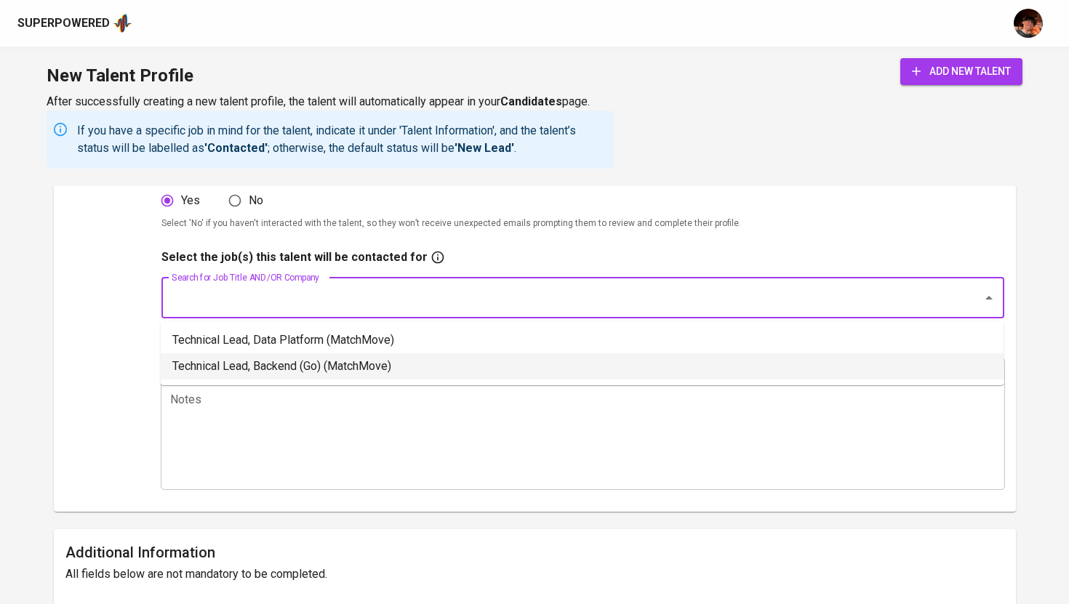
click at [388, 364] on li "Technical Lead, Backend (Go) (MatchMove)" at bounding box center [582, 366] width 843 height 26
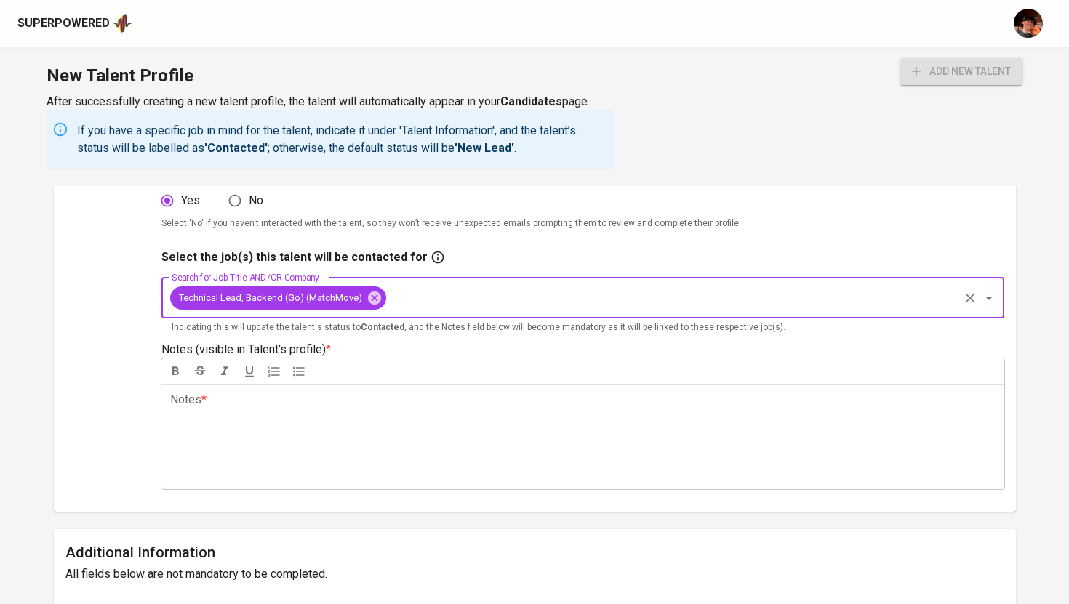
click at [351, 426] on div "Notes * ﻿" at bounding box center [582, 437] width 843 height 105
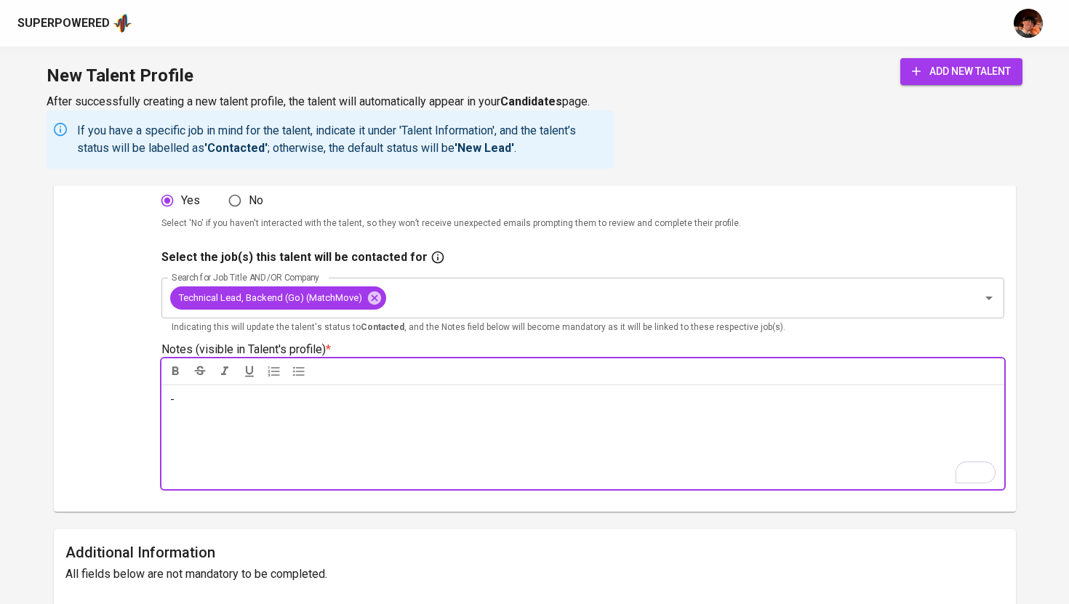
click at [934, 59] on button "add new talent" at bounding box center [961, 71] width 122 height 27
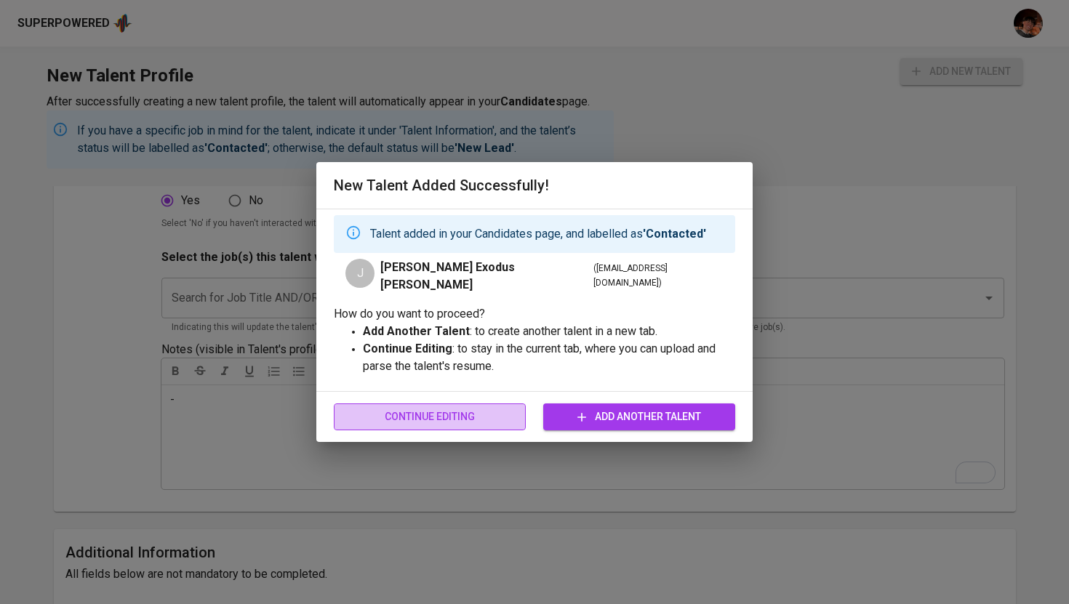
click at [401, 408] on span "Continue Editing" at bounding box center [429, 417] width 169 height 18
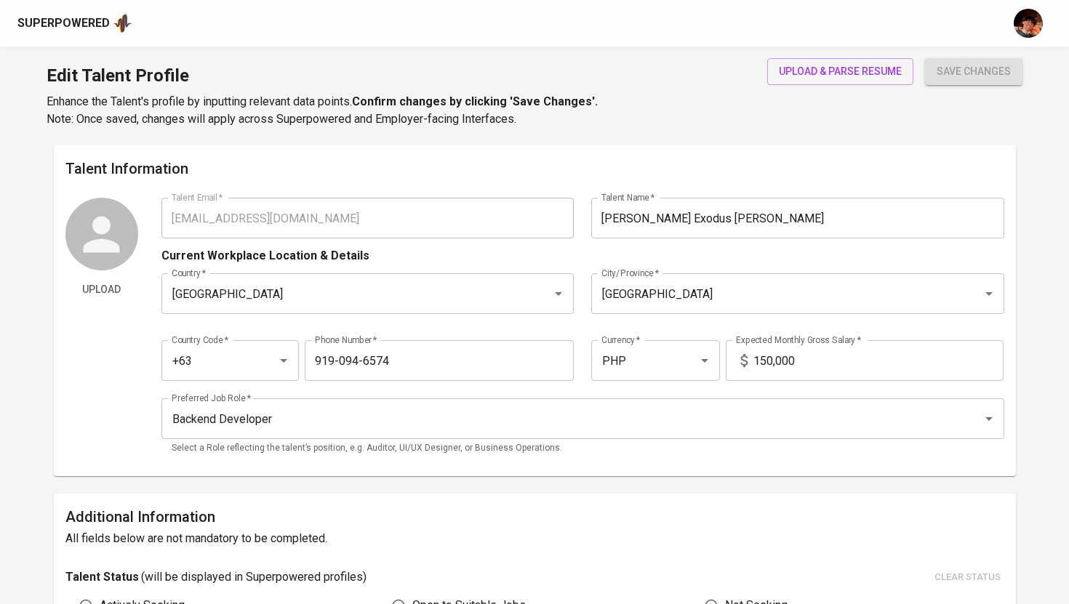
click at [71, 20] on div "Superpowered" at bounding box center [63, 23] width 92 height 17
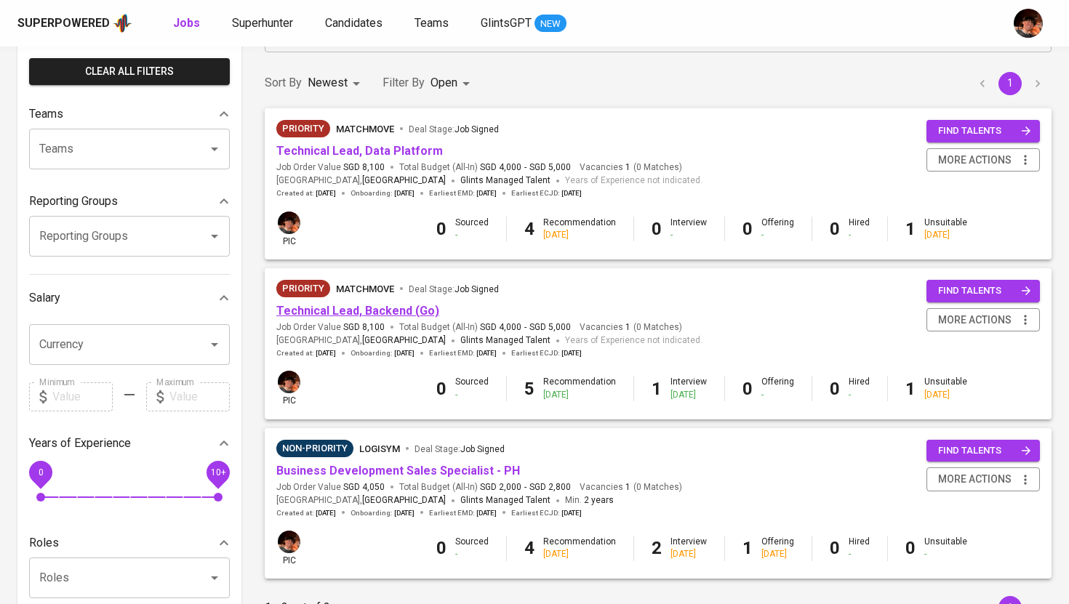
scroll to position [107, 0]
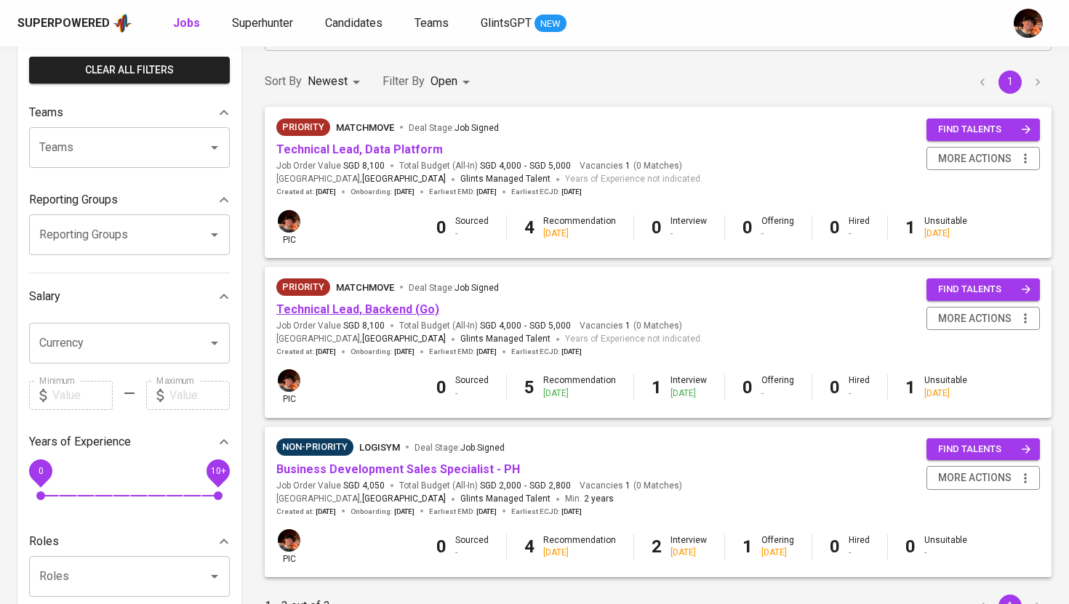
click at [378, 312] on link "Technical Lead, Backend (Go)" at bounding box center [357, 310] width 163 height 14
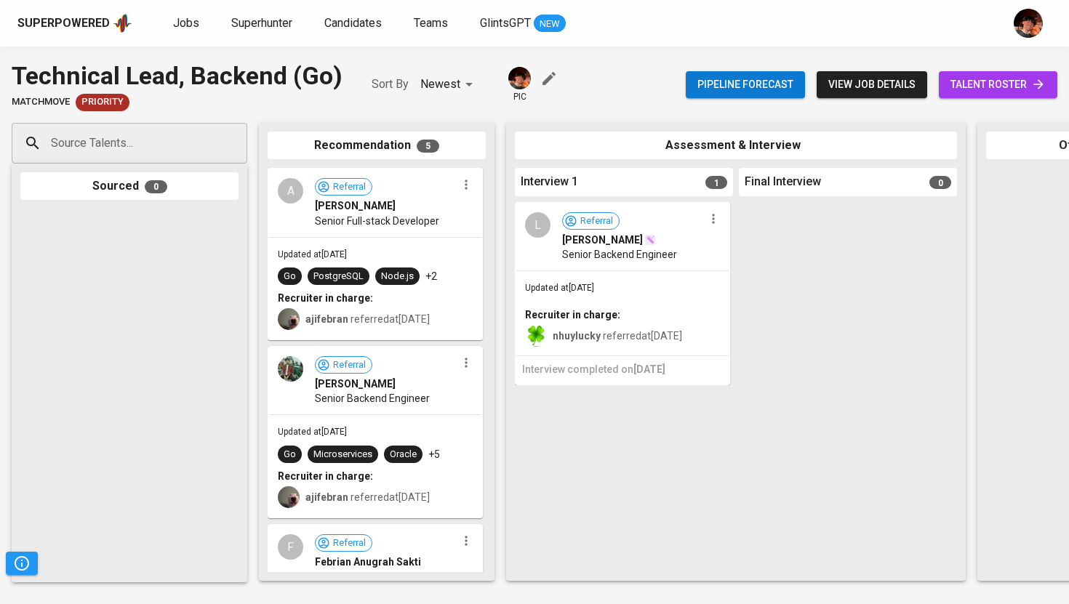
click at [200, 156] on div "Source Talents..." at bounding box center [130, 143] width 236 height 41
paste input "jexodusmercado@gmail.com"
type input "jexodusmercado@gmail.com"
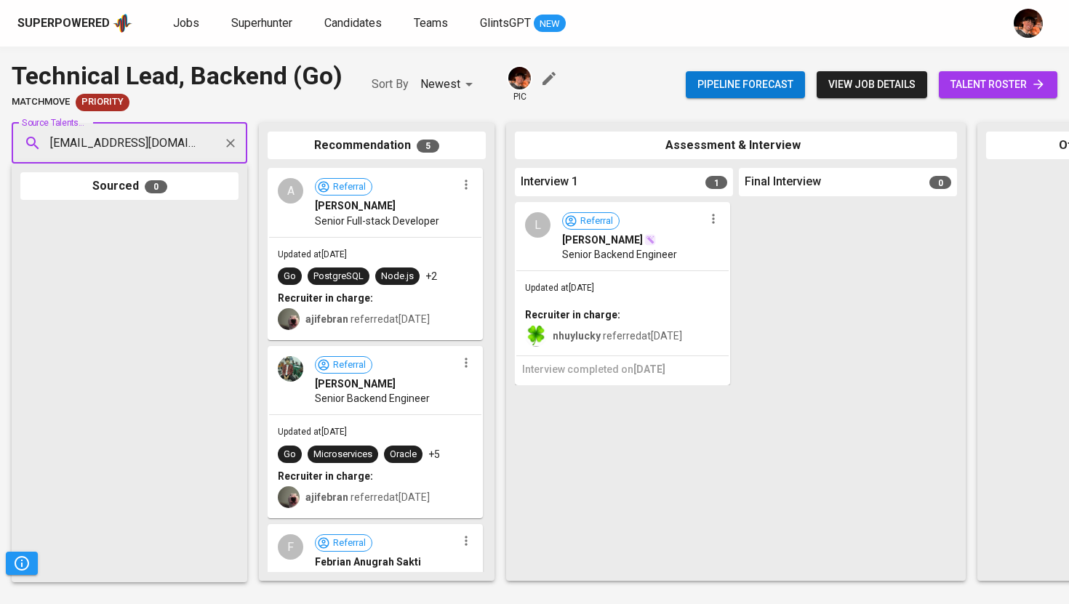
scroll to position [0, 4]
click at [182, 193] on li "J John Exodus Mercado jexodusmercado@gmail.com" at bounding box center [130, 191] width 236 height 38
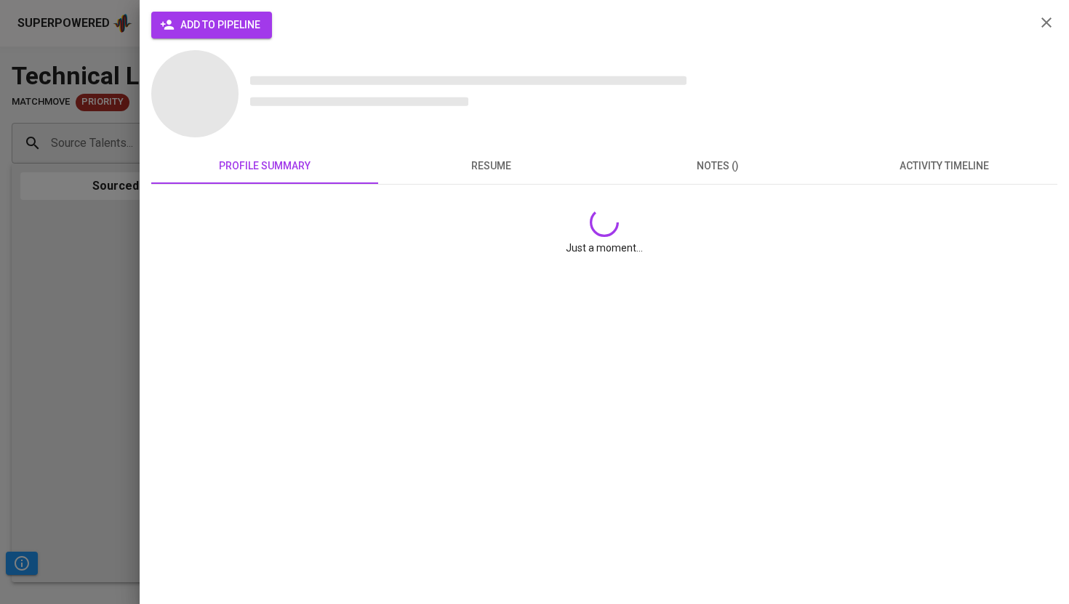
scroll to position [0, 0]
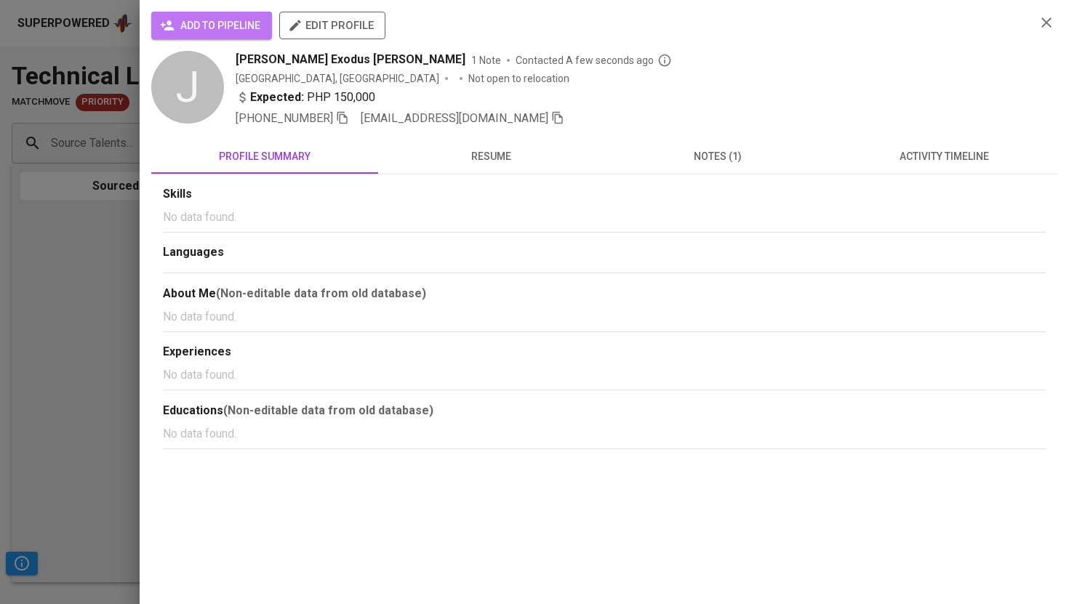
click at [247, 18] on span "add to pipeline" at bounding box center [211, 26] width 97 height 18
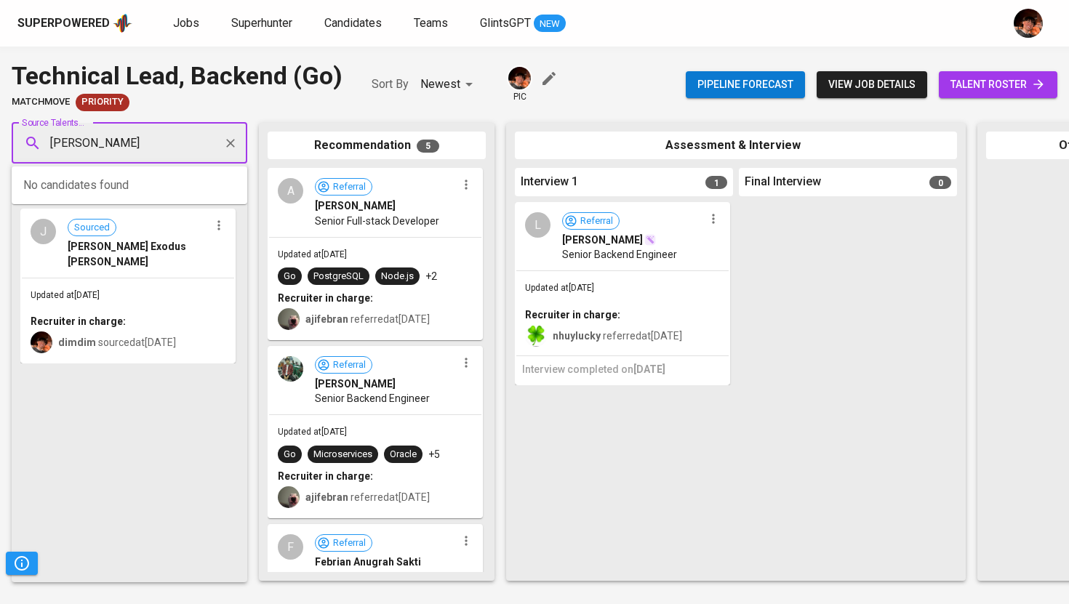
type input "Jan Franz Palngipang"
click at [156, 198] on span "franz.palngipang@gmail.com" at bounding box center [161, 198] width 202 height 15
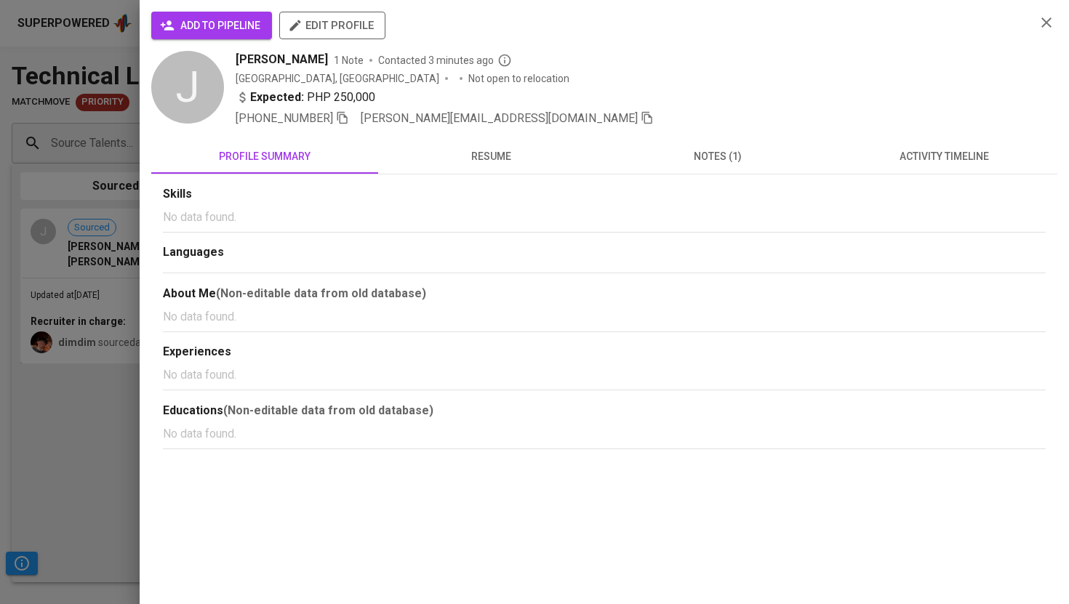
click at [894, 169] on button "activity timeline" at bounding box center [944, 156] width 227 height 35
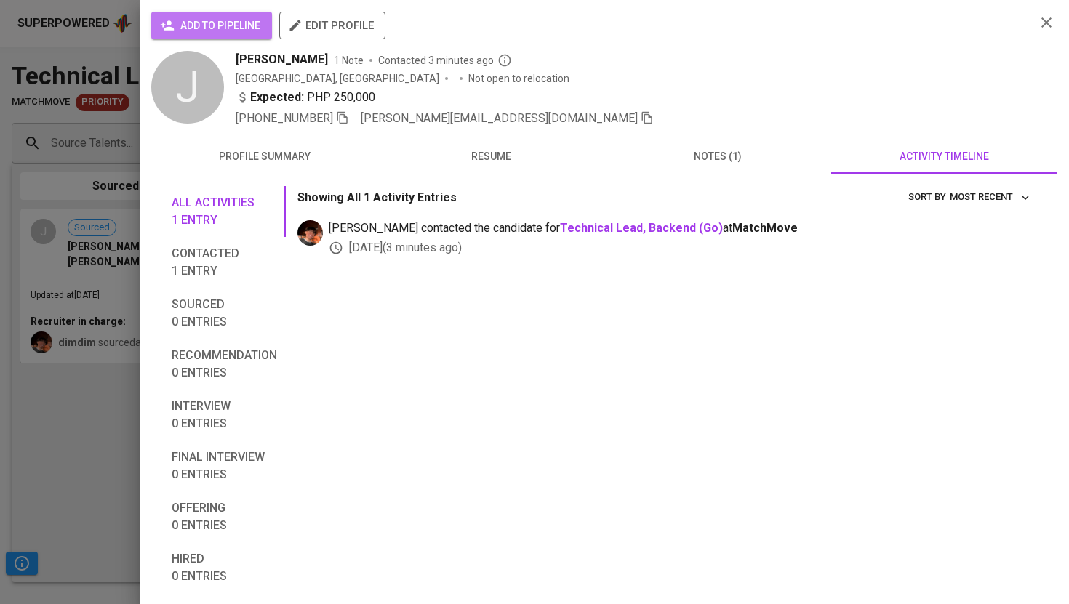
click at [236, 23] on span "add to pipeline" at bounding box center [211, 26] width 97 height 18
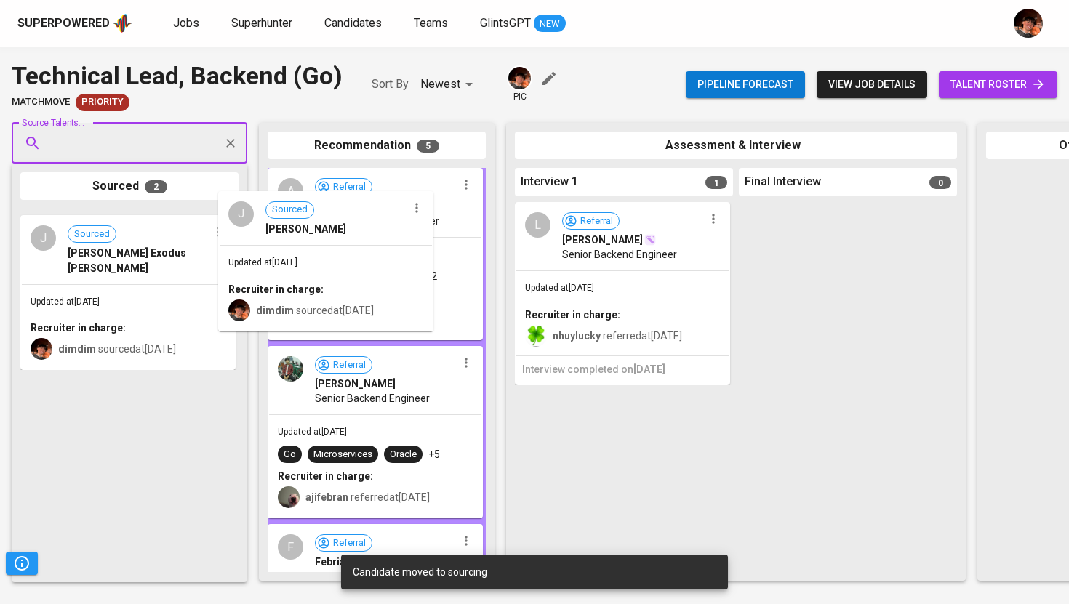
drag, startPoint x: 149, startPoint y: 257, endPoint x: 361, endPoint y: 237, distance: 213.3
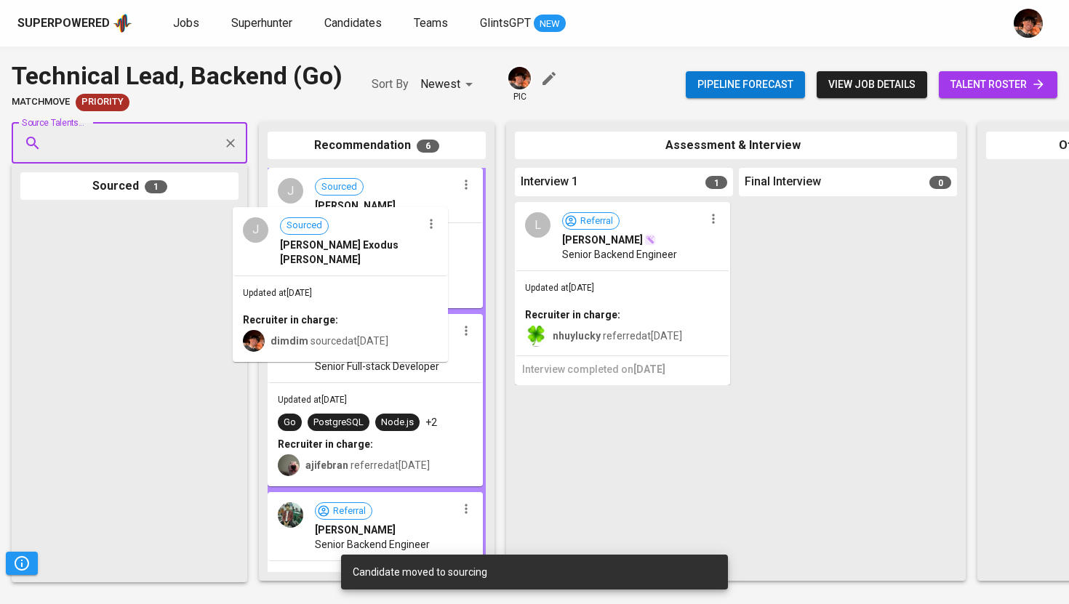
drag, startPoint x: 157, startPoint y: 257, endPoint x: 414, endPoint y: 239, distance: 257.3
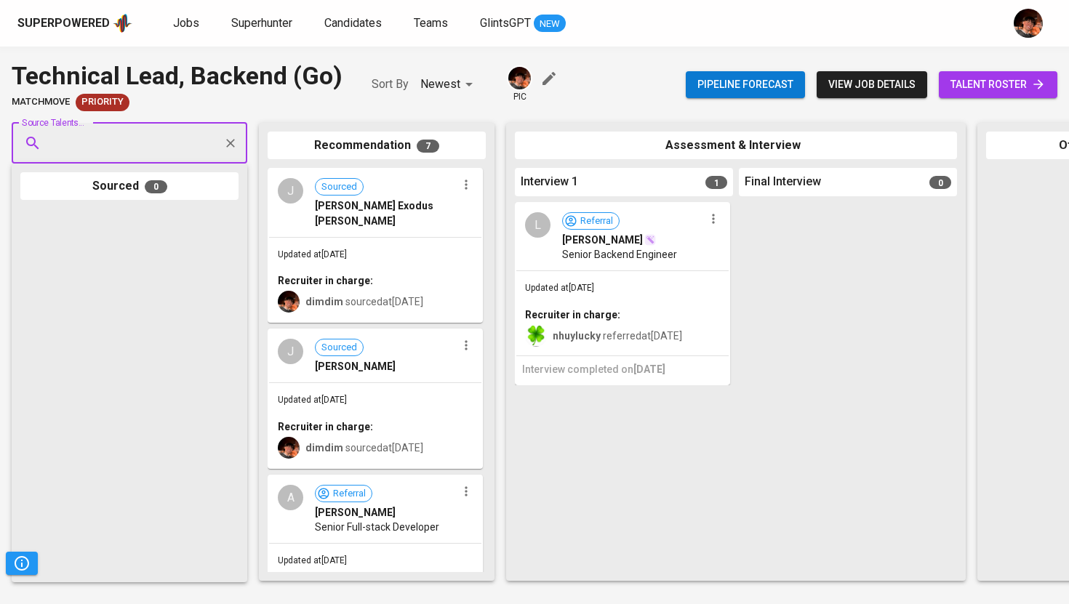
click at [380, 359] on div "J Sourced Jan Franz Palngipang" at bounding box center [375, 356] width 212 height 52
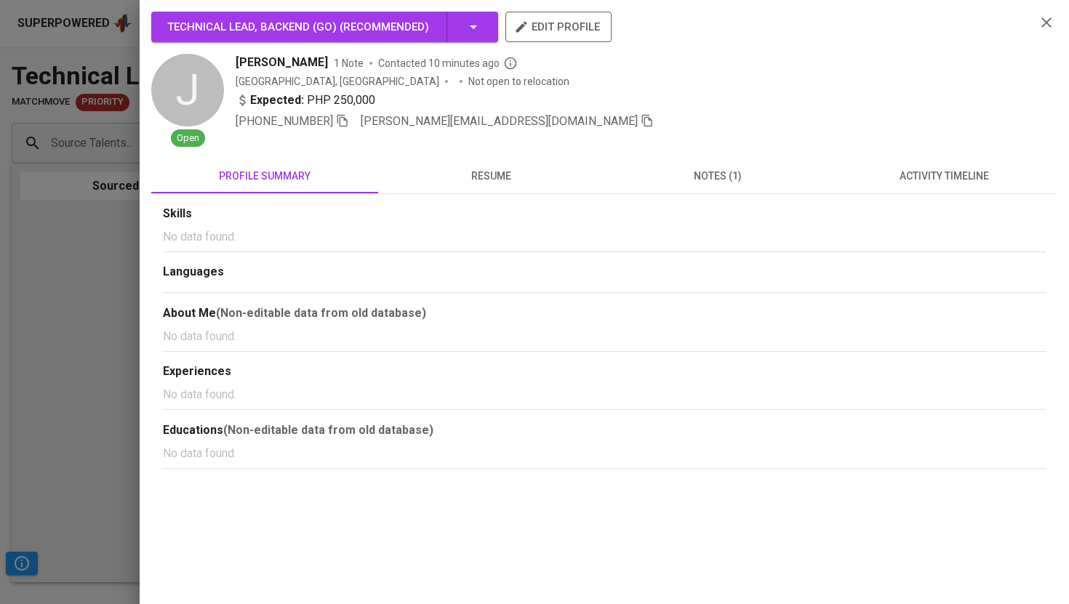
click at [641, 121] on icon "button" at bounding box center [647, 120] width 13 height 13
click at [112, 239] on div at bounding box center [534, 302] width 1069 height 604
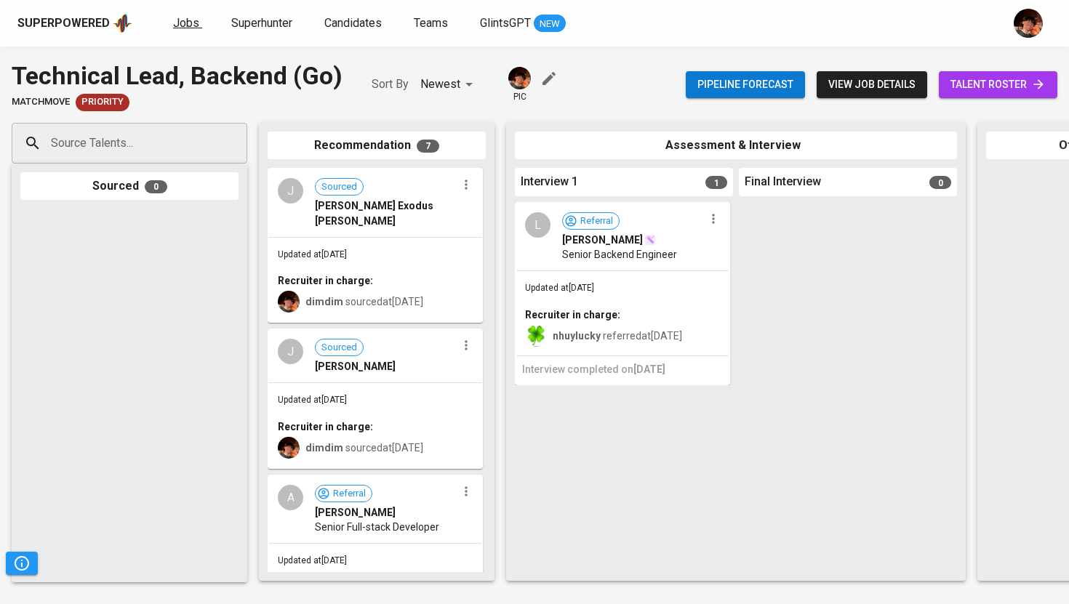
click at [183, 25] on span "Jobs" at bounding box center [186, 23] width 26 height 14
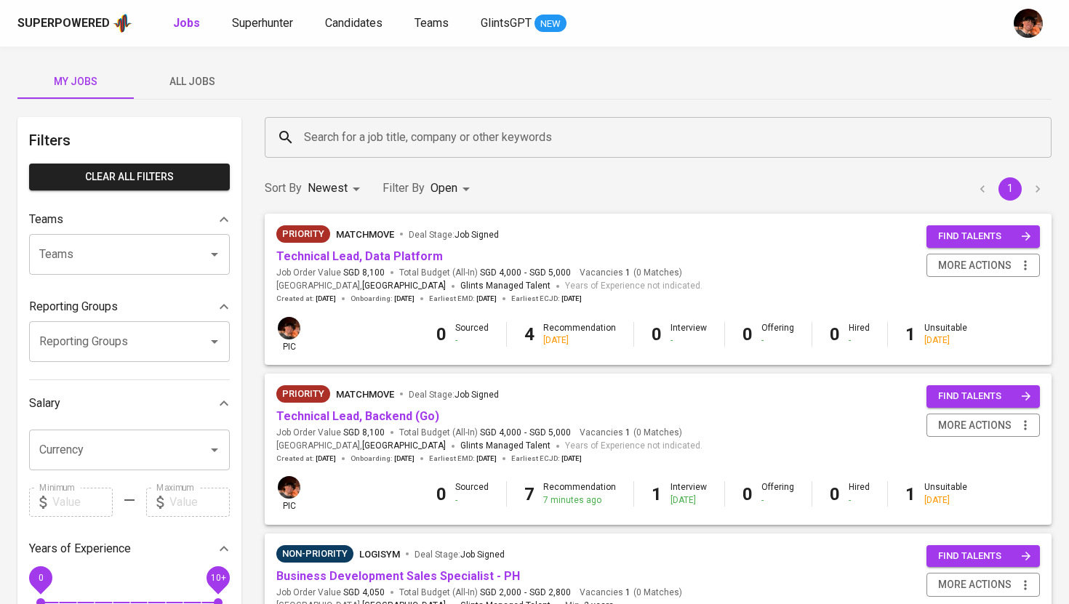
click at [190, 92] on button "All Jobs" at bounding box center [192, 81] width 116 height 35
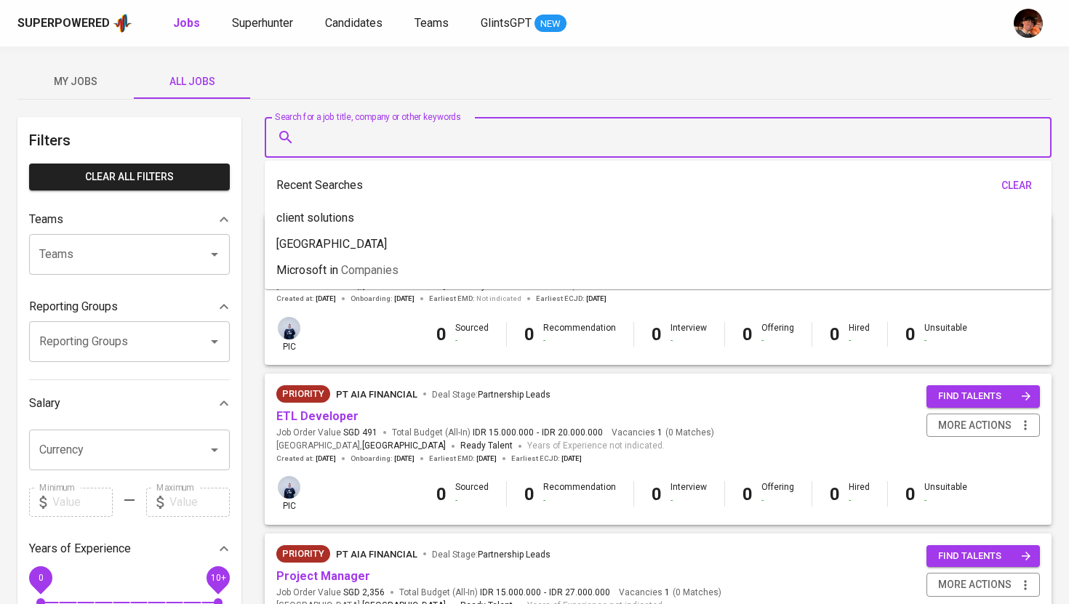
click at [346, 144] on input "Search for a job title, company or other keywords" at bounding box center [661, 138] width 723 height 28
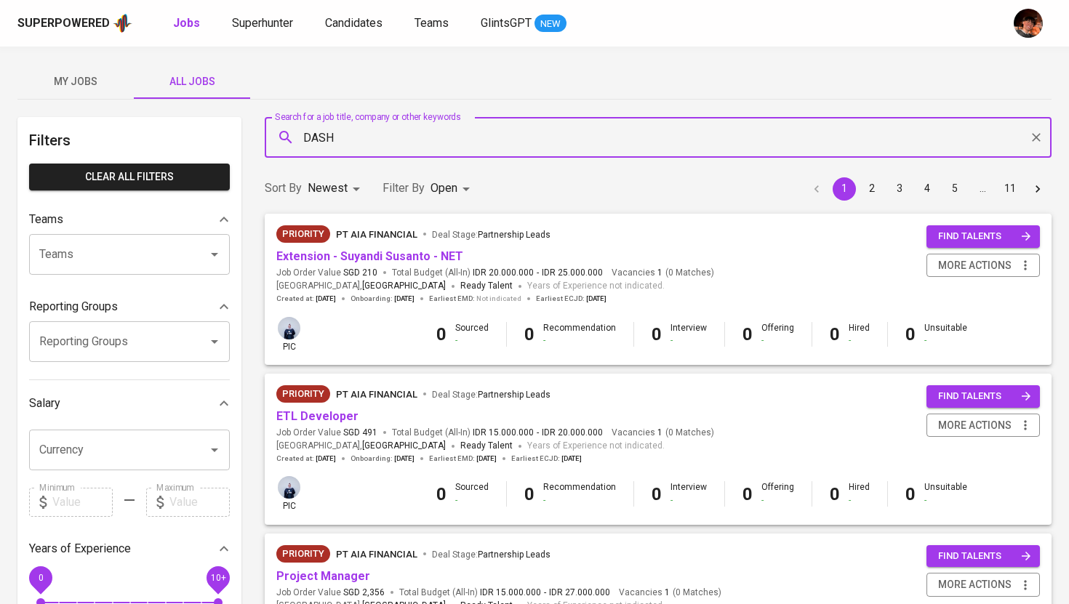
type input "DASH"
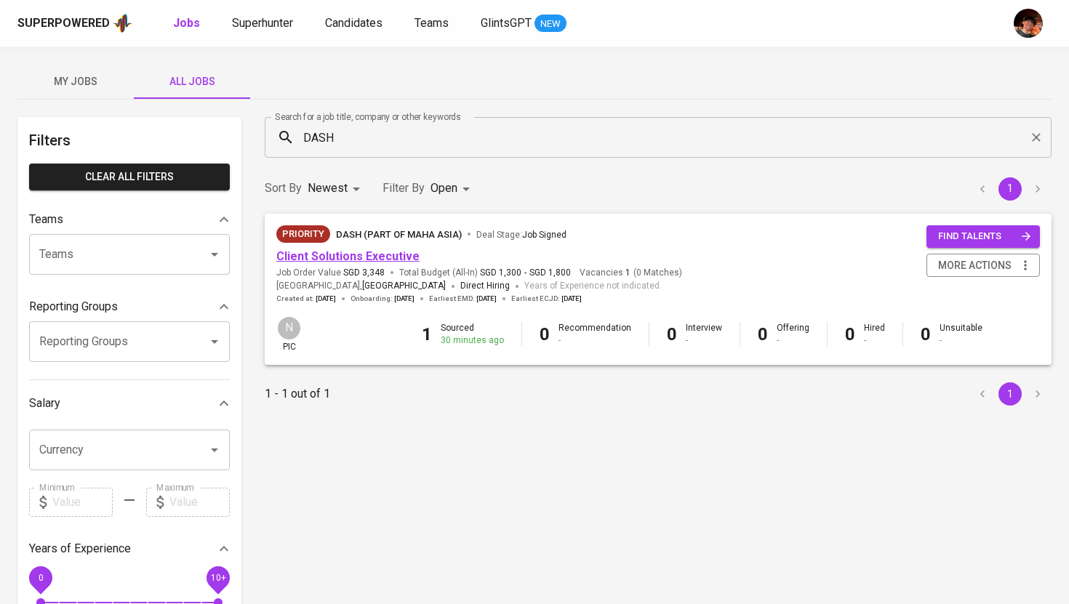
click at [369, 251] on link "Client Solutions Executive" at bounding box center [347, 256] width 143 height 14
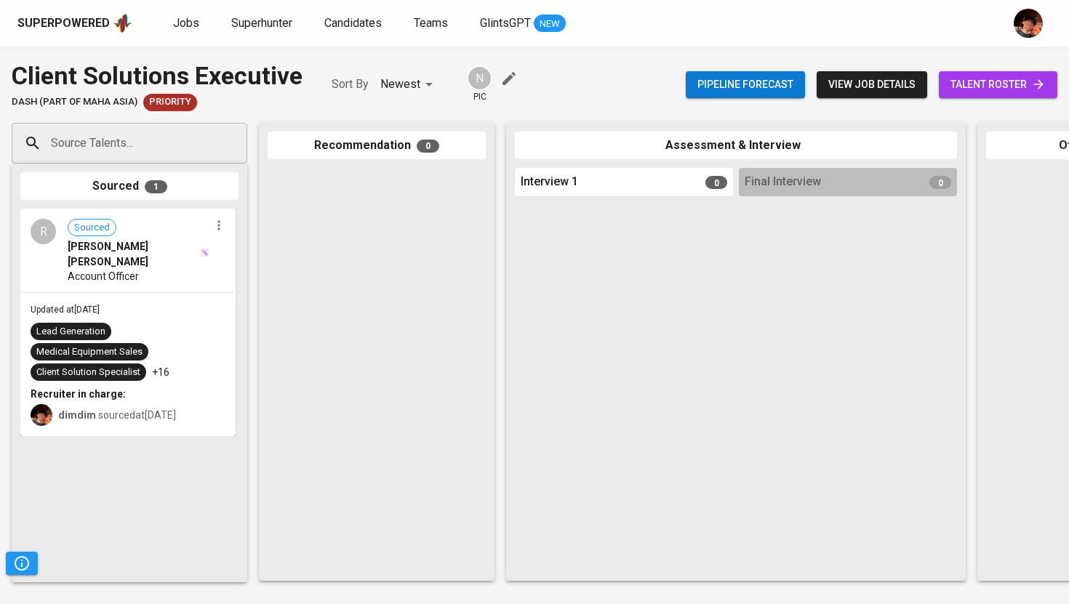
click at [126, 269] on span "Account Officer" at bounding box center [103, 276] width 71 height 15
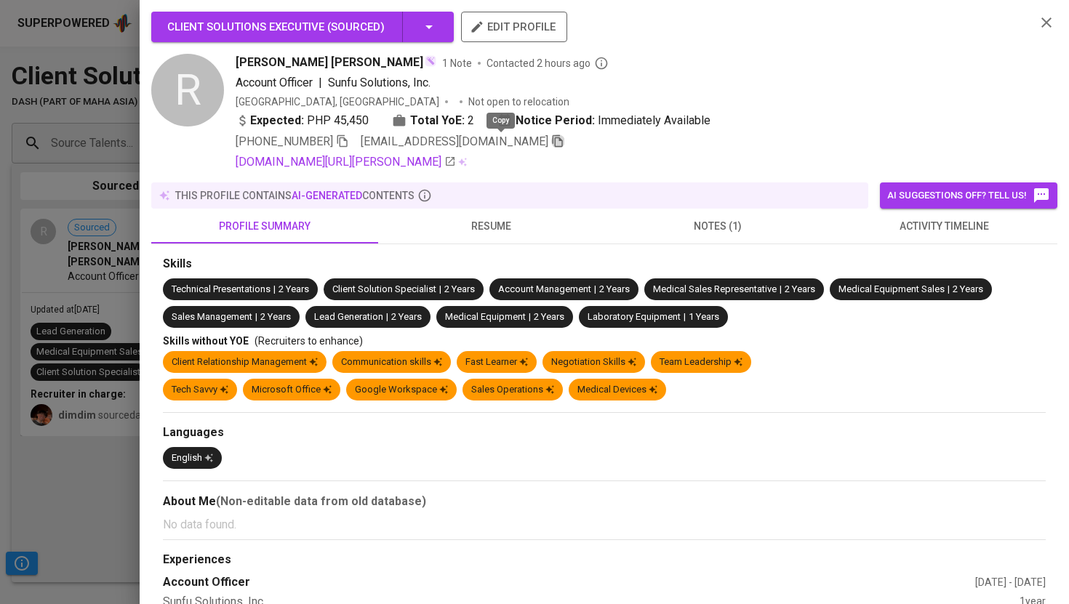
click at [551, 142] on icon "button" at bounding box center [557, 141] width 13 height 13
click at [106, 449] on div at bounding box center [534, 302] width 1069 height 604
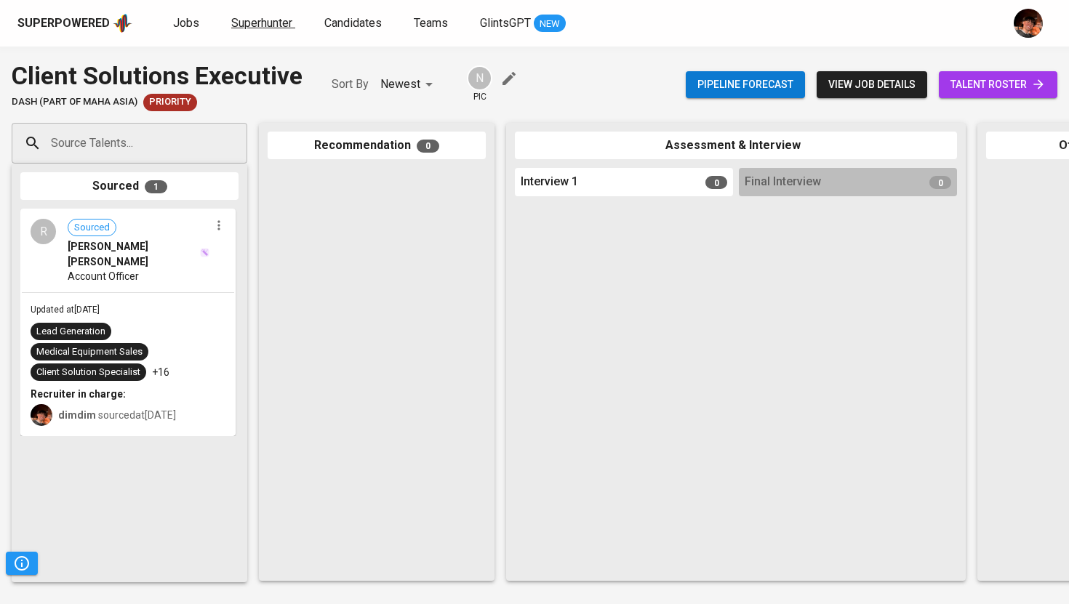
click at [244, 20] on span "Superhunter" at bounding box center [261, 23] width 61 height 14
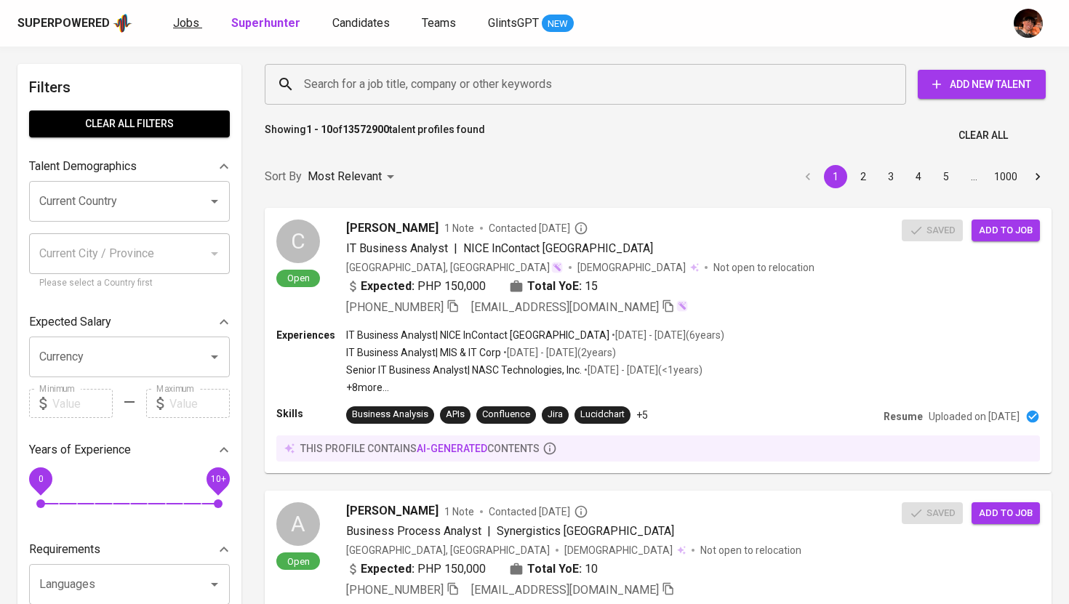
click at [183, 23] on span "Jobs" at bounding box center [186, 23] width 26 height 14
